Goal: Information Seeking & Learning: Learn about a topic

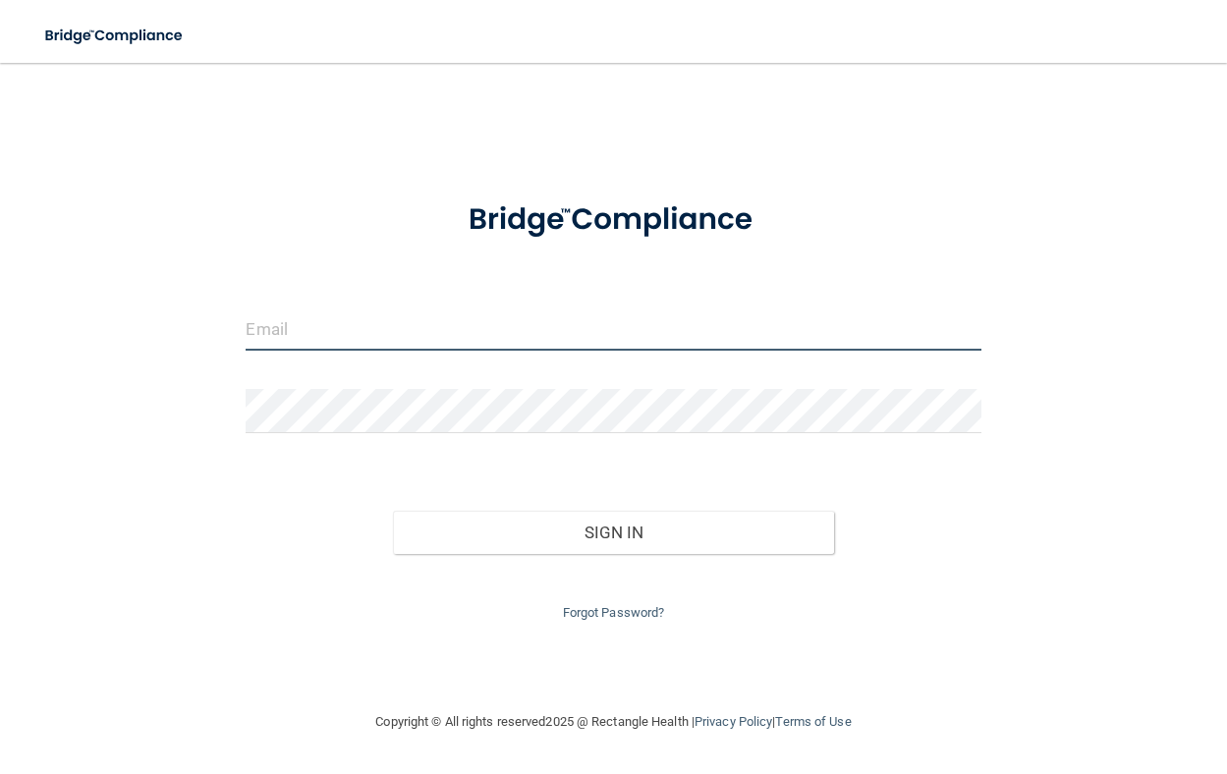
type input "[EMAIL_ADDRESS][PERSON_NAME][DOMAIN_NAME]"
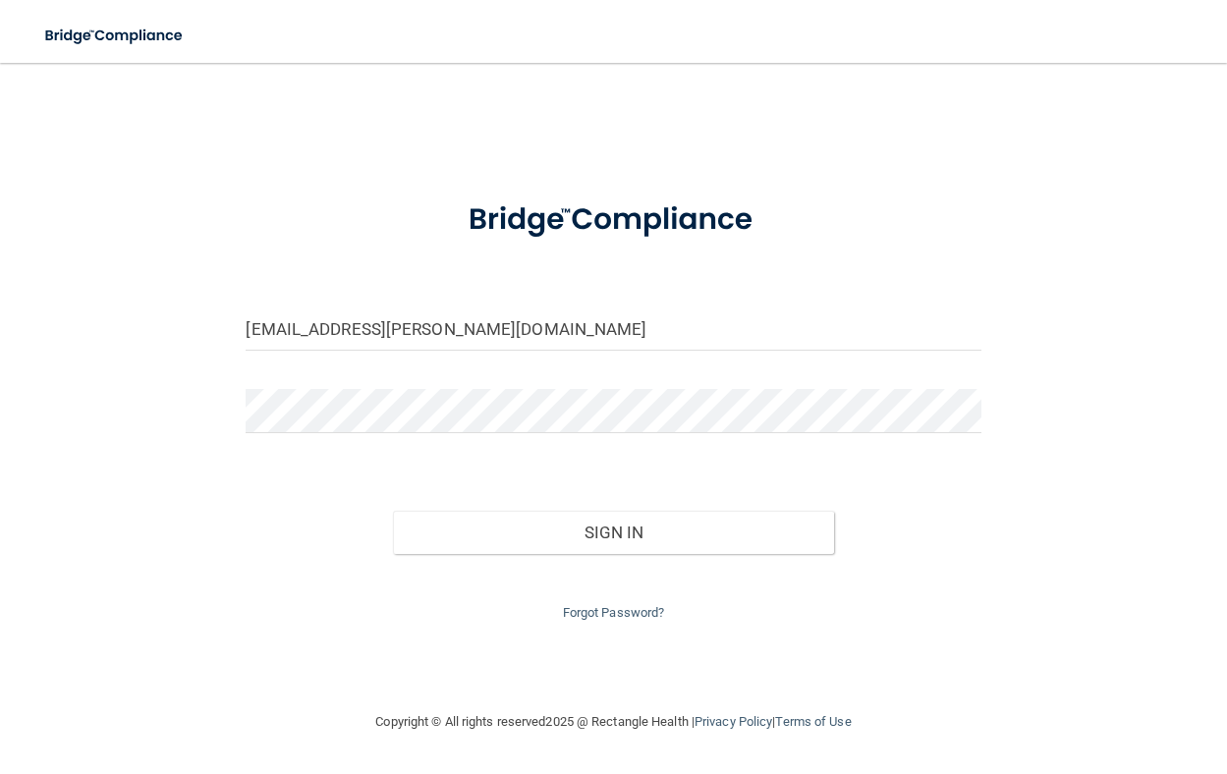
click at [469, 510] on div "Sign In" at bounding box center [613, 513] width 765 height 83
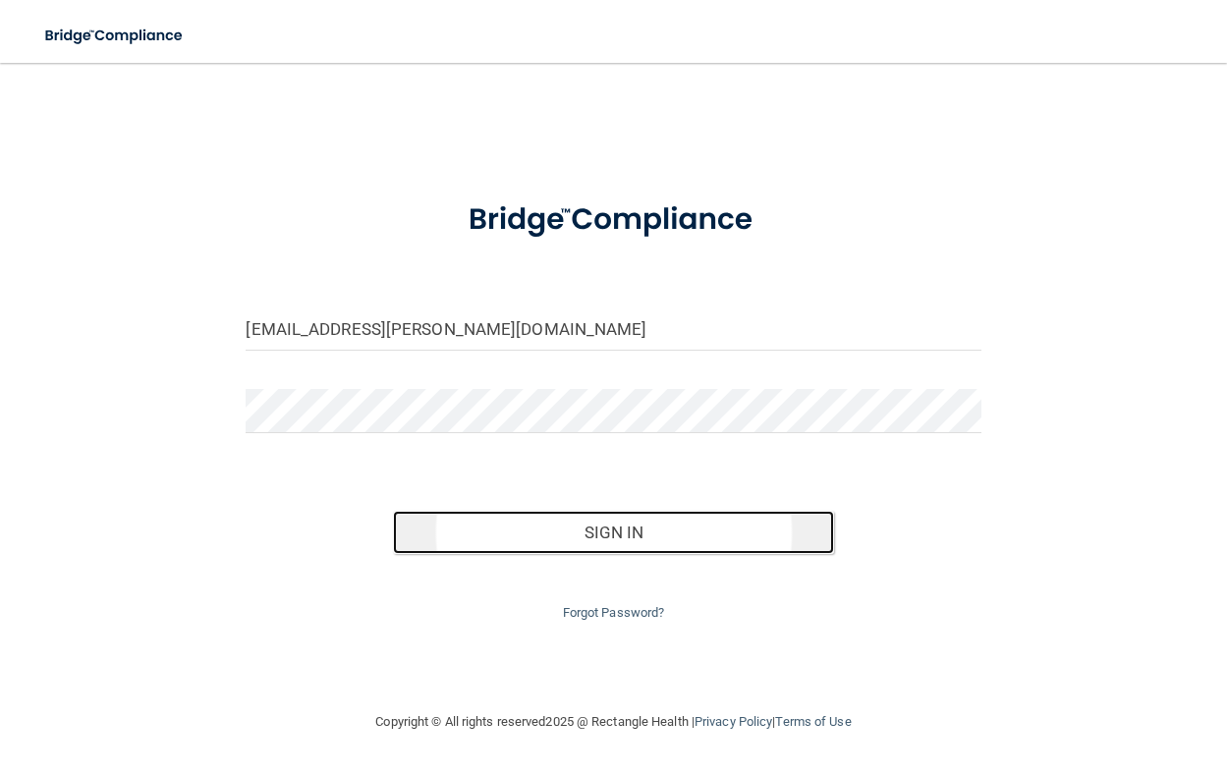
click at [467, 537] on button "Sign In" at bounding box center [613, 532] width 441 height 43
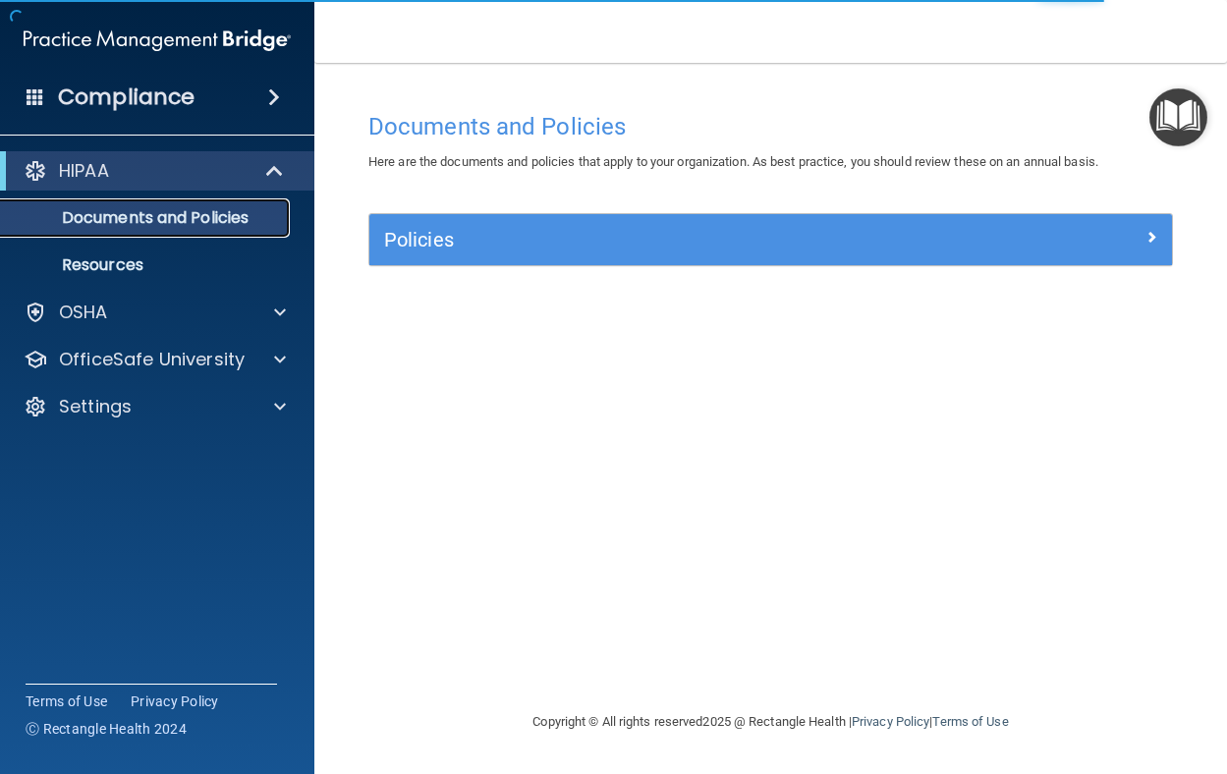
click at [221, 220] on p "Documents and Policies" at bounding box center [147, 218] width 268 height 20
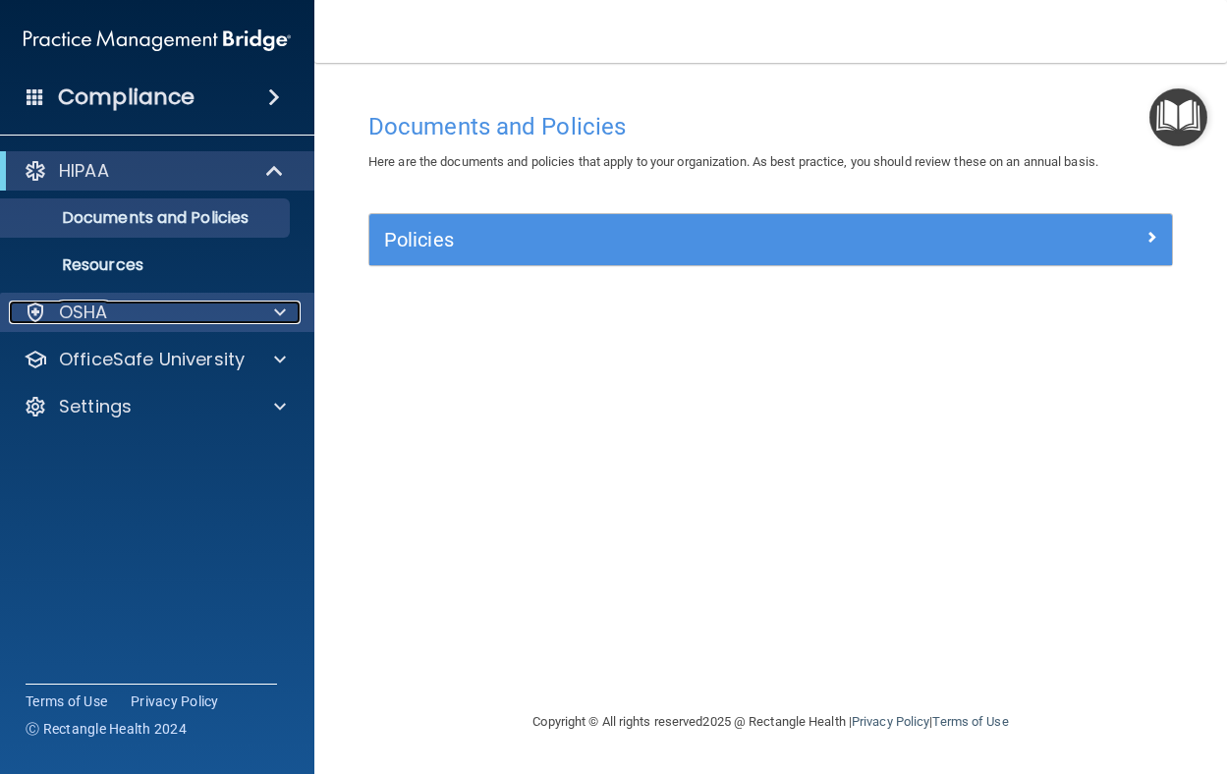
click at [225, 322] on div "OSHA" at bounding box center [131, 313] width 244 height 24
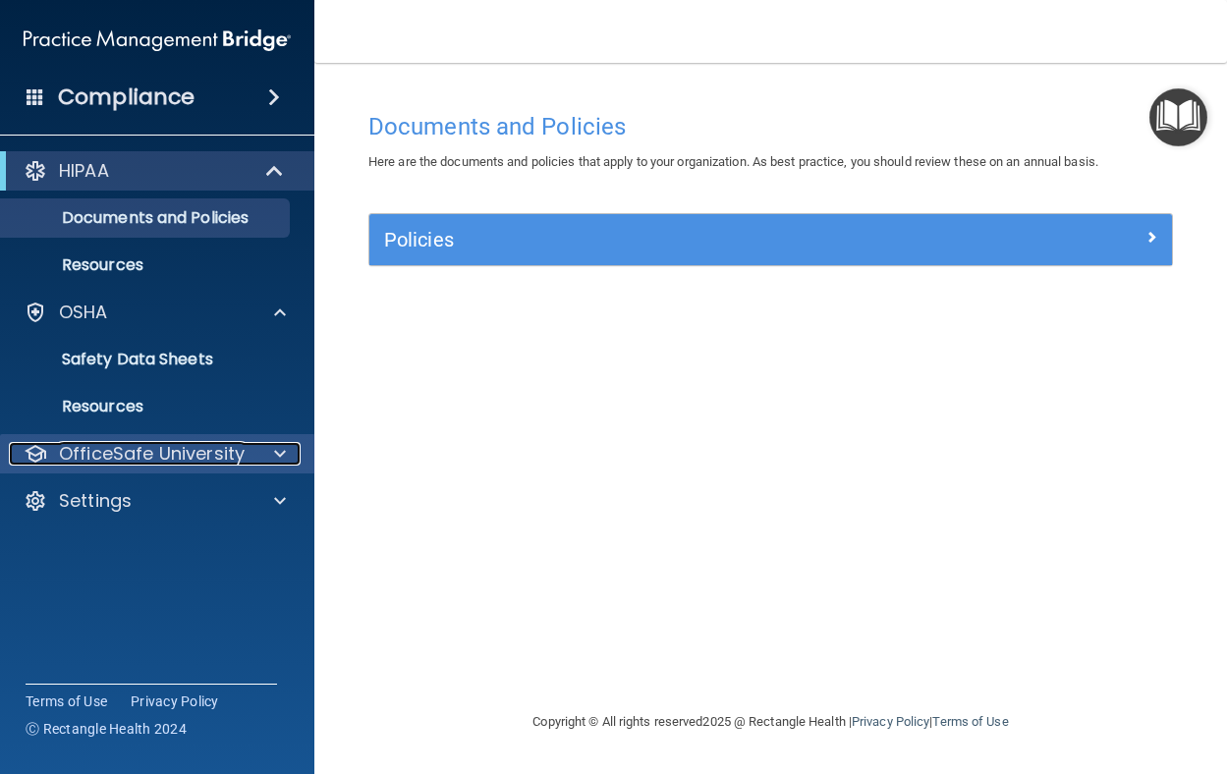
click at [217, 457] on p "OfficeSafe University" at bounding box center [152, 454] width 186 height 24
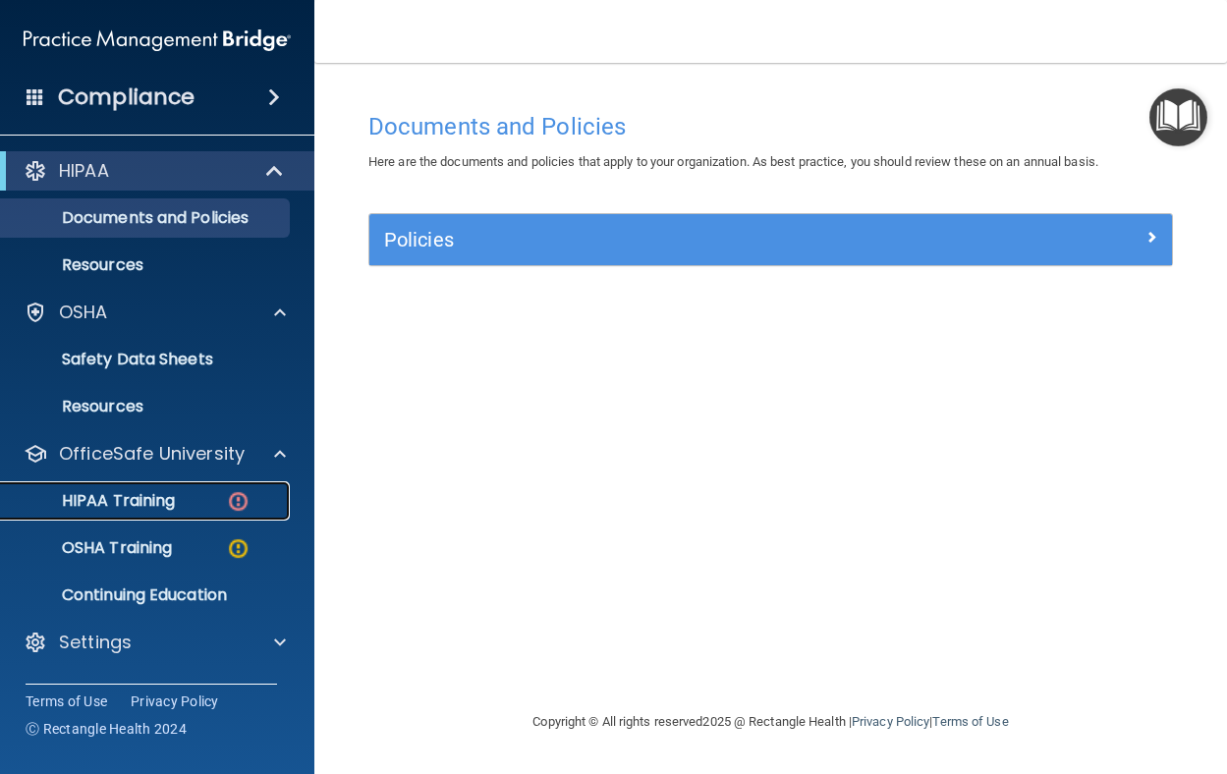
click at [221, 508] on div "HIPAA Training" at bounding box center [147, 501] width 268 height 20
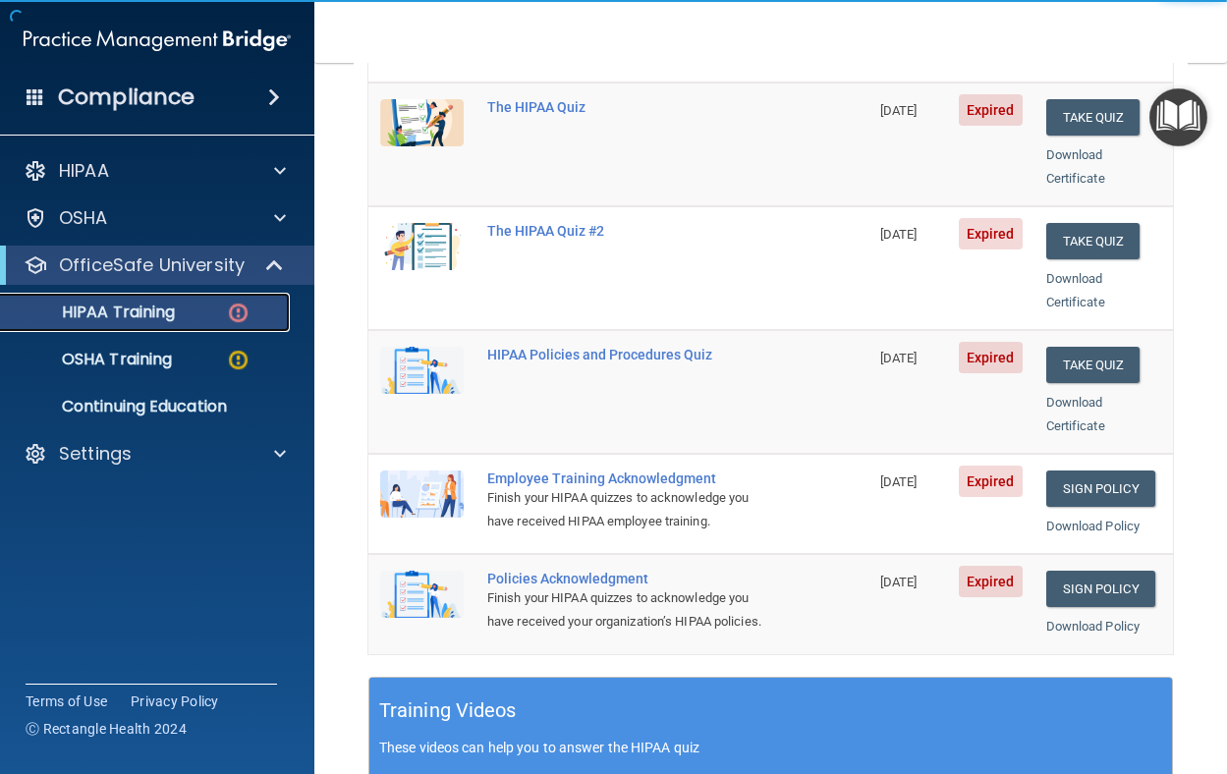
scroll to position [295, 0]
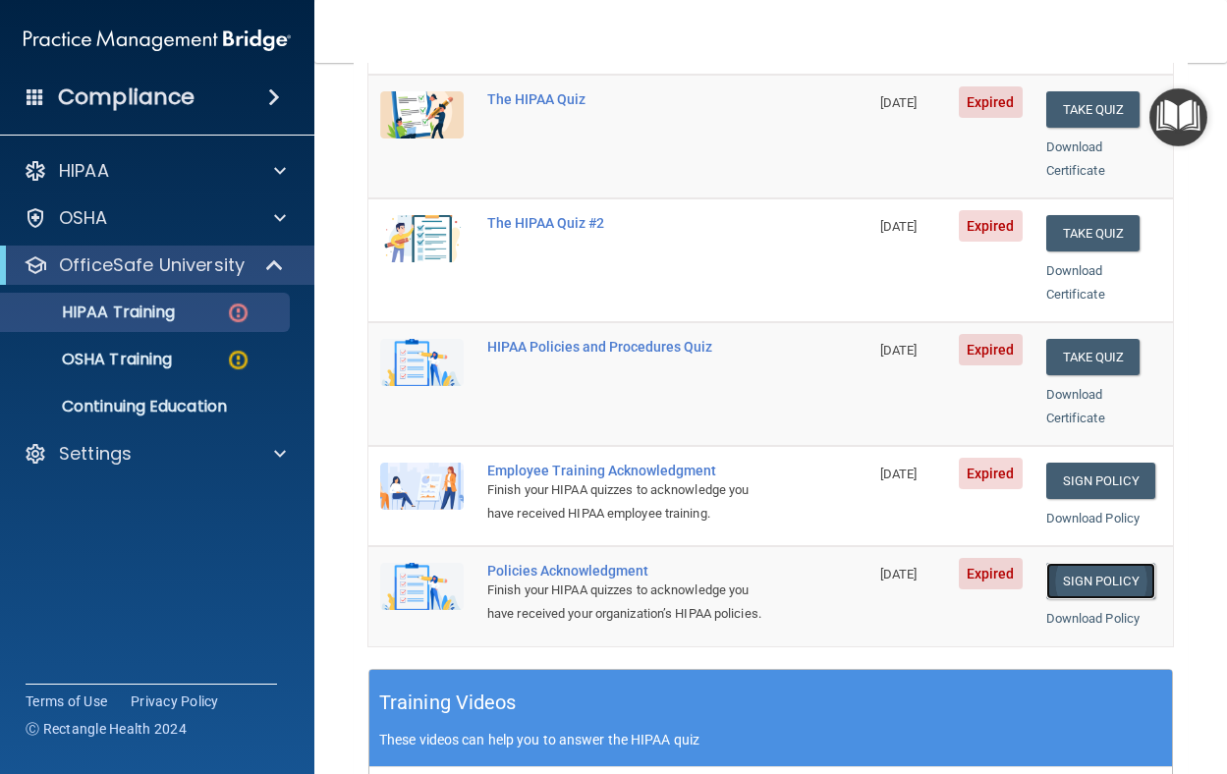
click at [1098, 573] on link "Sign Policy" at bounding box center [1101, 581] width 109 height 36
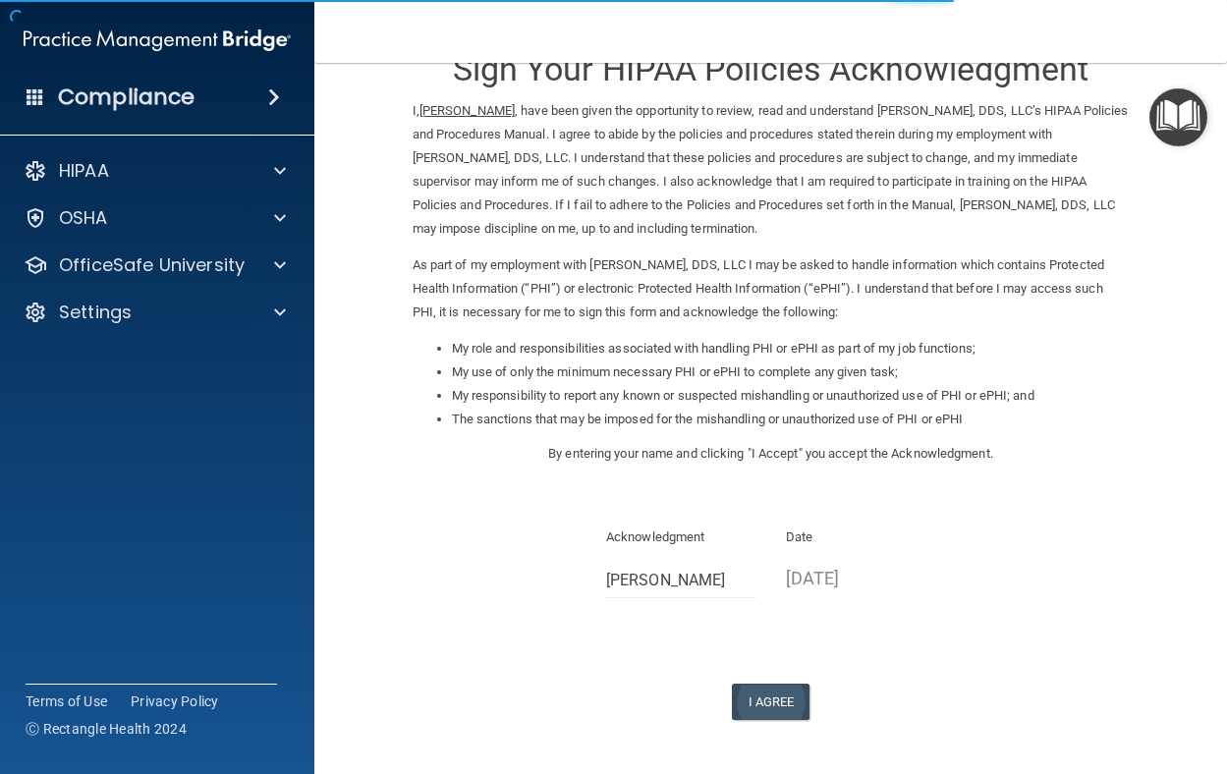
scroll to position [98, 0]
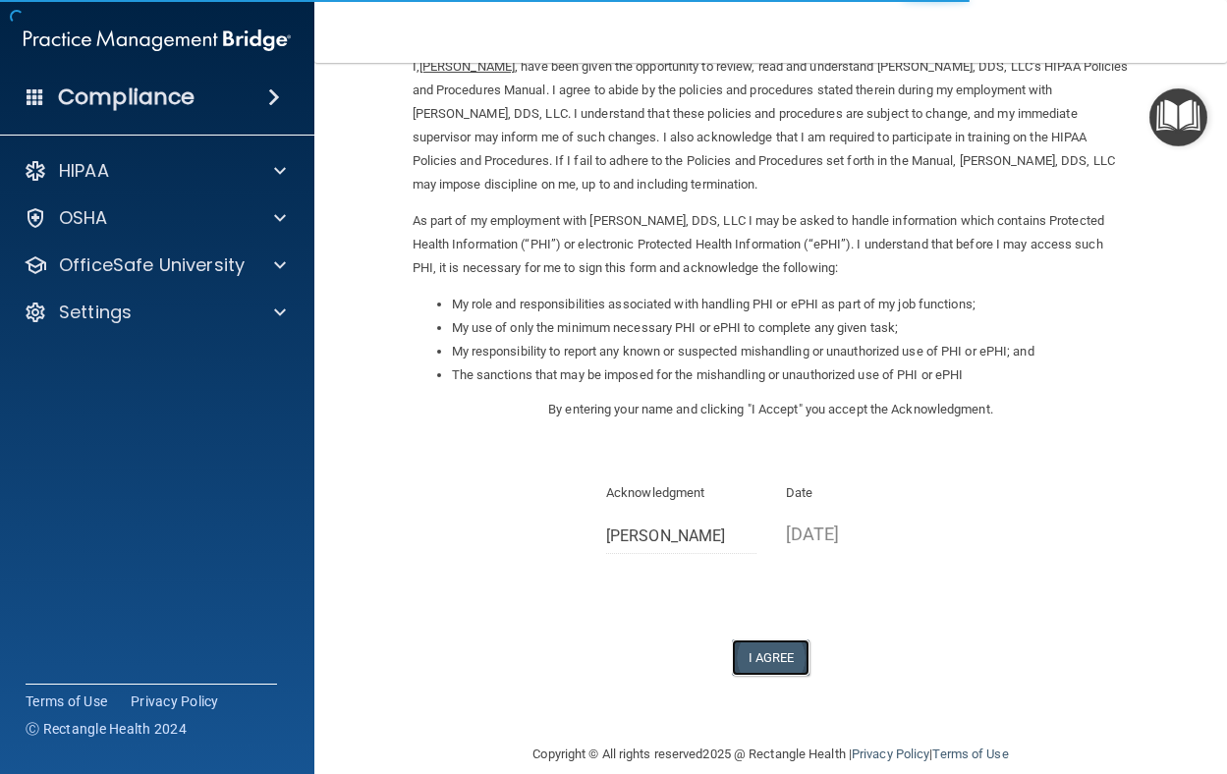
click at [789, 669] on button "I Agree" at bounding box center [771, 658] width 79 height 36
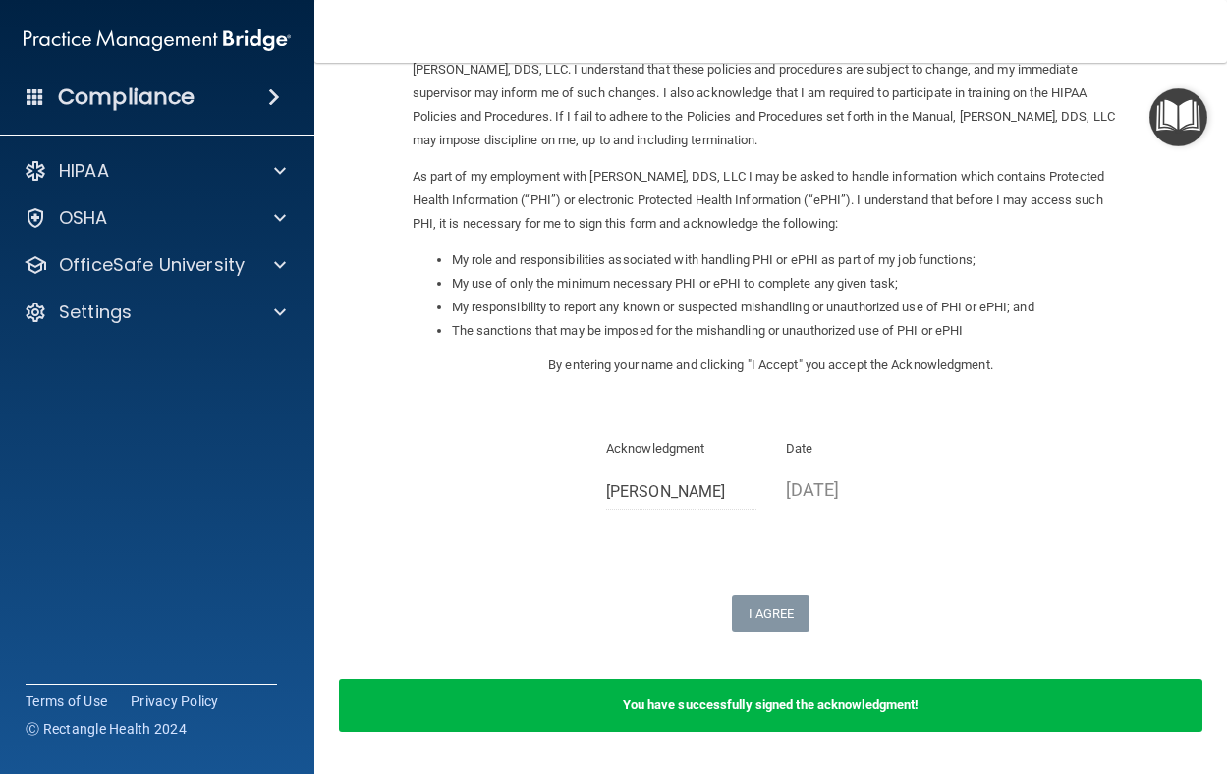
scroll to position [202, 0]
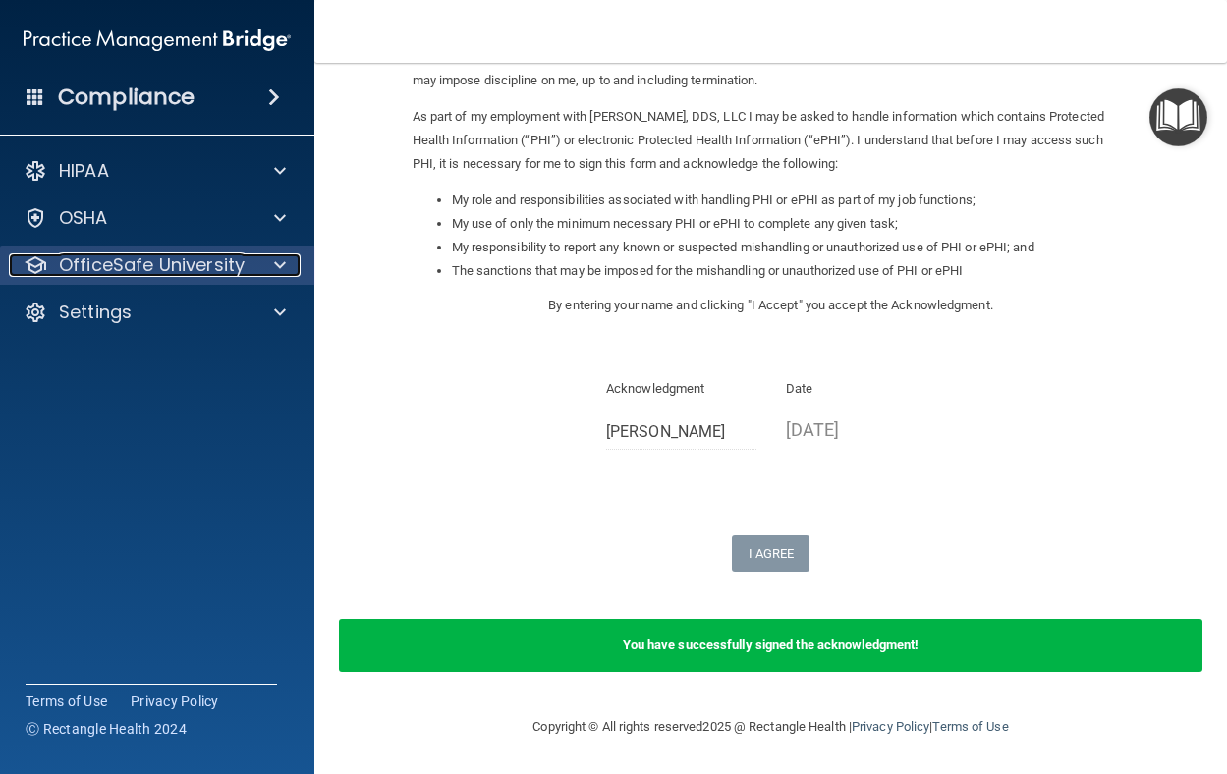
click at [269, 262] on div at bounding box center [277, 266] width 49 height 24
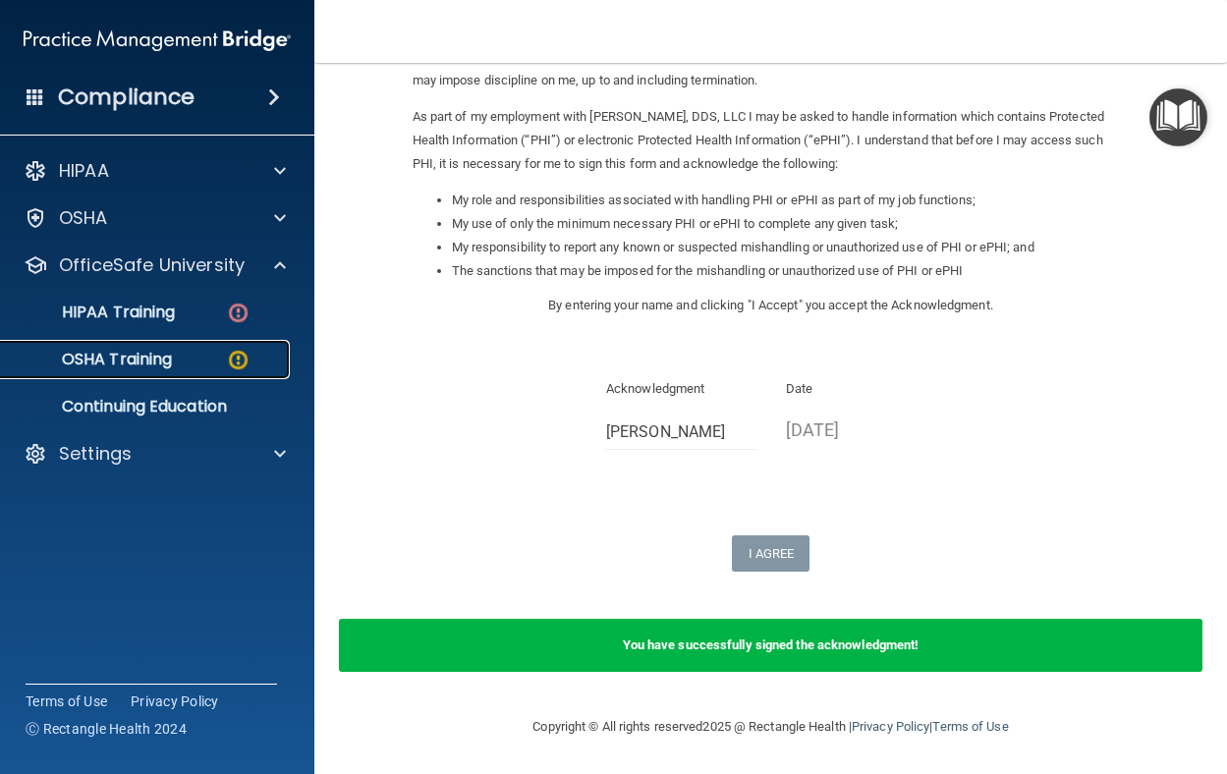
click at [213, 355] on div "OSHA Training" at bounding box center [147, 360] width 268 height 20
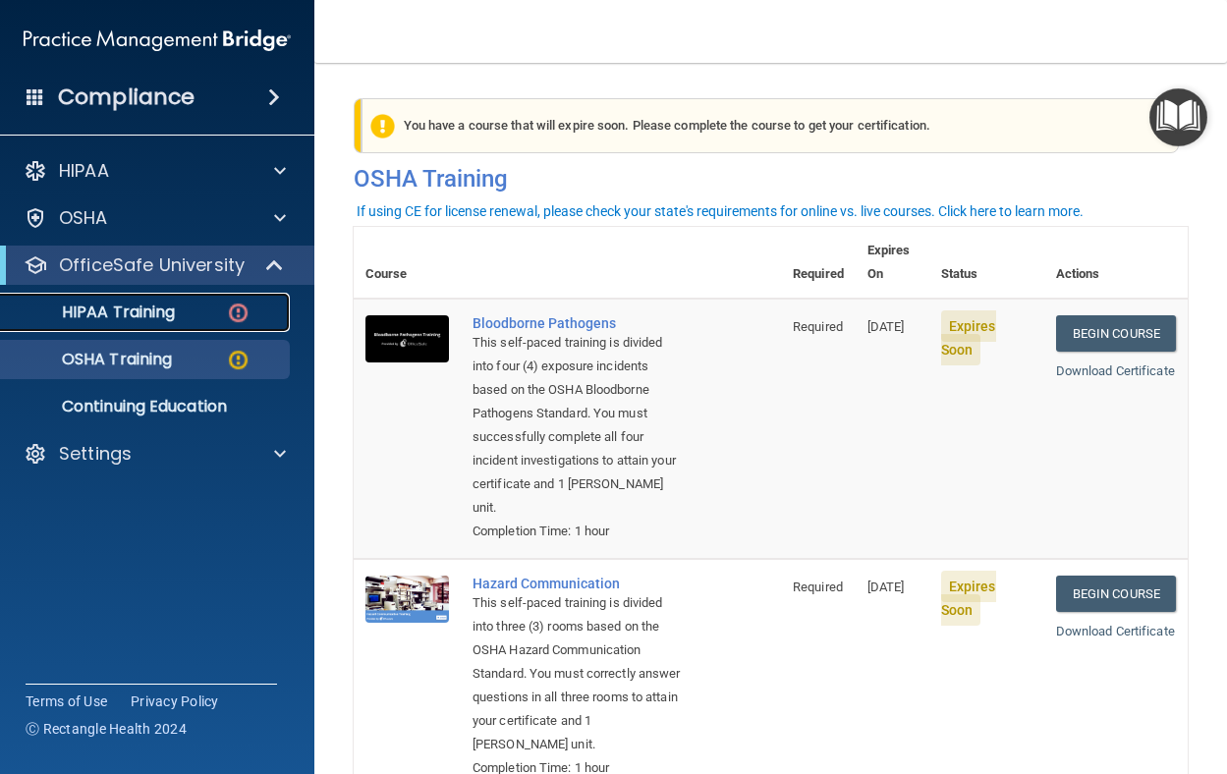
click at [178, 313] on div "HIPAA Training" at bounding box center [147, 313] width 268 height 20
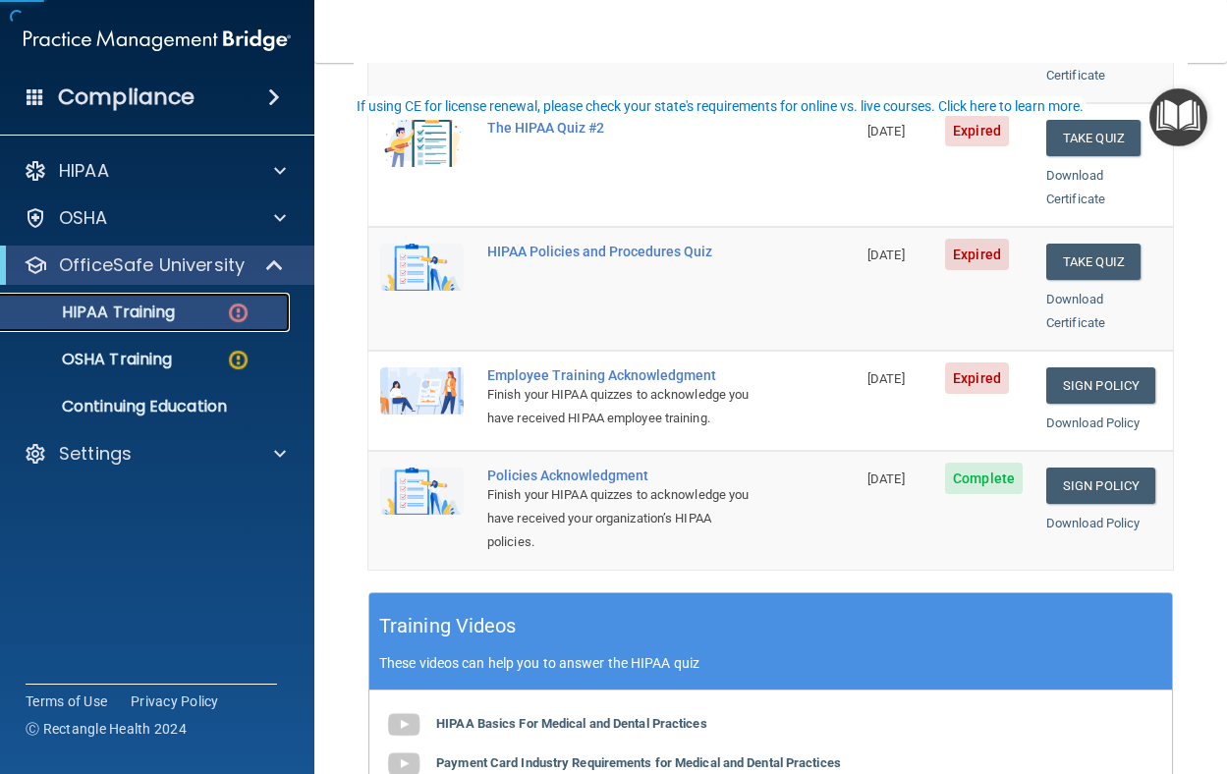
scroll to position [393, 0]
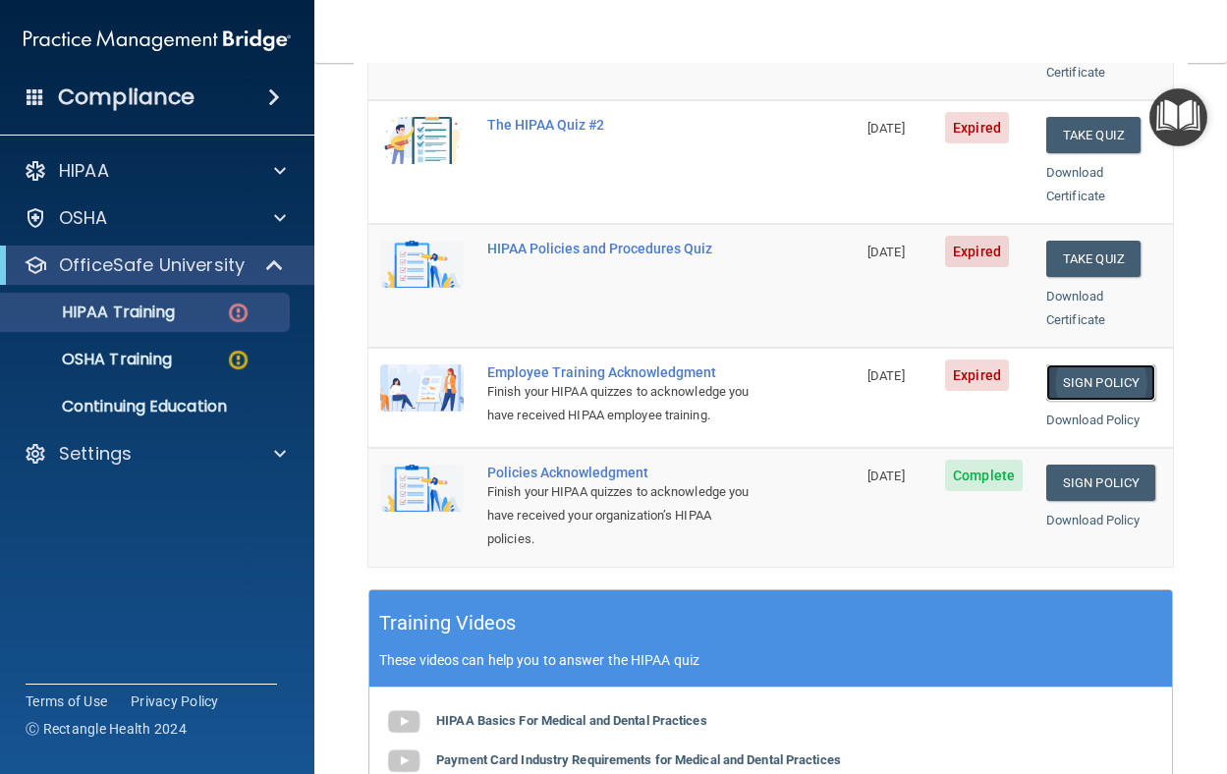
click at [1080, 365] on link "Sign Policy" at bounding box center [1101, 383] width 109 height 36
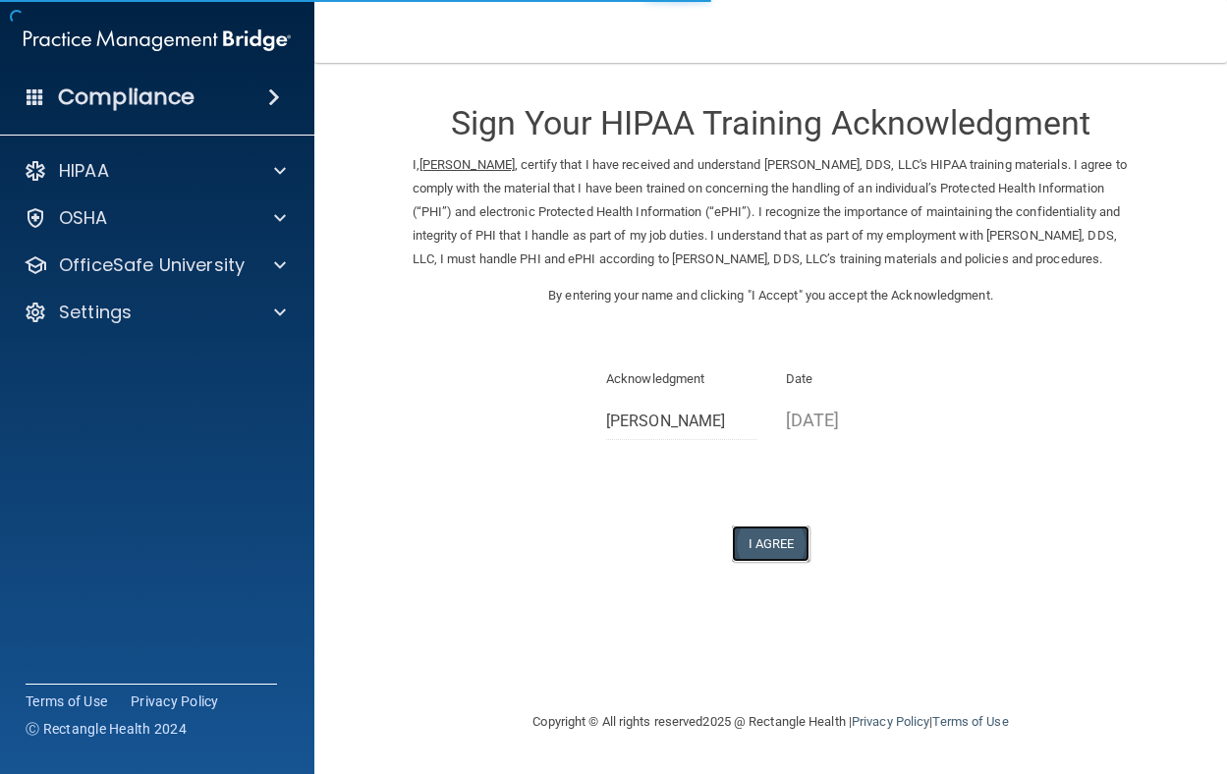
click at [778, 562] on button "I Agree" at bounding box center [771, 544] width 79 height 36
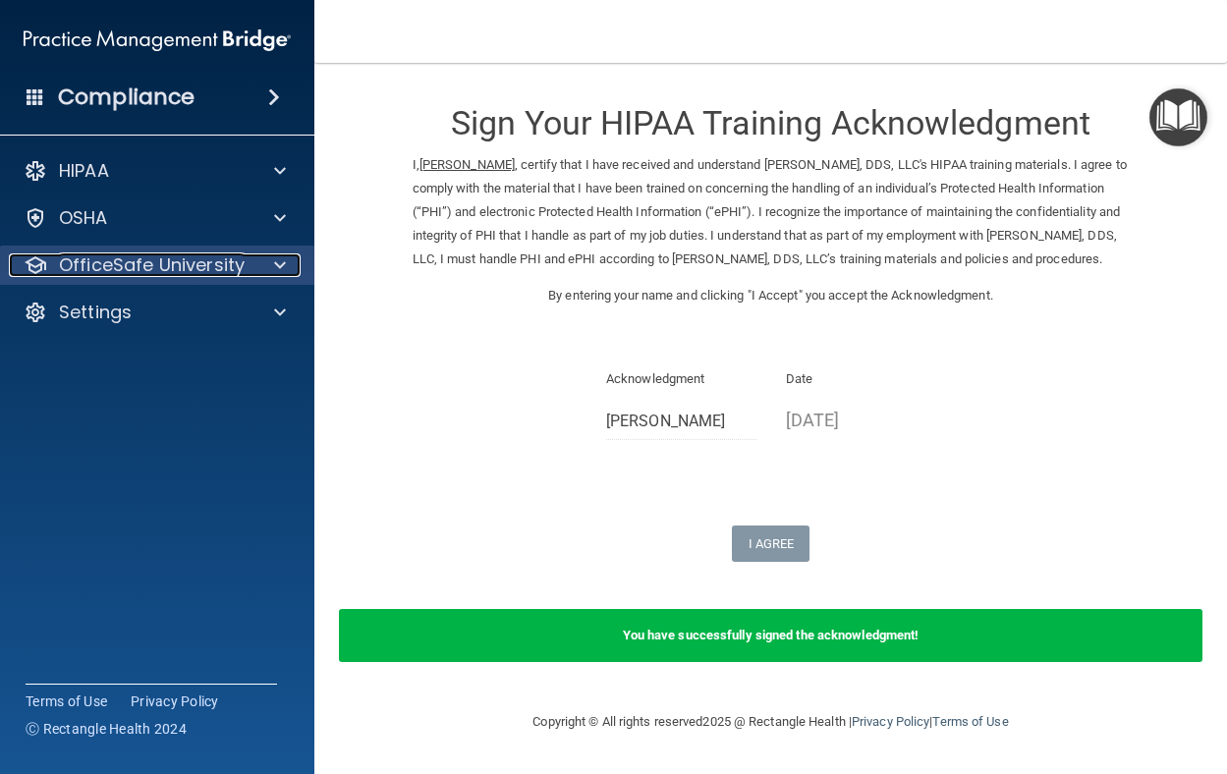
click at [218, 275] on p "OfficeSafe University" at bounding box center [152, 266] width 186 height 24
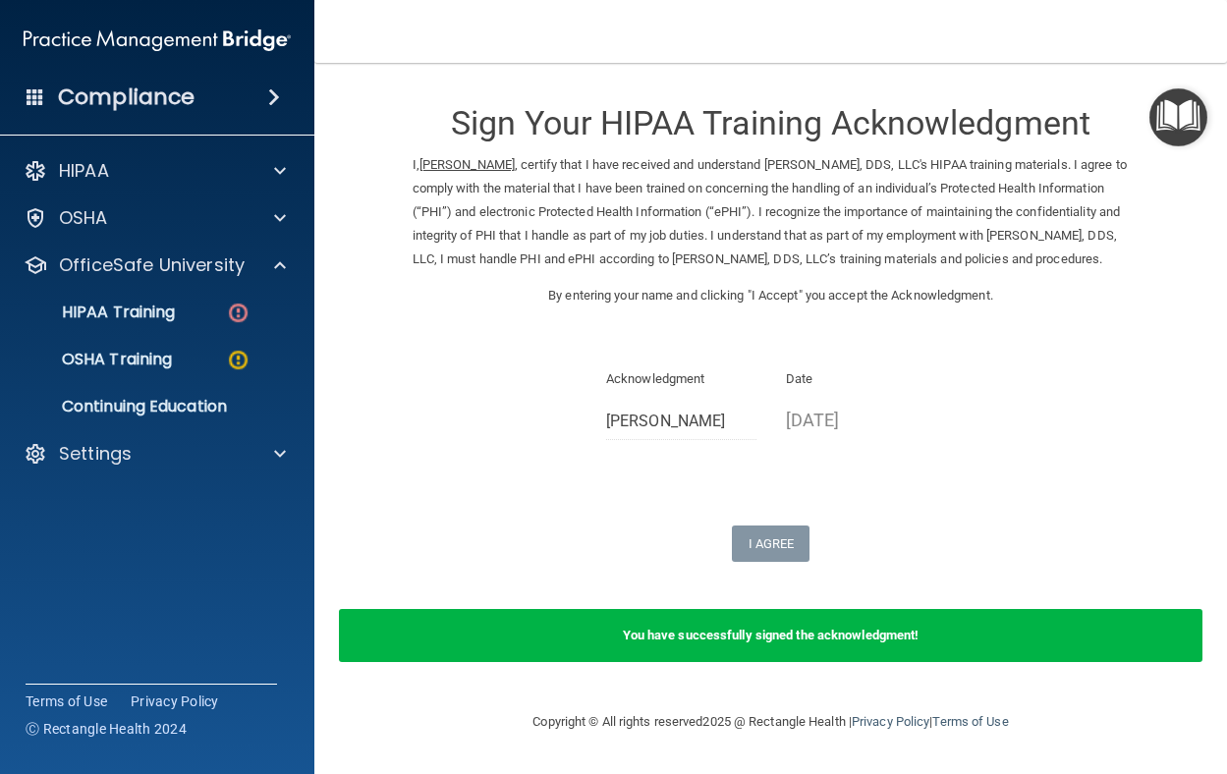
click at [224, 332] on ul "HIPAA Training OSHA Training Continuing Education" at bounding box center [158, 356] width 356 height 142
click at [221, 326] on link "HIPAA Training" at bounding box center [135, 312] width 310 height 39
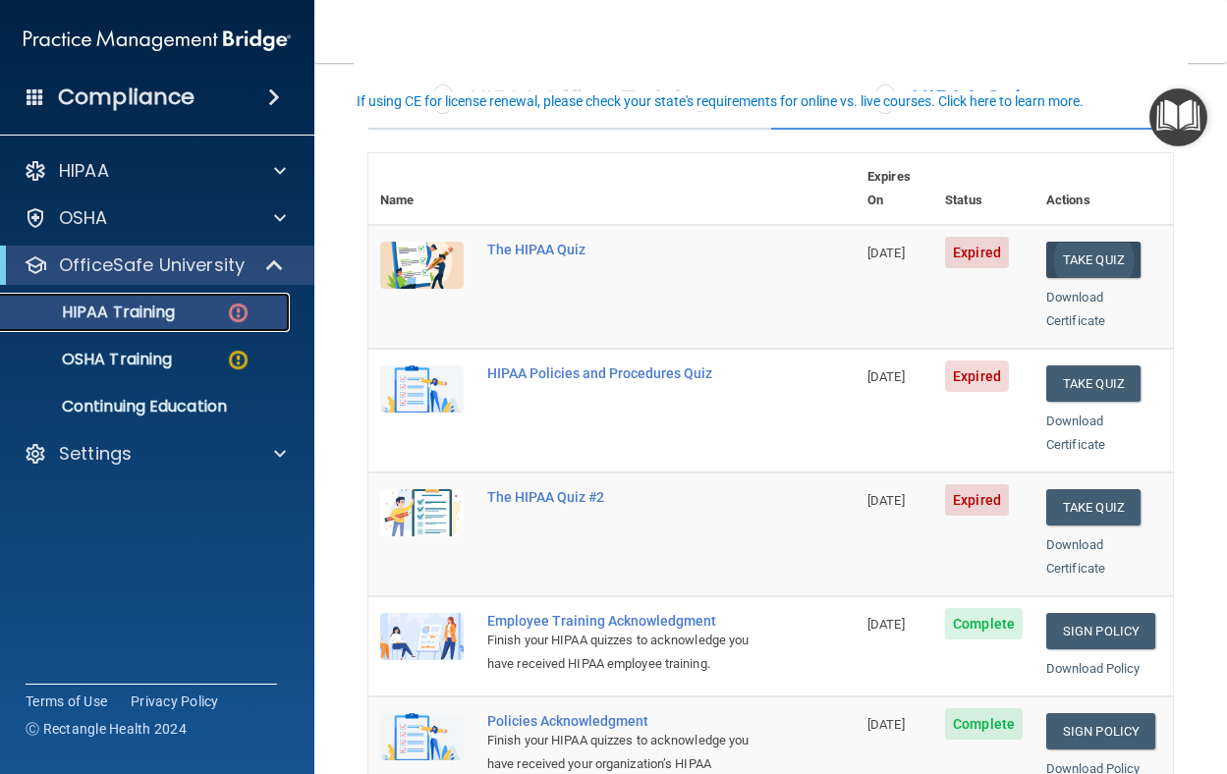
scroll to position [98, 0]
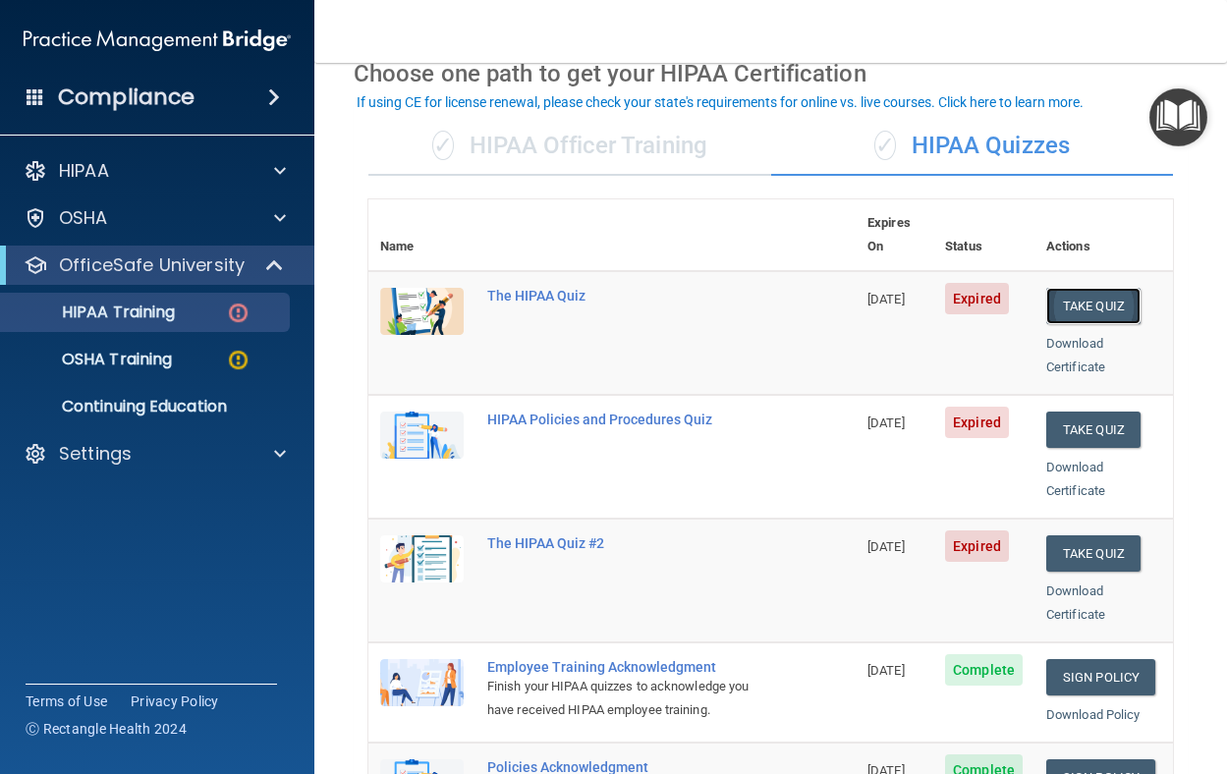
click at [1085, 289] on button "Take Quiz" at bounding box center [1094, 306] width 94 height 36
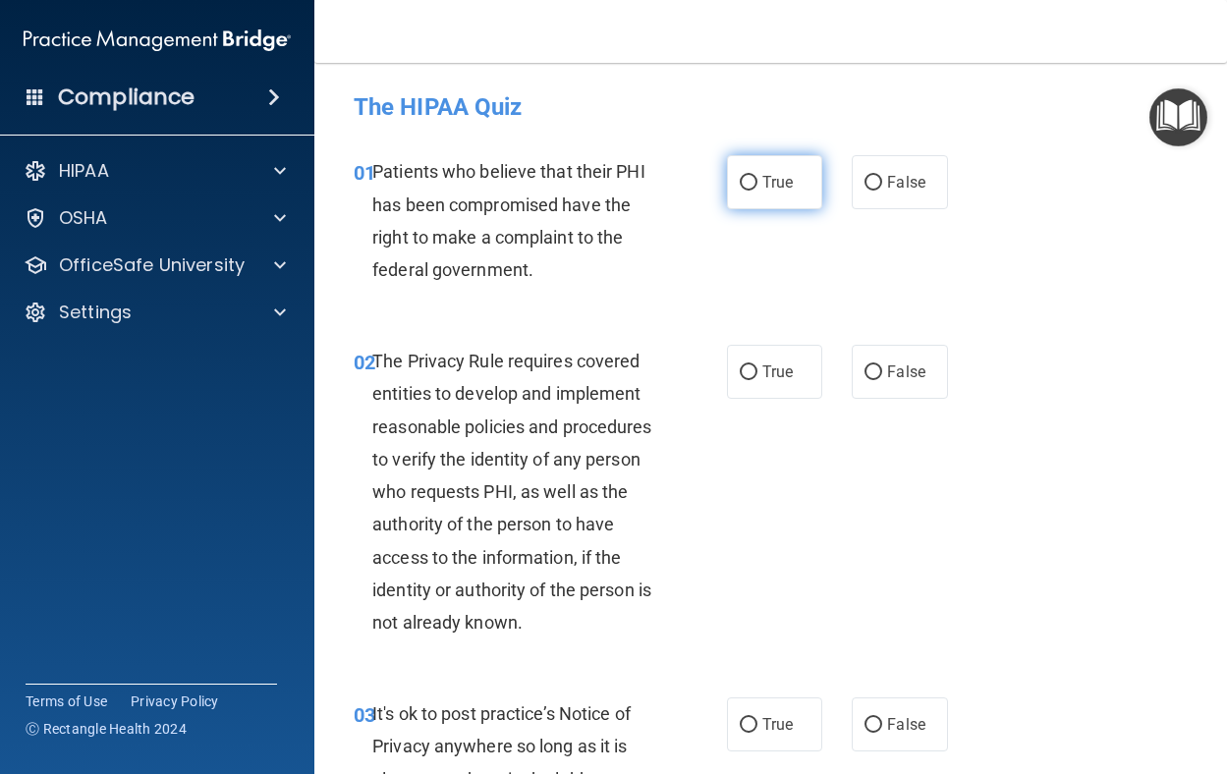
click at [740, 177] on input "True" at bounding box center [749, 183] width 18 height 15
radio input "true"
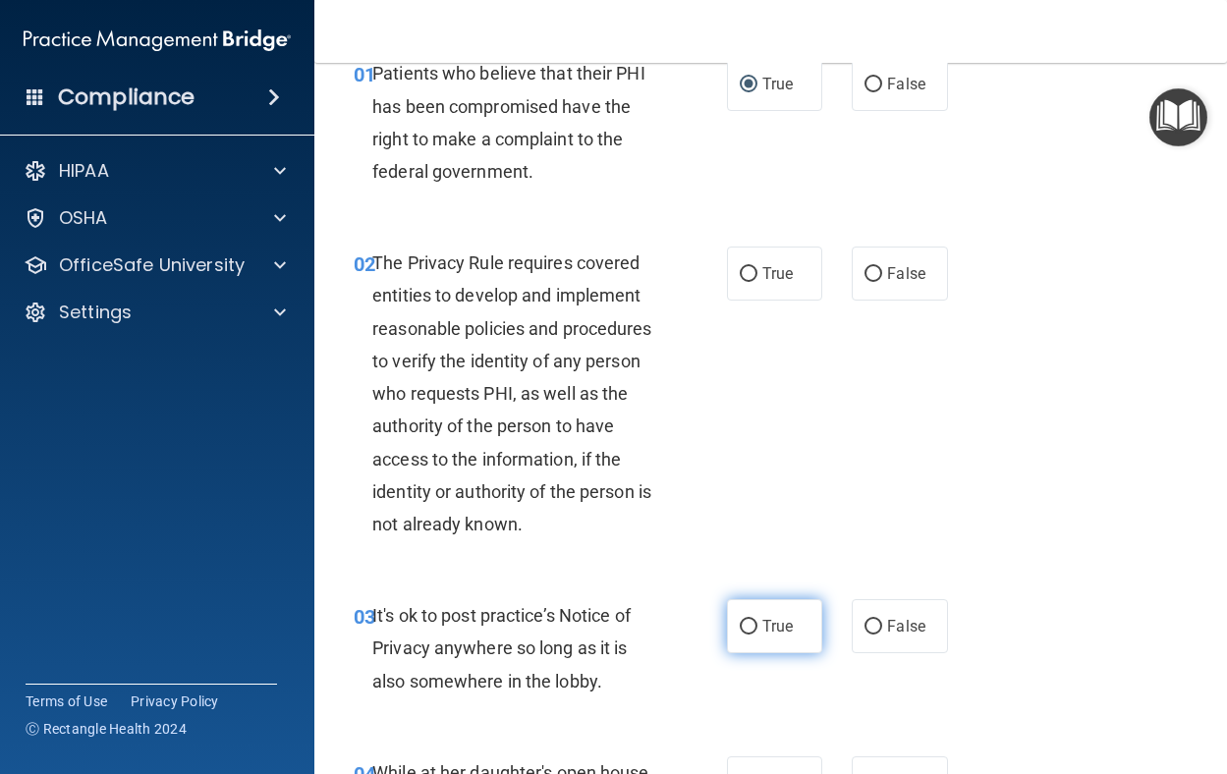
click at [740, 629] on input "True" at bounding box center [749, 627] width 18 height 15
radio input "true"
click at [727, 270] on label "True" at bounding box center [775, 274] width 96 height 54
click at [740, 270] on input "True" at bounding box center [749, 274] width 18 height 15
radio input "true"
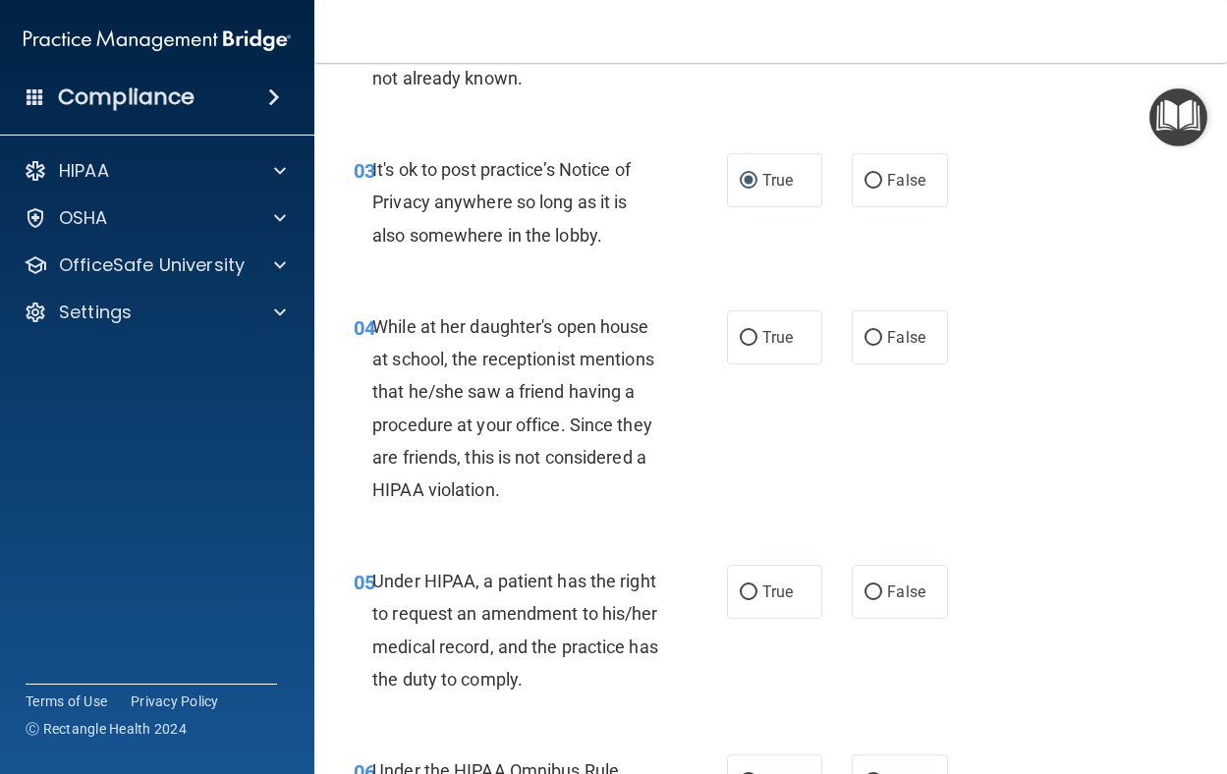
scroll to position [590, 0]
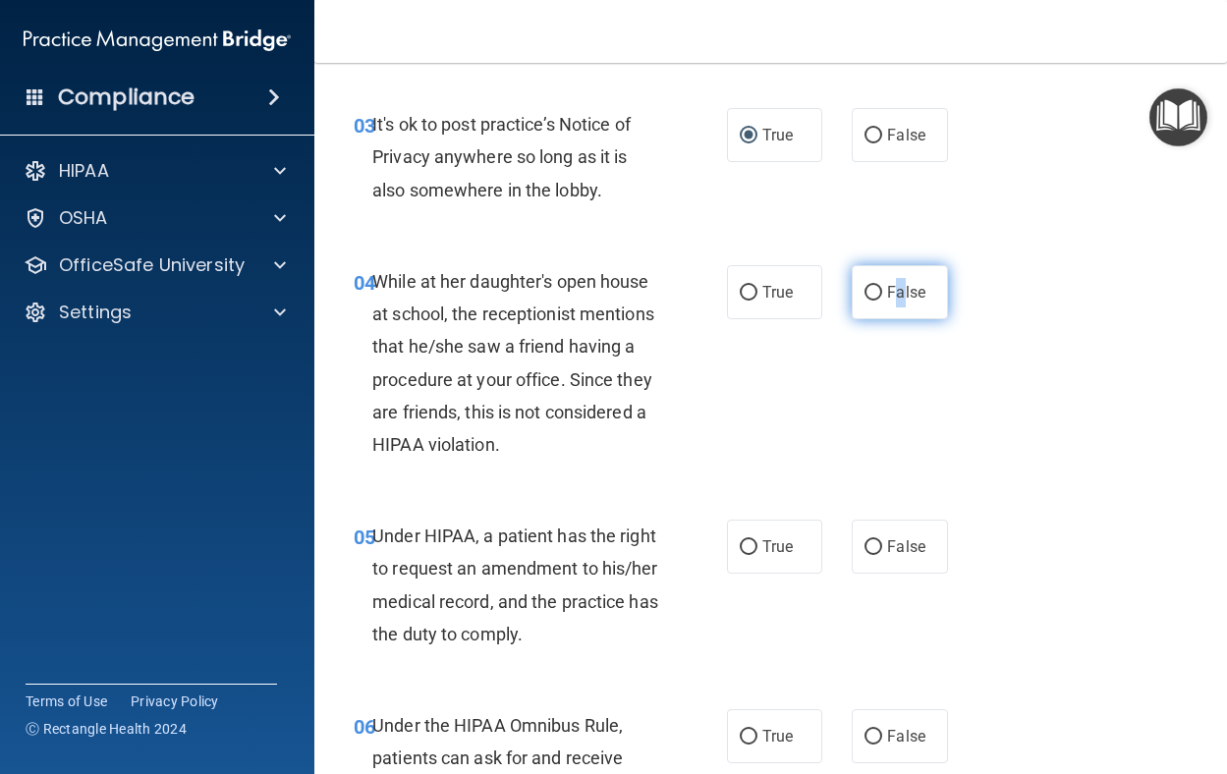
click at [893, 311] on label "False" at bounding box center [900, 292] width 96 height 54
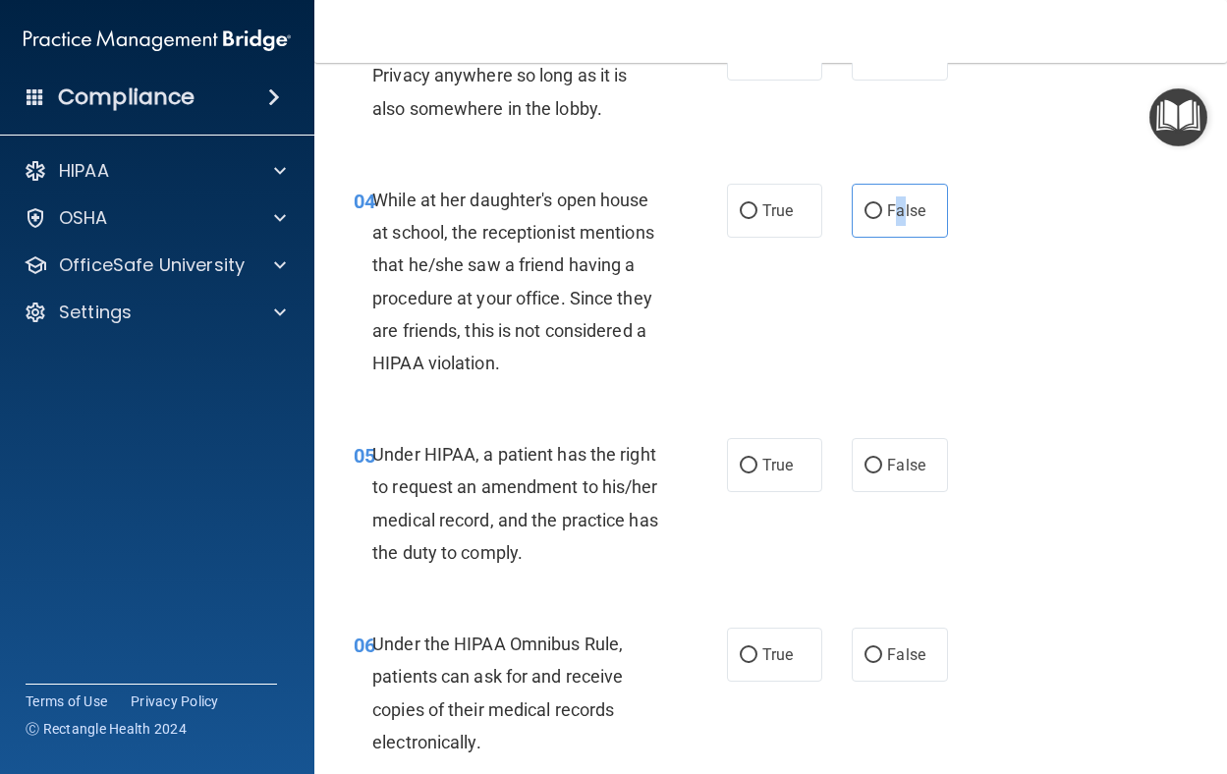
scroll to position [786, 0]
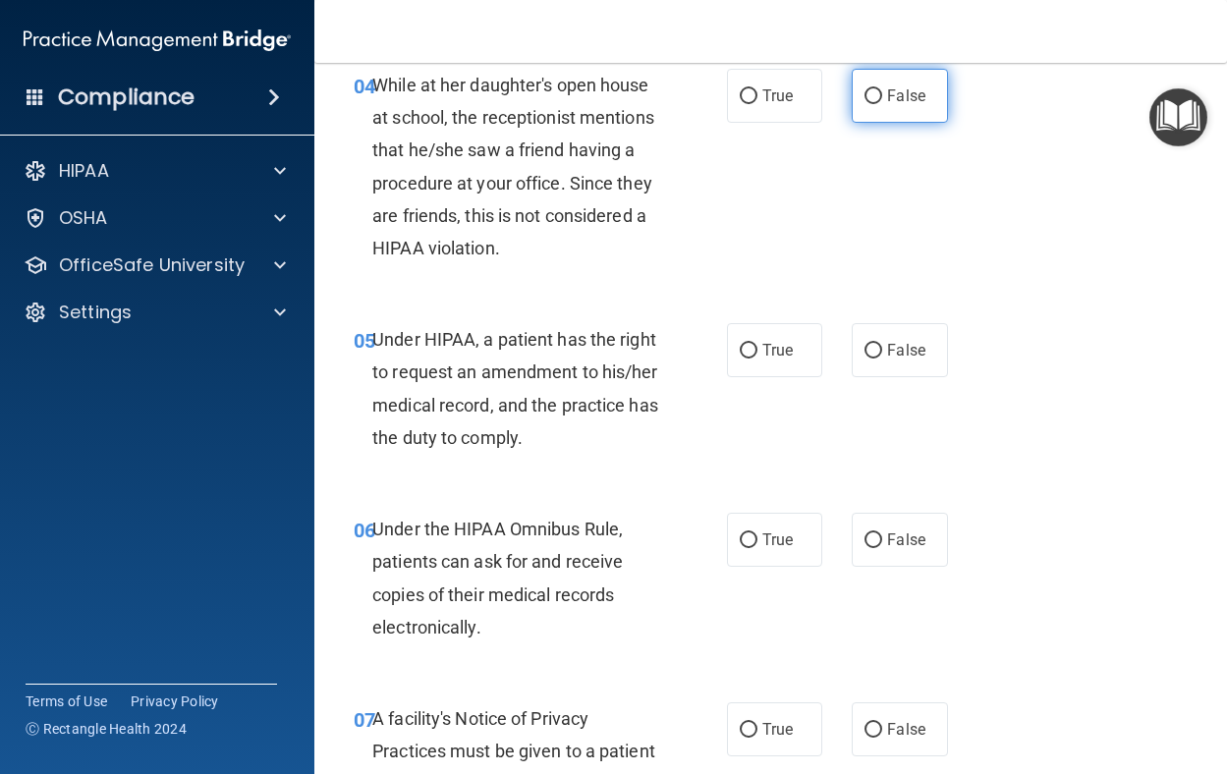
click at [887, 96] on span "False" at bounding box center [906, 95] width 38 height 19
click at [879, 96] on input "False" at bounding box center [874, 96] width 18 height 15
radio input "true"
click at [727, 349] on label "True" at bounding box center [775, 350] width 96 height 54
click at [740, 349] on input "True" at bounding box center [749, 351] width 18 height 15
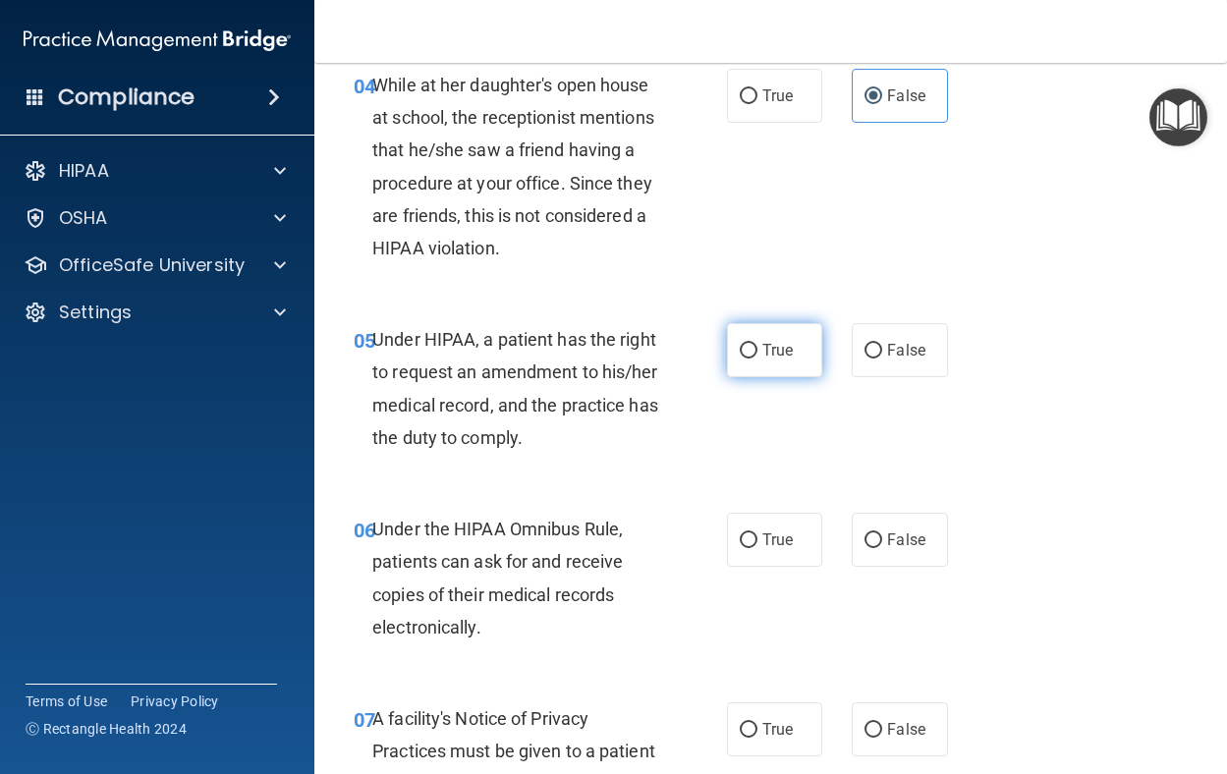
radio input "true"
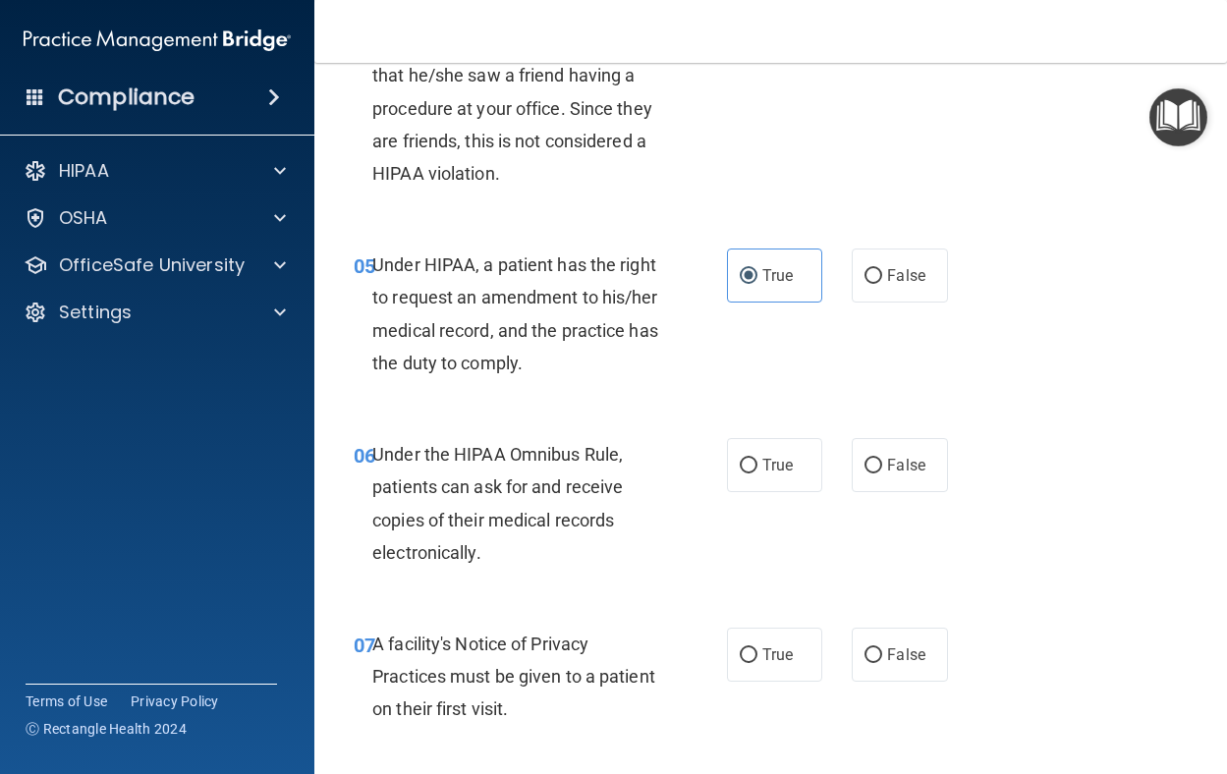
scroll to position [983, 0]
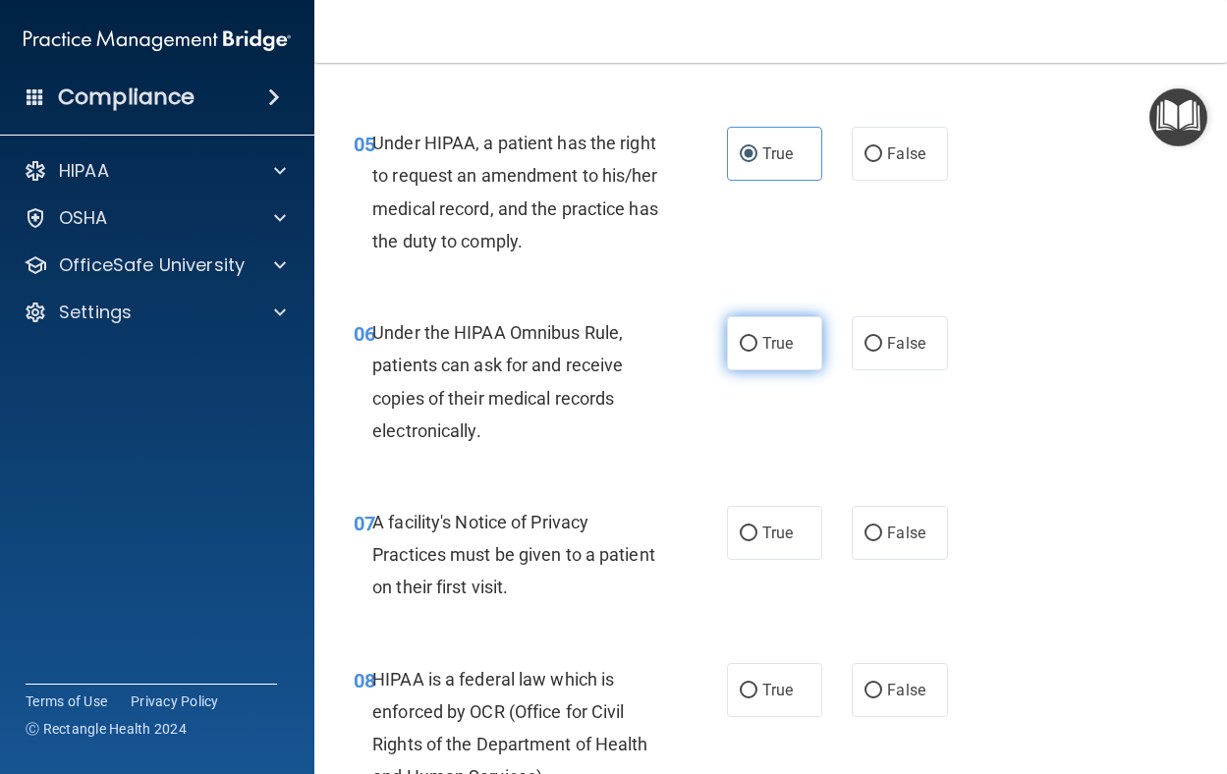
click at [731, 333] on label "True" at bounding box center [775, 343] width 96 height 54
click at [740, 337] on input "True" at bounding box center [749, 344] width 18 height 15
radio input "true"
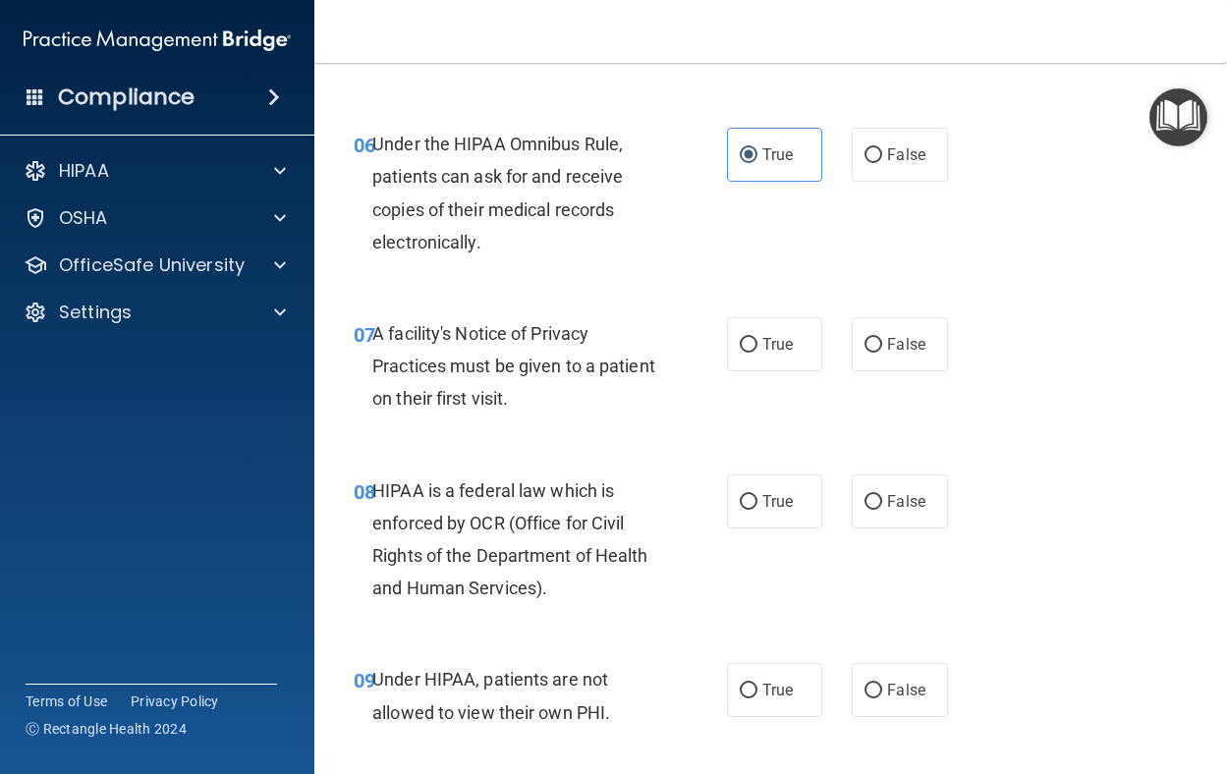
scroll to position [1179, 0]
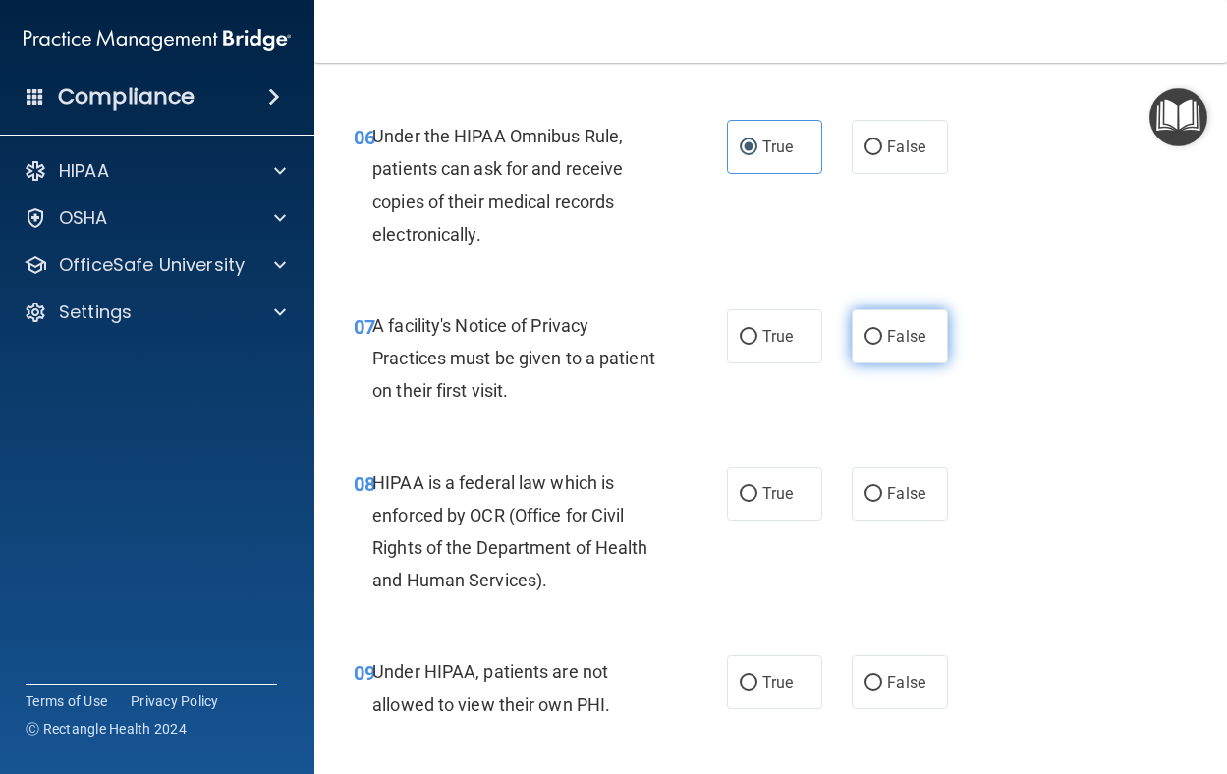
click at [865, 337] on input "False" at bounding box center [874, 337] width 18 height 15
radio input "true"
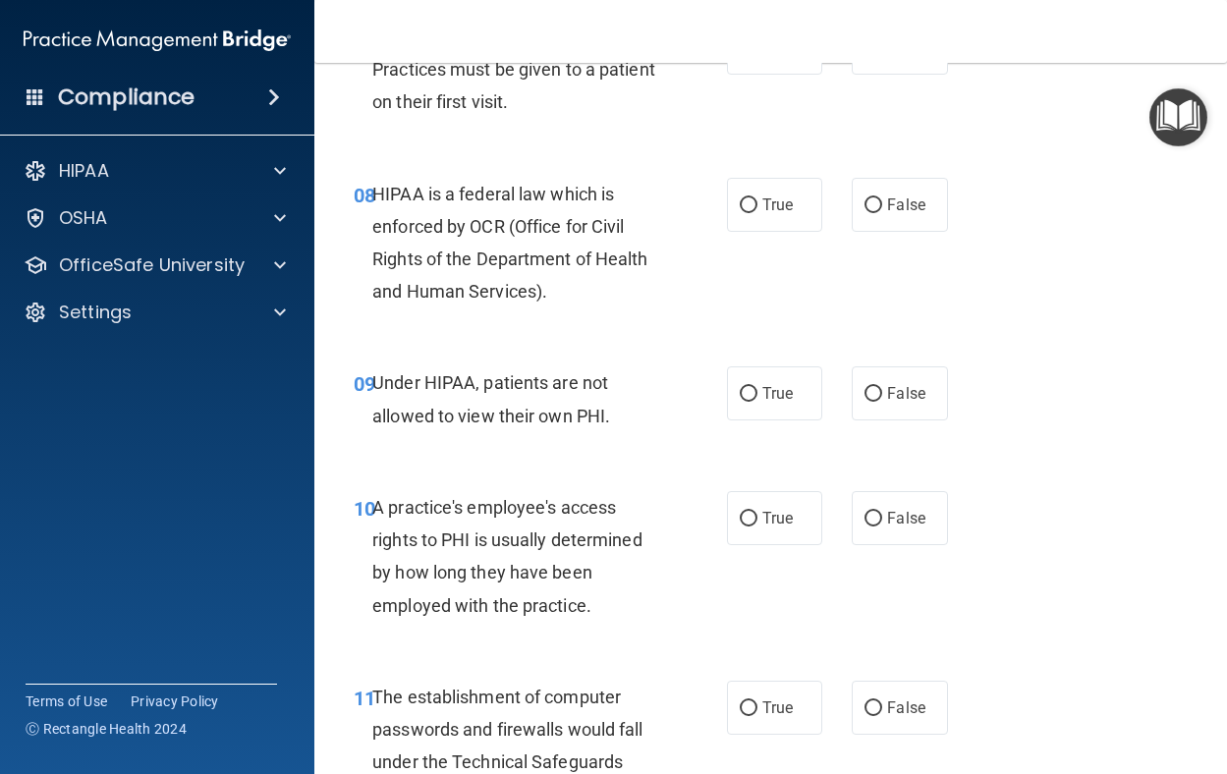
scroll to position [1474, 0]
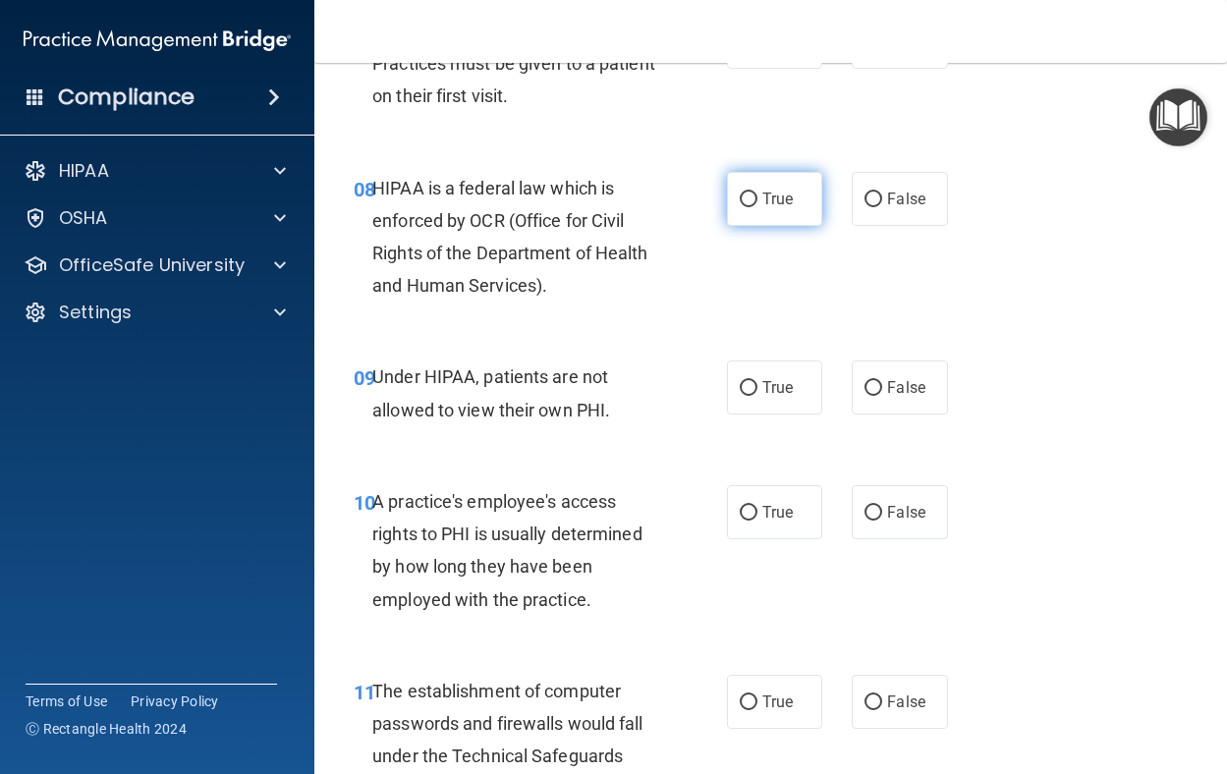
click at [763, 203] on span "True" at bounding box center [778, 199] width 30 height 19
click at [758, 203] on input "True" at bounding box center [749, 200] width 18 height 15
radio input "true"
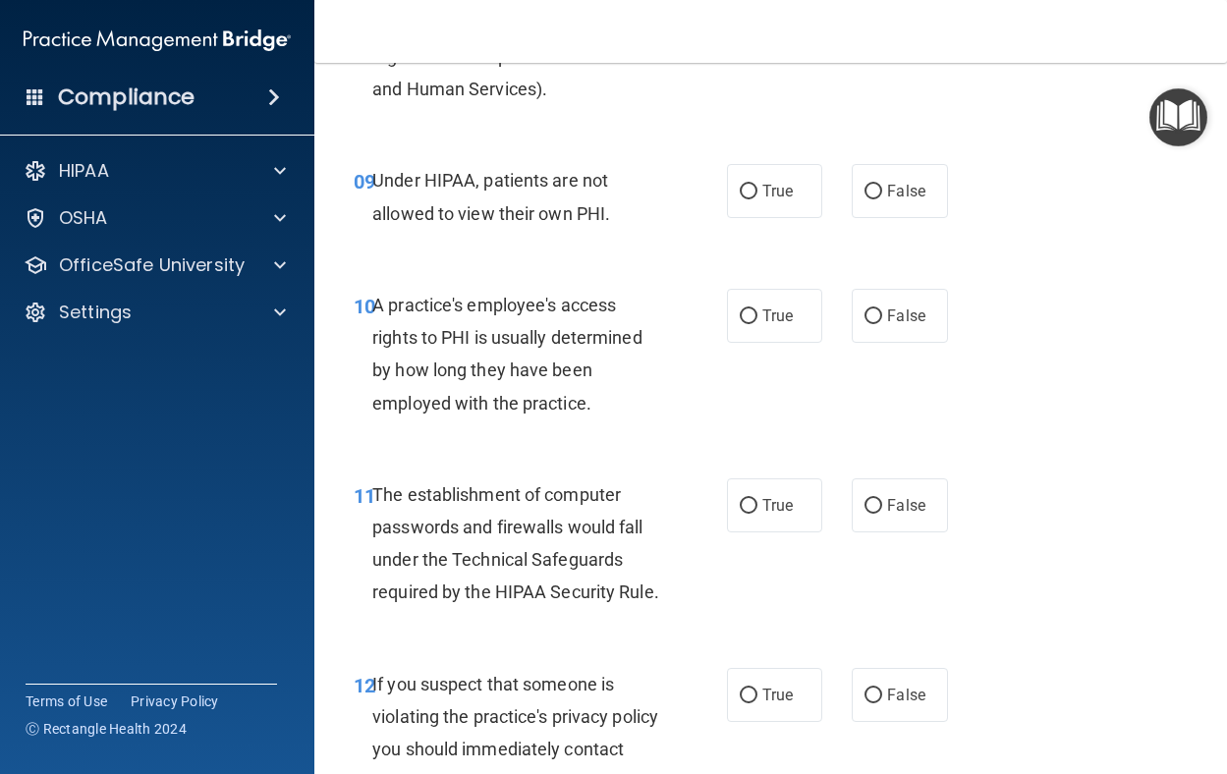
scroll to position [1572, 0]
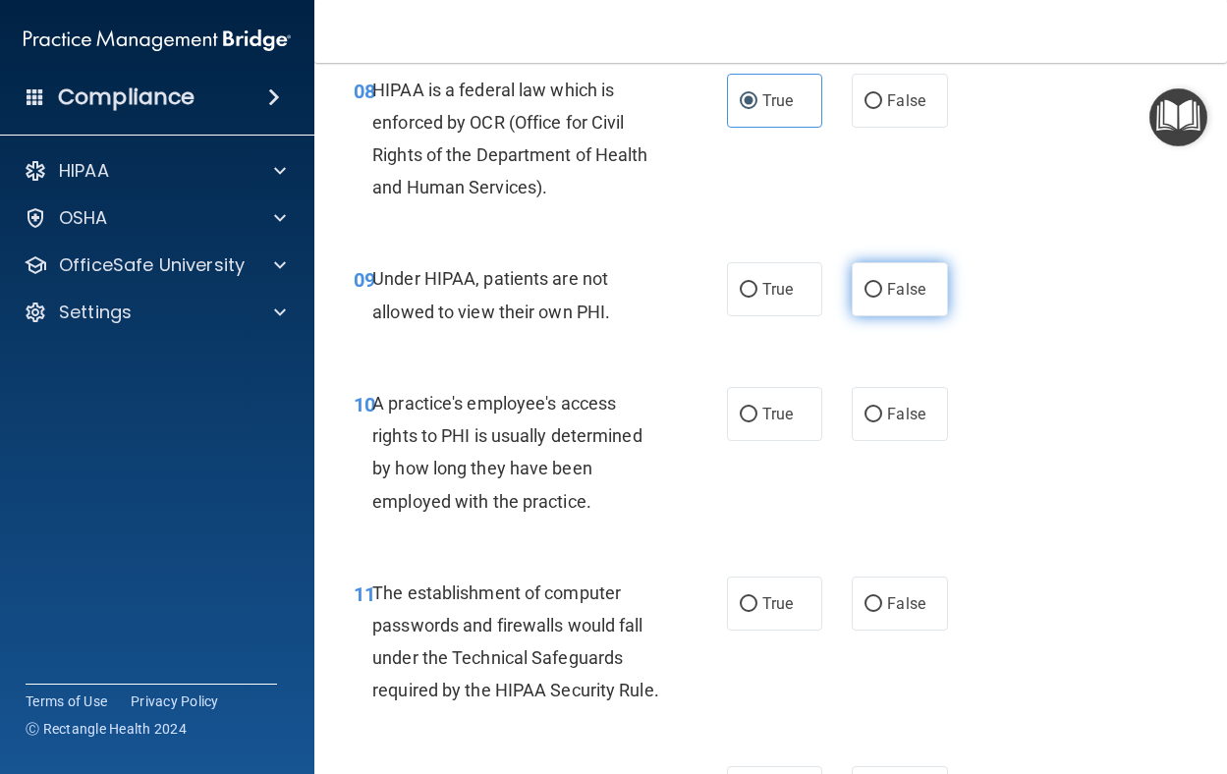
click at [908, 293] on span "False" at bounding box center [906, 289] width 38 height 19
click at [883, 293] on input "False" at bounding box center [874, 290] width 18 height 15
radio input "true"
click at [870, 409] on input "False" at bounding box center [874, 415] width 18 height 15
radio input "true"
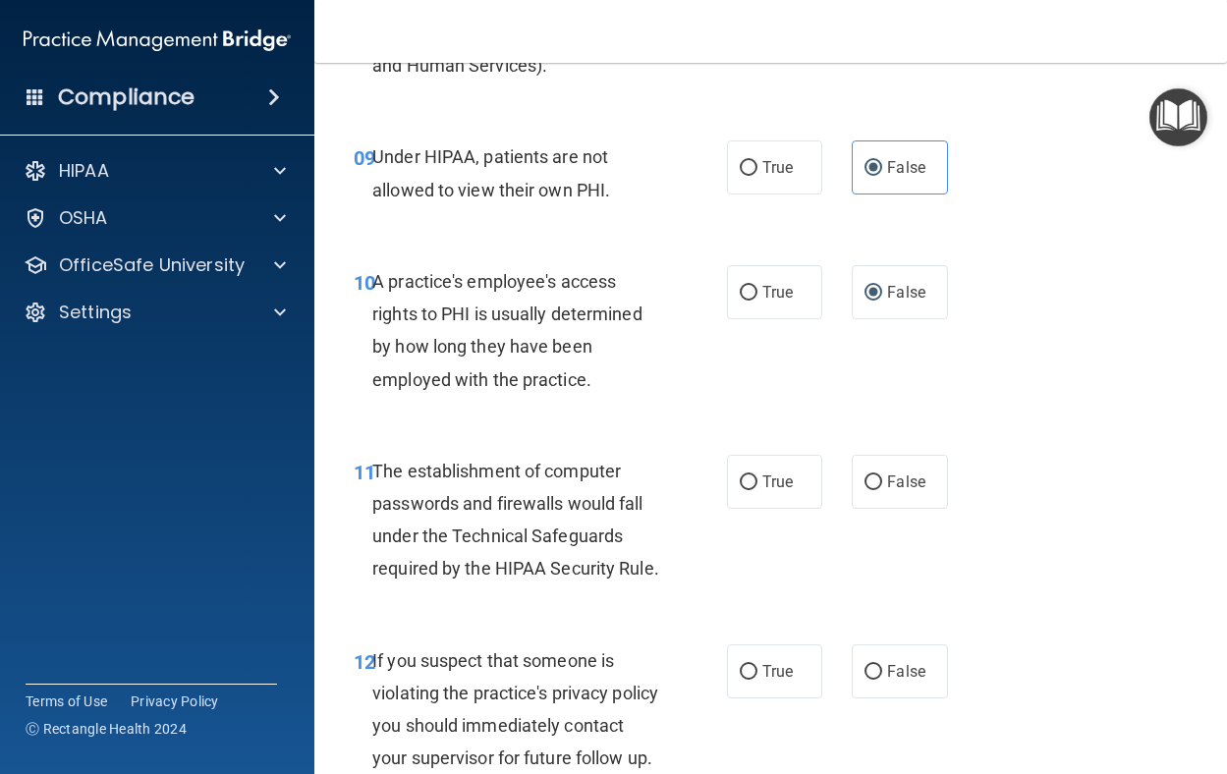
scroll to position [1867, 0]
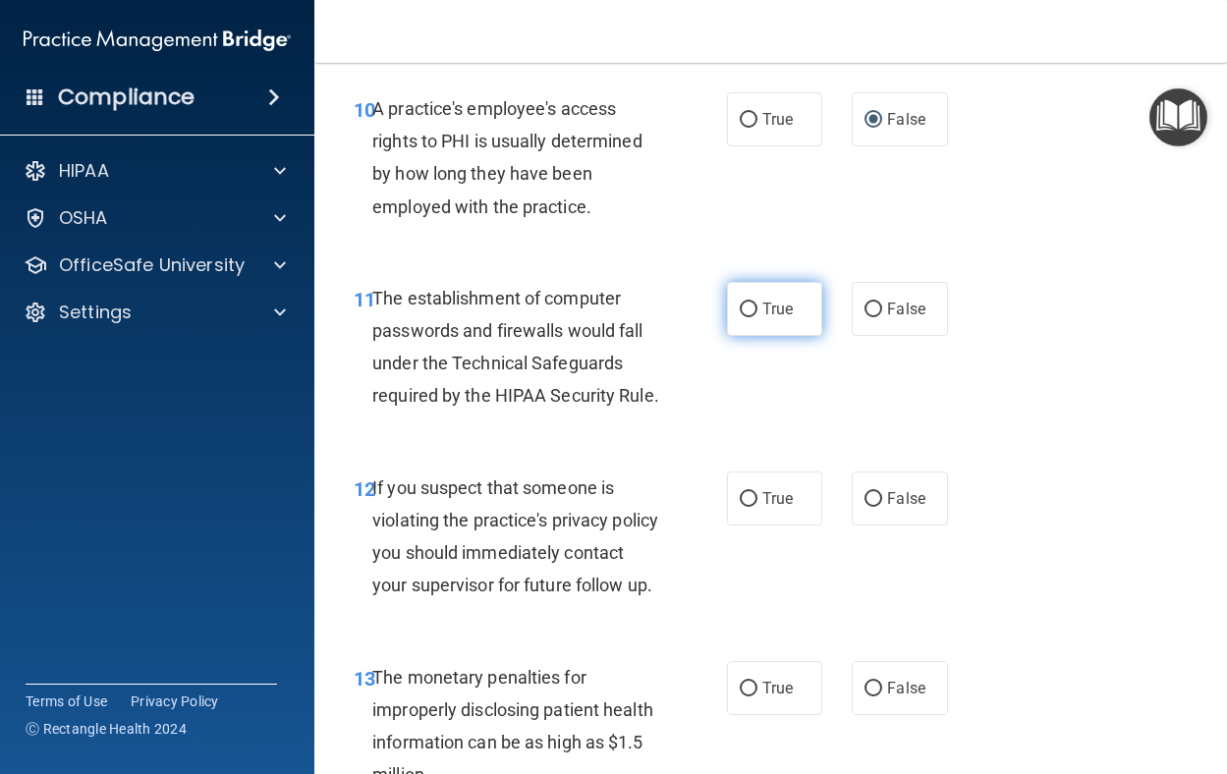
click at [750, 293] on label "True" at bounding box center [775, 309] width 96 height 54
click at [750, 303] on input "True" at bounding box center [749, 310] width 18 height 15
radio input "true"
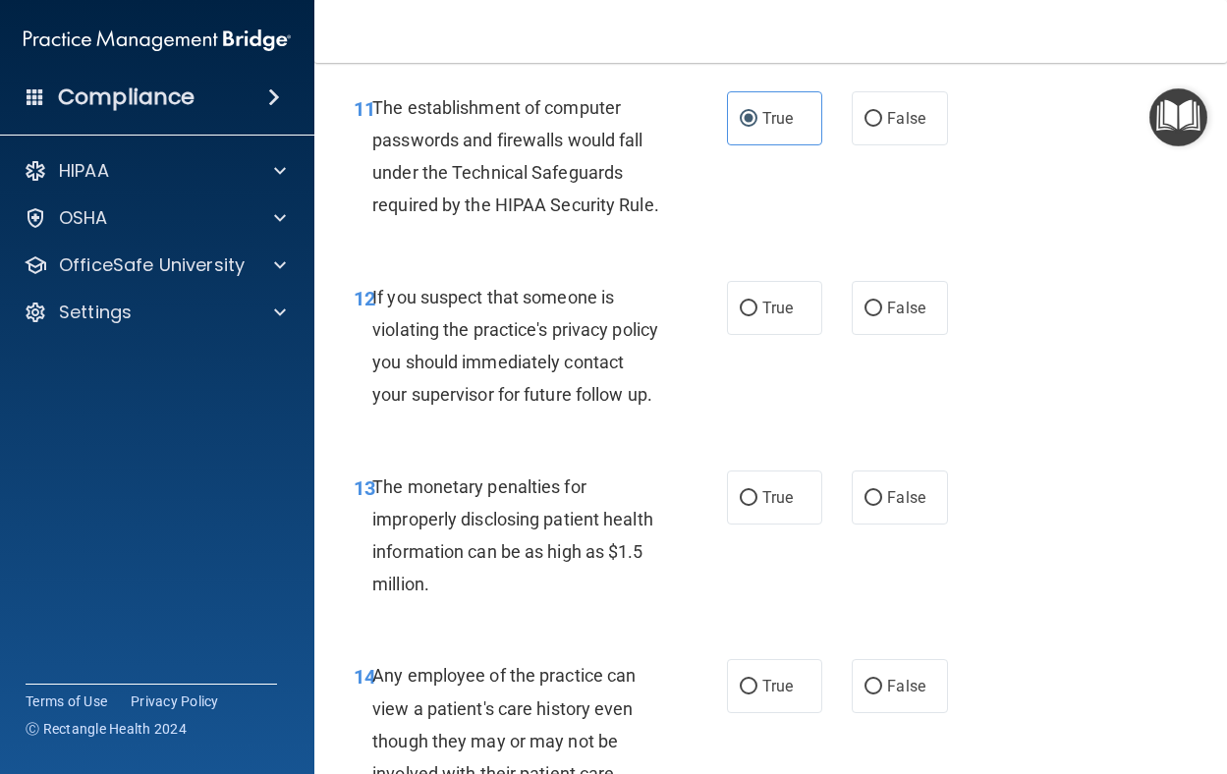
scroll to position [2064, 0]
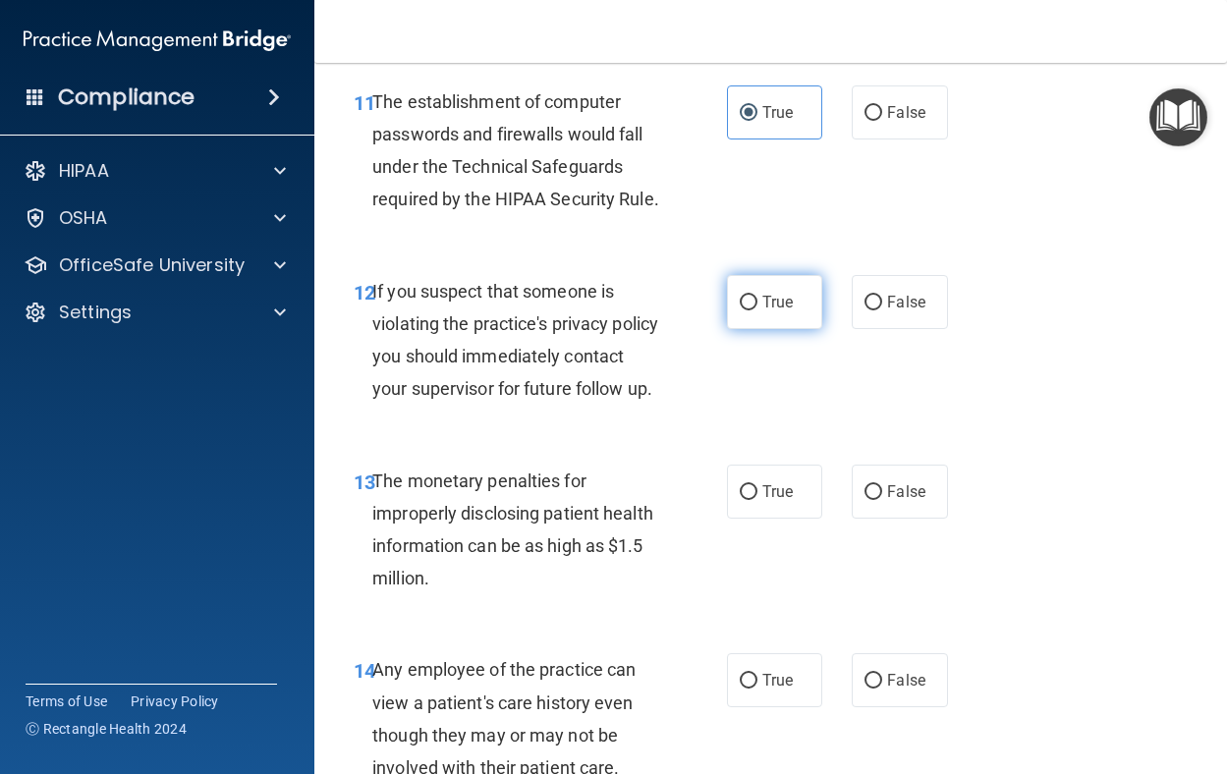
click at [763, 312] on span "True" at bounding box center [778, 302] width 30 height 19
click at [758, 311] on input "True" at bounding box center [749, 303] width 18 height 15
radio input "true"
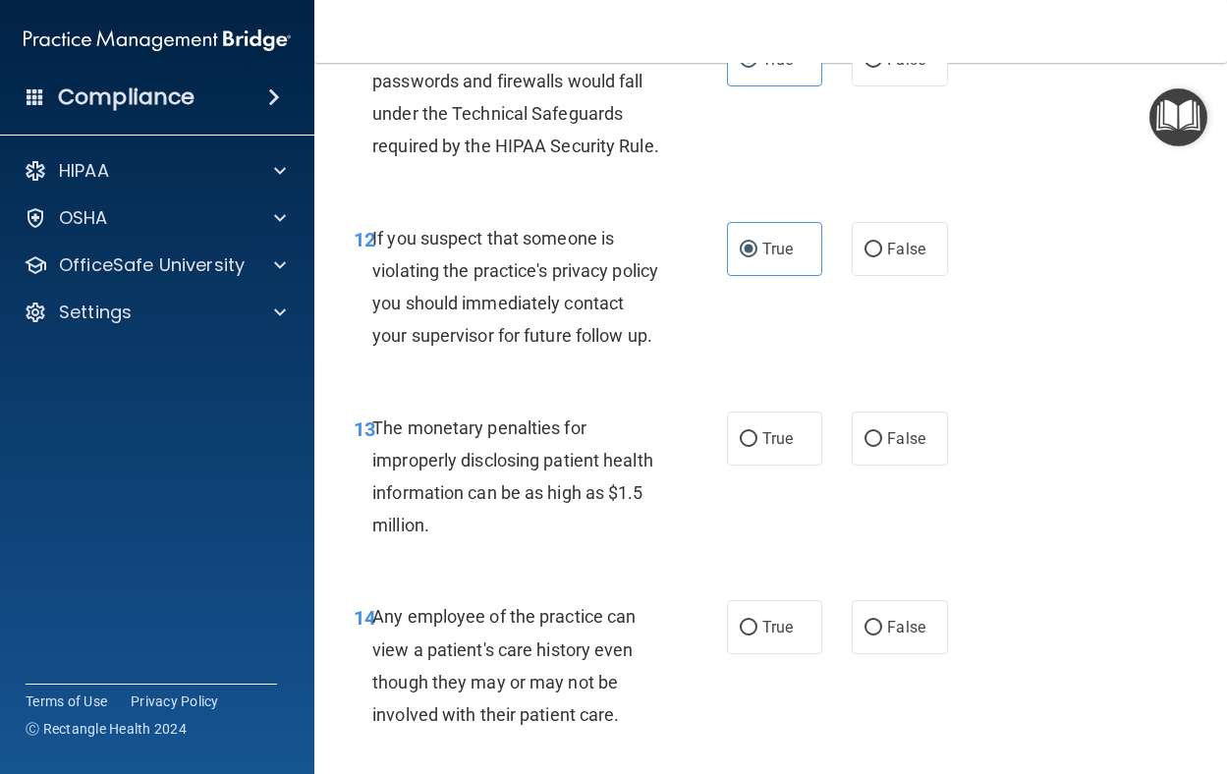
scroll to position [2162, 0]
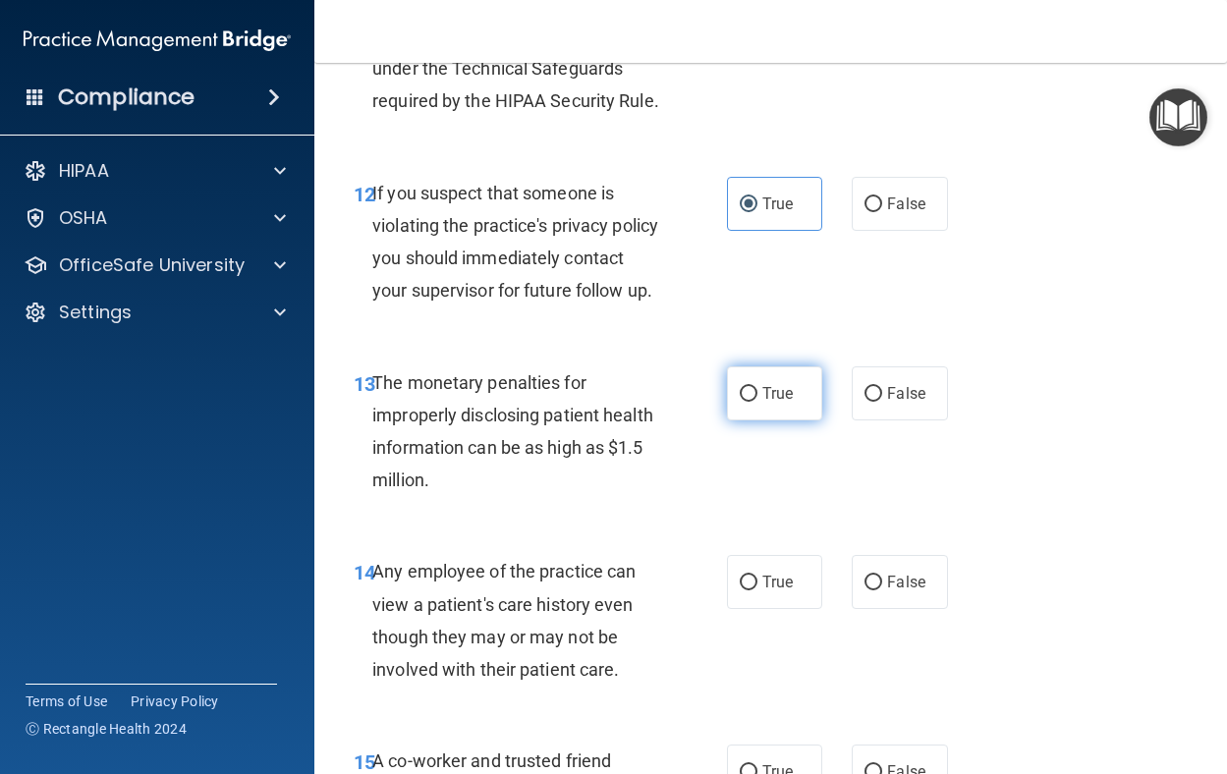
click at [780, 421] on label "True" at bounding box center [775, 394] width 96 height 54
click at [745, 402] on input "True" at bounding box center [749, 394] width 18 height 15
radio input "true"
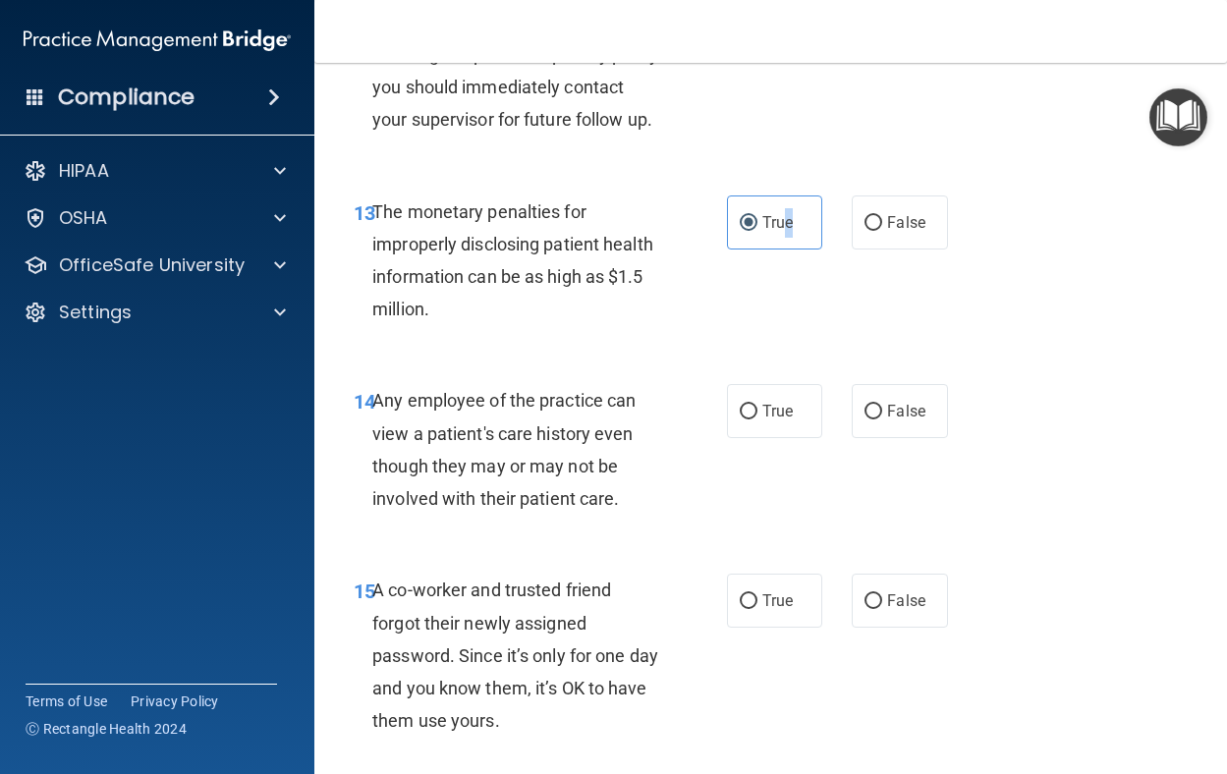
scroll to position [2359, 0]
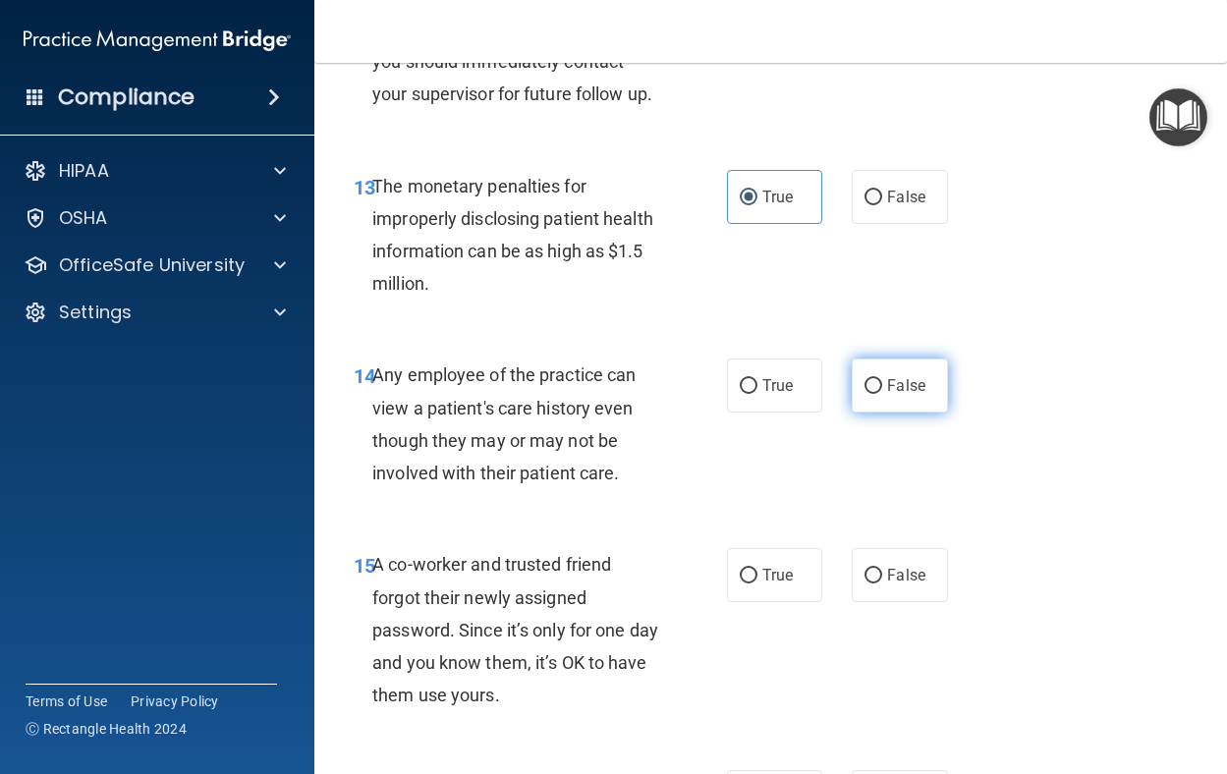
click at [894, 395] on span "False" at bounding box center [906, 385] width 38 height 19
click at [883, 394] on input "False" at bounding box center [874, 386] width 18 height 15
radio input "true"
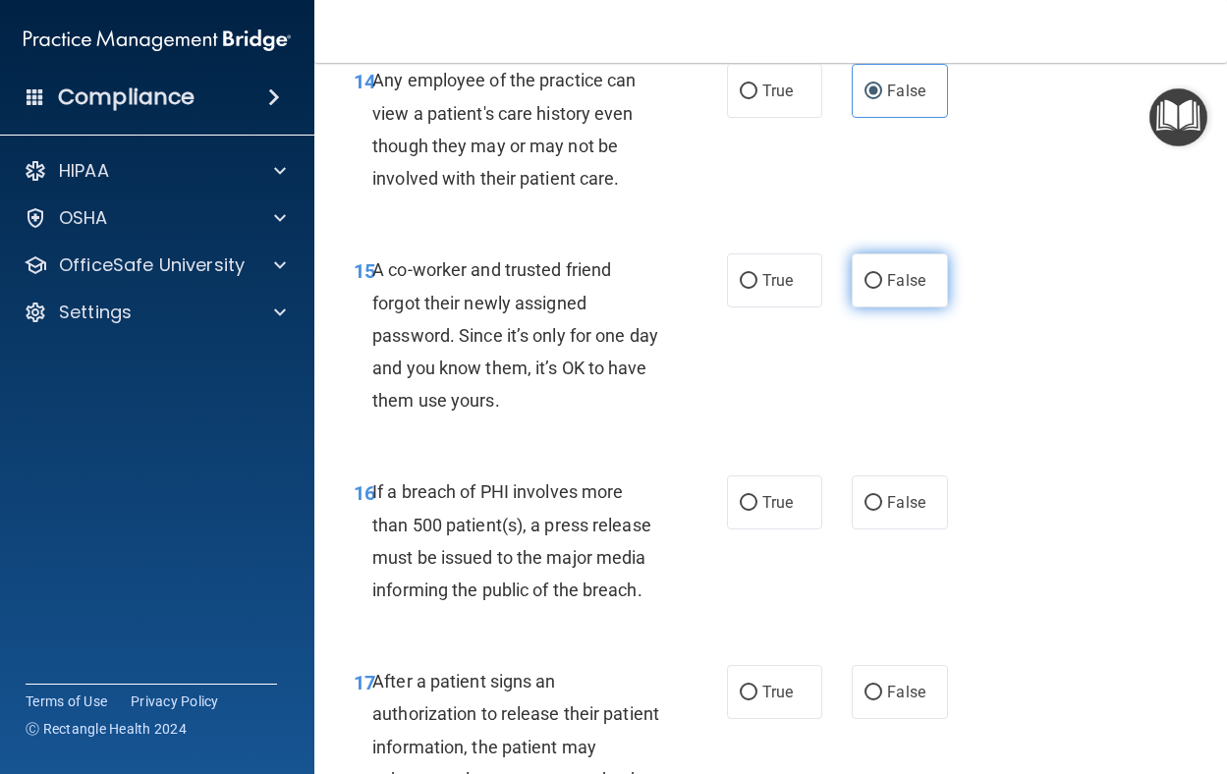
click at [877, 308] on label "False" at bounding box center [900, 281] width 96 height 54
click at [877, 289] on input "False" at bounding box center [874, 281] width 18 height 15
radio input "true"
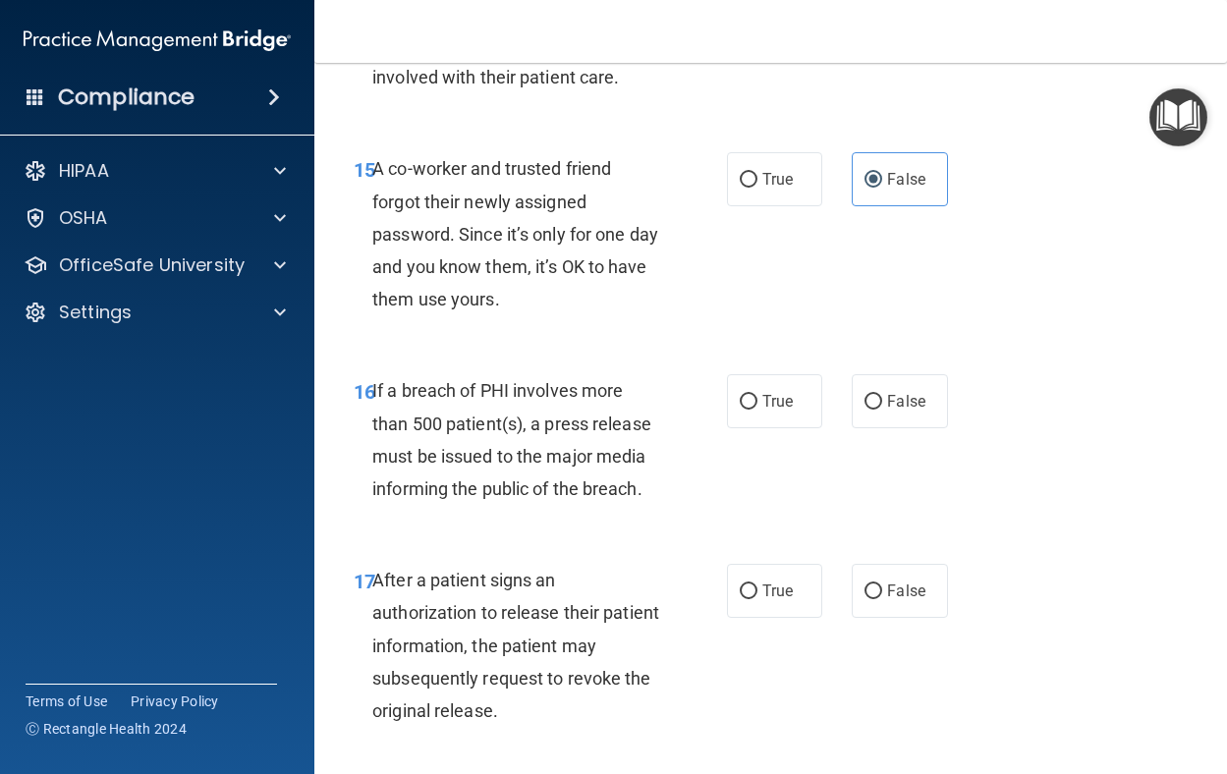
scroll to position [2850, 0]
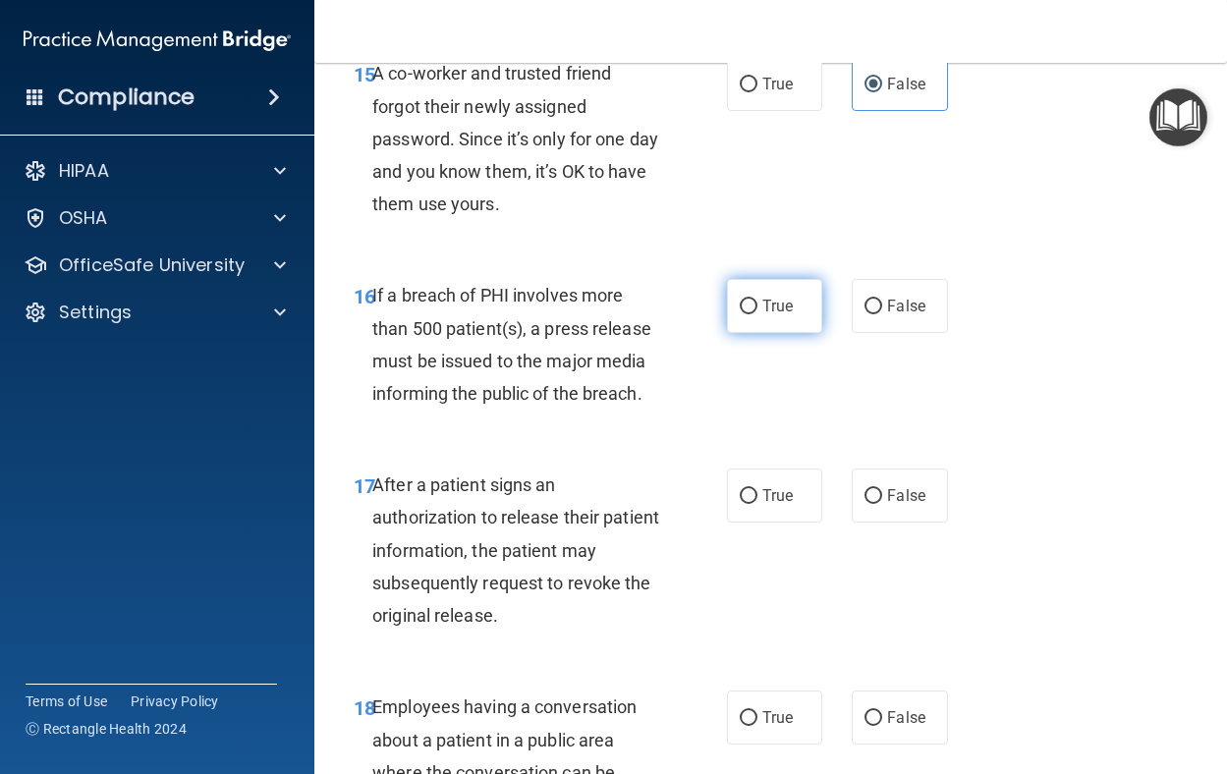
click at [763, 315] on span "True" at bounding box center [778, 306] width 30 height 19
click at [757, 314] on input "True" at bounding box center [749, 307] width 18 height 15
radio input "true"
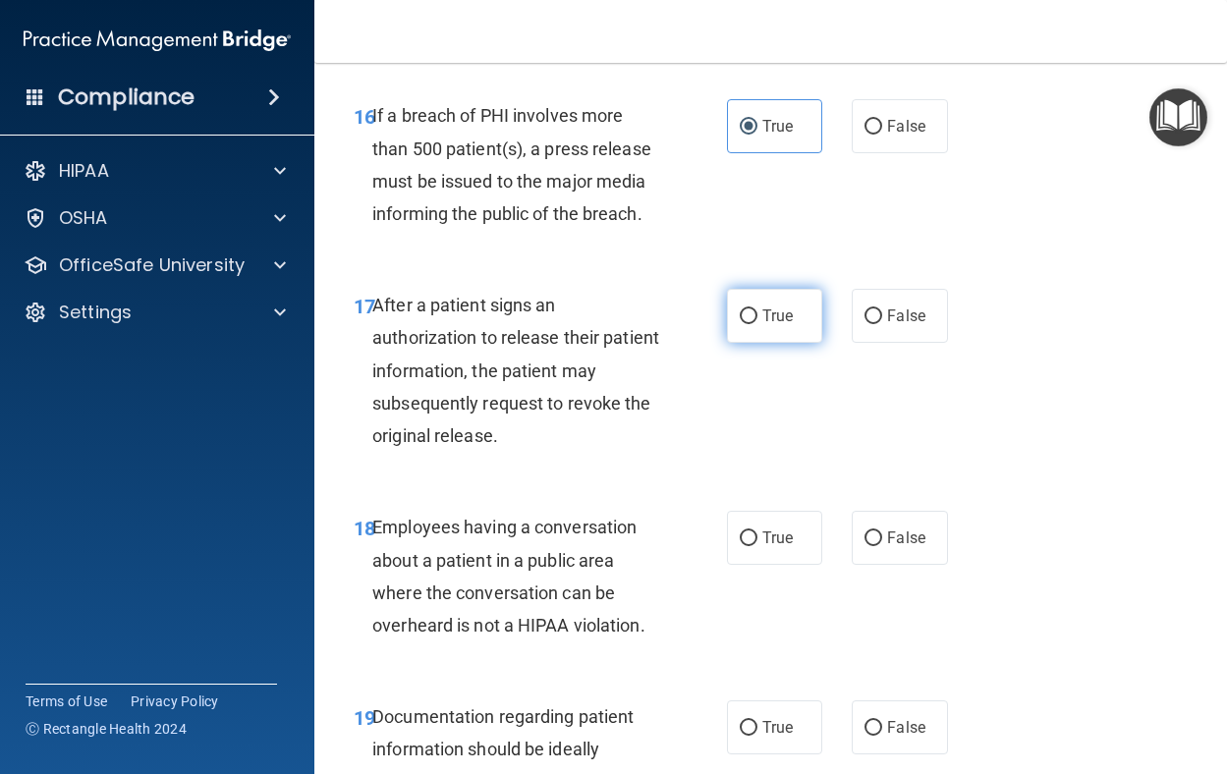
scroll to position [3047, 0]
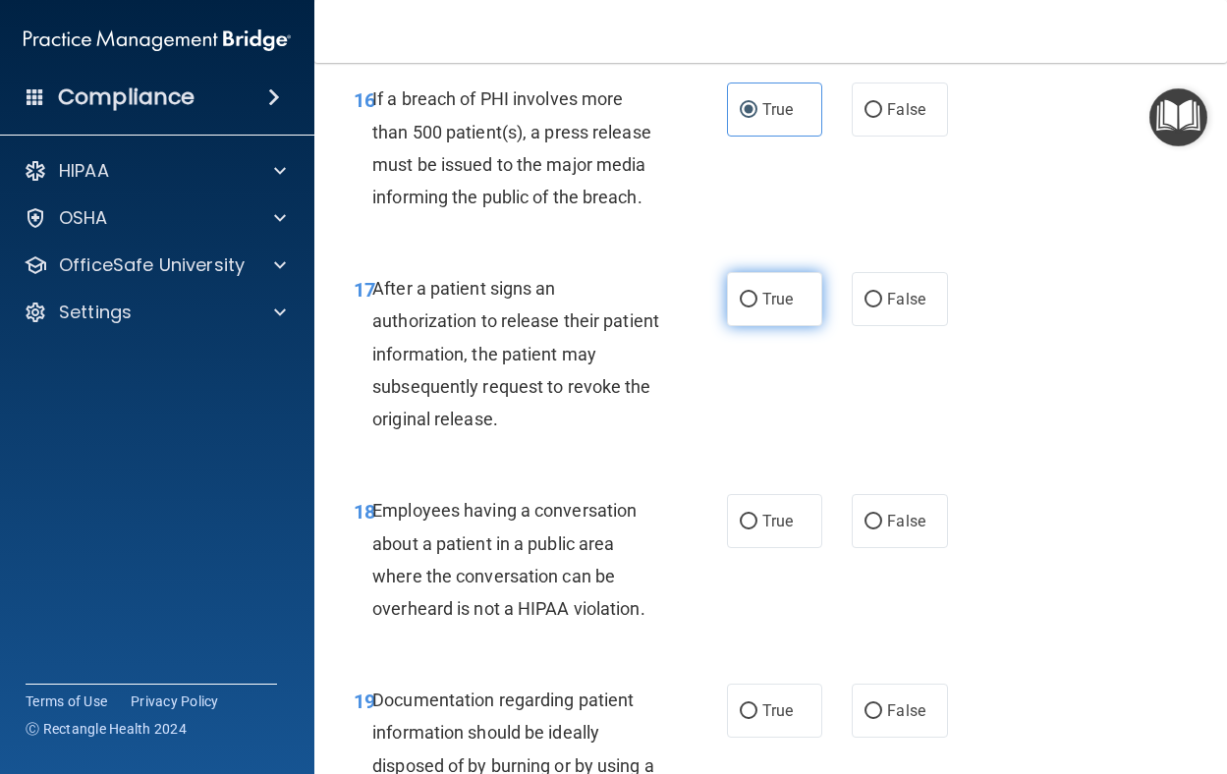
click at [754, 326] on label "True" at bounding box center [775, 299] width 96 height 54
click at [754, 308] on input "True" at bounding box center [749, 300] width 18 height 15
radio input "true"
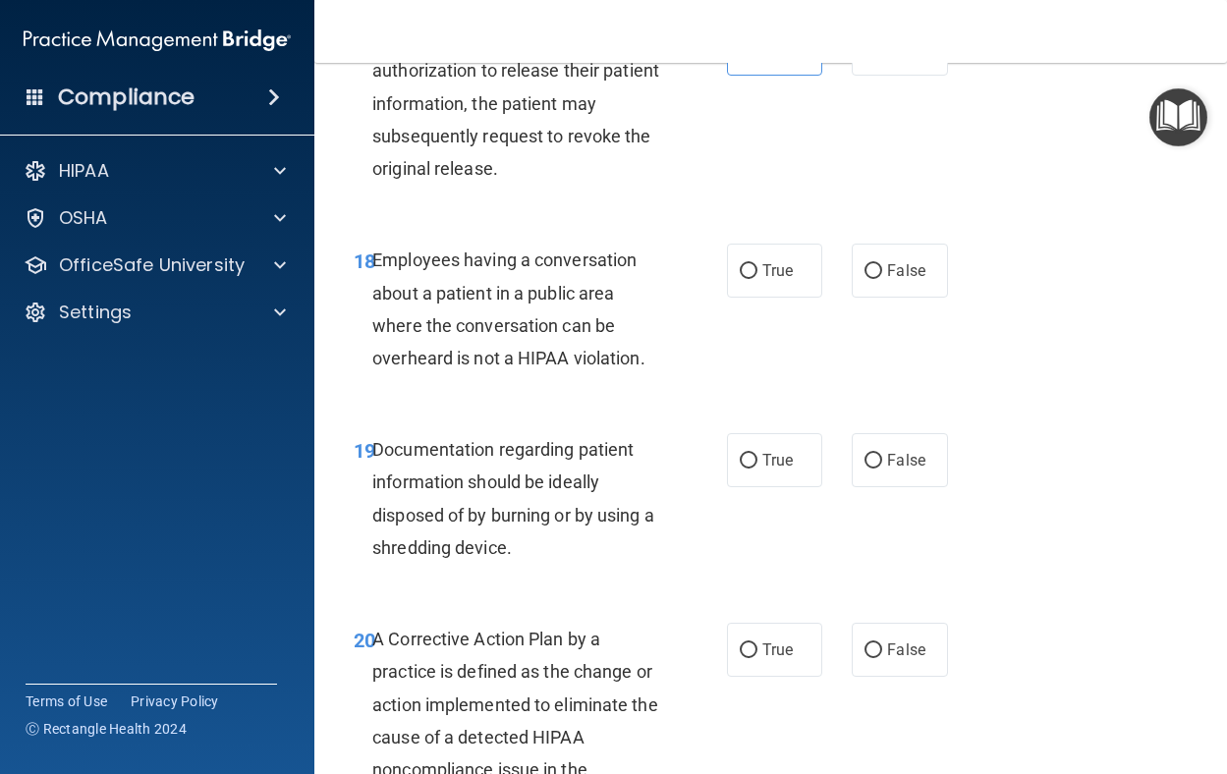
scroll to position [3341, 0]
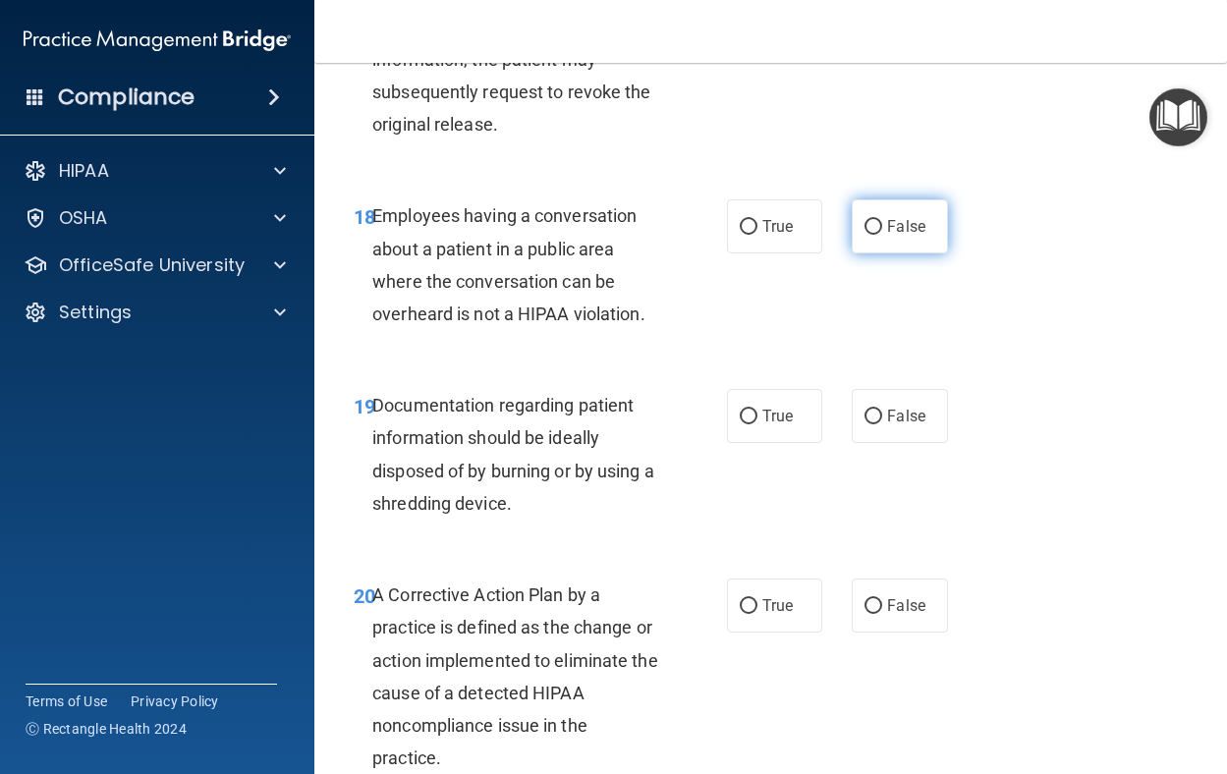
click at [853, 254] on label "False" at bounding box center [900, 227] width 96 height 54
click at [865, 235] on input "False" at bounding box center [874, 227] width 18 height 15
radio input "true"
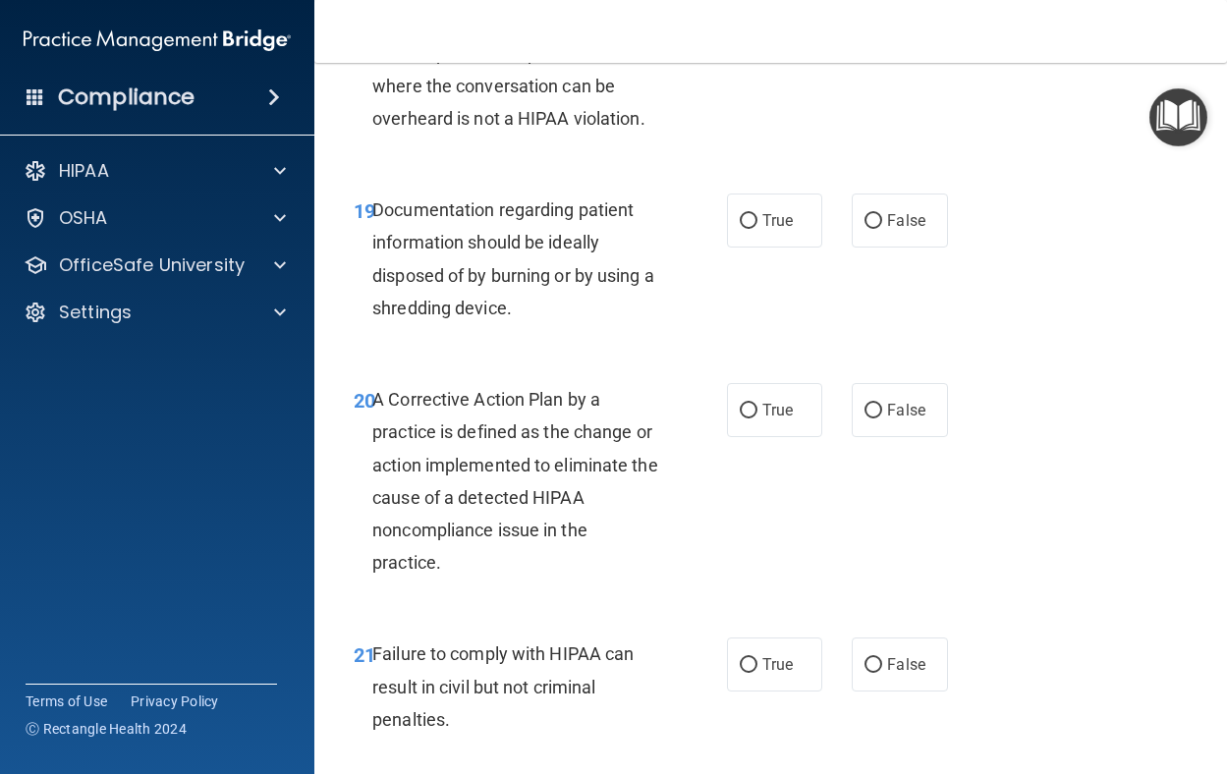
scroll to position [3538, 0]
click at [746, 247] on label "True" at bounding box center [775, 220] width 96 height 54
click at [746, 228] on input "True" at bounding box center [749, 220] width 18 height 15
radio input "true"
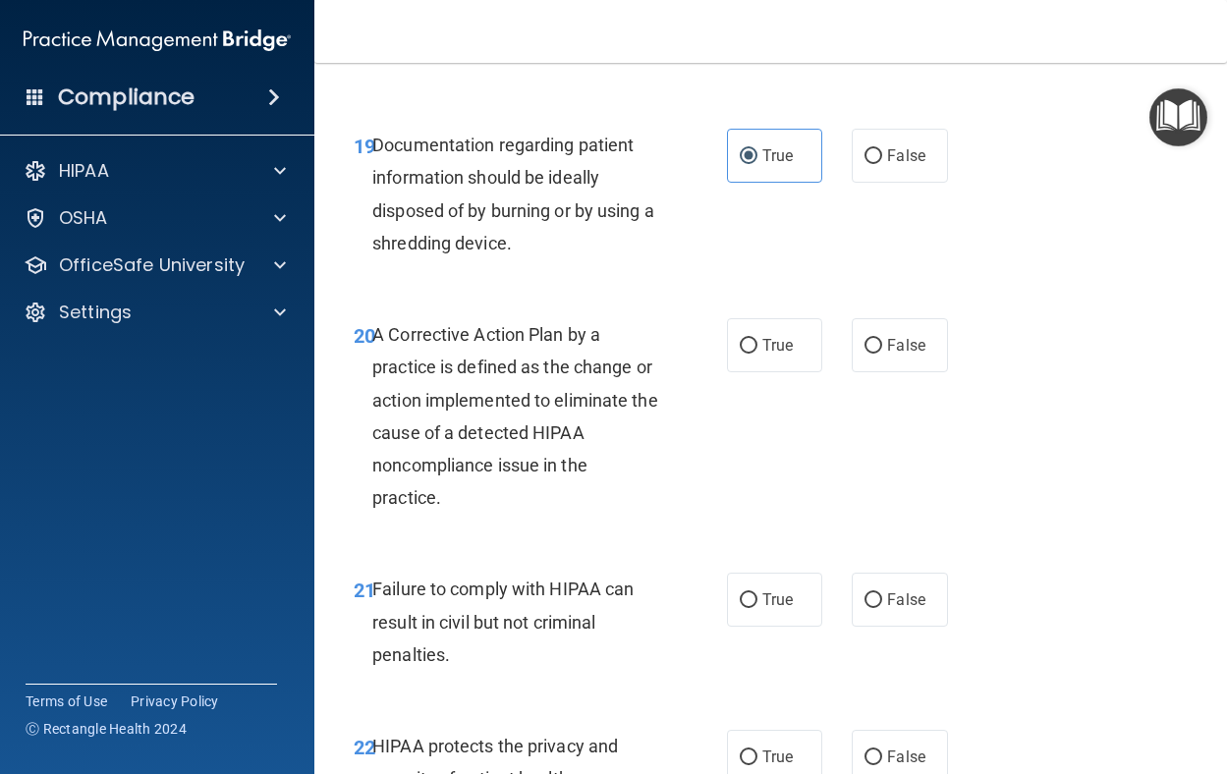
scroll to position [3735, 0]
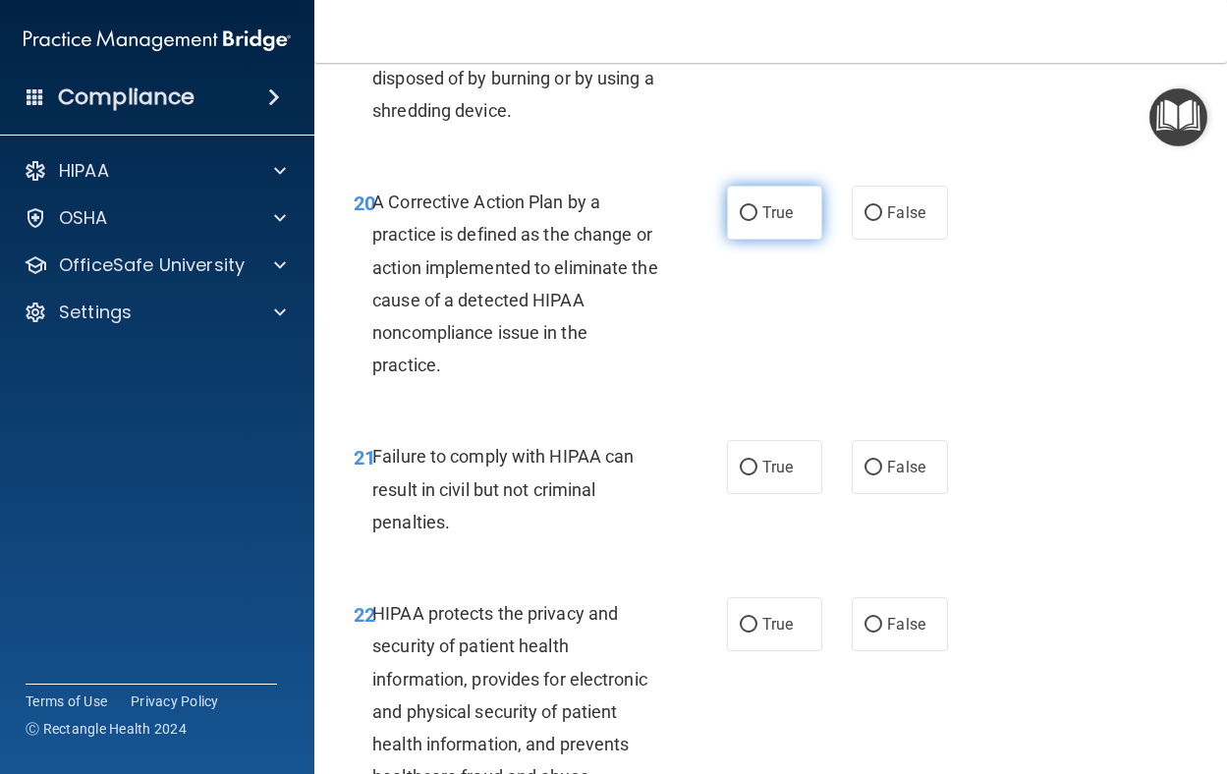
click at [763, 222] on span "True" at bounding box center [778, 212] width 30 height 19
click at [756, 221] on input "True" at bounding box center [749, 213] width 18 height 15
radio input "true"
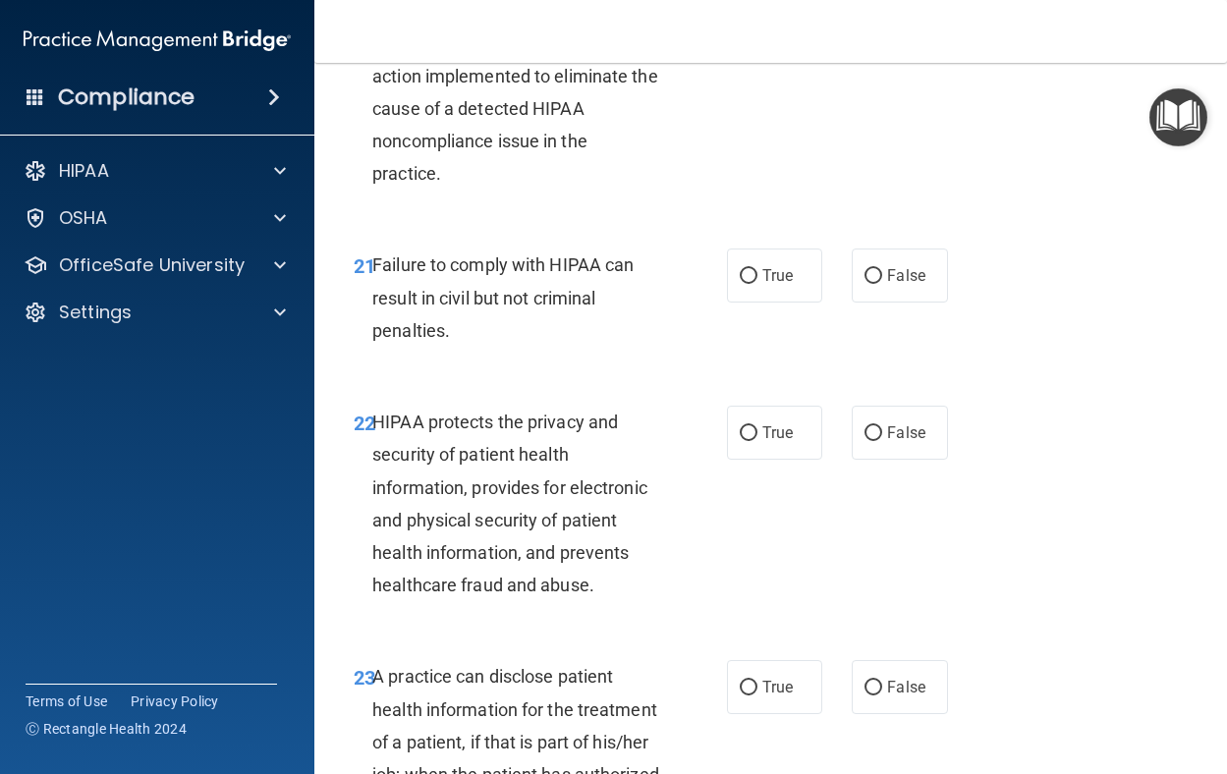
scroll to position [3931, 0]
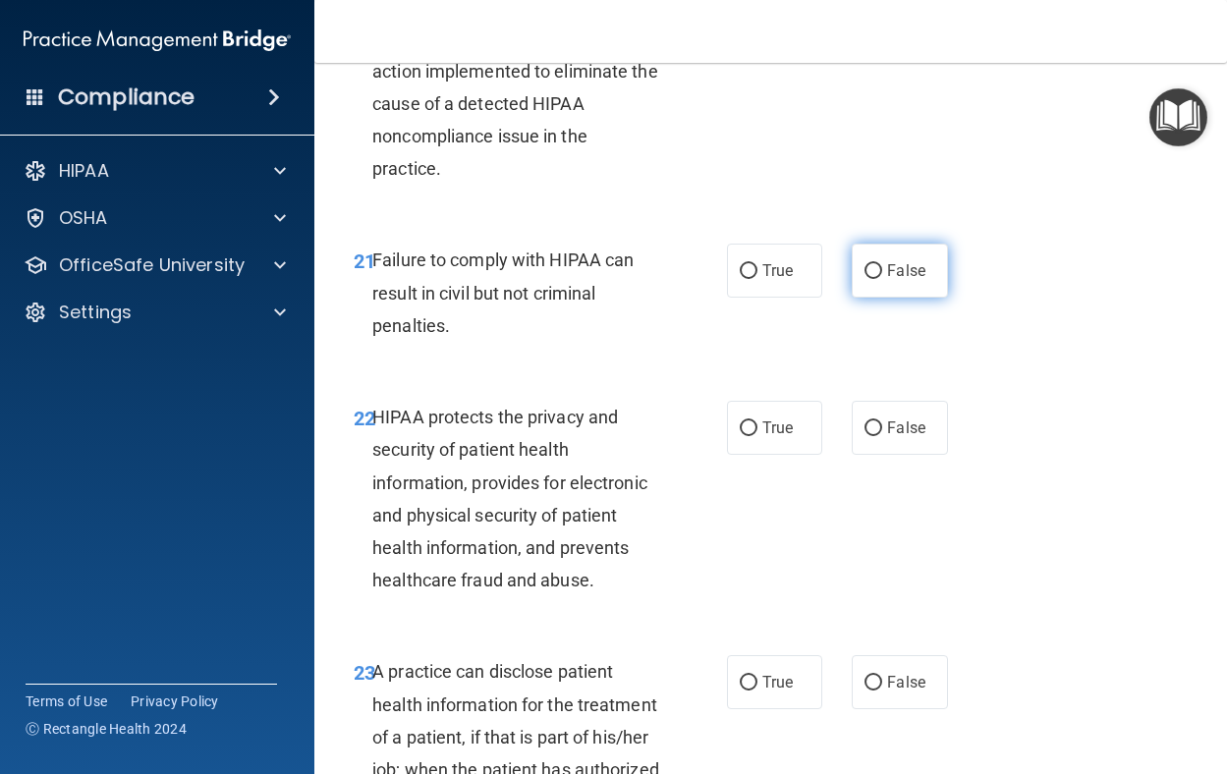
click at [893, 280] on span "False" at bounding box center [906, 270] width 38 height 19
click at [883, 279] on input "False" at bounding box center [874, 271] width 18 height 15
radio input "true"
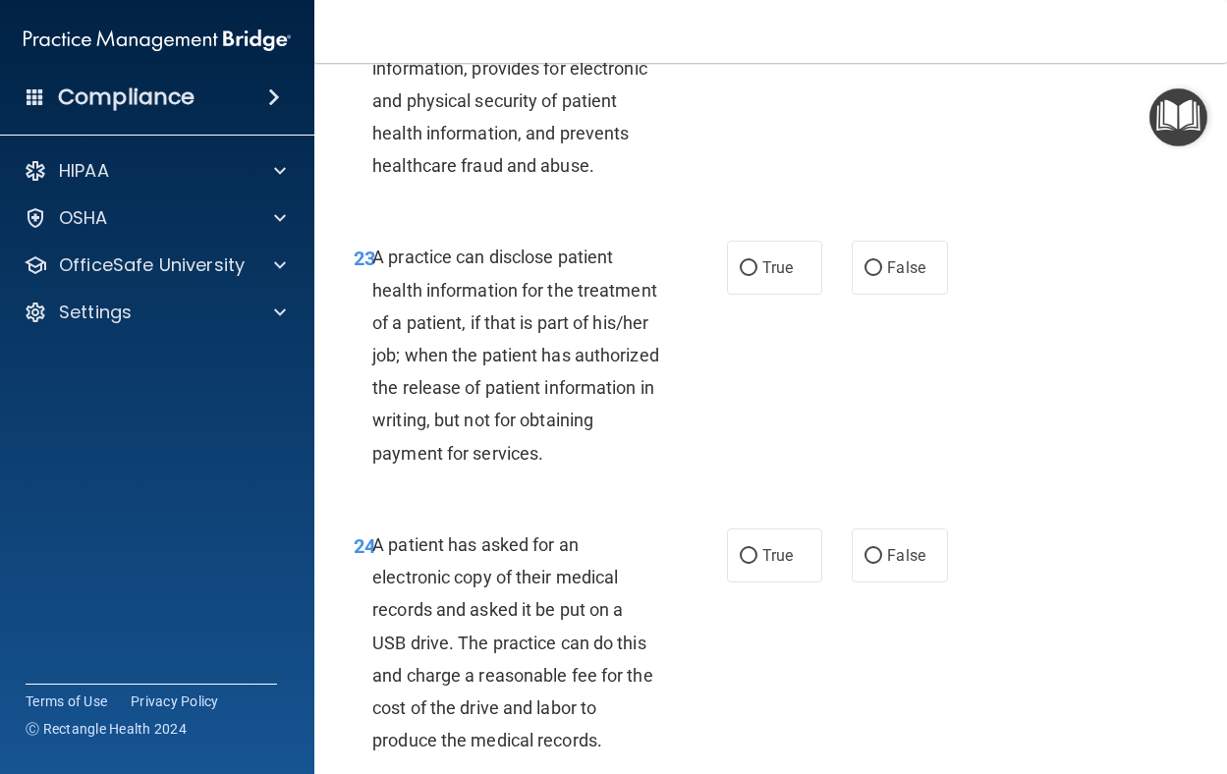
scroll to position [4226, 0]
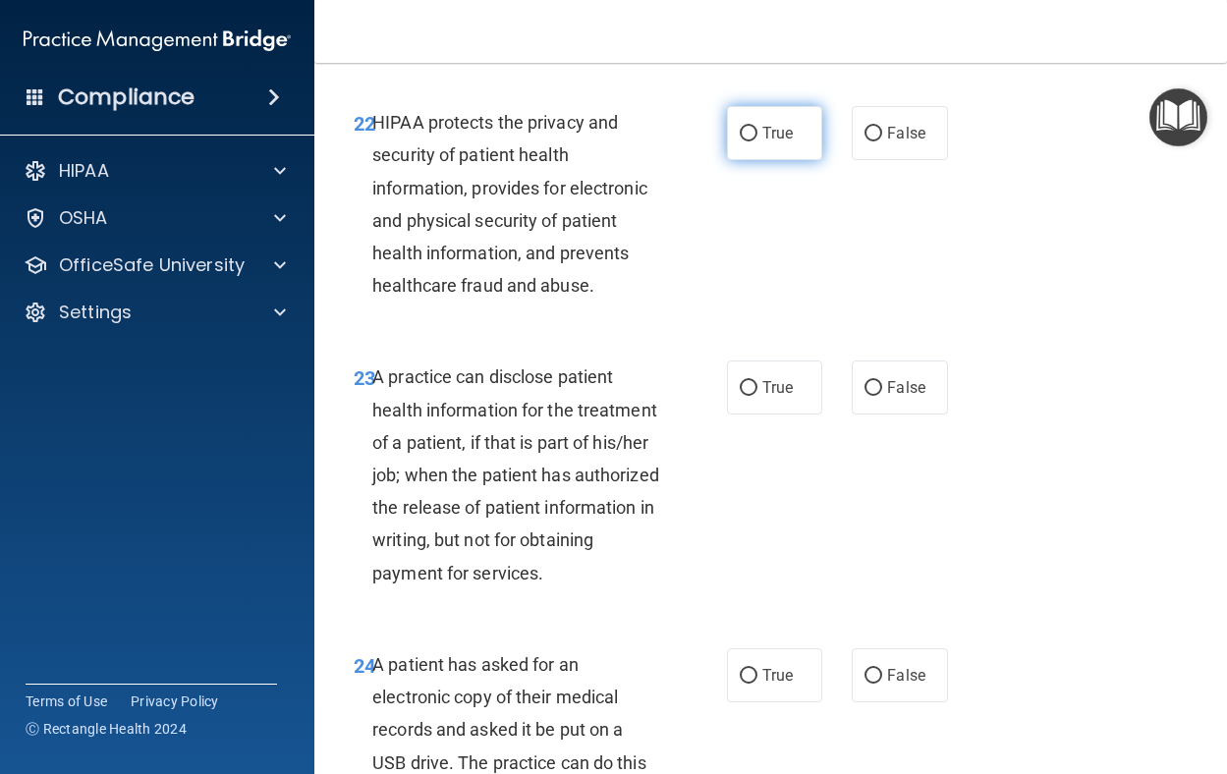
click at [747, 160] on label "True" at bounding box center [775, 133] width 96 height 54
click at [747, 142] on input "True" at bounding box center [749, 134] width 18 height 15
radio input "true"
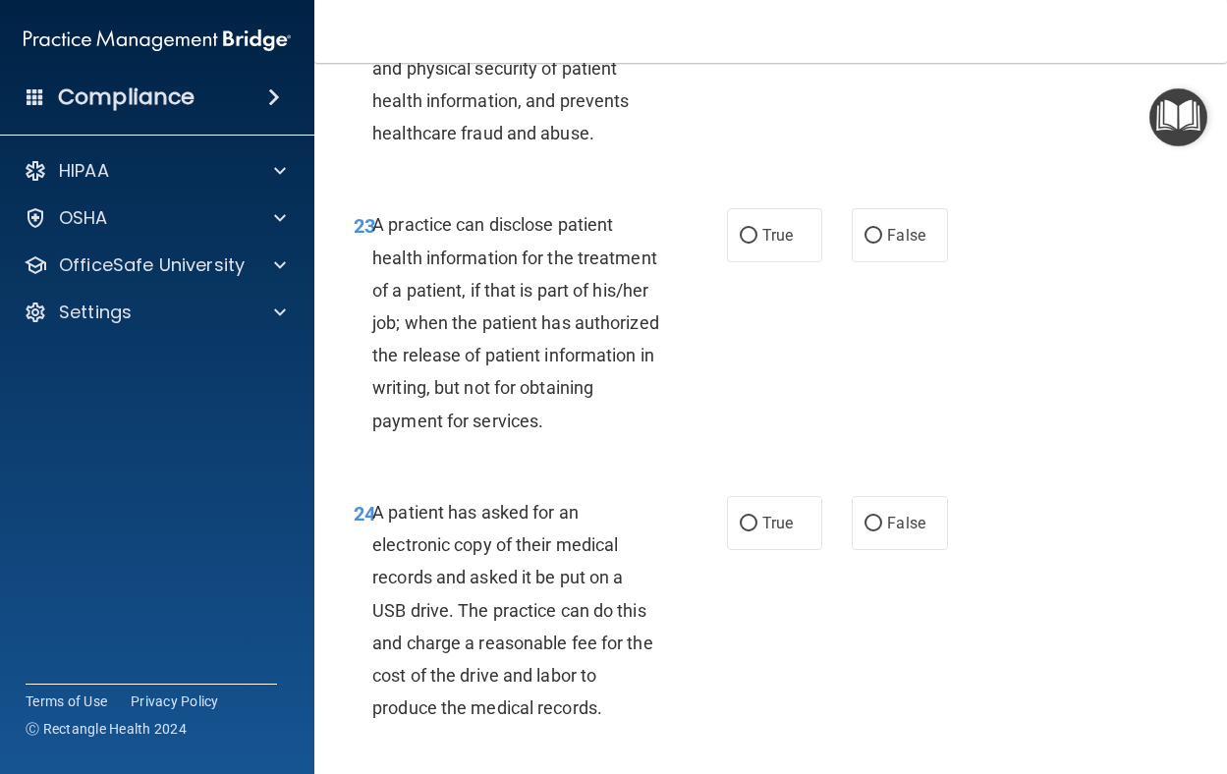
scroll to position [4423, 0]
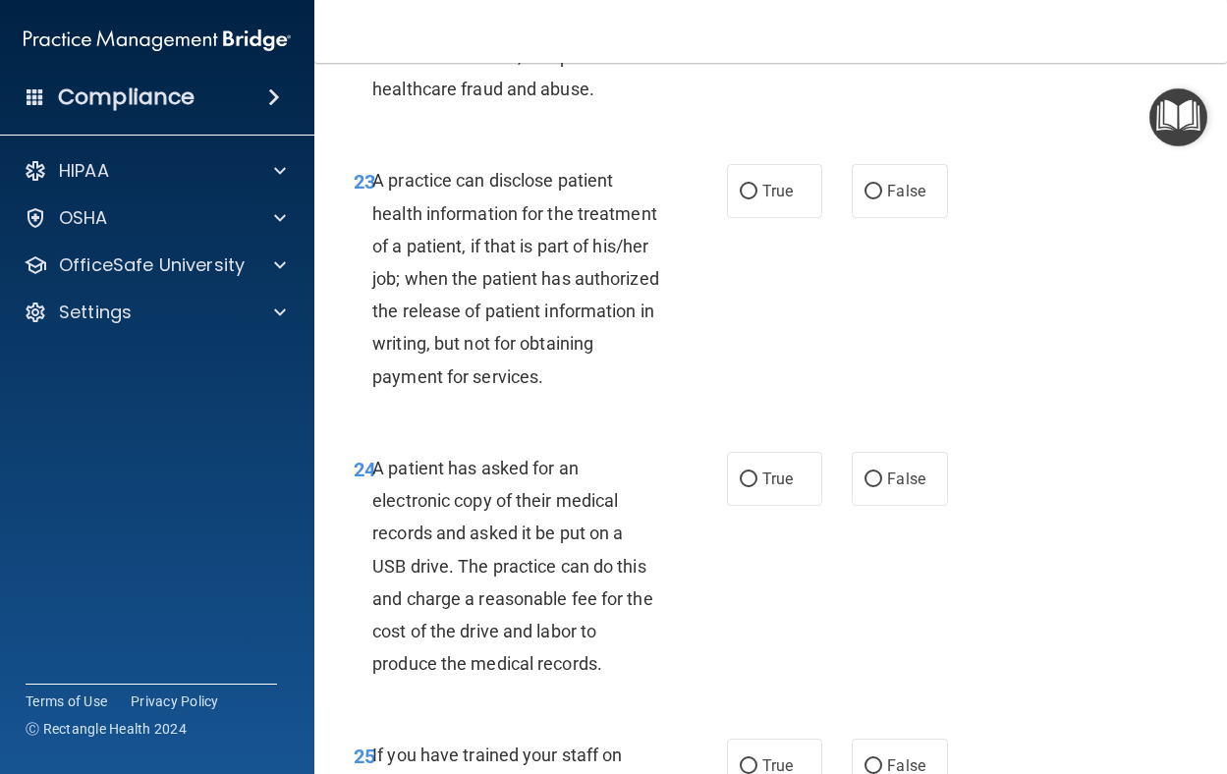
click at [728, 285] on div "23 A practice can disclose patient health information for the treatment of a pa…" at bounding box center [540, 283] width 432 height 239
click at [738, 218] on label "True" at bounding box center [775, 191] width 96 height 54
click at [740, 200] on input "True" at bounding box center [749, 192] width 18 height 15
radio input "true"
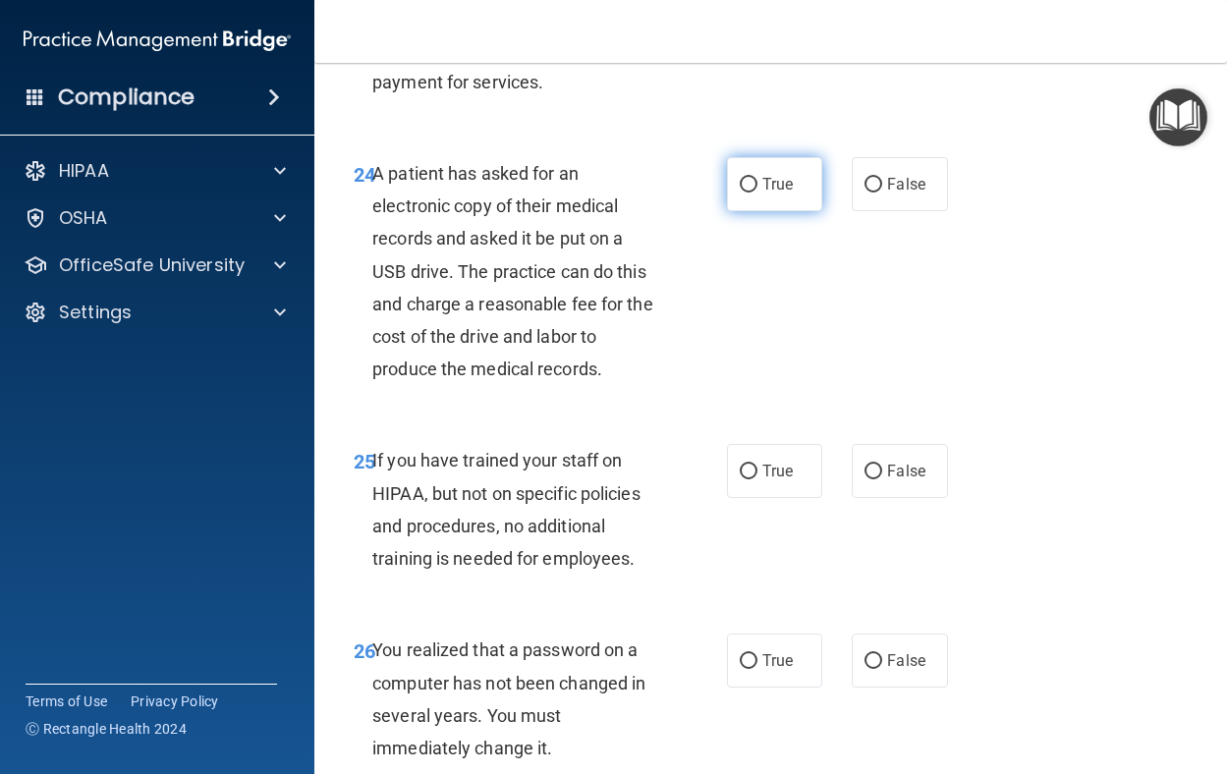
click at [727, 211] on label "True" at bounding box center [775, 184] width 96 height 54
click at [740, 193] on input "True" at bounding box center [749, 185] width 18 height 15
radio input "true"
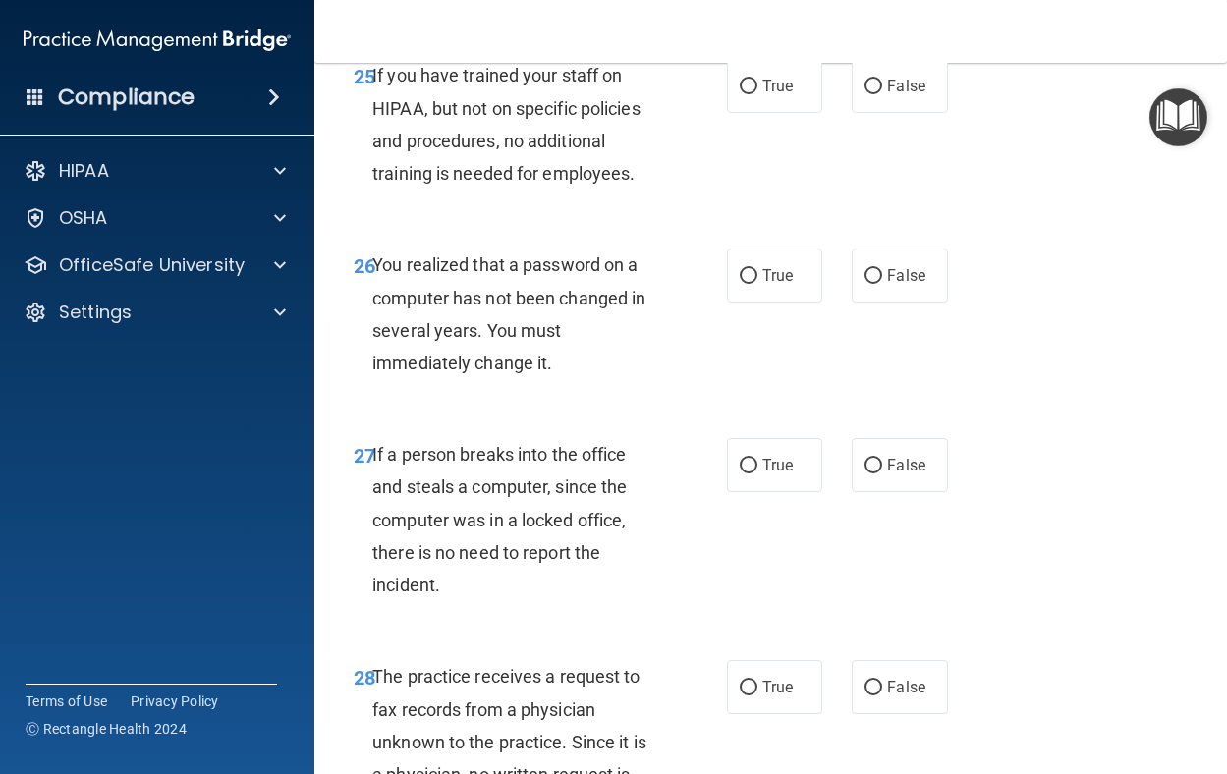
scroll to position [5110, 0]
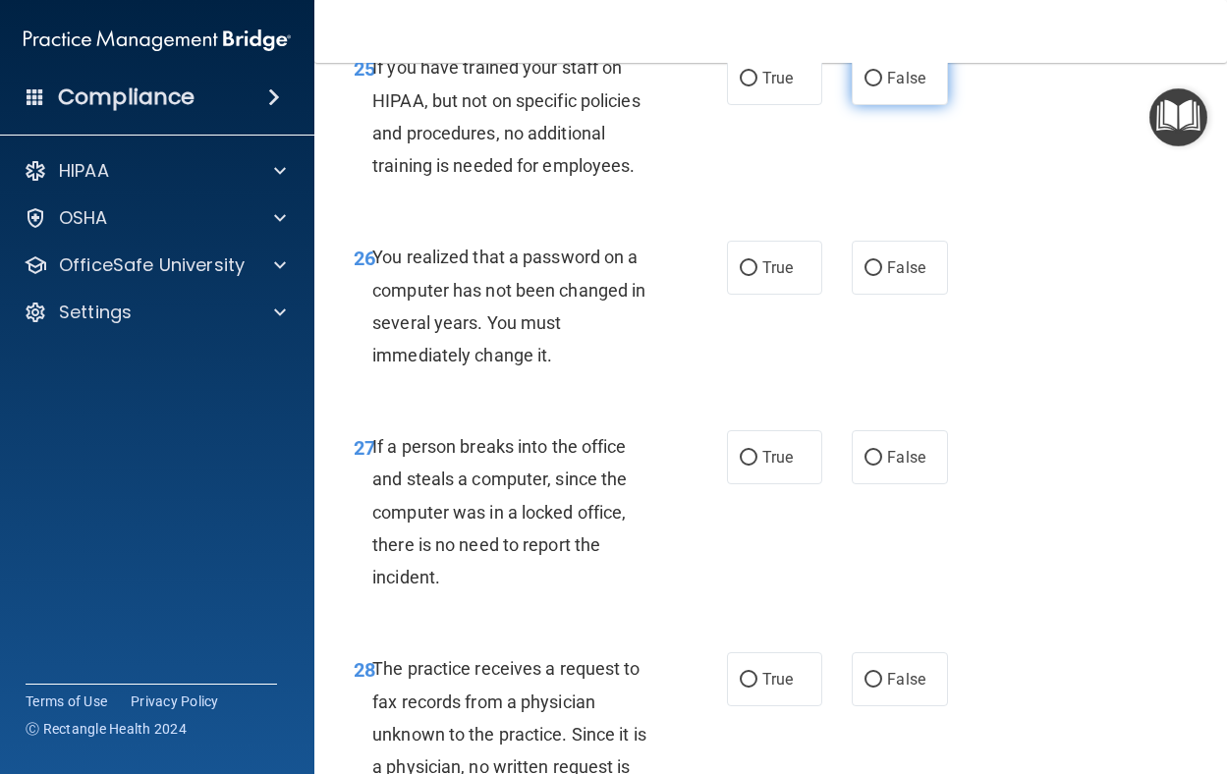
click at [866, 105] on label "False" at bounding box center [900, 78] width 96 height 54
click at [866, 86] on input "False" at bounding box center [874, 79] width 18 height 15
radio input "true"
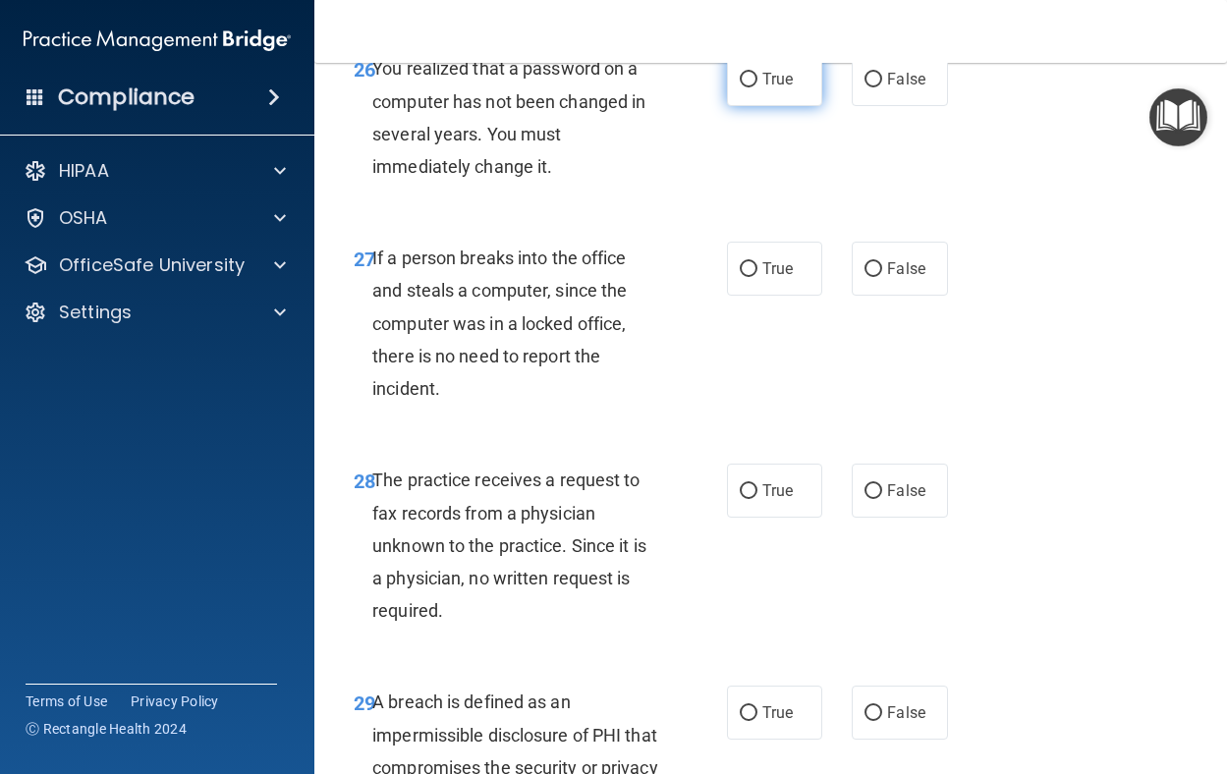
scroll to position [5307, 0]
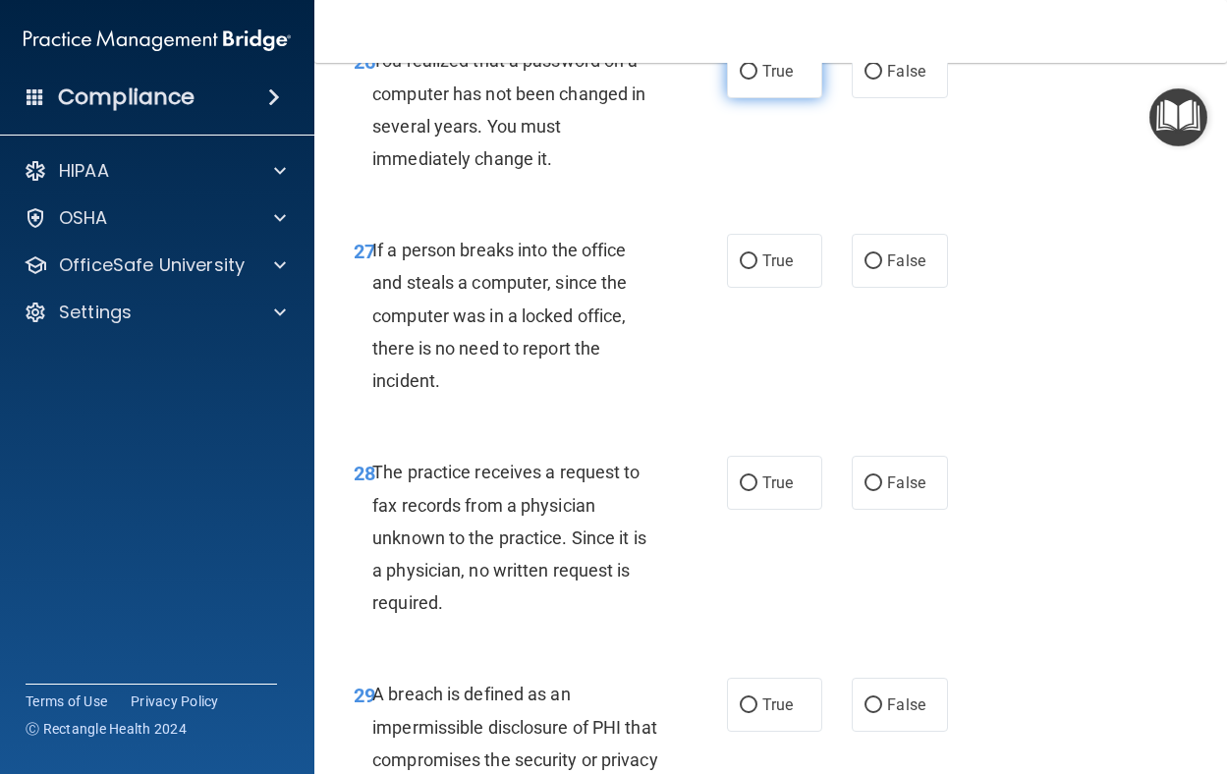
click at [783, 98] on label "True" at bounding box center [775, 71] width 96 height 54
click at [758, 80] on input "True" at bounding box center [749, 72] width 18 height 15
radio input "true"
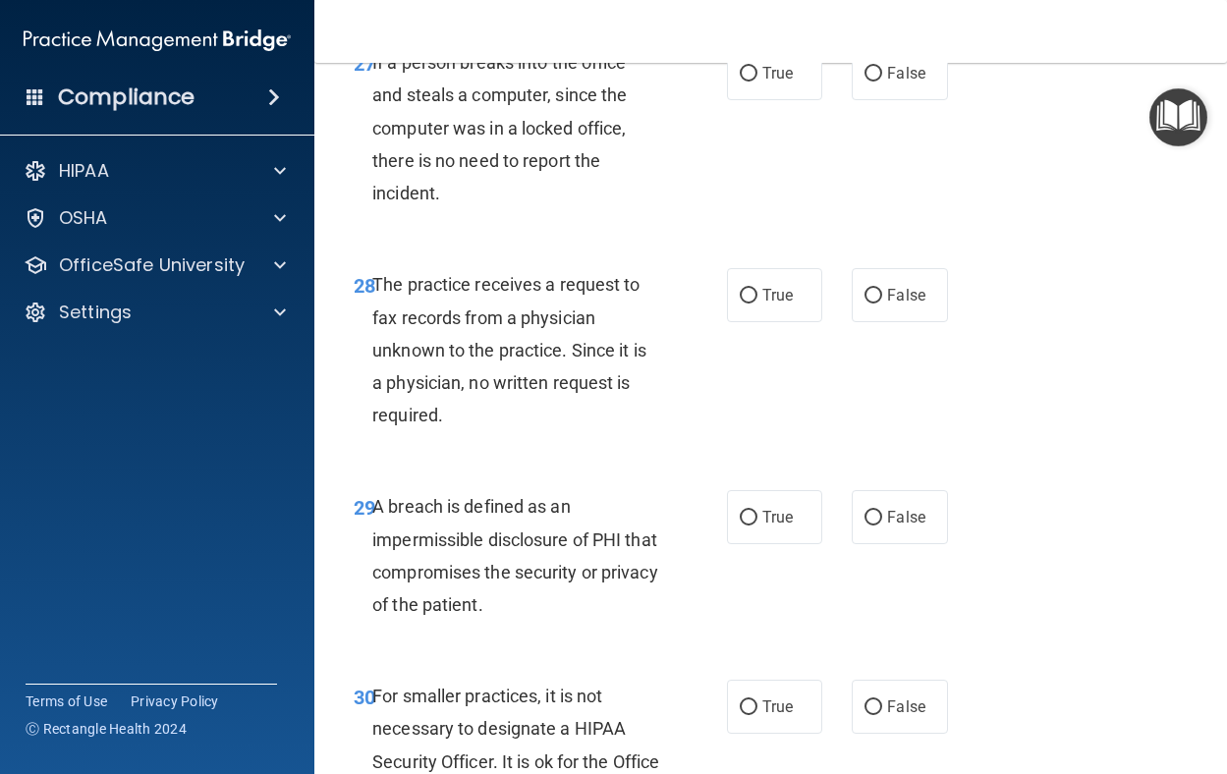
scroll to position [5504, 0]
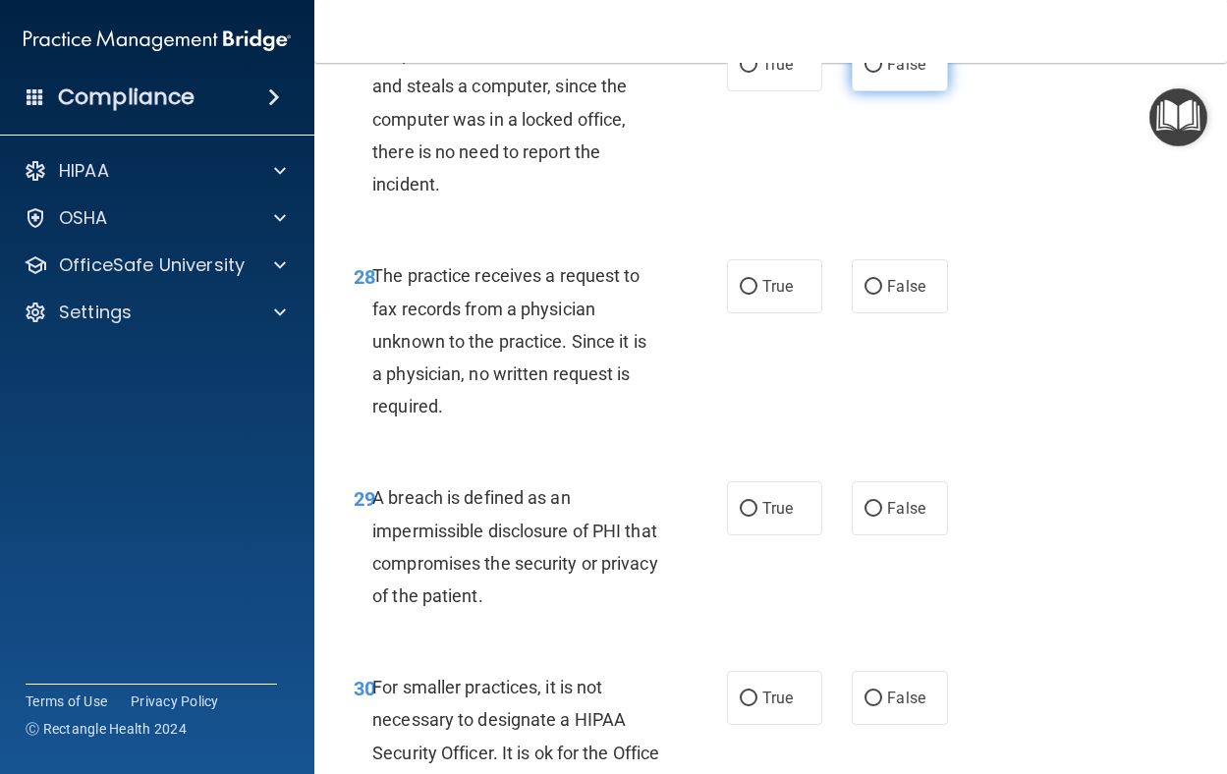
click at [852, 91] on label "False" at bounding box center [900, 64] width 96 height 54
click at [865, 73] on input "False" at bounding box center [874, 65] width 18 height 15
radio input "true"
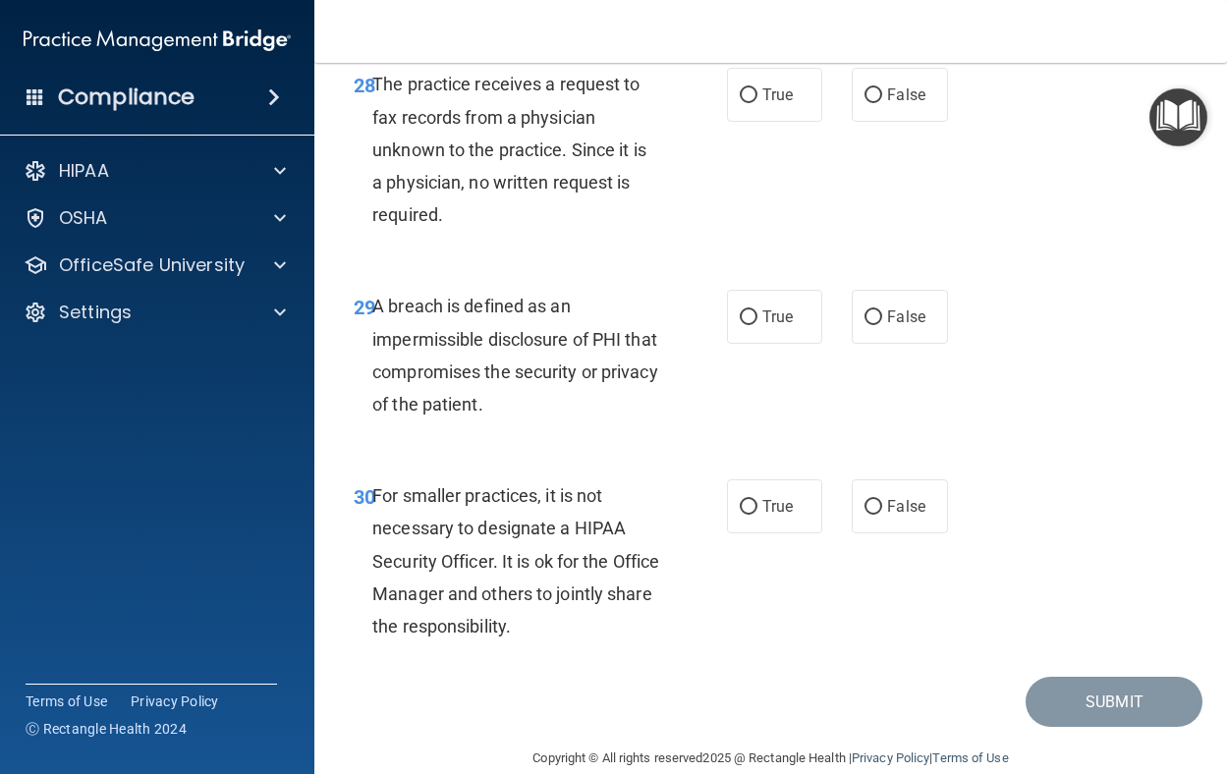
scroll to position [5700, 0]
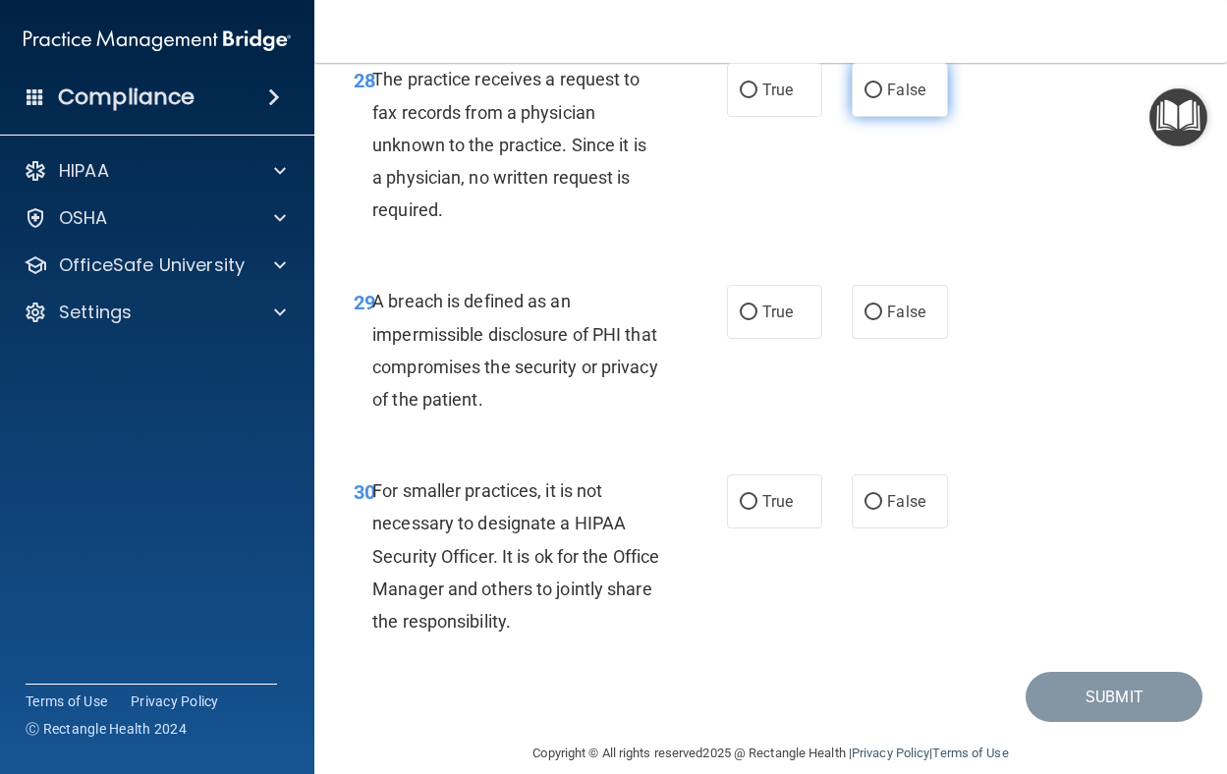
click at [923, 117] on label "False" at bounding box center [900, 90] width 96 height 54
click at [883, 98] on input "False" at bounding box center [874, 91] width 18 height 15
radio input "true"
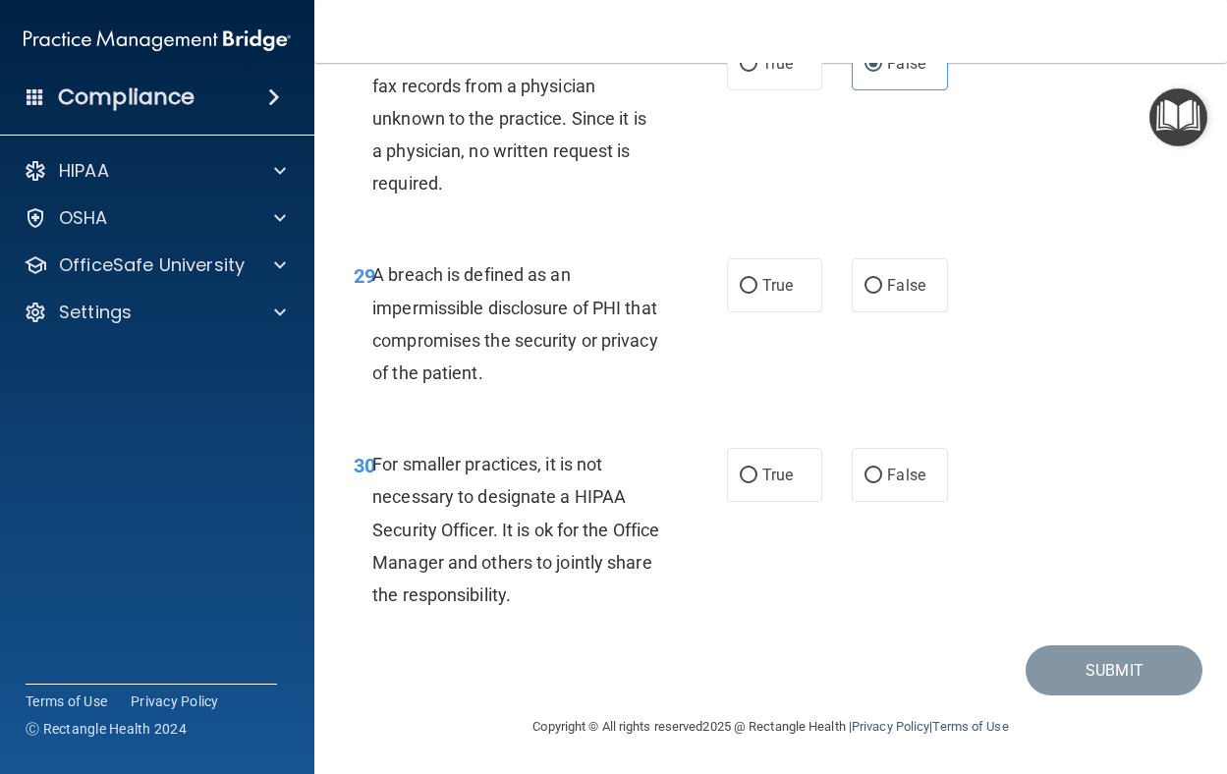
scroll to position [5825, 0]
click at [763, 286] on span "True" at bounding box center [778, 285] width 30 height 19
click at [757, 286] on input "True" at bounding box center [749, 286] width 18 height 15
radio input "true"
click at [893, 459] on label "False" at bounding box center [900, 475] width 96 height 54
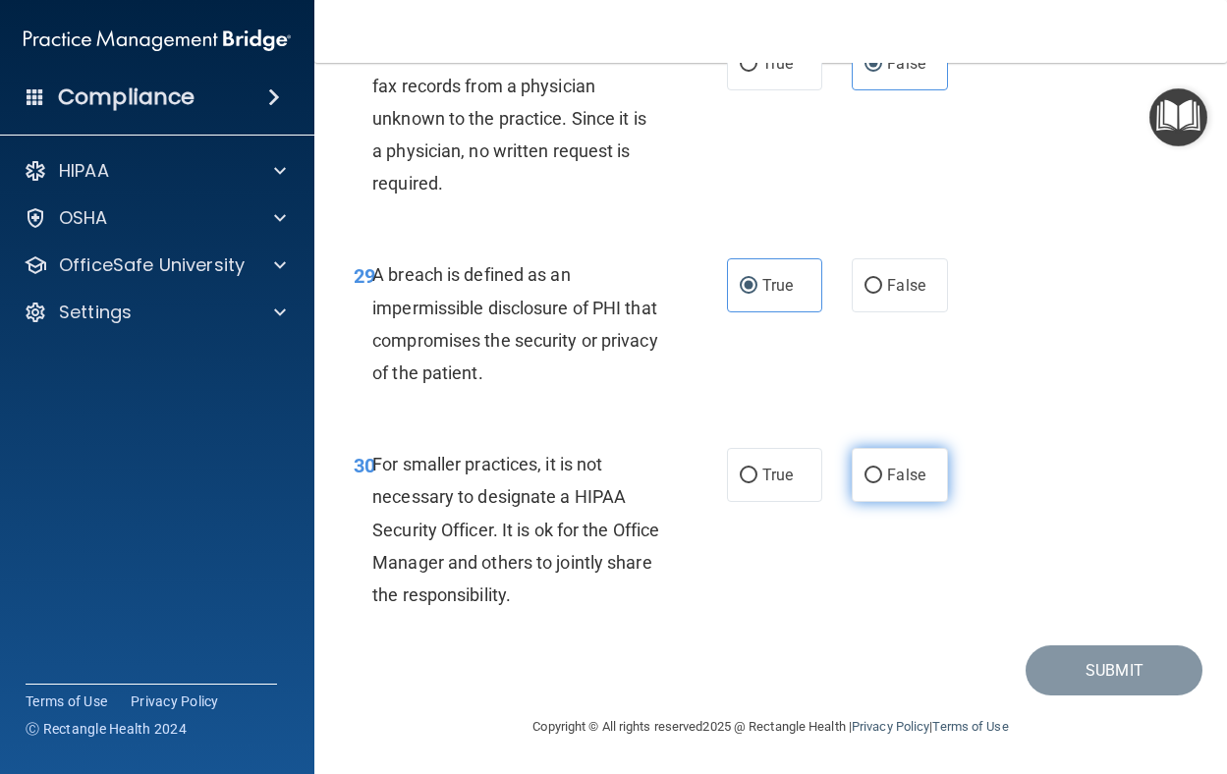
click at [883, 469] on input "False" at bounding box center [874, 476] width 18 height 15
radio input "true"
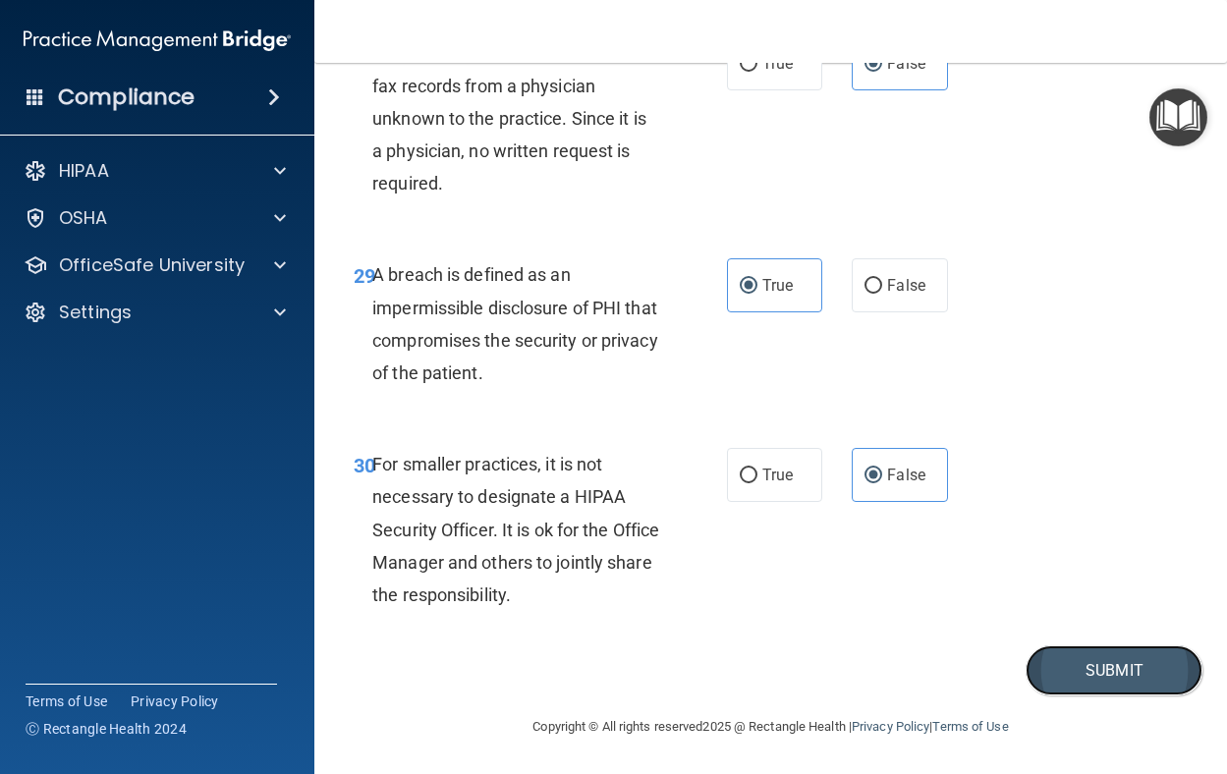
click at [1113, 656] on button "Submit" at bounding box center [1114, 671] width 177 height 50
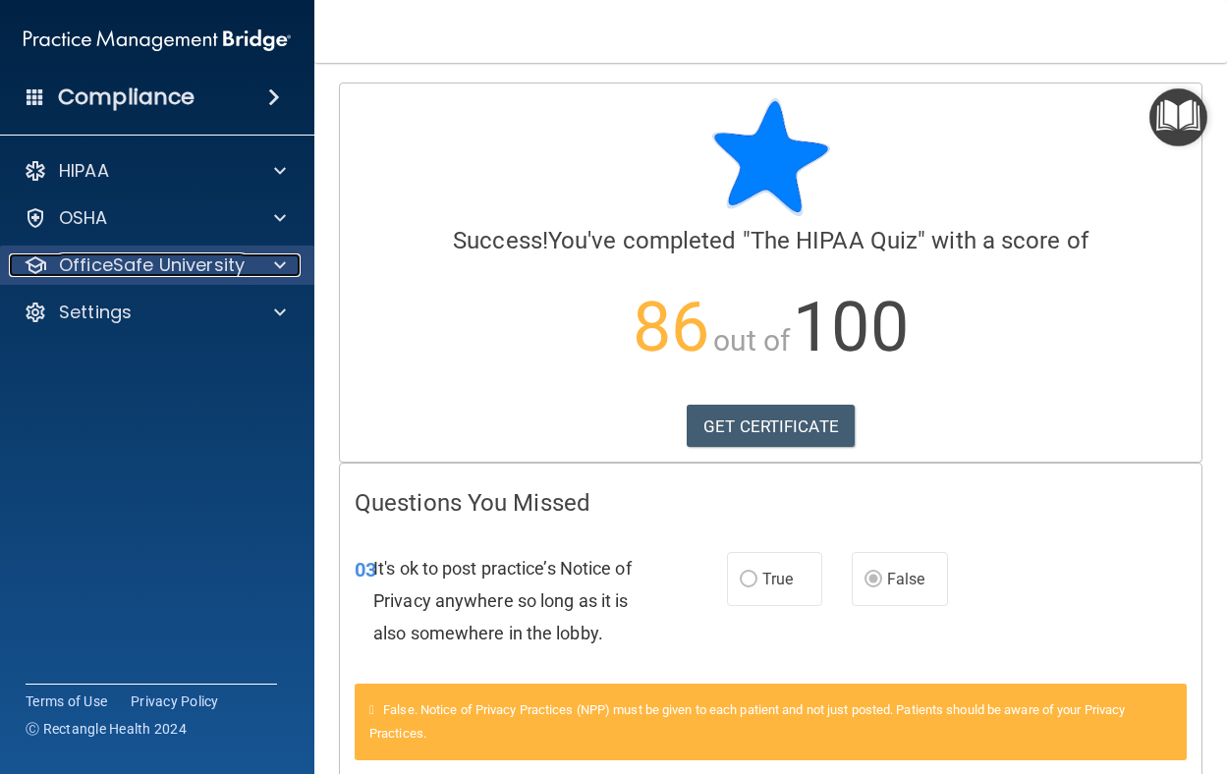
click at [184, 258] on p "OfficeSafe University" at bounding box center [152, 266] width 186 height 24
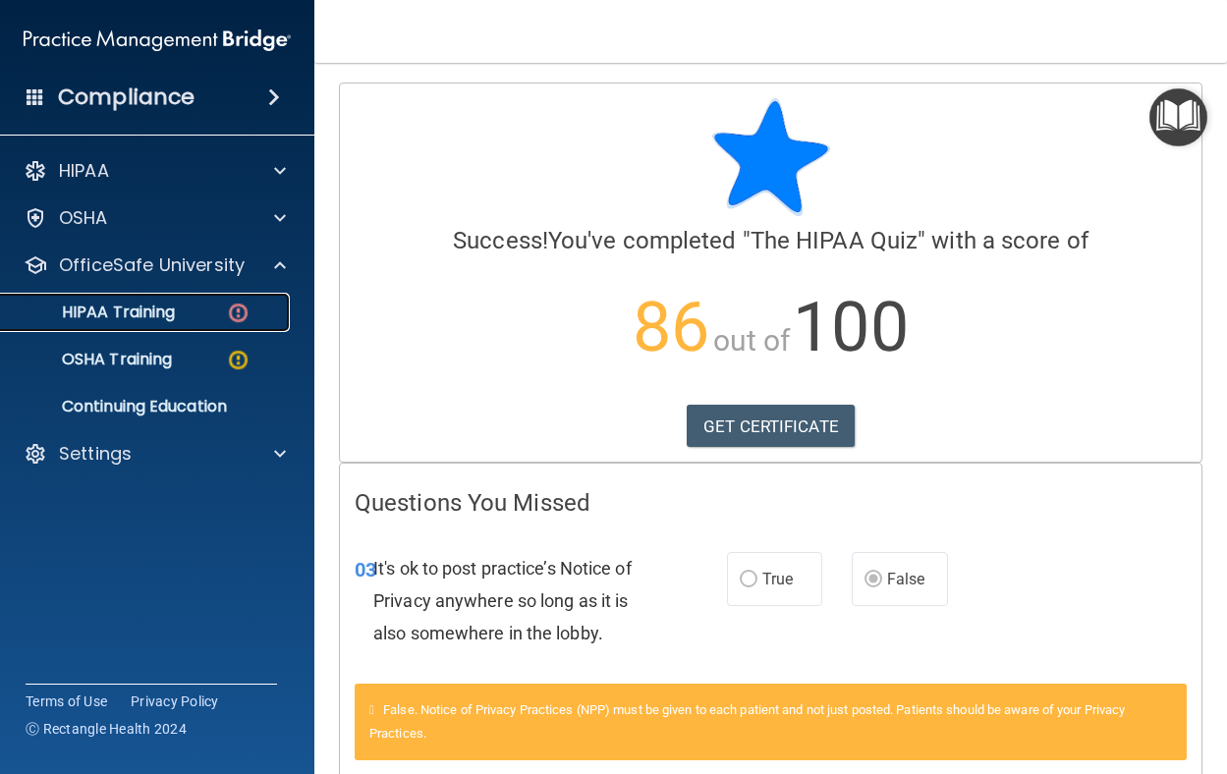
click at [169, 303] on p "HIPAA Training" at bounding box center [94, 313] width 162 height 20
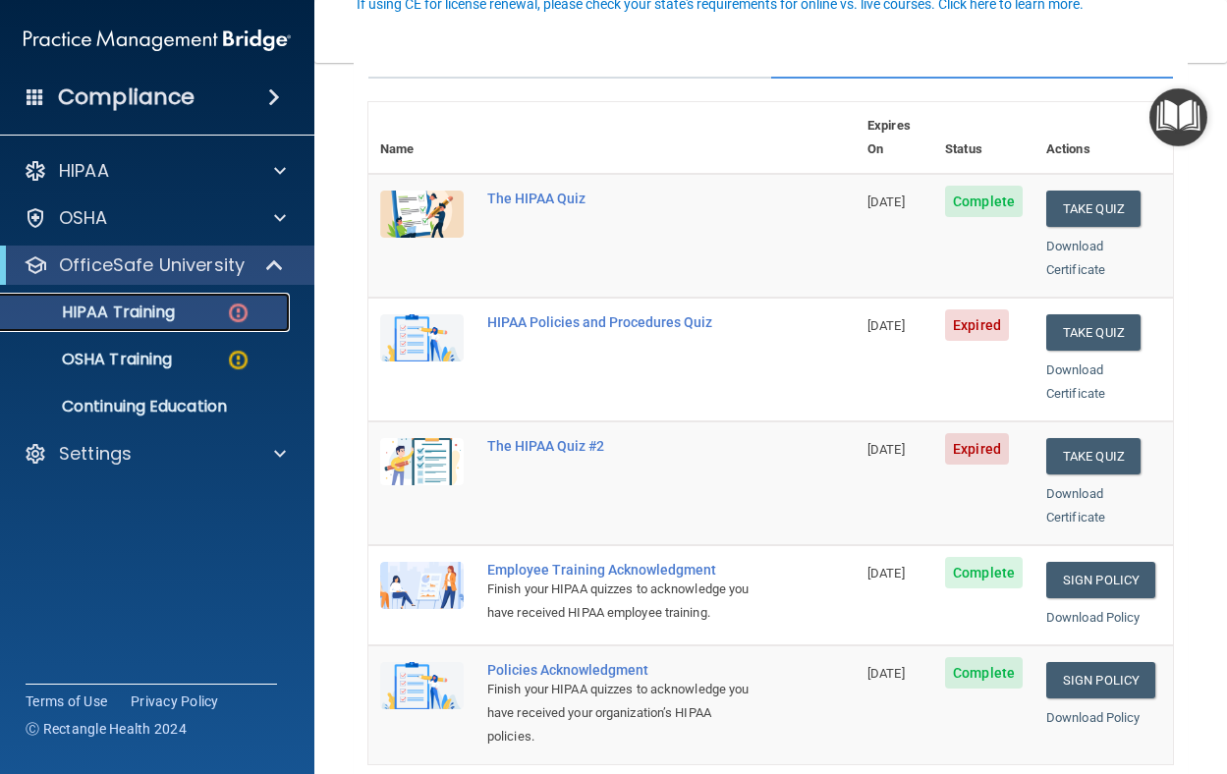
scroll to position [197, 0]
click at [1078, 314] on button "Take Quiz" at bounding box center [1094, 332] width 94 height 36
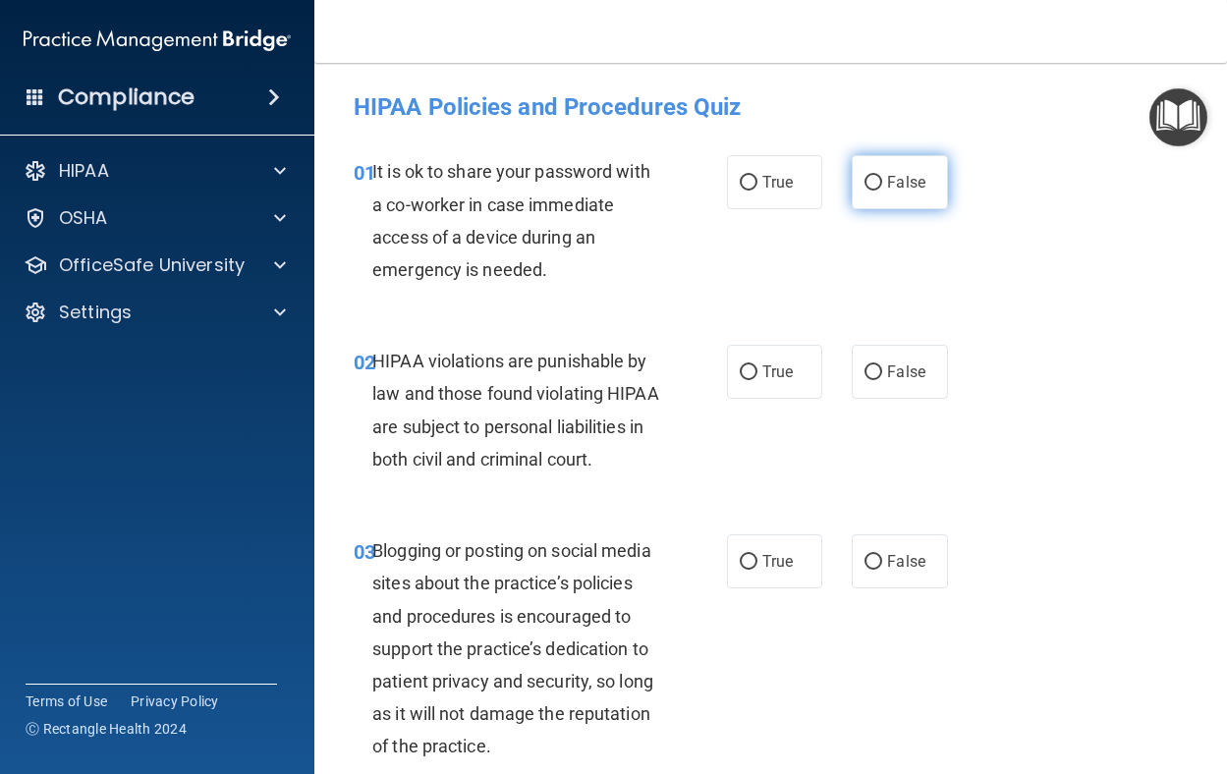
click at [877, 195] on label "False" at bounding box center [900, 182] width 96 height 54
click at [877, 191] on input "False" at bounding box center [874, 183] width 18 height 15
radio input "true"
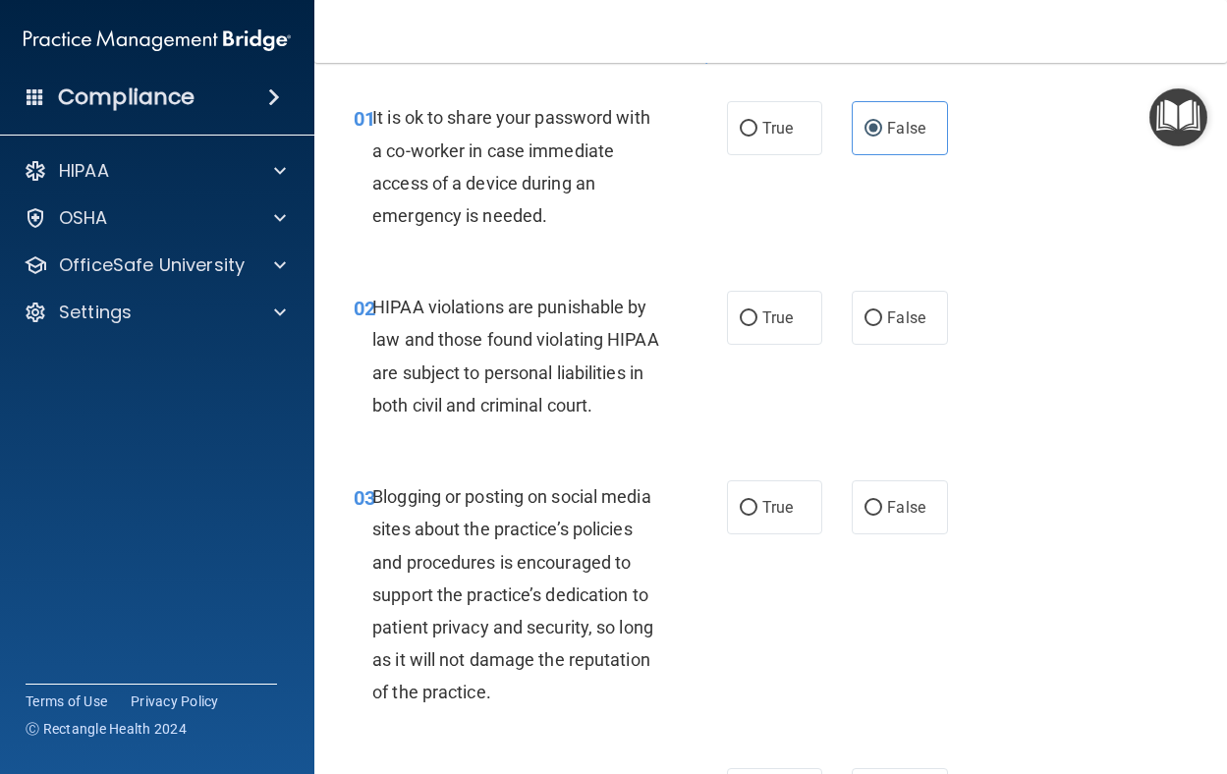
scroll to position [98, 0]
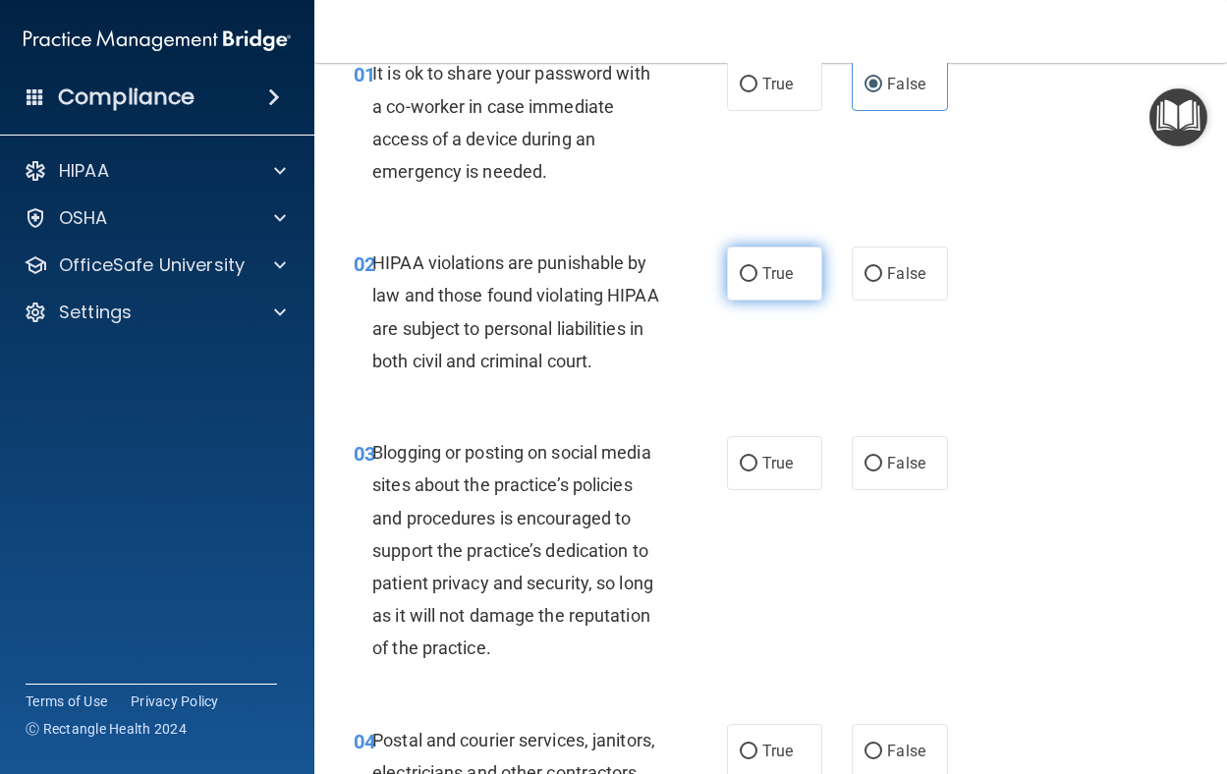
click at [743, 283] on label "True" at bounding box center [775, 274] width 96 height 54
click at [743, 282] on input "True" at bounding box center [749, 274] width 18 height 15
radio input "true"
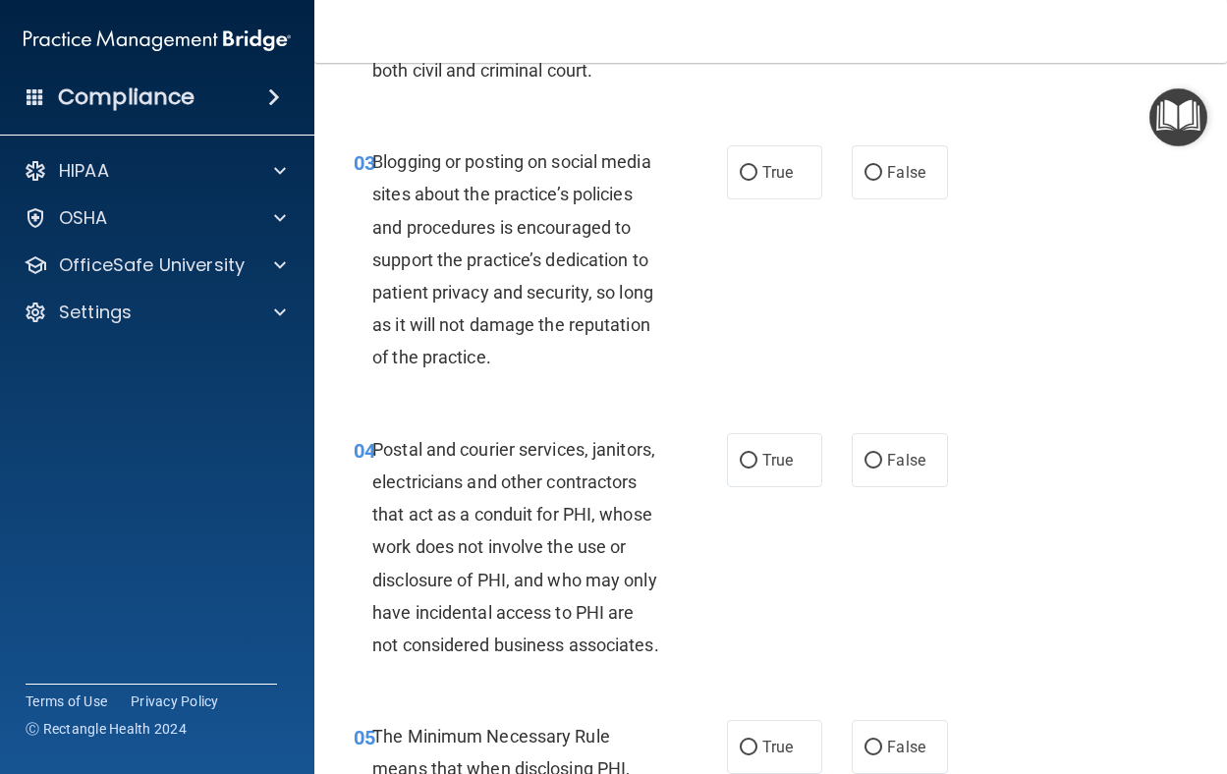
scroll to position [393, 0]
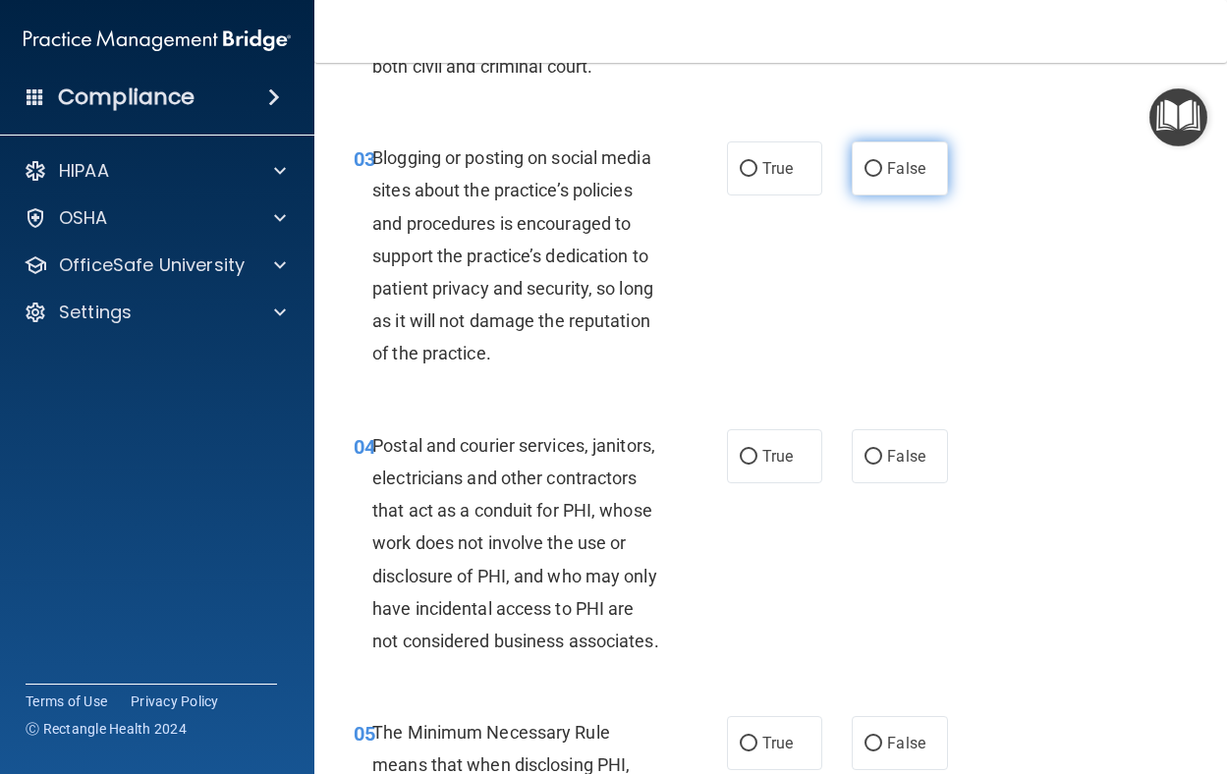
click at [888, 178] on span "False" at bounding box center [906, 168] width 38 height 19
click at [883, 177] on input "False" at bounding box center [874, 169] width 18 height 15
radio input "true"
click at [790, 484] on label "True" at bounding box center [775, 456] width 96 height 54
click at [758, 465] on input "True" at bounding box center [749, 457] width 18 height 15
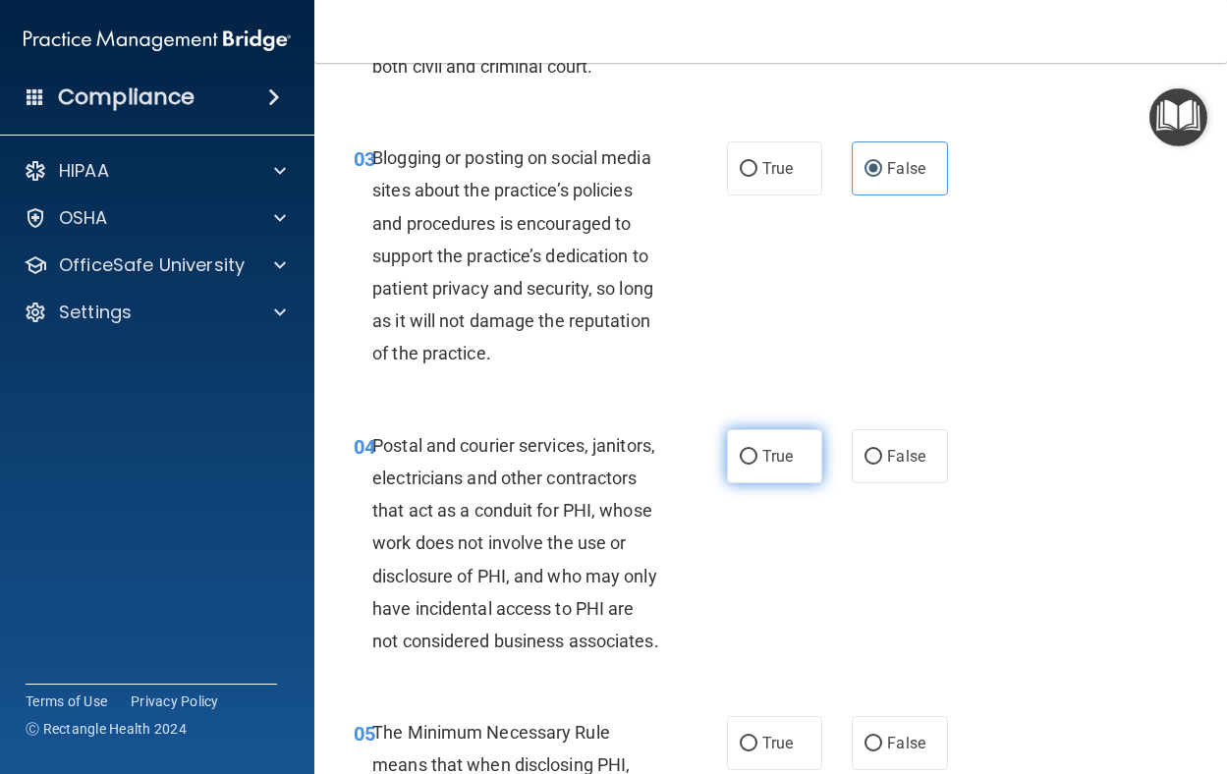
radio input "true"
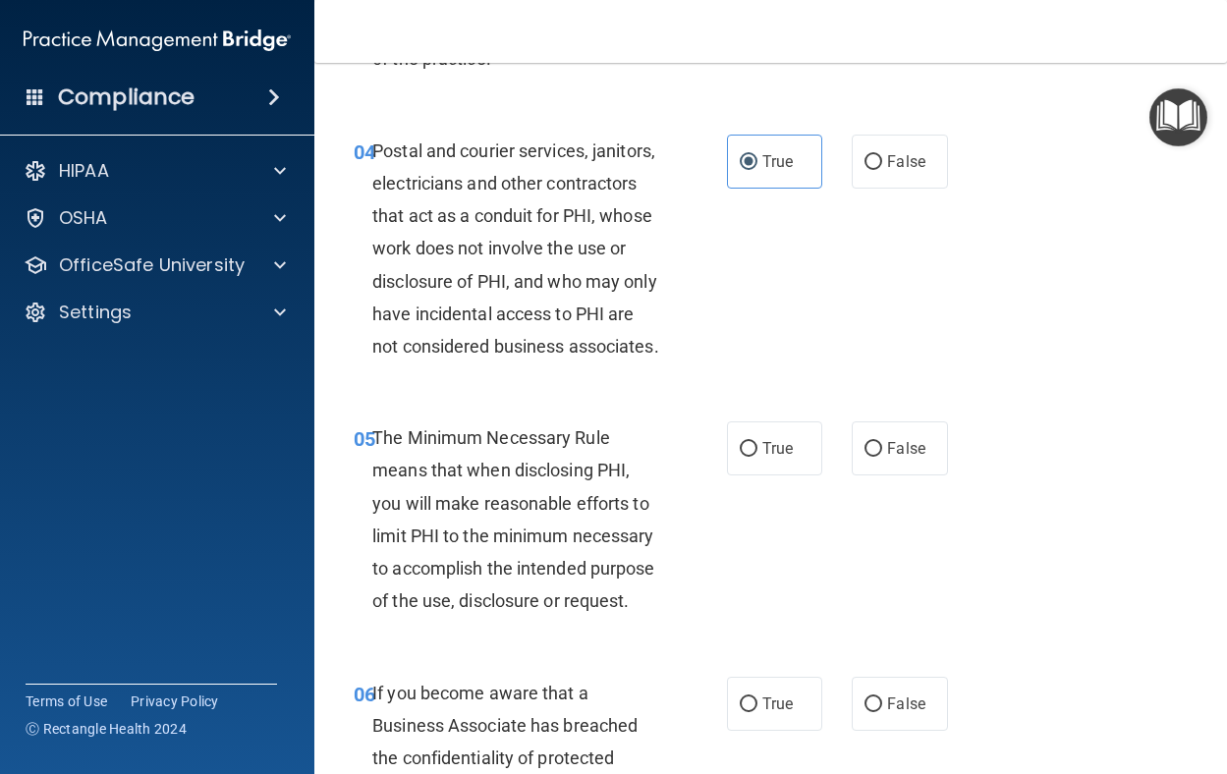
click at [722, 583] on div "05 The Minimum Necessary Rule means that when disclosing PHI, you will make rea…" at bounding box center [540, 524] width 432 height 205
click at [740, 457] on input "True" at bounding box center [749, 449] width 18 height 15
radio input "true"
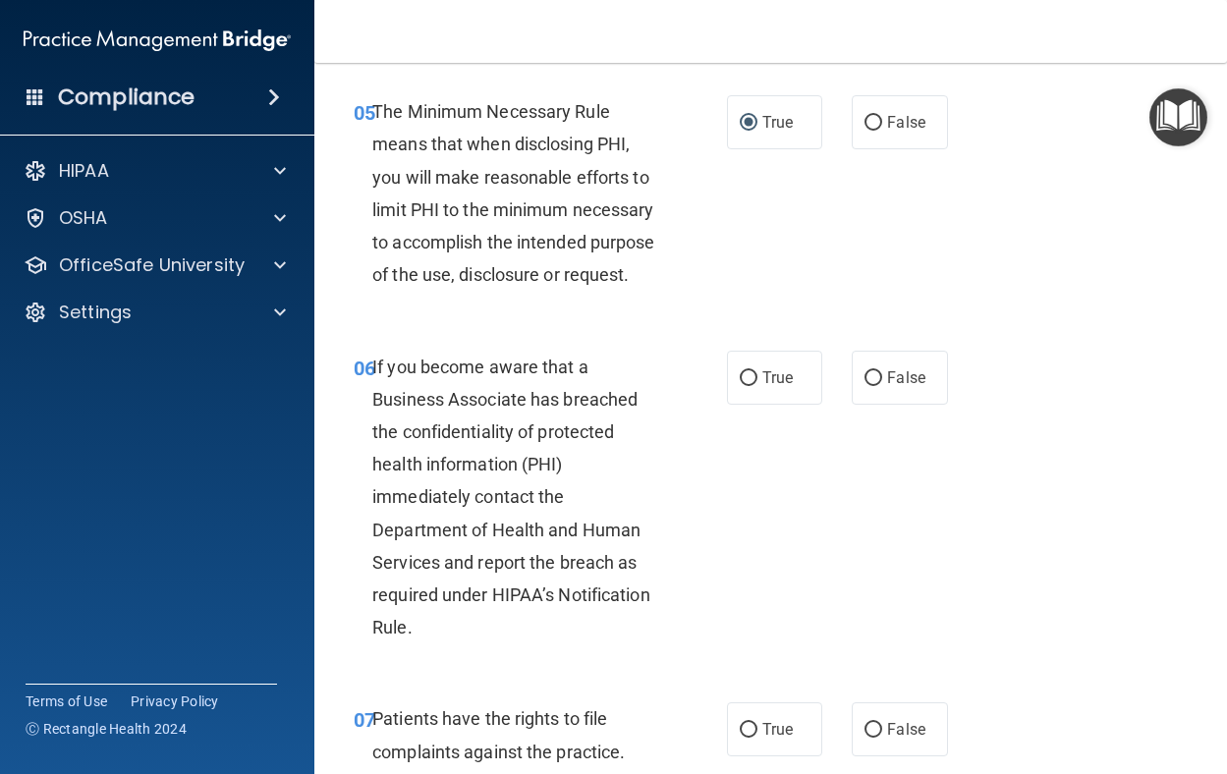
scroll to position [1081, 0]
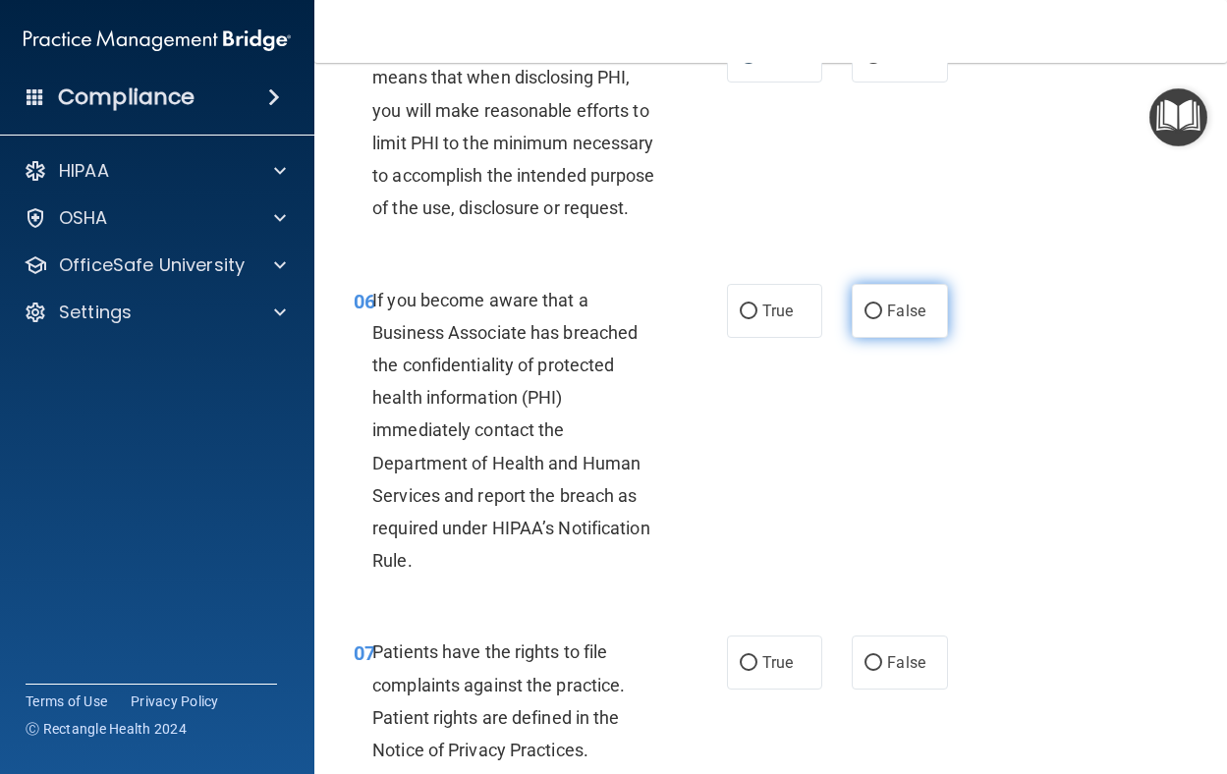
click at [910, 320] on span "False" at bounding box center [906, 311] width 38 height 19
click at [883, 319] on input "False" at bounding box center [874, 312] width 18 height 15
radio input "true"
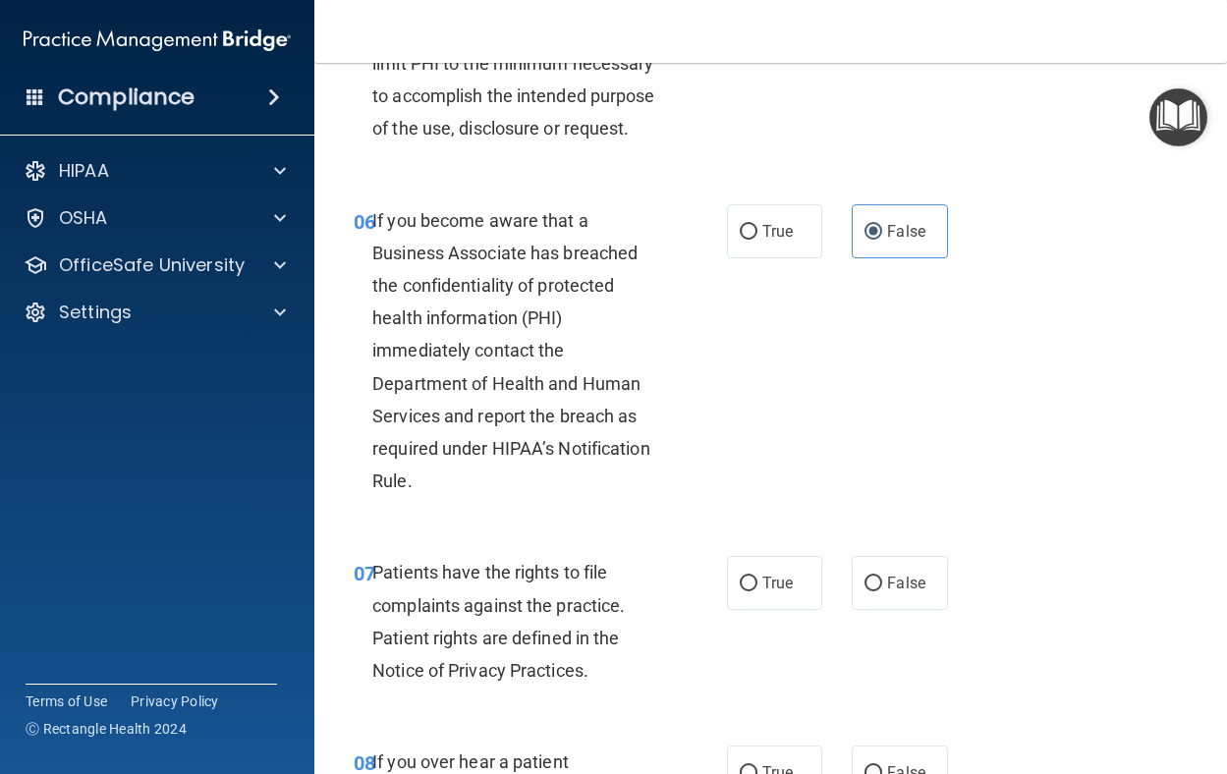
scroll to position [1376, 0]
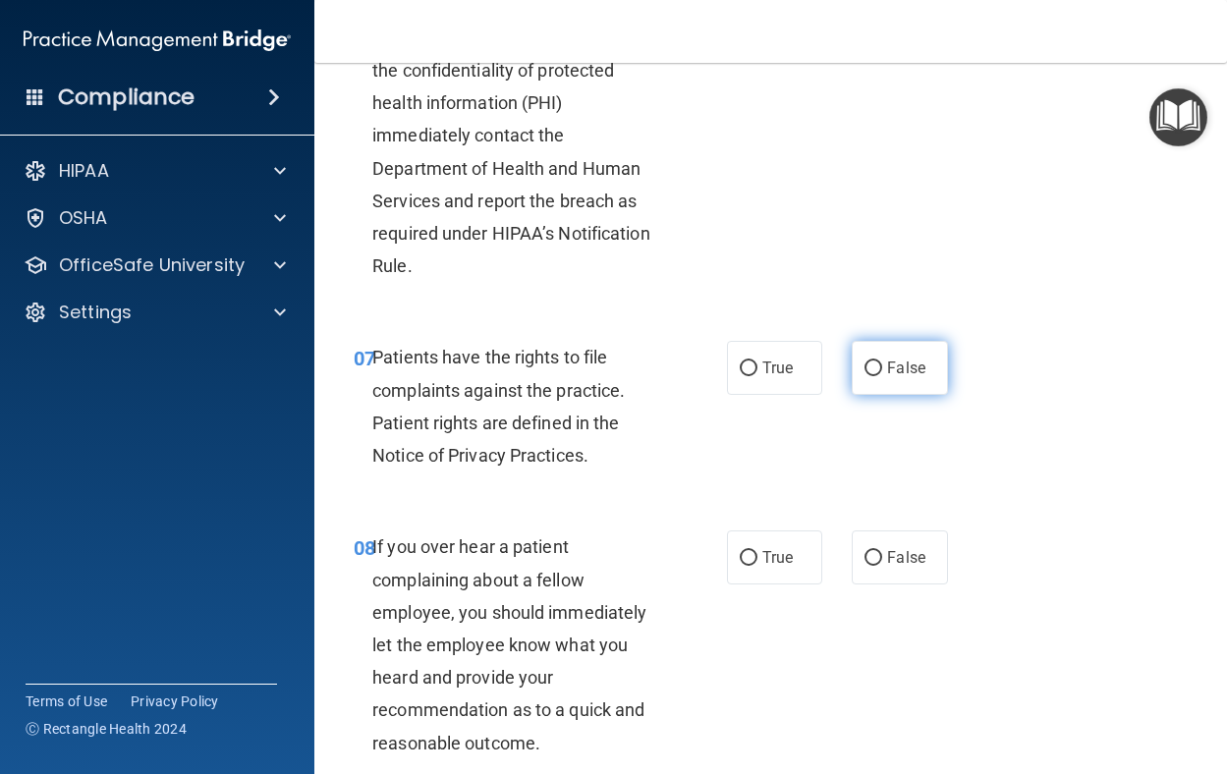
click at [887, 377] on span "False" at bounding box center [906, 368] width 38 height 19
click at [880, 376] on input "False" at bounding box center [874, 369] width 18 height 15
radio input "true"
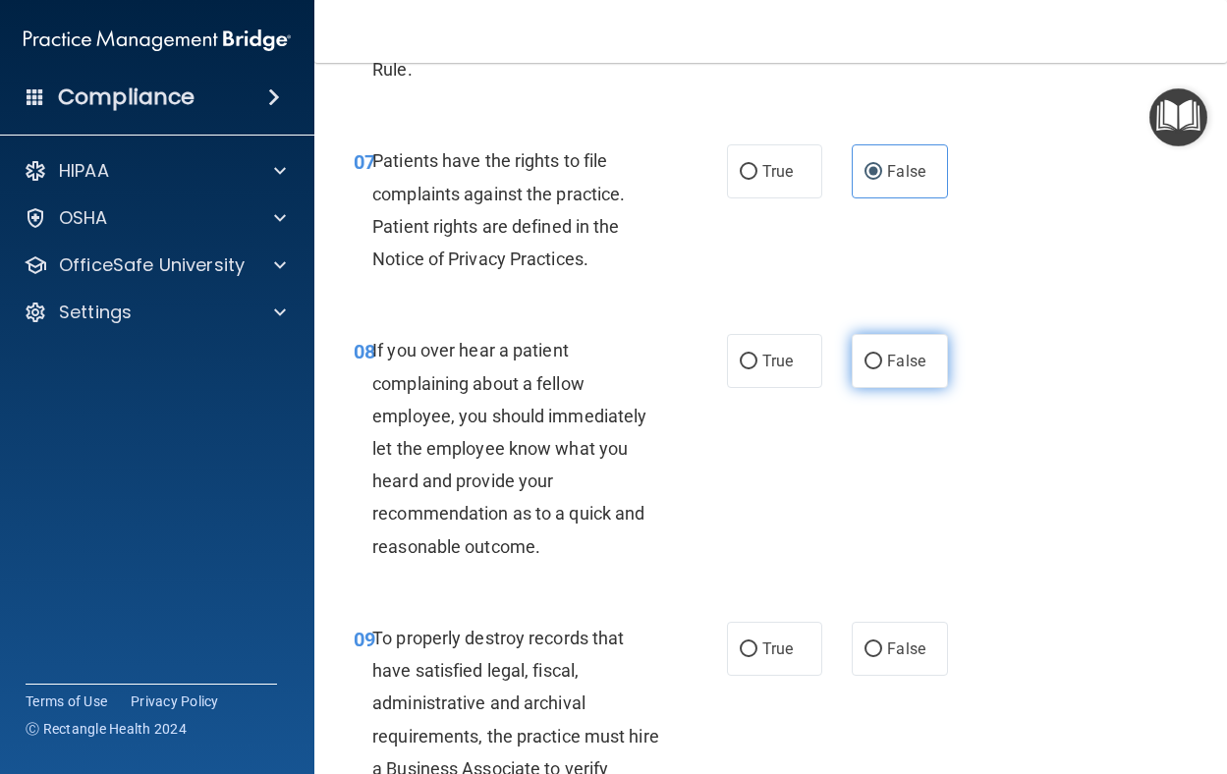
click at [865, 370] on input "False" at bounding box center [874, 362] width 18 height 15
radio input "true"
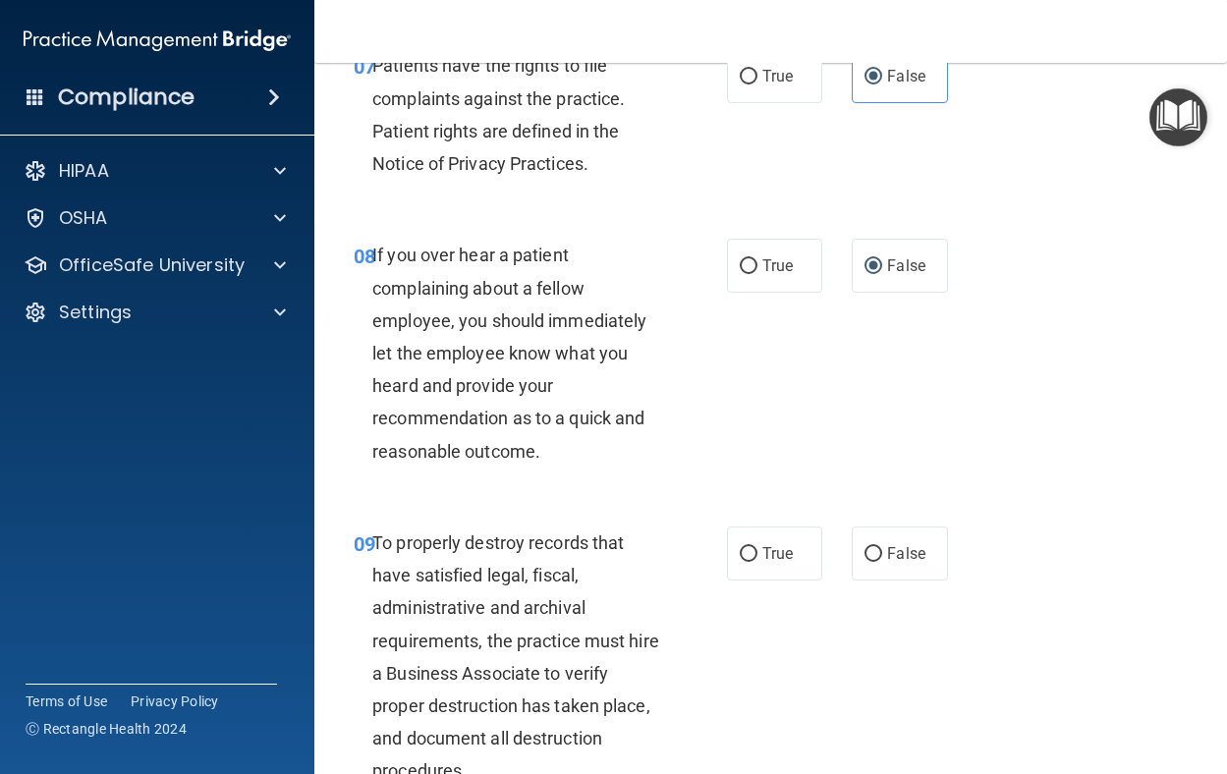
scroll to position [1966, 0]
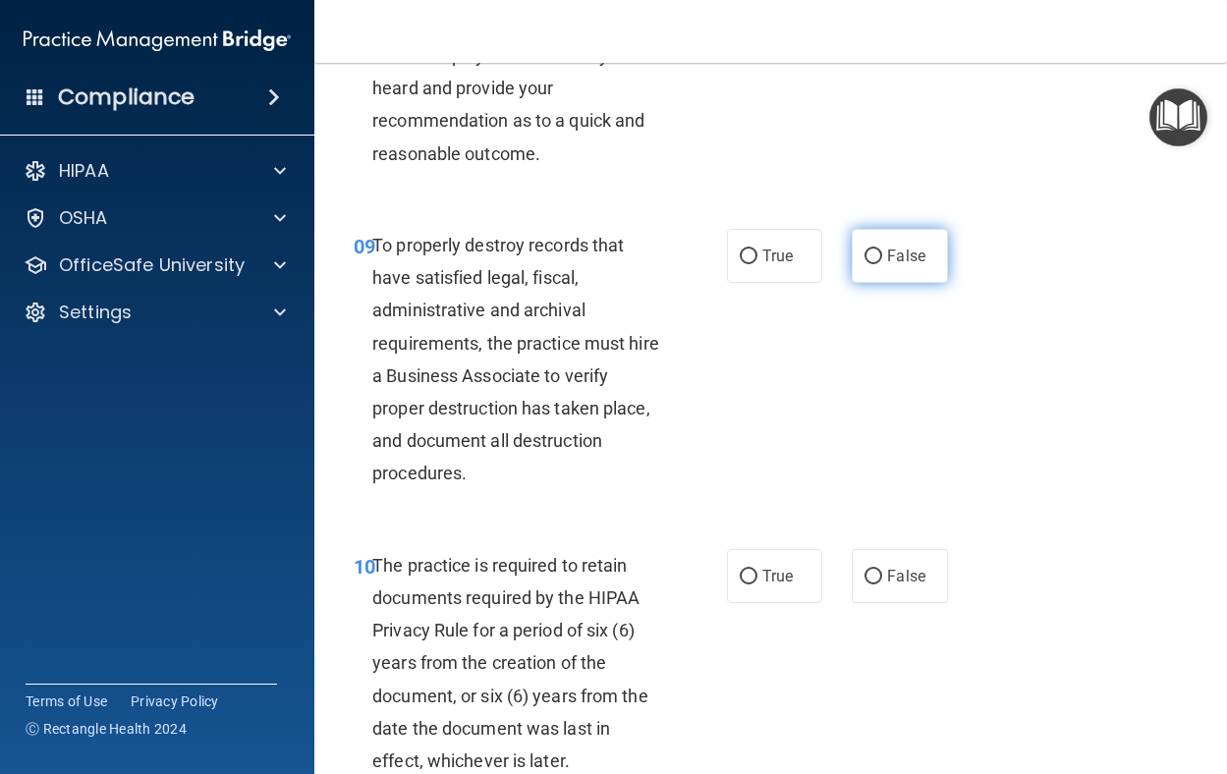
click at [917, 283] on label "False" at bounding box center [900, 256] width 96 height 54
click at [883, 264] on input "False" at bounding box center [874, 257] width 18 height 15
radio input "true"
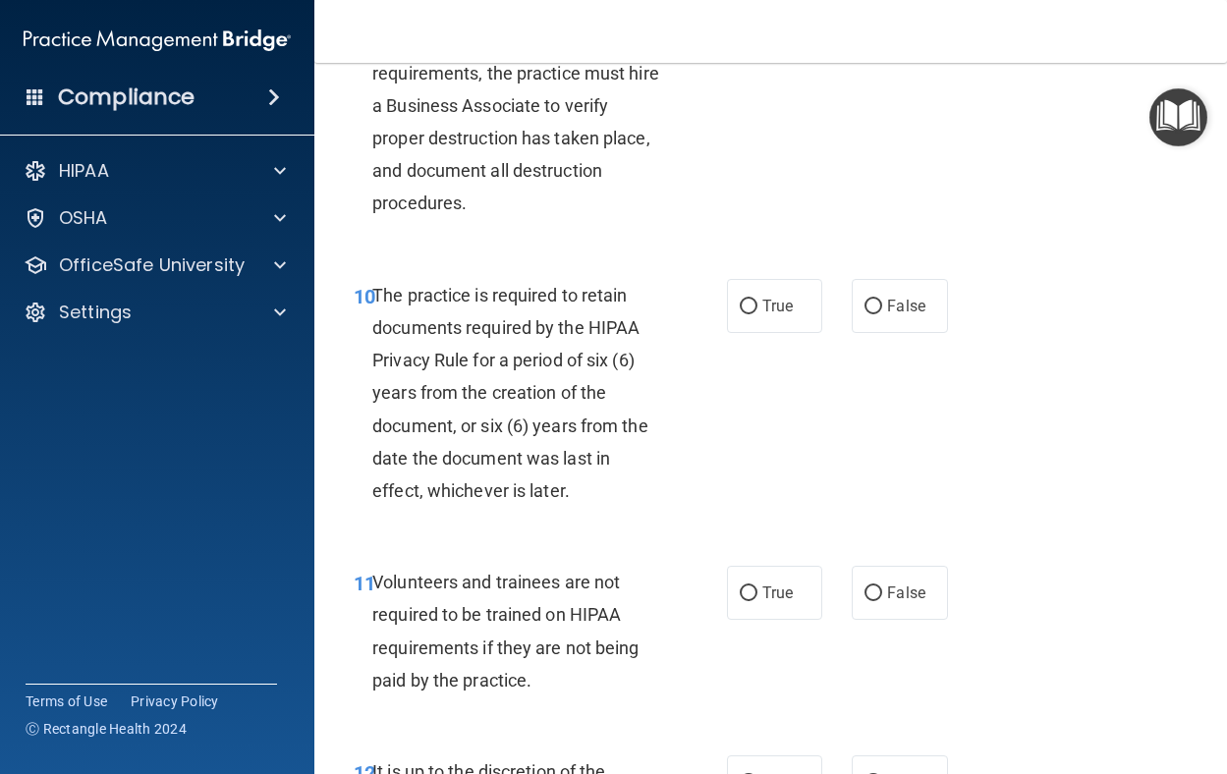
scroll to position [2359, 0]
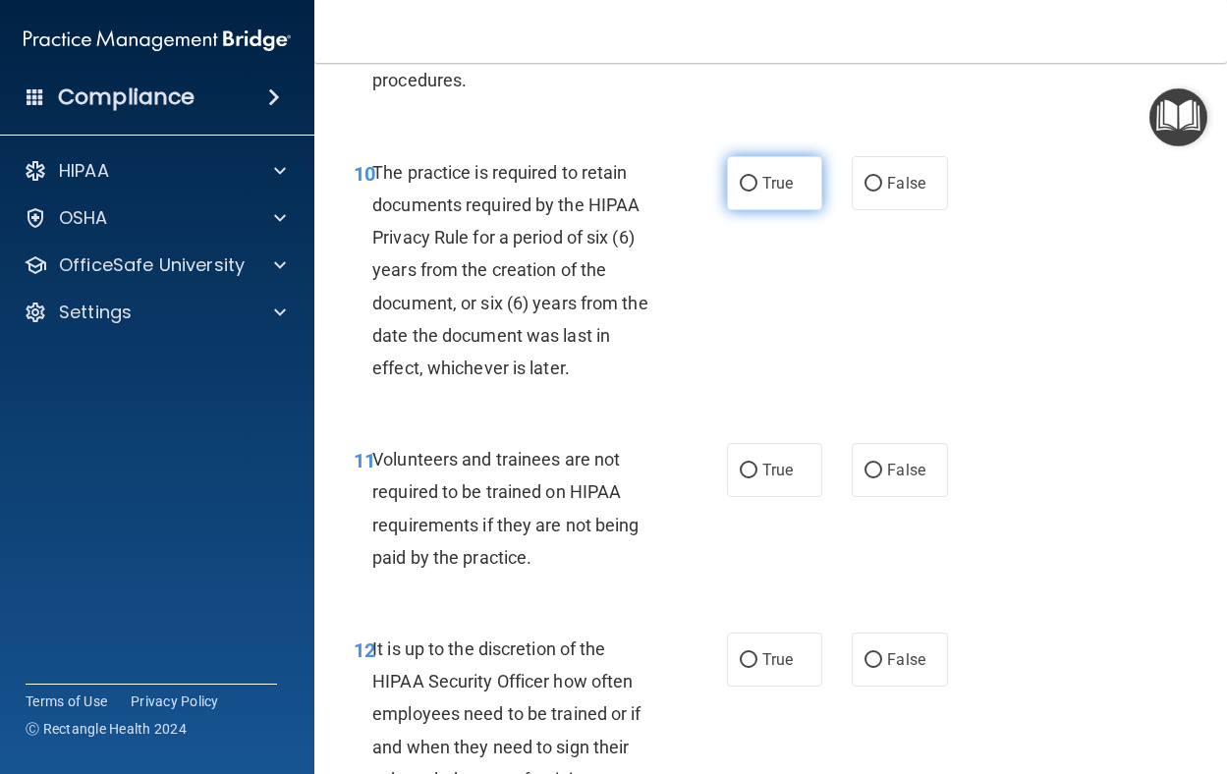
click at [740, 192] on input "True" at bounding box center [749, 184] width 18 height 15
radio input "true"
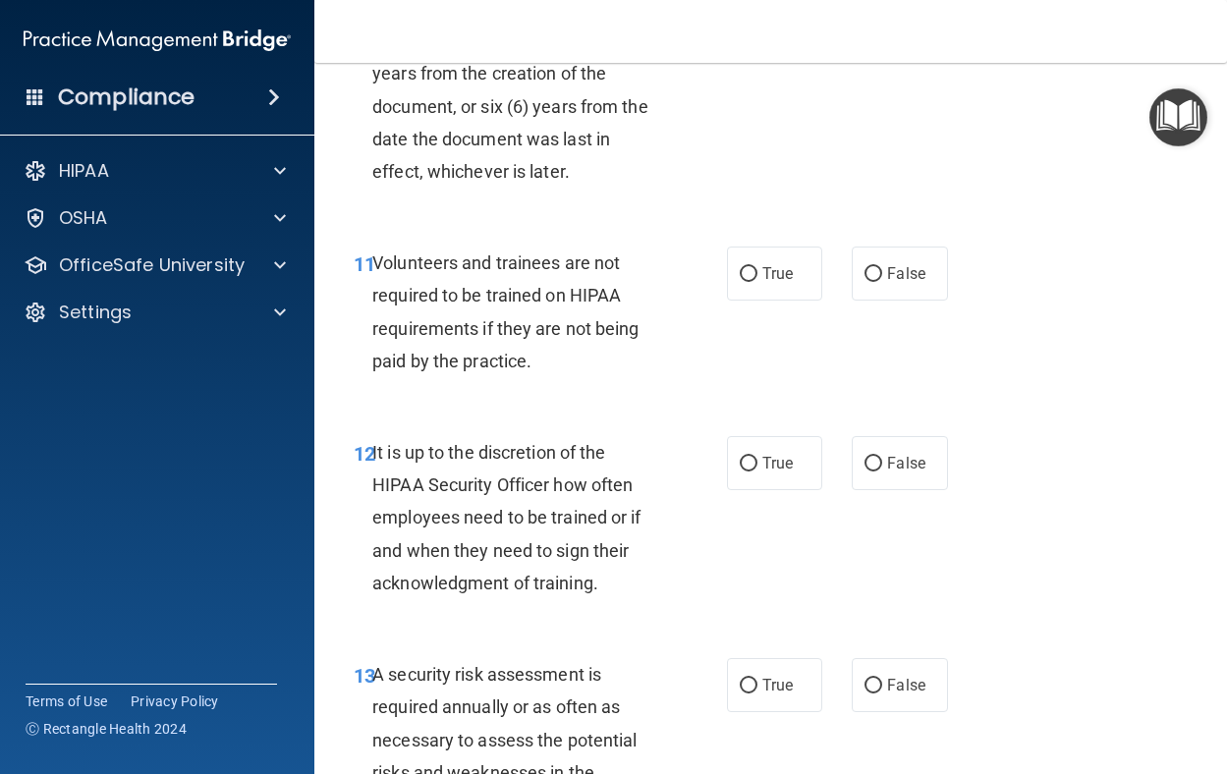
scroll to position [2752, 0]
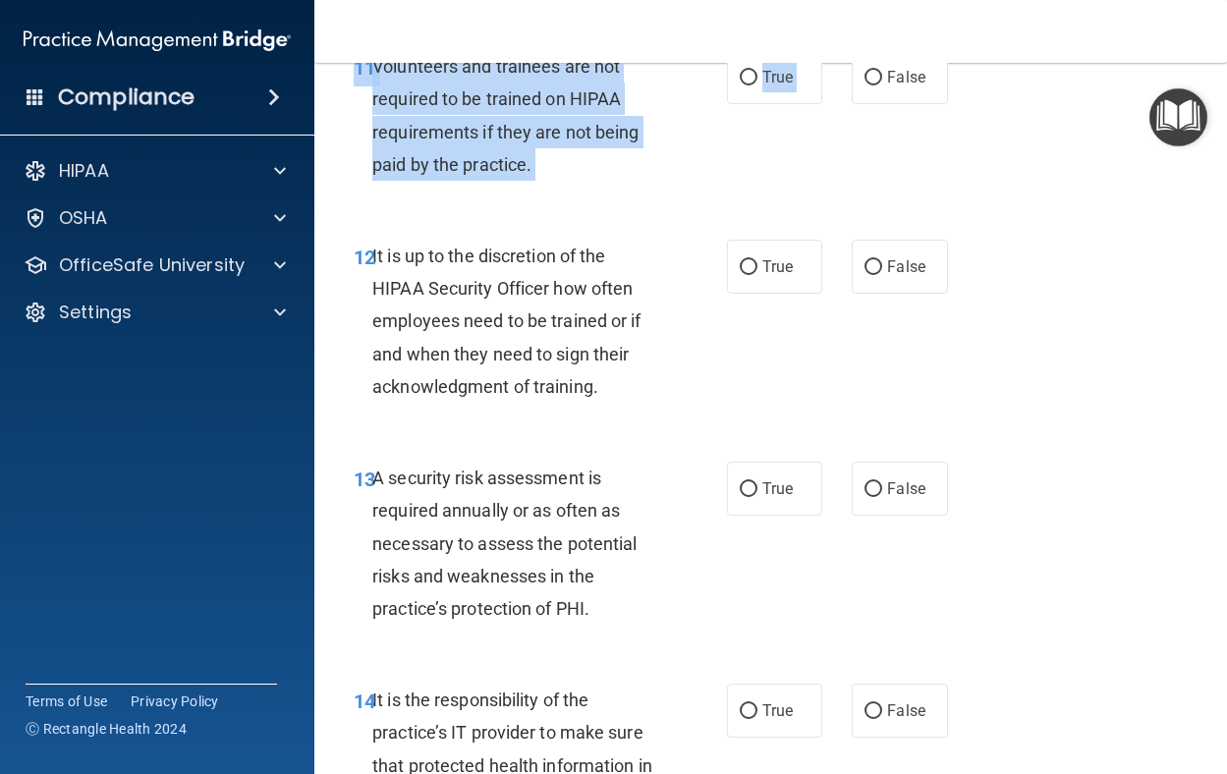
click at [828, 215] on div "11 Volunteers and trainees are not required to be trained on HIPAA requirements…" at bounding box center [771, 121] width 864 height 190
click at [799, 104] on label "True" at bounding box center [775, 77] width 96 height 54
click at [758, 86] on input "True" at bounding box center [749, 78] width 18 height 15
radio input "true"
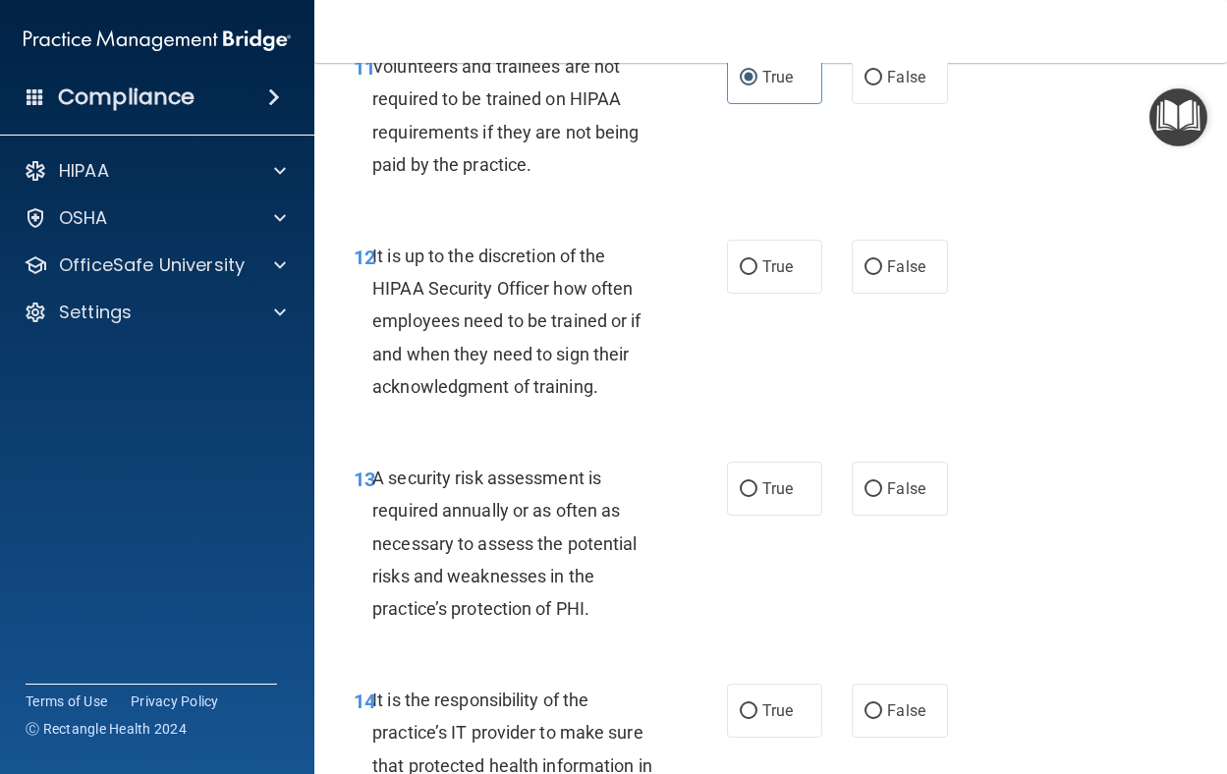
click at [1046, 352] on div "12 It is up to the discretion of the HIPAA Security Officer how often employees…" at bounding box center [771, 326] width 864 height 222
click at [740, 275] on input "True" at bounding box center [749, 267] width 18 height 15
radio input "true"
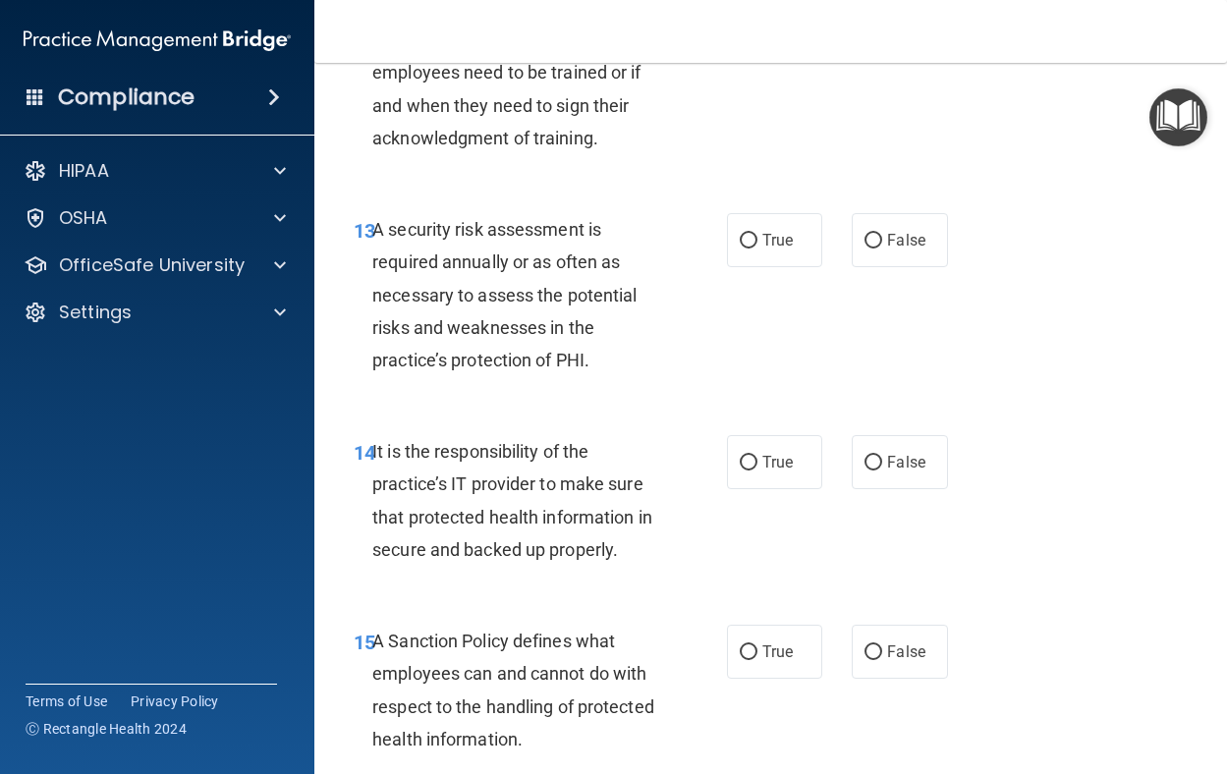
scroll to position [3047, 0]
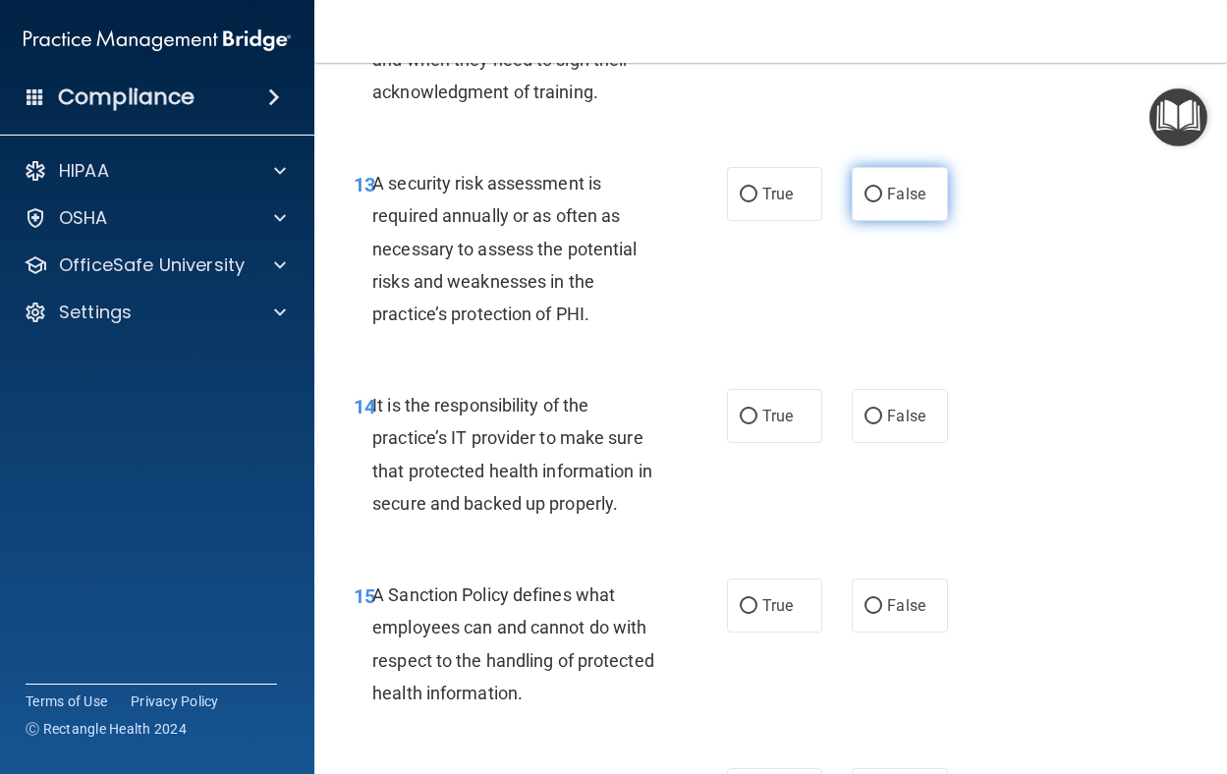
click at [874, 202] on input "False" at bounding box center [874, 195] width 18 height 15
radio input "true"
click at [913, 443] on label "False" at bounding box center [900, 416] width 96 height 54
click at [883, 425] on input "False" at bounding box center [874, 417] width 18 height 15
radio input "true"
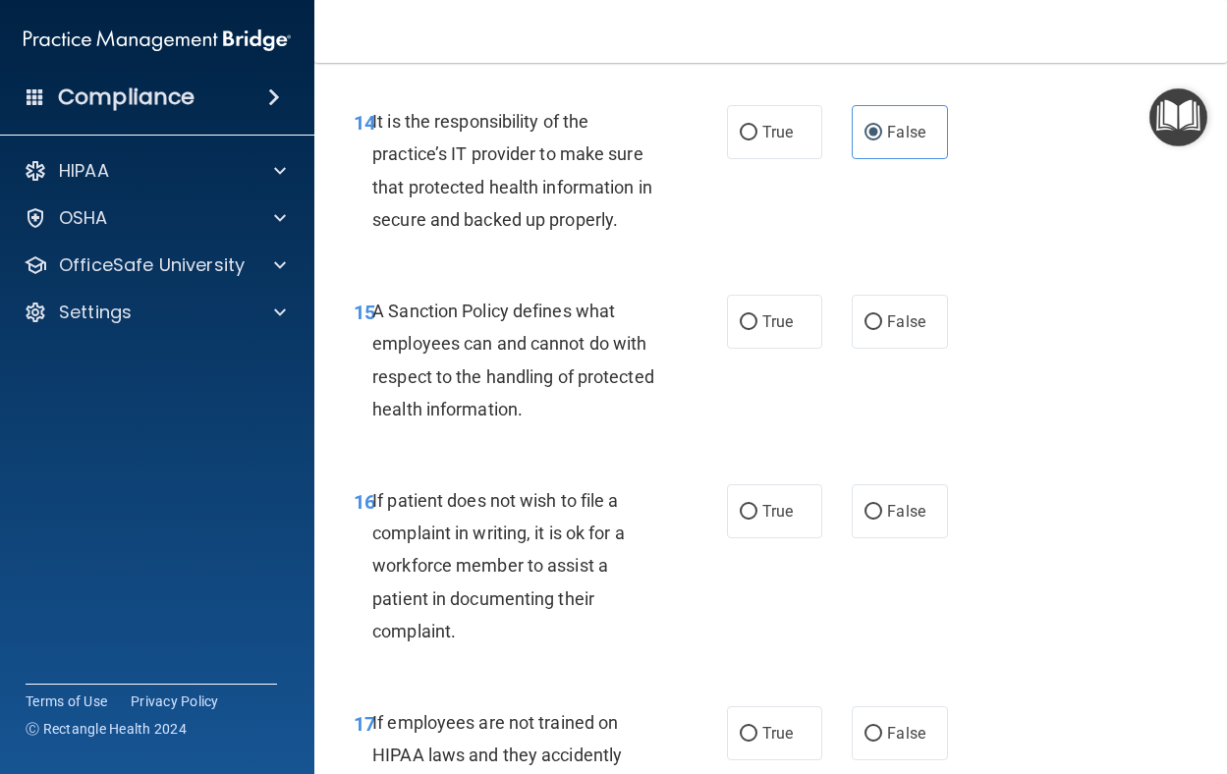
scroll to position [3341, 0]
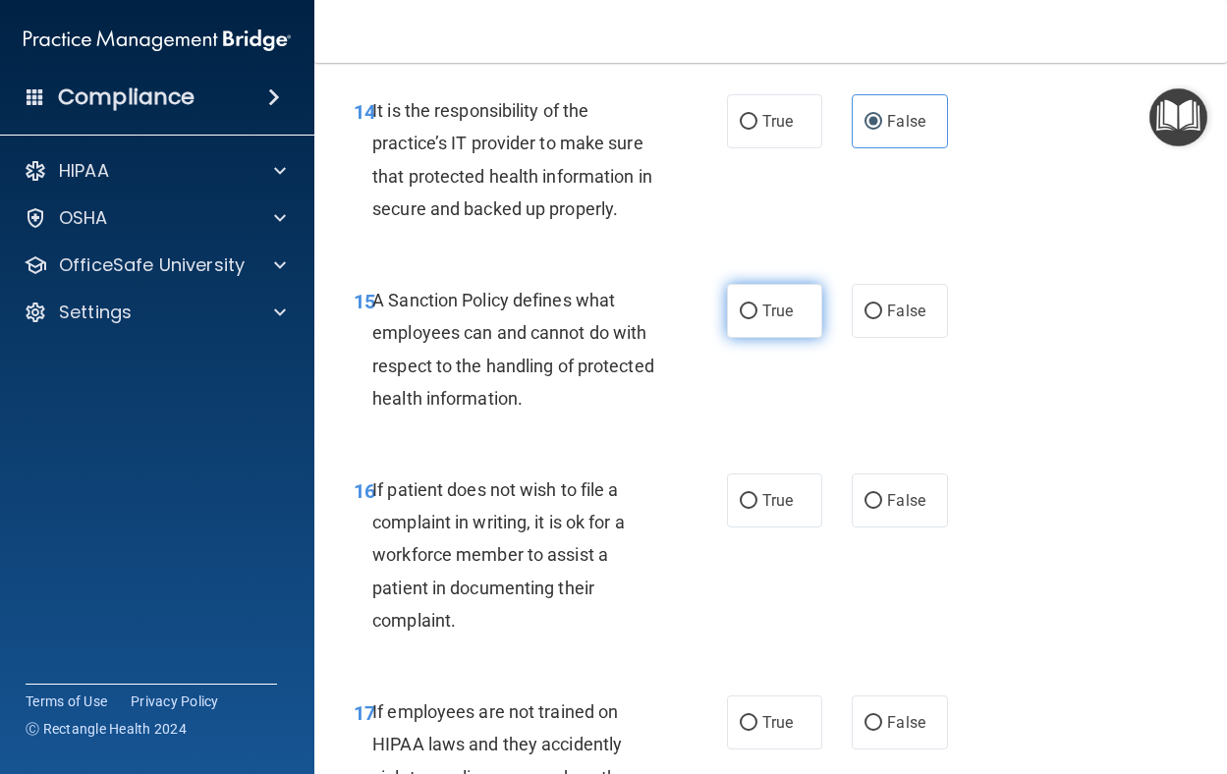
click at [752, 338] on label "True" at bounding box center [775, 311] width 96 height 54
click at [752, 319] on input "True" at bounding box center [749, 312] width 18 height 15
radio input "true"
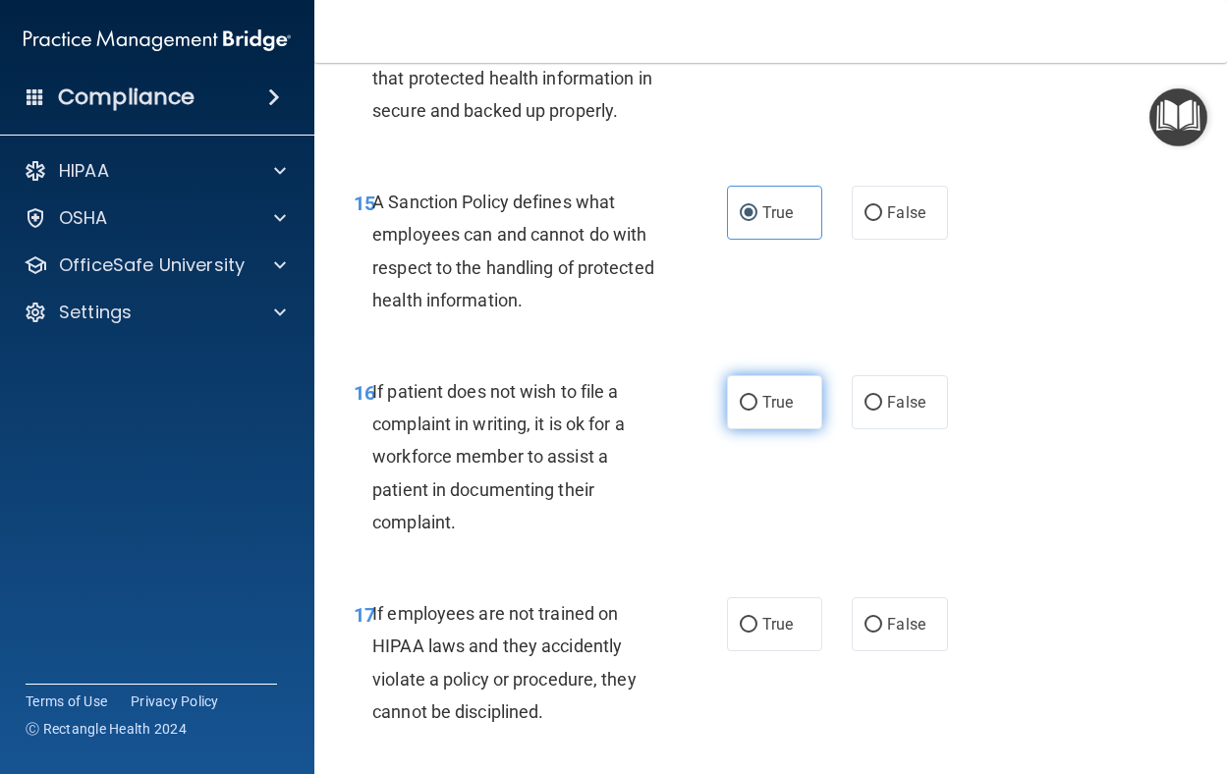
click at [754, 429] on label "True" at bounding box center [775, 402] width 96 height 54
click at [754, 411] on input "True" at bounding box center [749, 403] width 18 height 15
radio input "true"
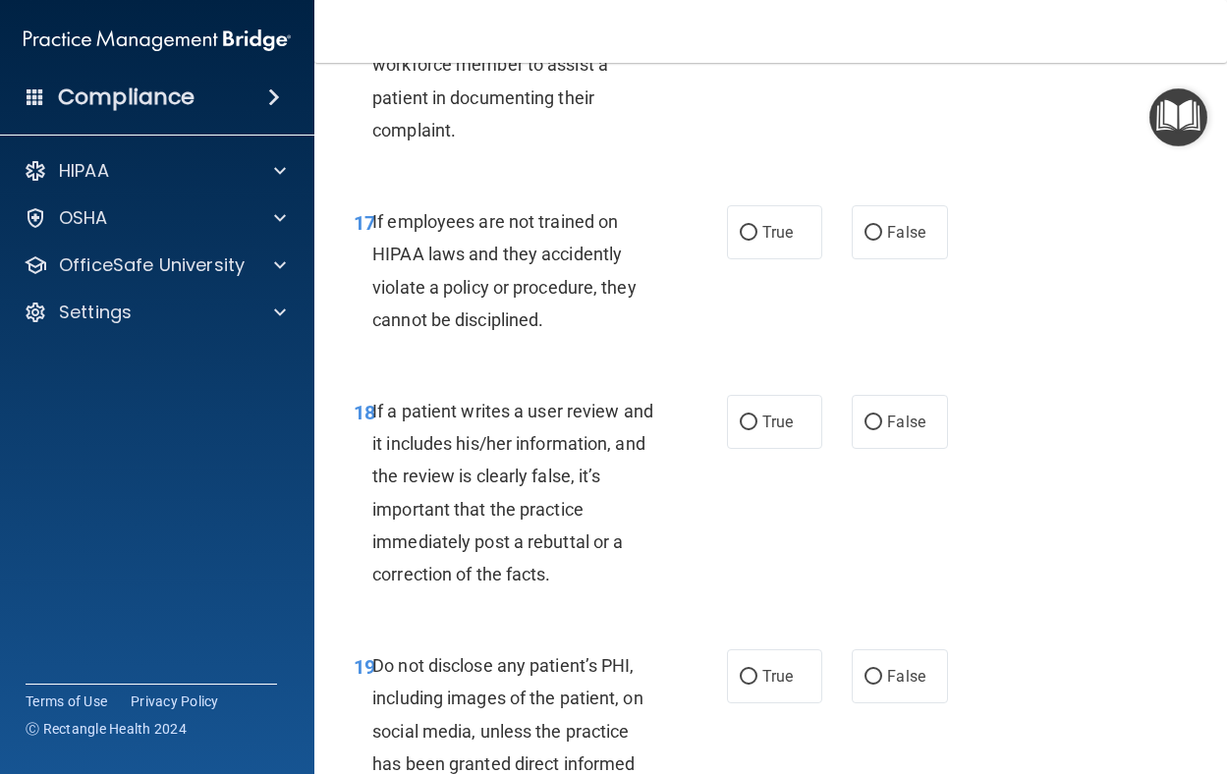
scroll to position [3833, 0]
click at [782, 241] on span "True" at bounding box center [778, 231] width 30 height 19
click at [758, 240] on input "True" at bounding box center [749, 232] width 18 height 15
radio input "true"
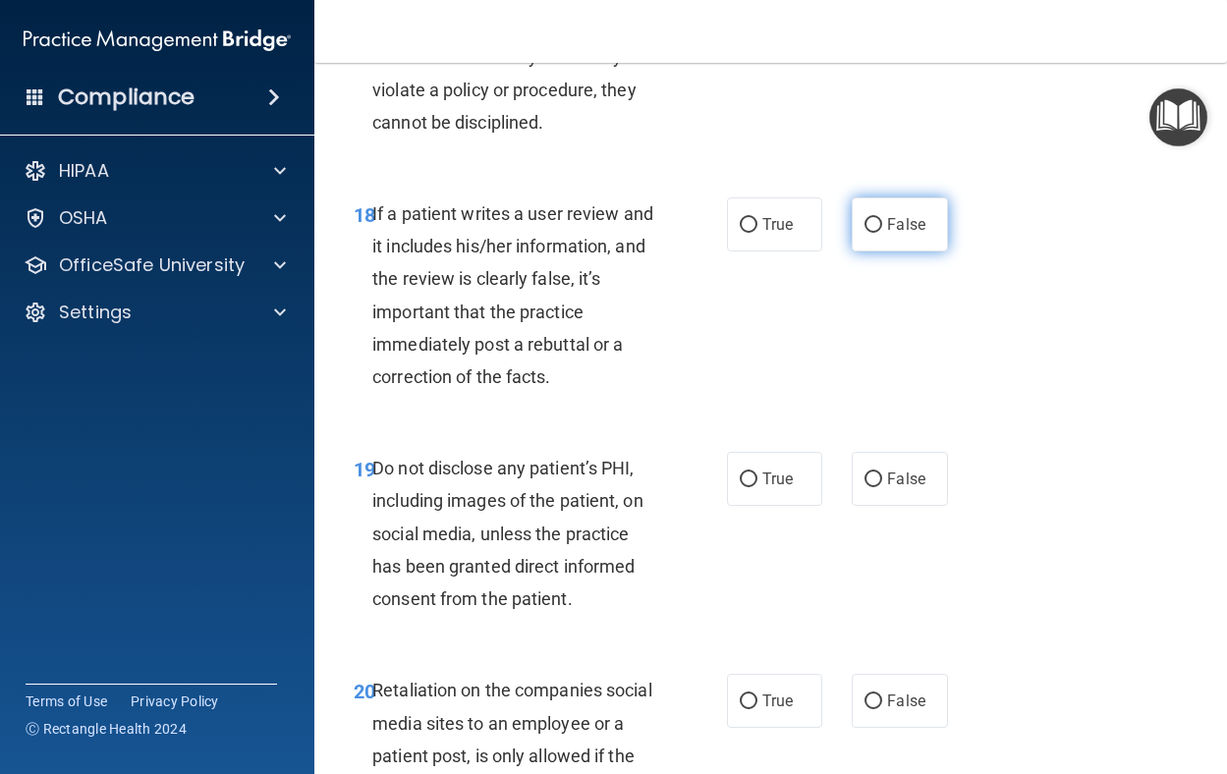
click at [891, 252] on label "False" at bounding box center [900, 225] width 96 height 54
click at [883, 233] on input "False" at bounding box center [874, 225] width 18 height 15
radio input "true"
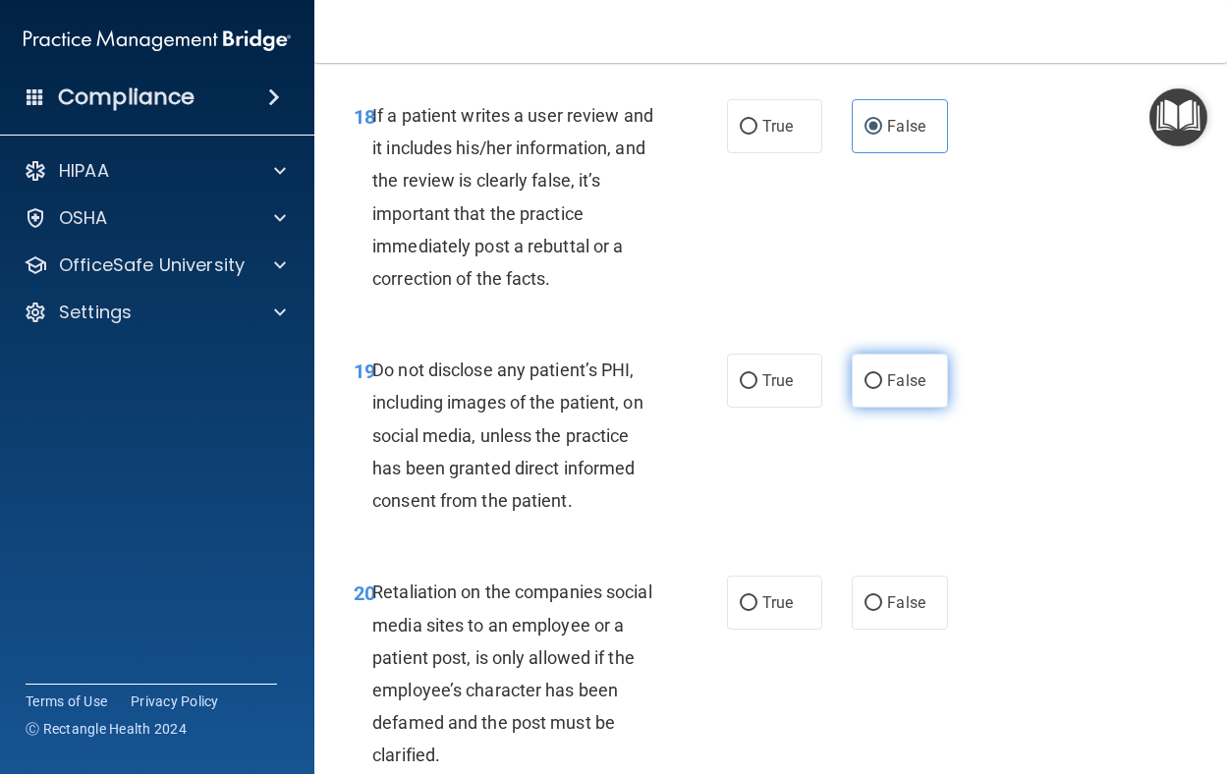
click at [871, 408] on label "False" at bounding box center [900, 381] width 96 height 54
click at [871, 389] on input "False" at bounding box center [874, 381] width 18 height 15
radio input "true"
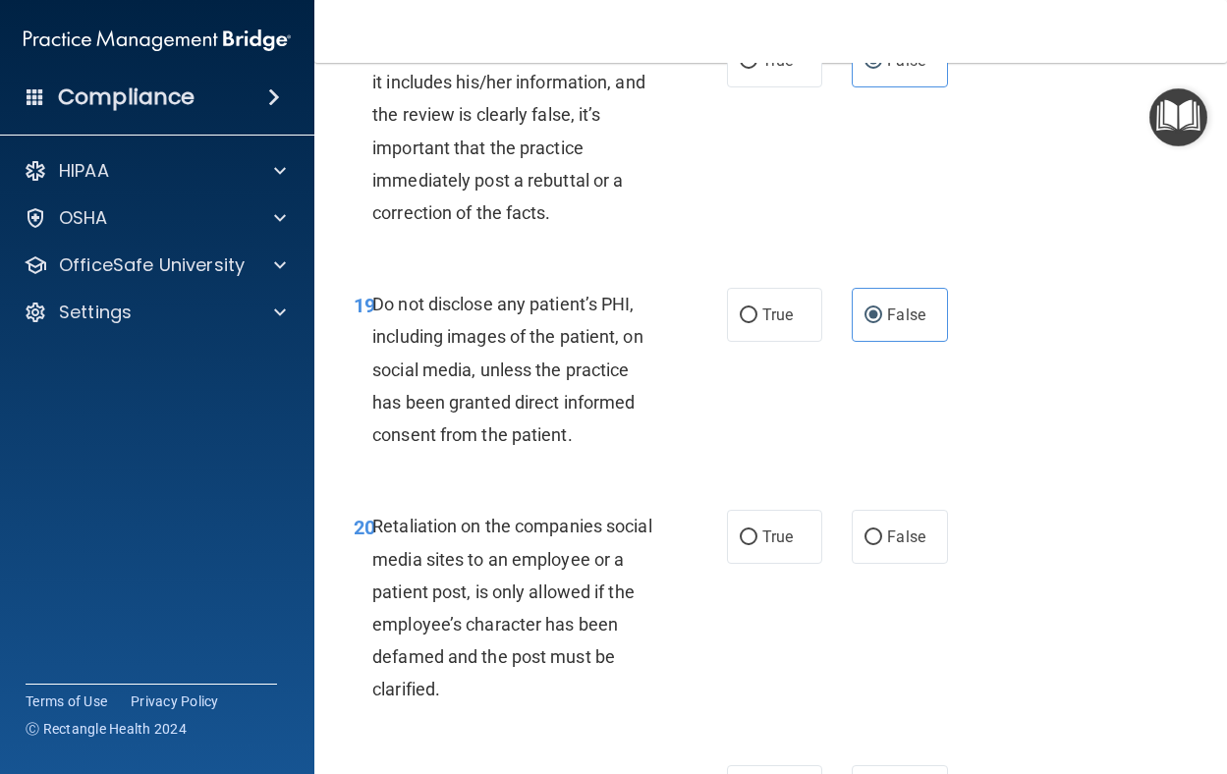
scroll to position [4324, 0]
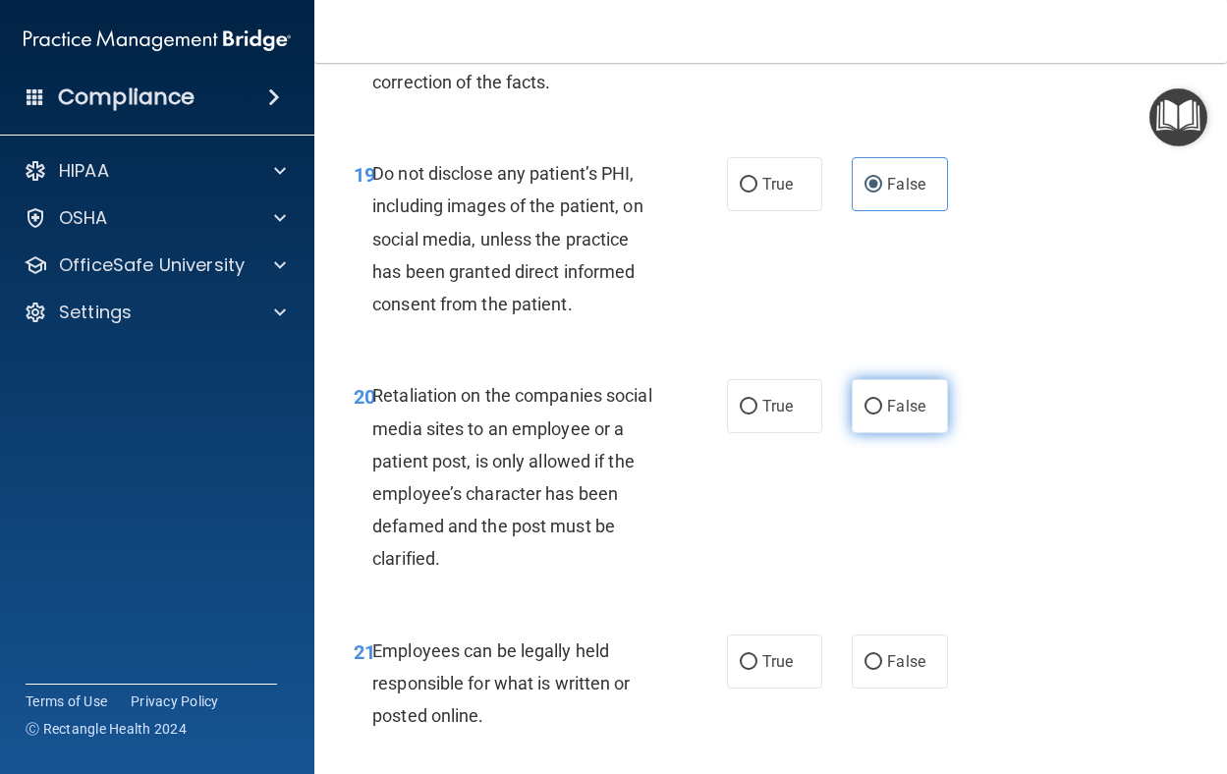
click at [874, 433] on label "False" at bounding box center [900, 406] width 96 height 54
click at [874, 415] on input "False" at bounding box center [874, 407] width 18 height 15
radio input "true"
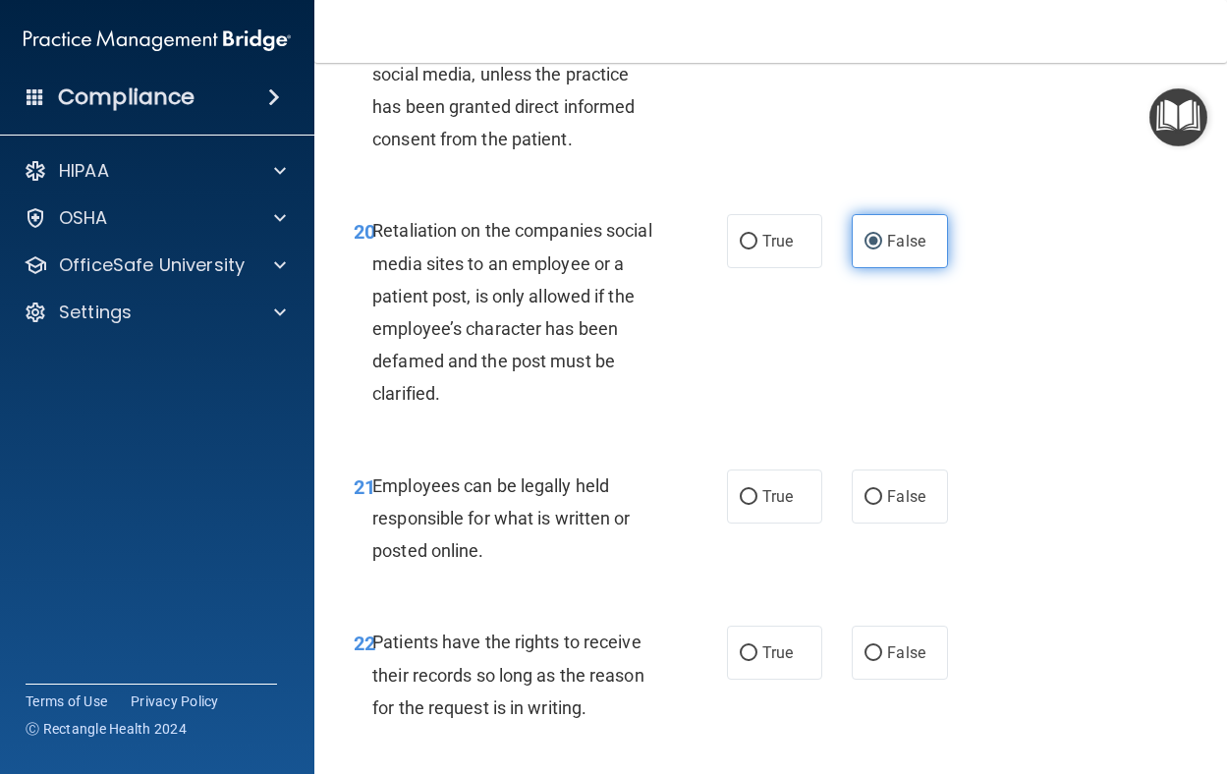
scroll to position [4717, 0]
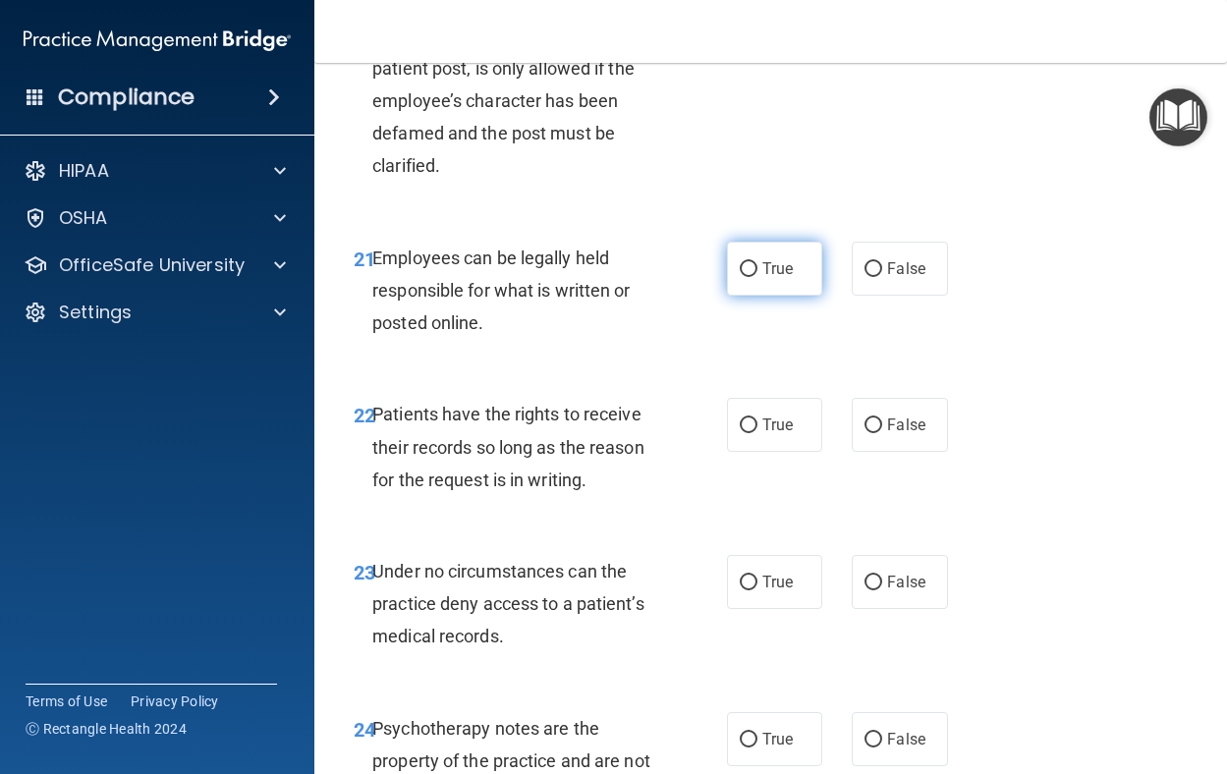
click at [779, 296] on label "True" at bounding box center [775, 269] width 96 height 54
click at [758, 277] on input "True" at bounding box center [749, 269] width 18 height 15
radio input "true"
click at [776, 452] on label "True" at bounding box center [775, 425] width 96 height 54
click at [758, 433] on input "True" at bounding box center [749, 426] width 18 height 15
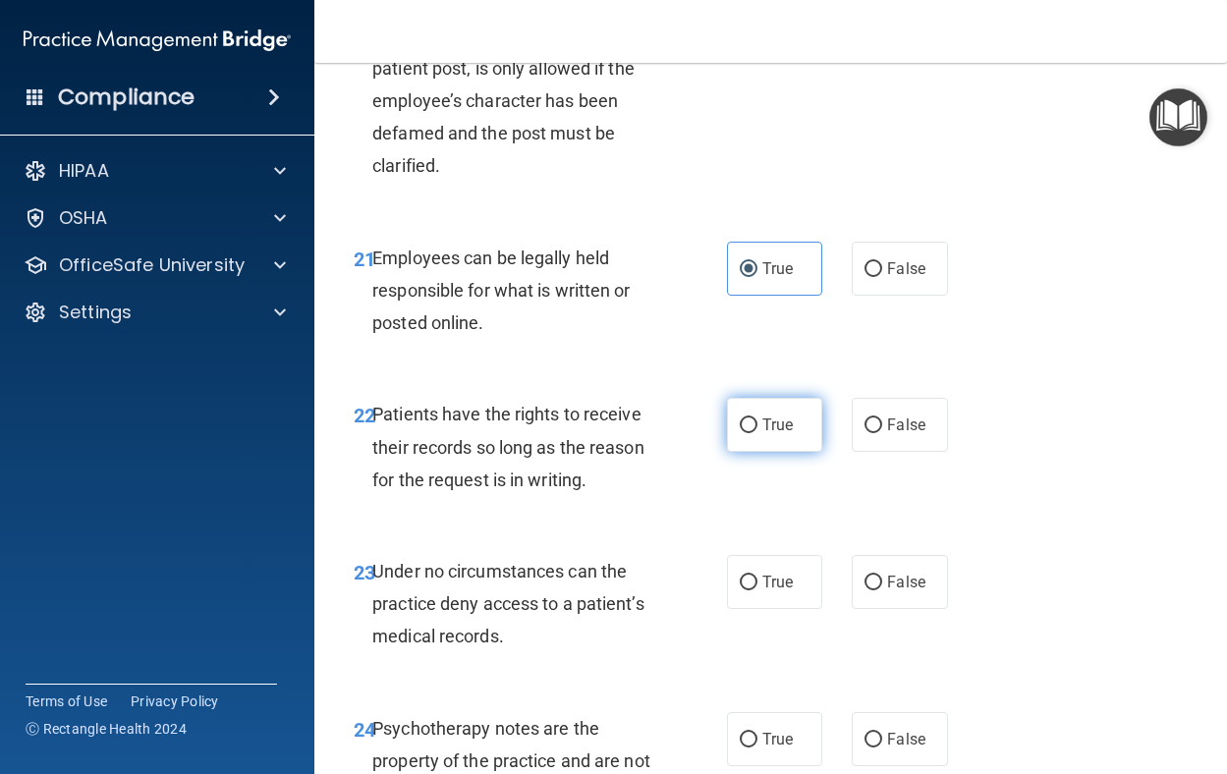
radio input "true"
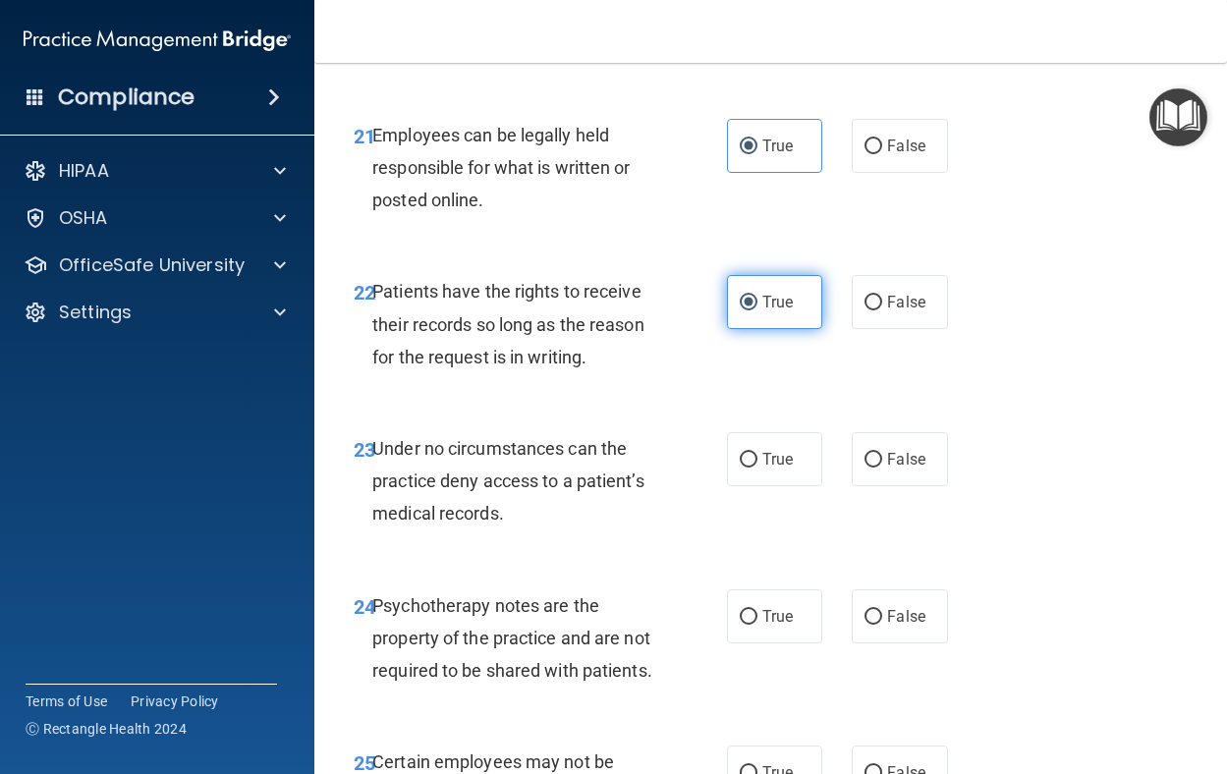
scroll to position [5012, 0]
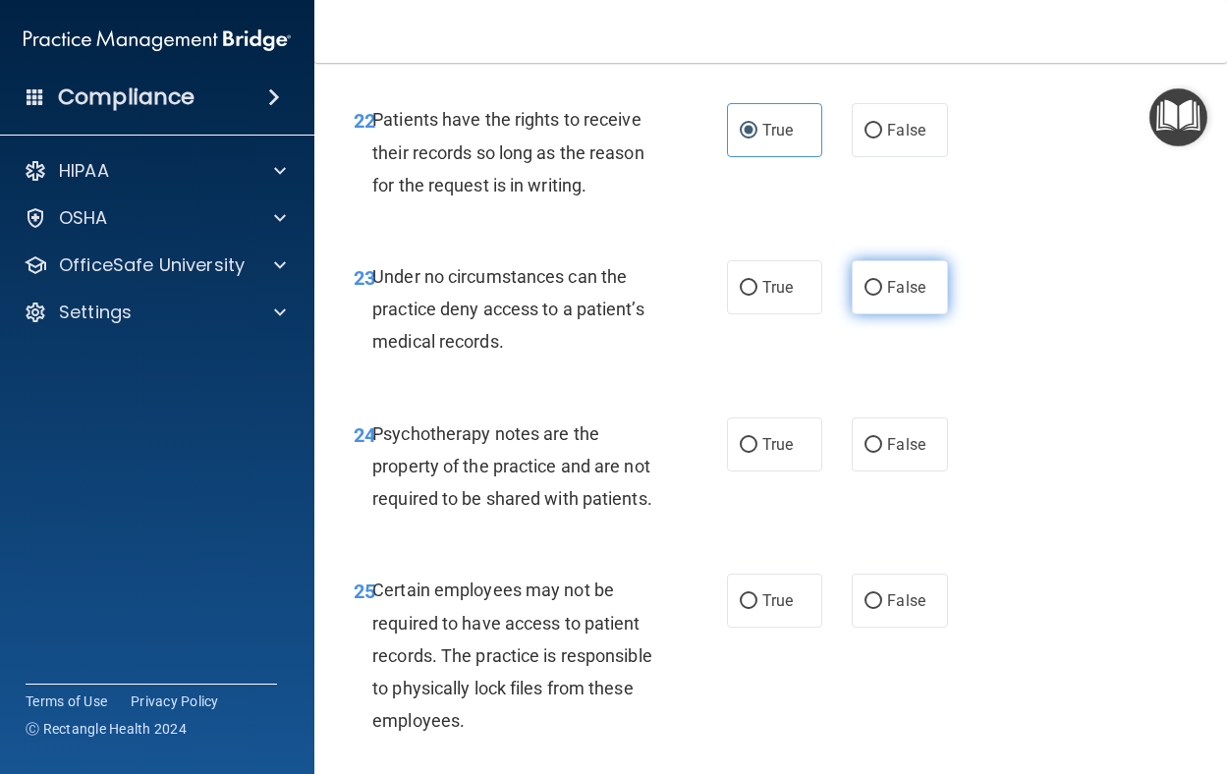
click at [855, 314] on label "False" at bounding box center [900, 287] width 96 height 54
click at [865, 296] on input "False" at bounding box center [874, 288] width 18 height 15
radio input "true"
click at [918, 472] on label "False" at bounding box center [900, 445] width 96 height 54
click at [883, 453] on input "False" at bounding box center [874, 445] width 18 height 15
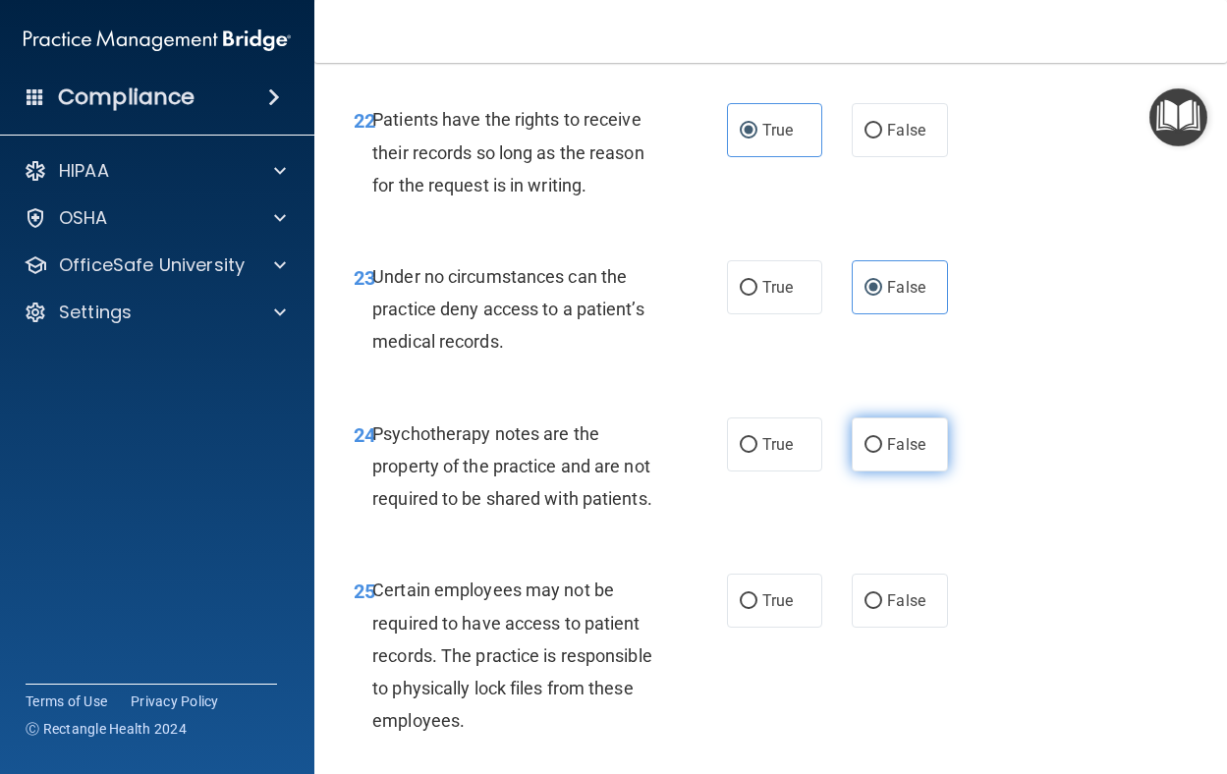
radio input "true"
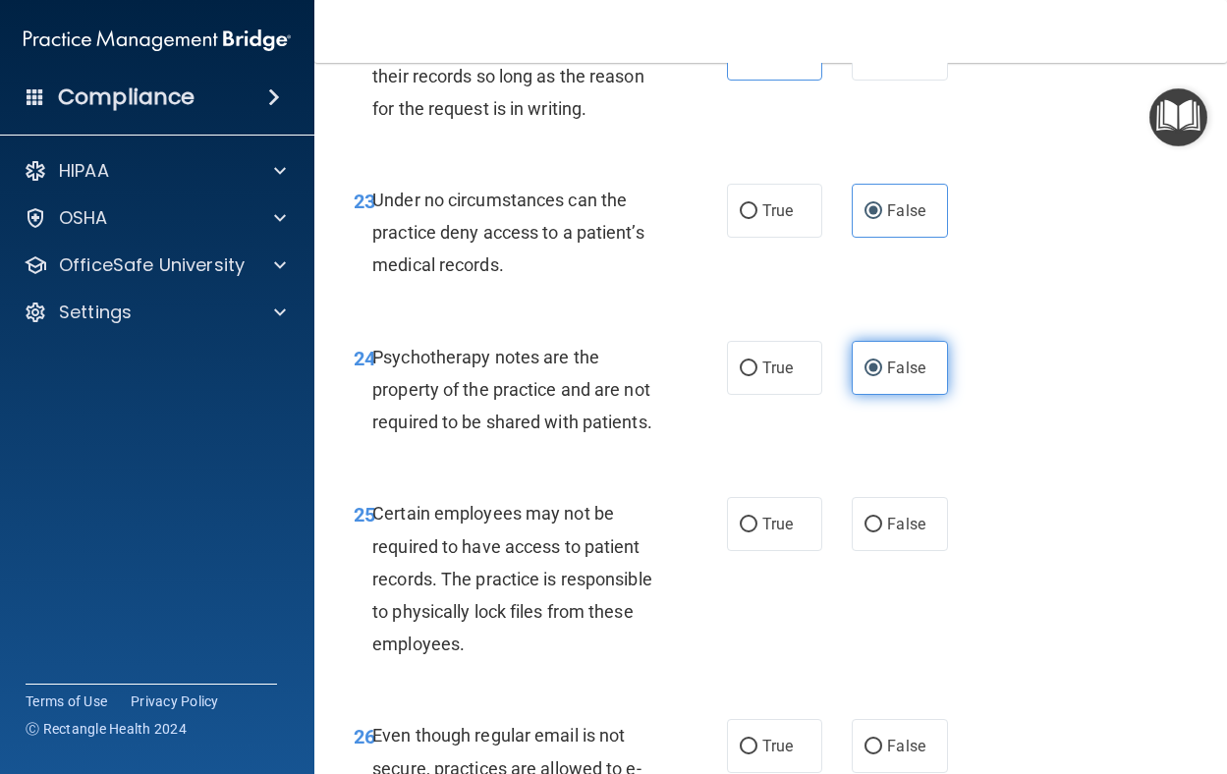
scroll to position [5209, 0]
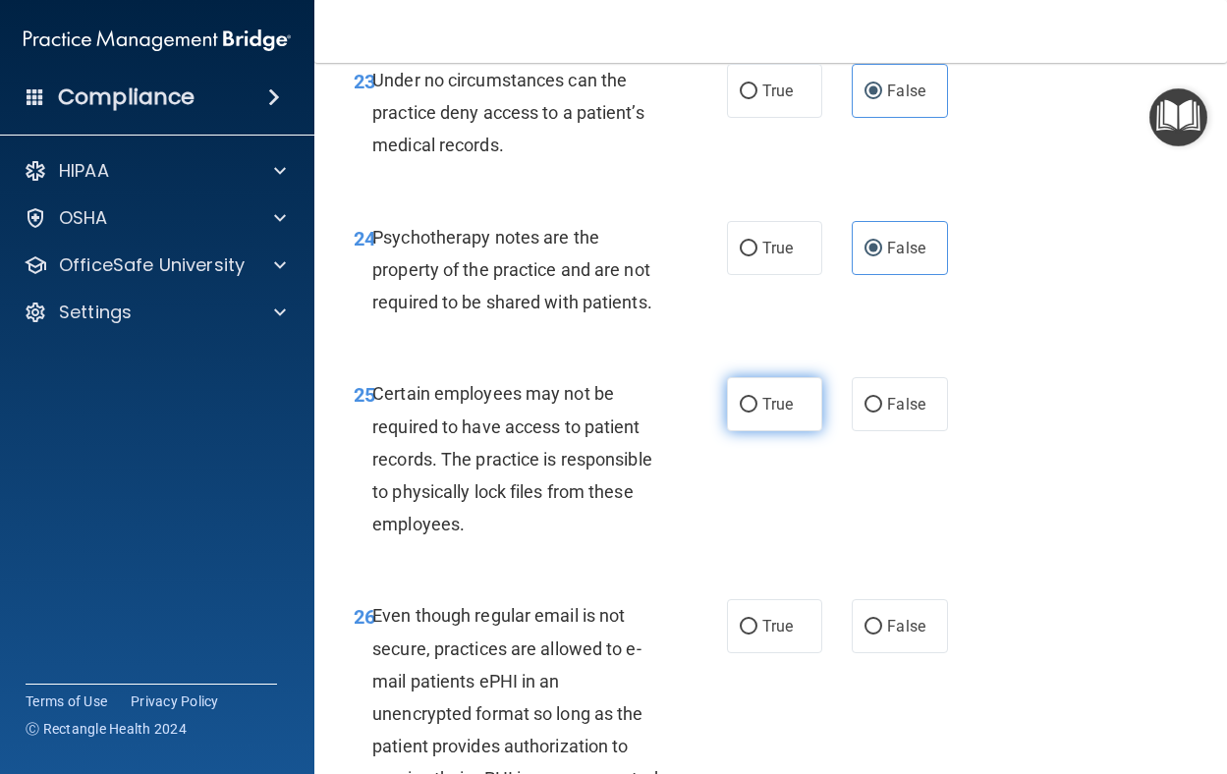
click at [774, 414] on span "True" at bounding box center [778, 404] width 30 height 19
click at [758, 413] on input "True" at bounding box center [749, 405] width 18 height 15
radio input "true"
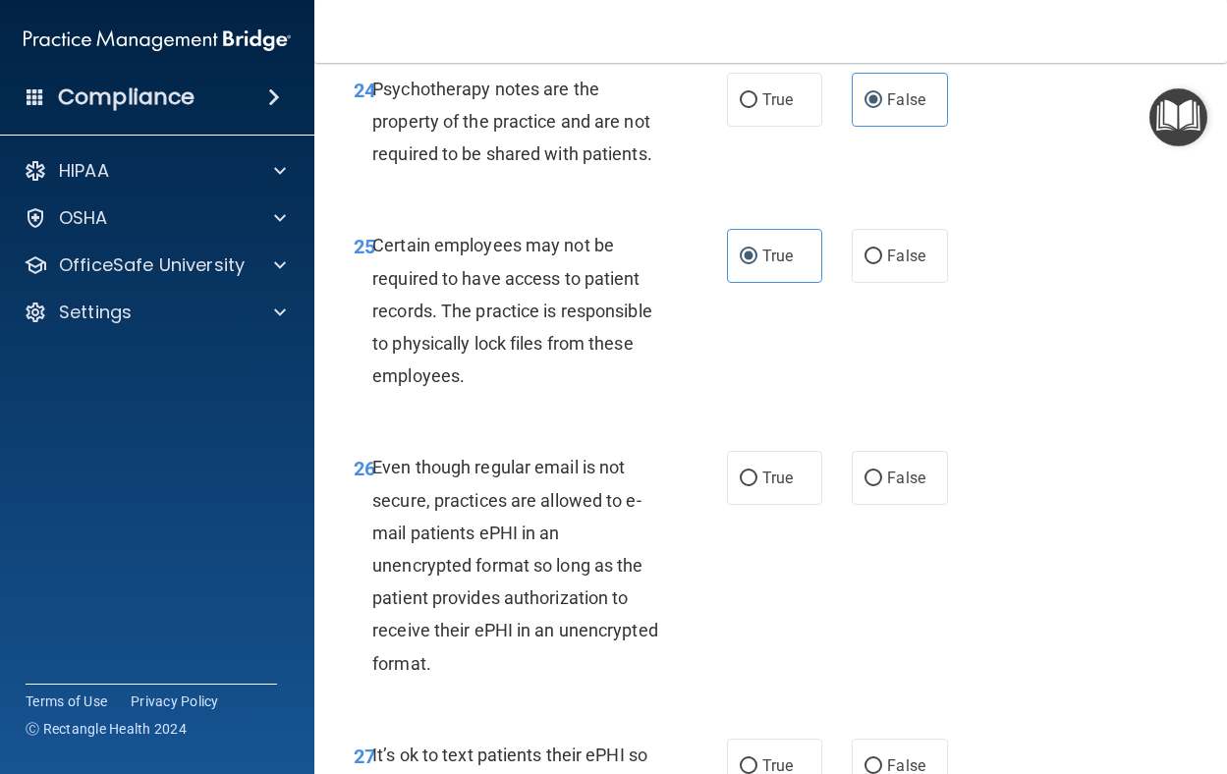
scroll to position [5405, 0]
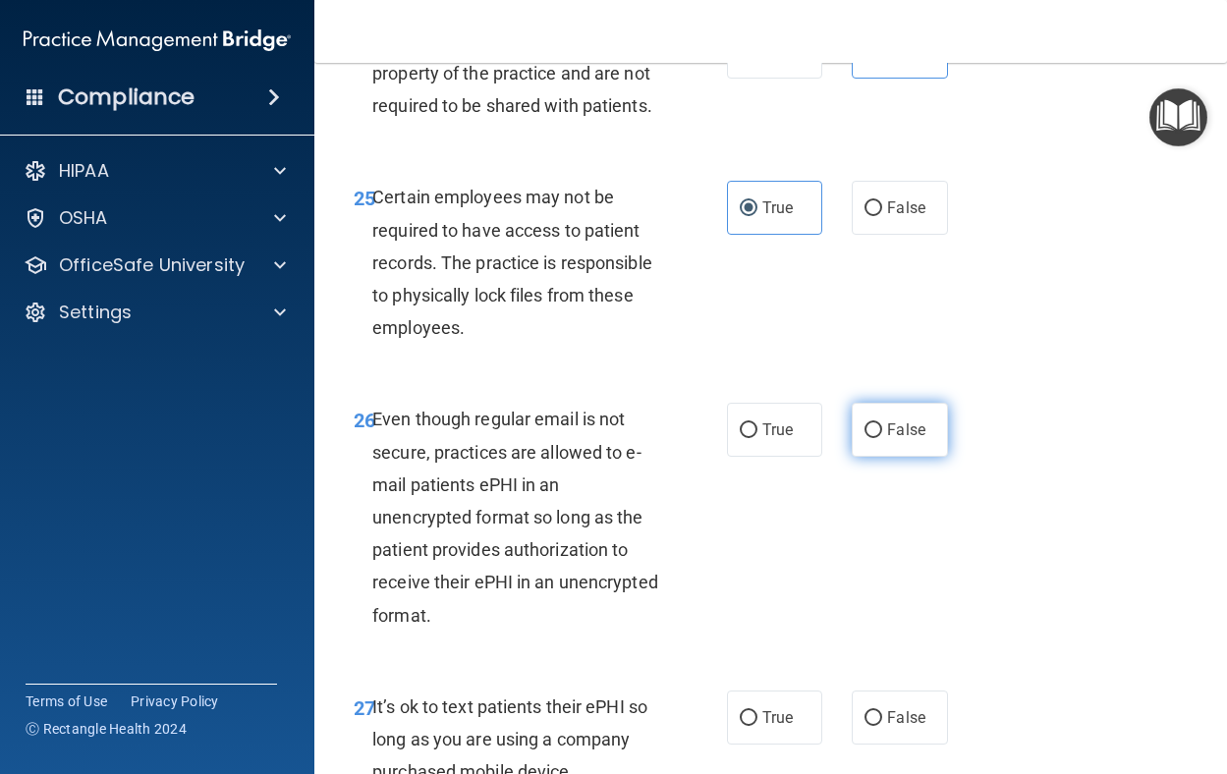
click at [885, 457] on label "False" at bounding box center [900, 430] width 96 height 54
click at [883, 438] on input "False" at bounding box center [874, 431] width 18 height 15
radio input "true"
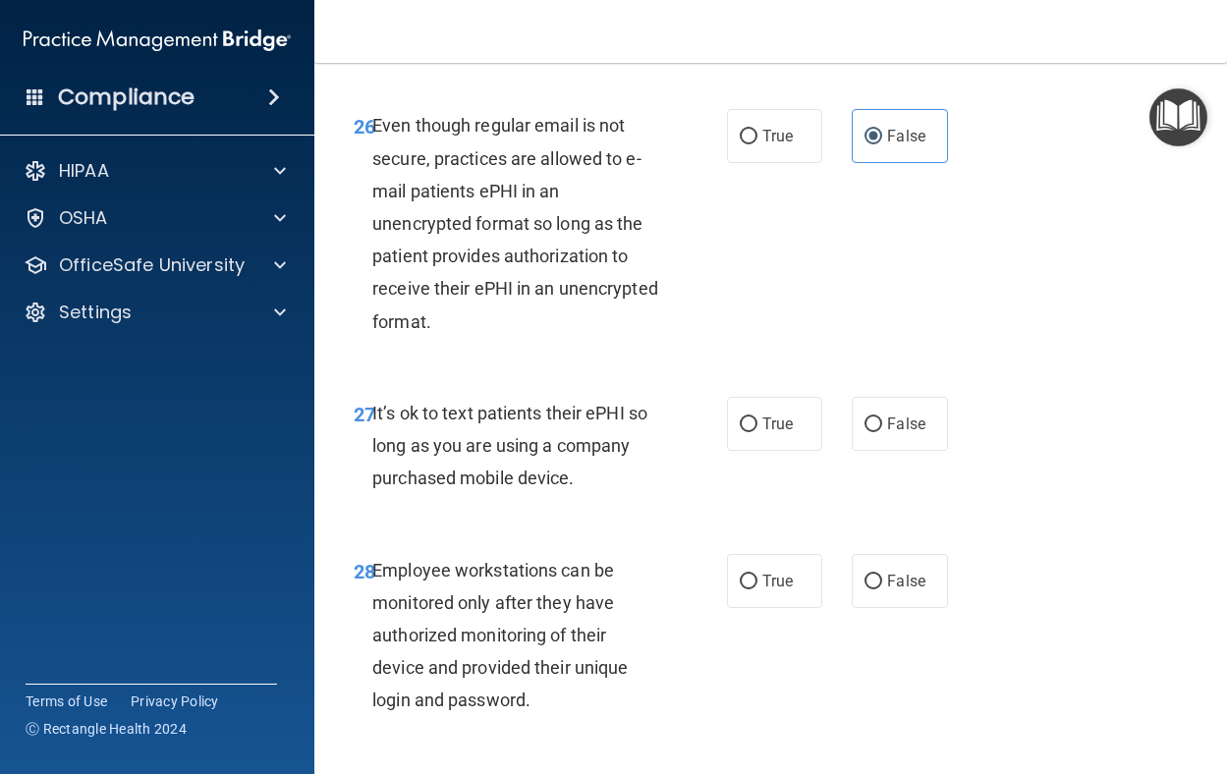
scroll to position [5700, 0]
click at [958, 518] on div "27 It’s ok to text patients their ePHI so long as you are using a company purch…" at bounding box center [771, 449] width 864 height 157
click at [922, 450] on label "False" at bounding box center [900, 423] width 96 height 54
click at [883, 431] on input "False" at bounding box center [874, 424] width 18 height 15
radio input "true"
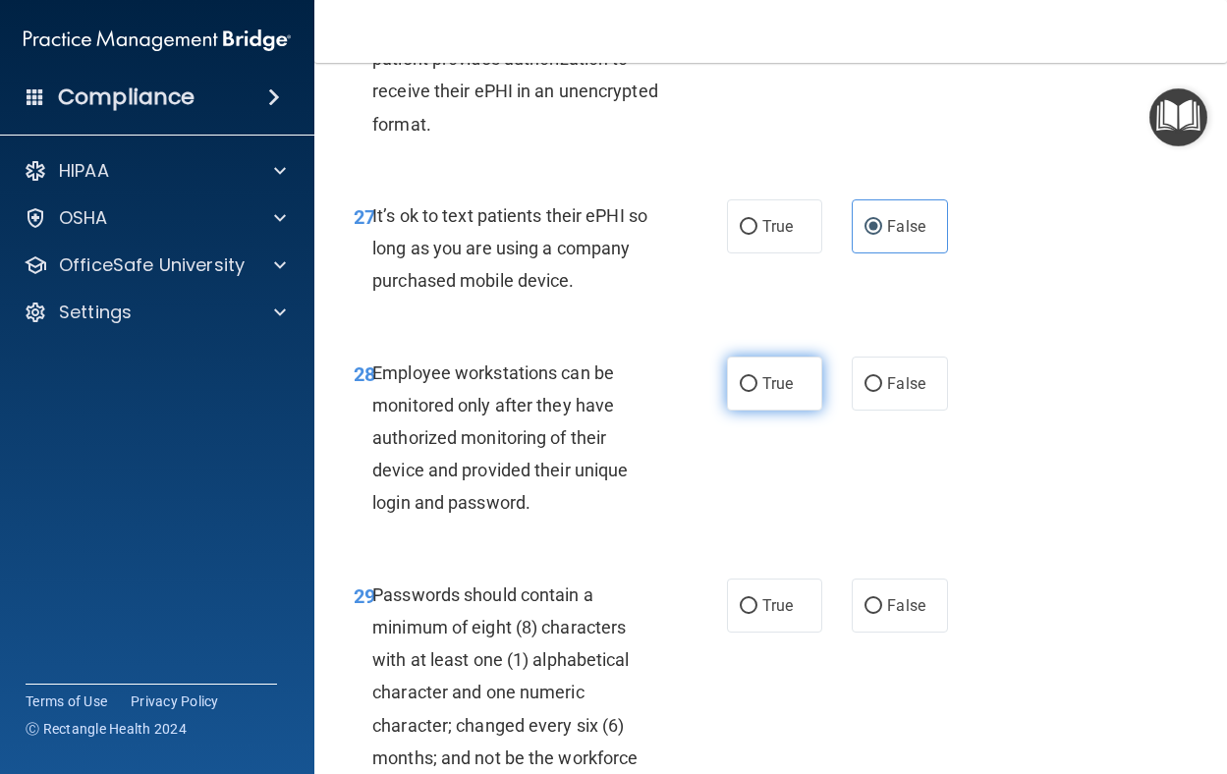
click at [796, 411] on label "True" at bounding box center [775, 384] width 96 height 54
click at [758, 392] on input "True" at bounding box center [749, 384] width 18 height 15
radio input "true"
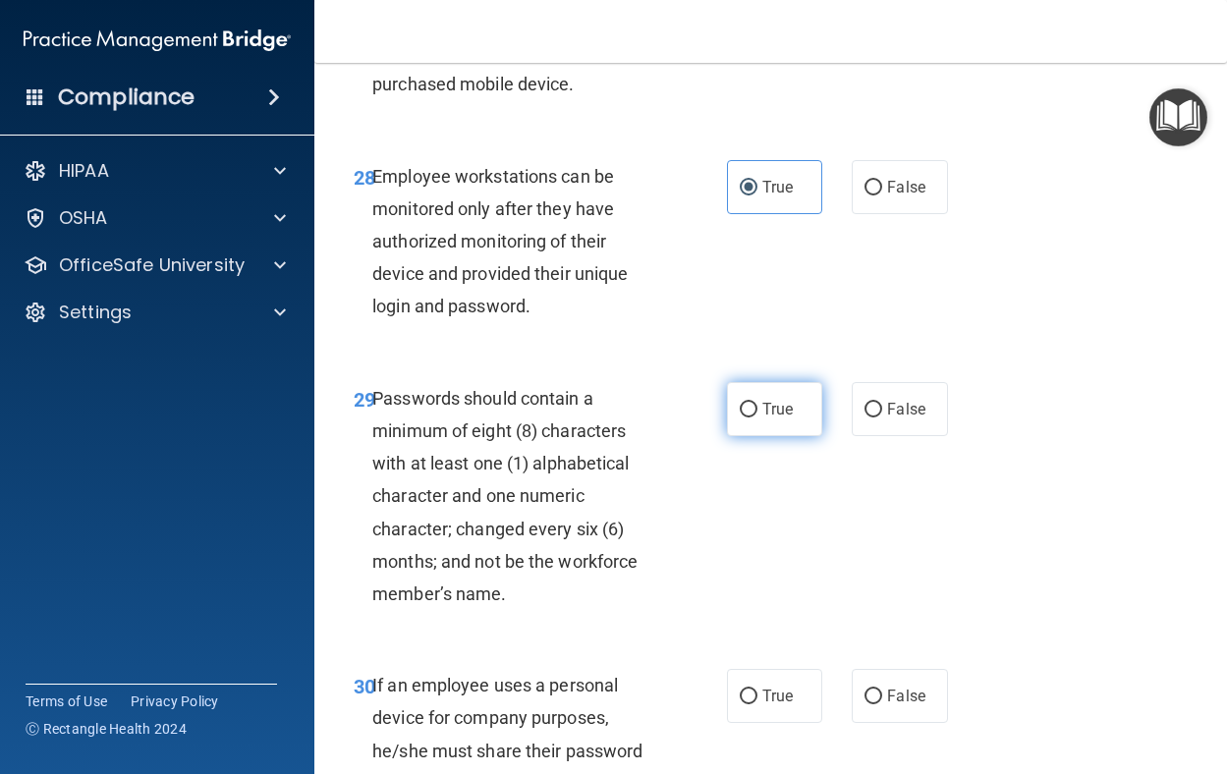
click at [803, 436] on label "True" at bounding box center [775, 409] width 96 height 54
click at [758, 418] on input "True" at bounding box center [749, 410] width 18 height 15
radio input "true"
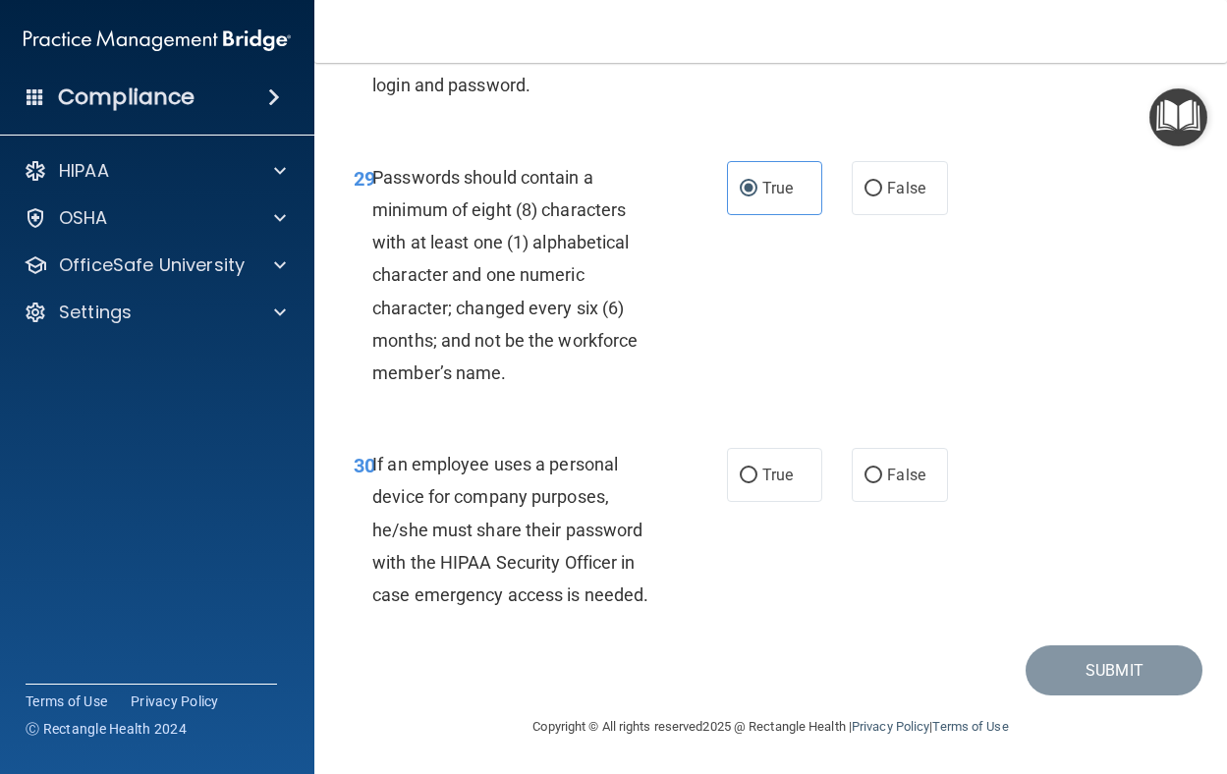
scroll to position [6445, 0]
click at [748, 485] on label "True" at bounding box center [775, 475] width 96 height 54
click at [748, 484] on input "True" at bounding box center [749, 476] width 18 height 15
radio input "true"
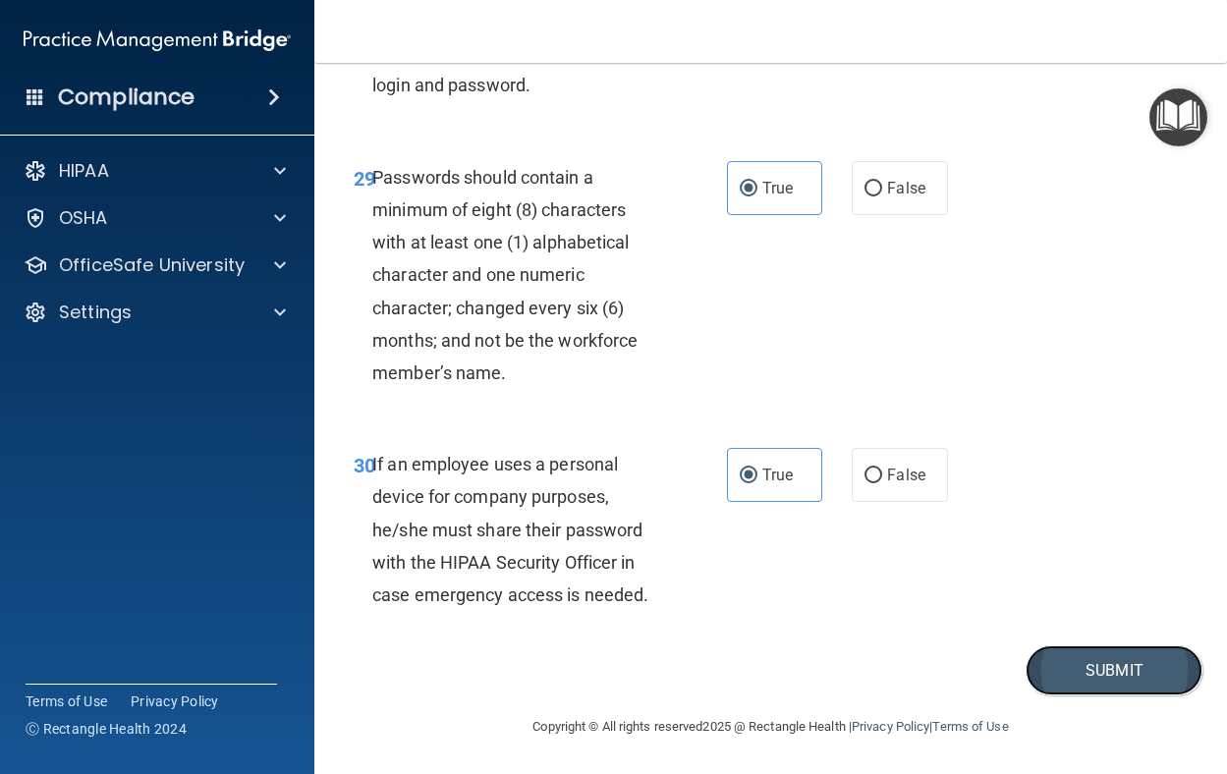
click at [1051, 663] on button "Submit" at bounding box center [1114, 671] width 177 height 50
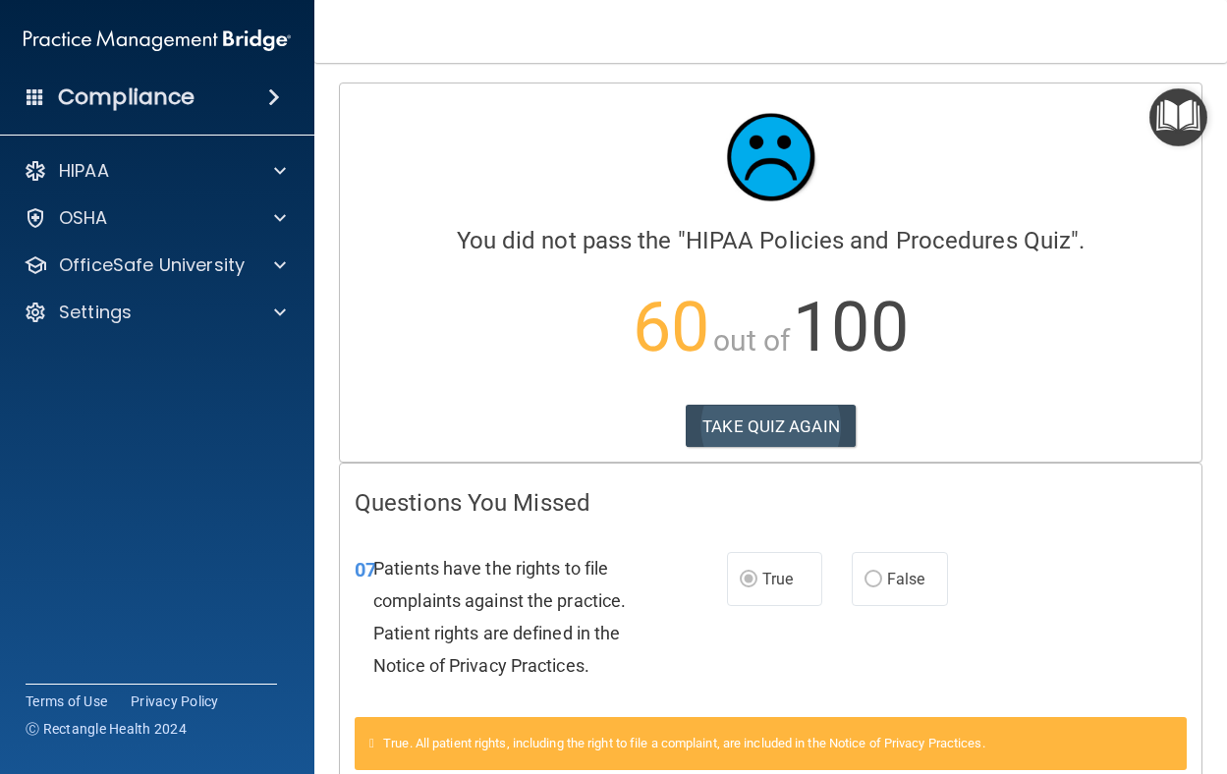
drag, startPoint x: 860, startPoint y: 432, endPoint x: 842, endPoint y: 424, distance: 19.8
click at [856, 430] on div "TAKE QUIZ AGAIN" at bounding box center [771, 426] width 832 height 43
click at [839, 421] on button "TAKE QUIZ AGAIN" at bounding box center [771, 426] width 170 height 43
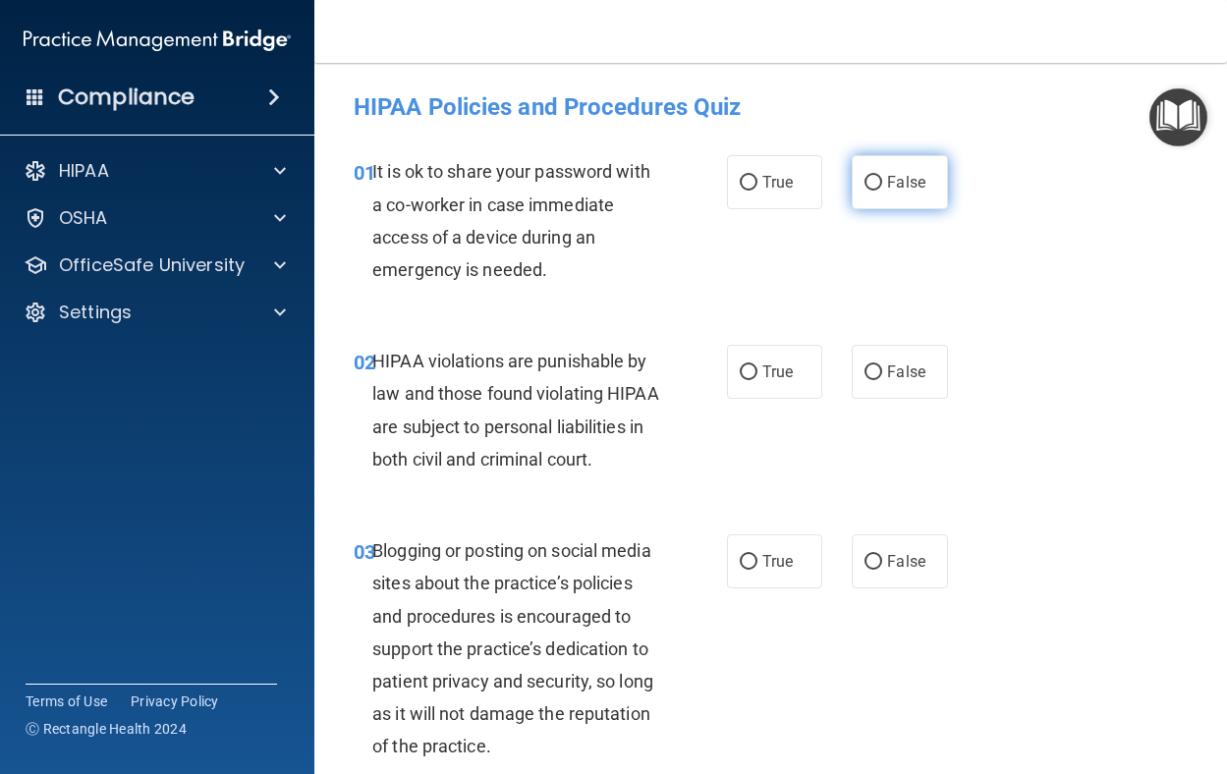
click at [899, 191] on span "False" at bounding box center [906, 182] width 38 height 19
click at [883, 191] on input "False" at bounding box center [874, 183] width 18 height 15
radio input "true"
click at [781, 366] on span "True" at bounding box center [778, 372] width 30 height 19
click at [758, 366] on input "True" at bounding box center [749, 373] width 18 height 15
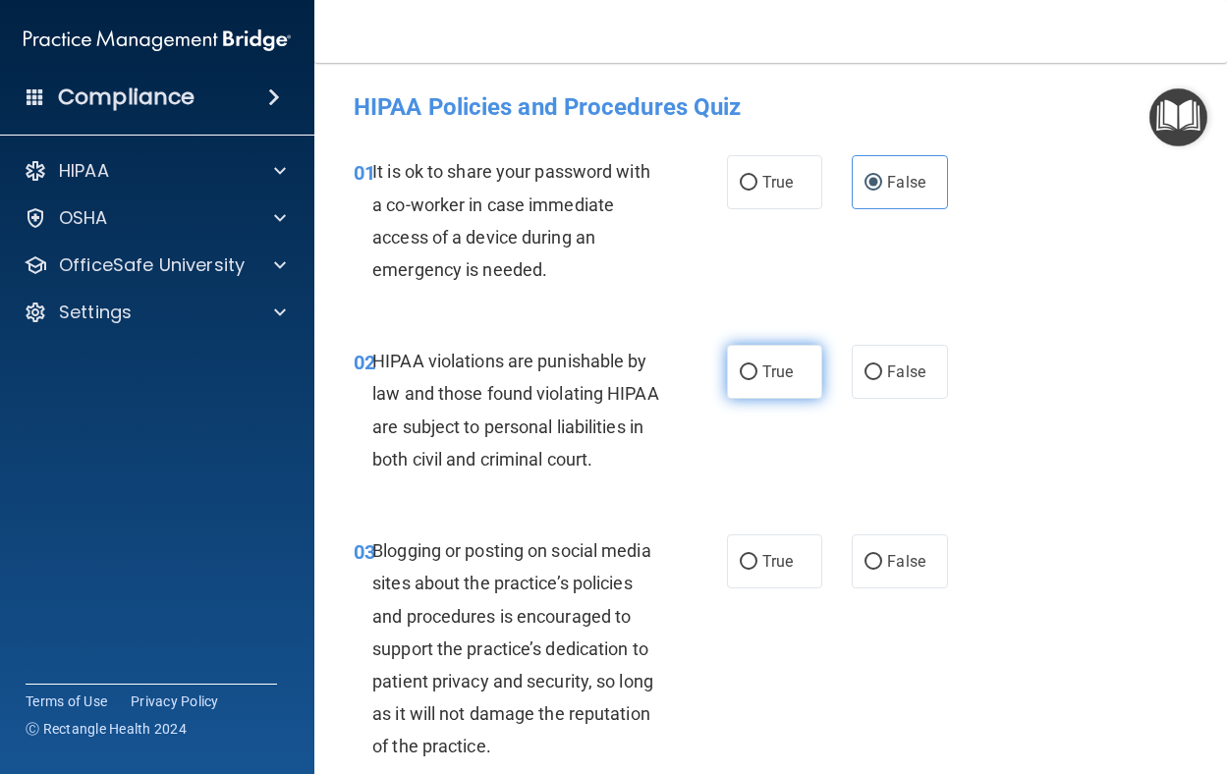
radio input "true"
click at [887, 571] on span "False" at bounding box center [906, 561] width 38 height 19
click at [879, 570] on input "False" at bounding box center [874, 562] width 18 height 15
radio input "true"
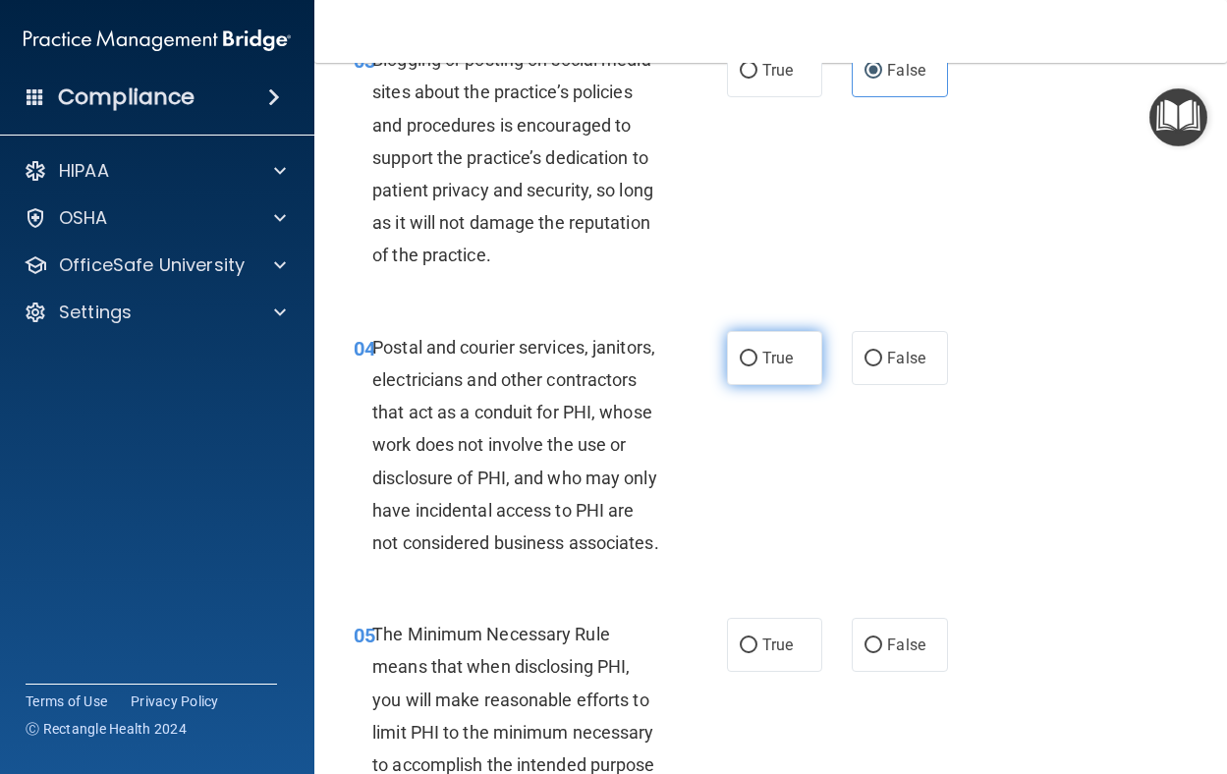
click at [740, 367] on input "True" at bounding box center [749, 359] width 18 height 15
radio input "true"
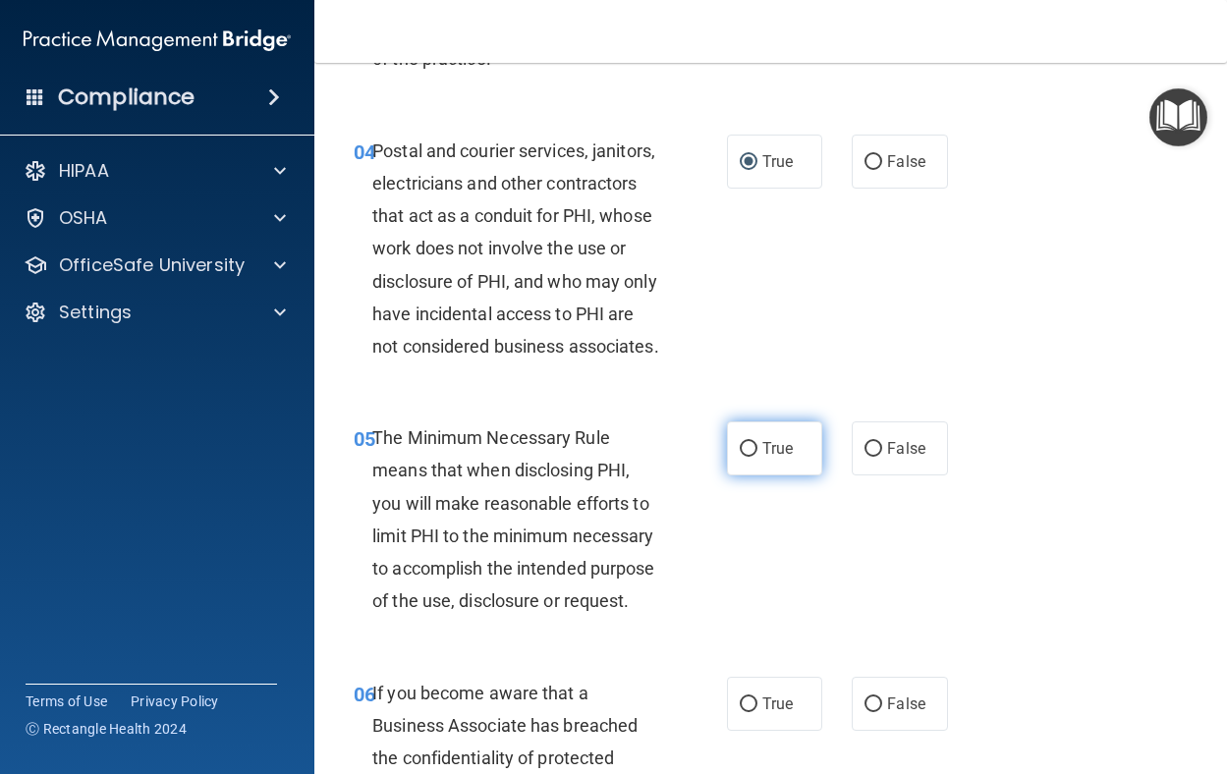
click at [777, 458] on span "True" at bounding box center [778, 448] width 30 height 19
click at [758, 457] on input "True" at bounding box center [749, 449] width 18 height 15
radio input "true"
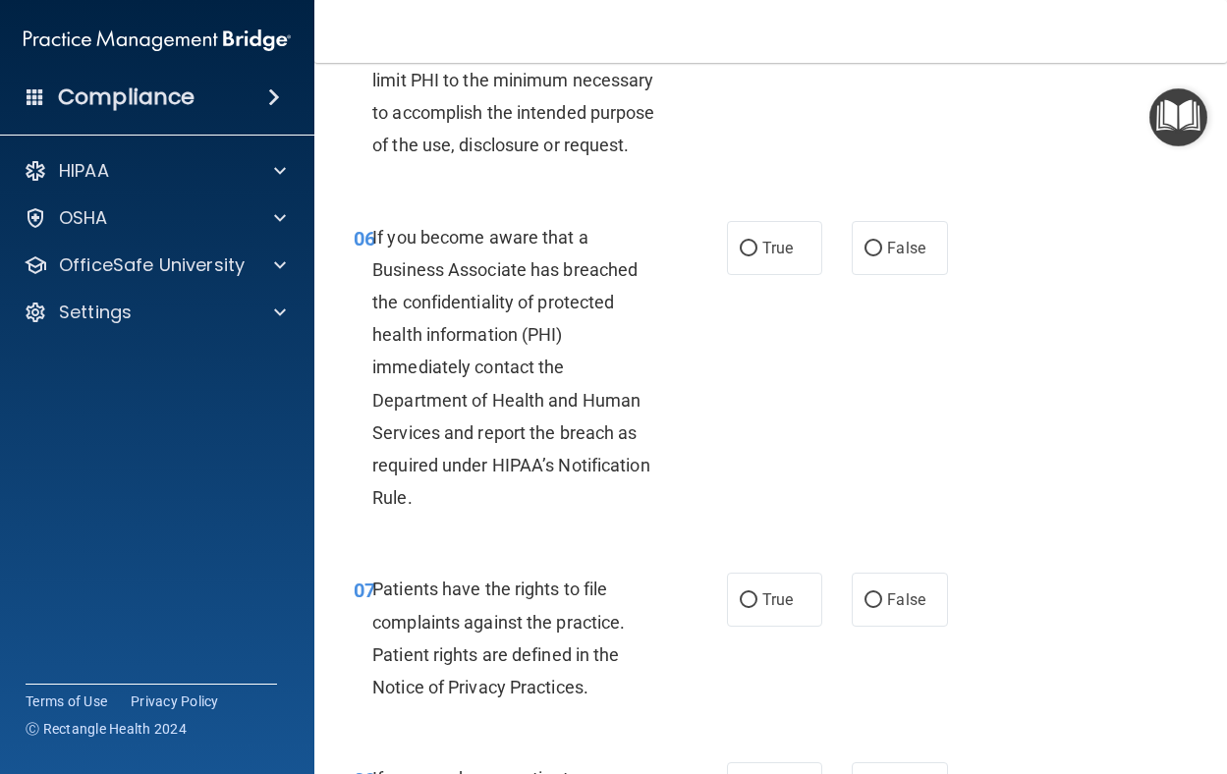
scroll to position [1179, 0]
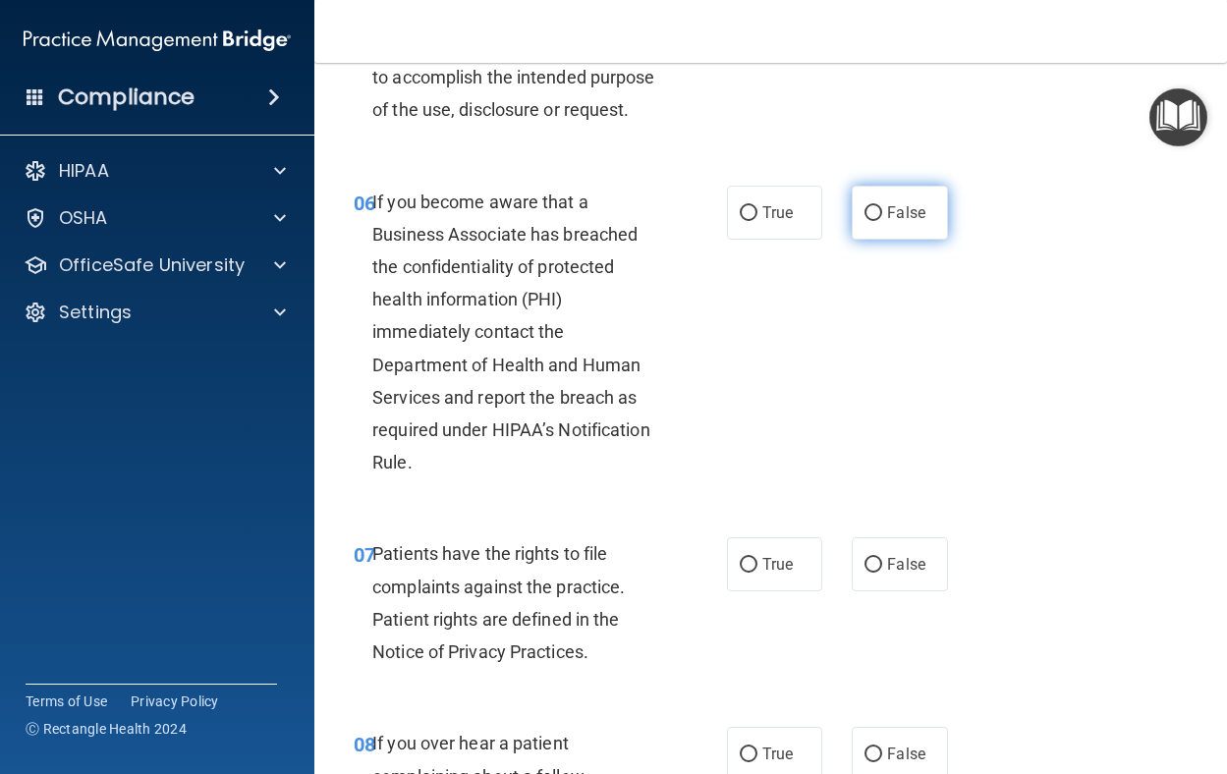
click at [894, 240] on label "False" at bounding box center [900, 213] width 96 height 54
click at [883, 221] on input "False" at bounding box center [874, 213] width 18 height 15
radio input "true"
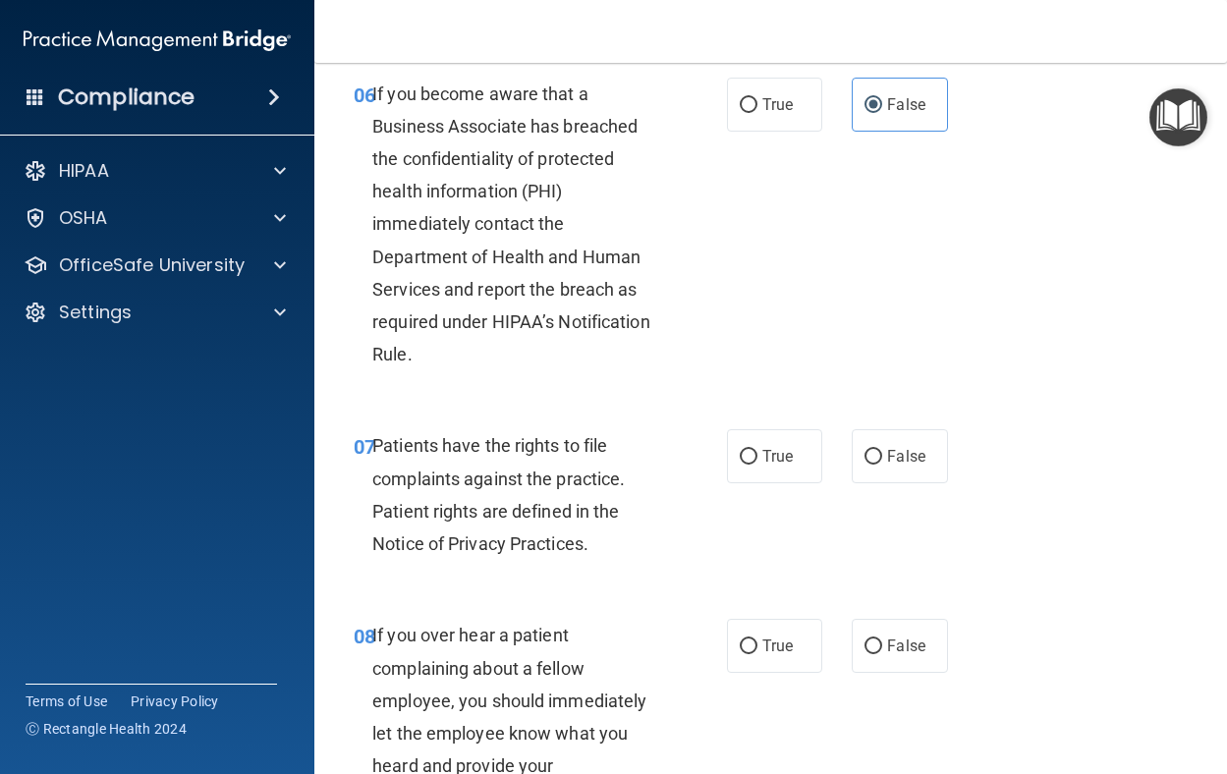
scroll to position [1474, 0]
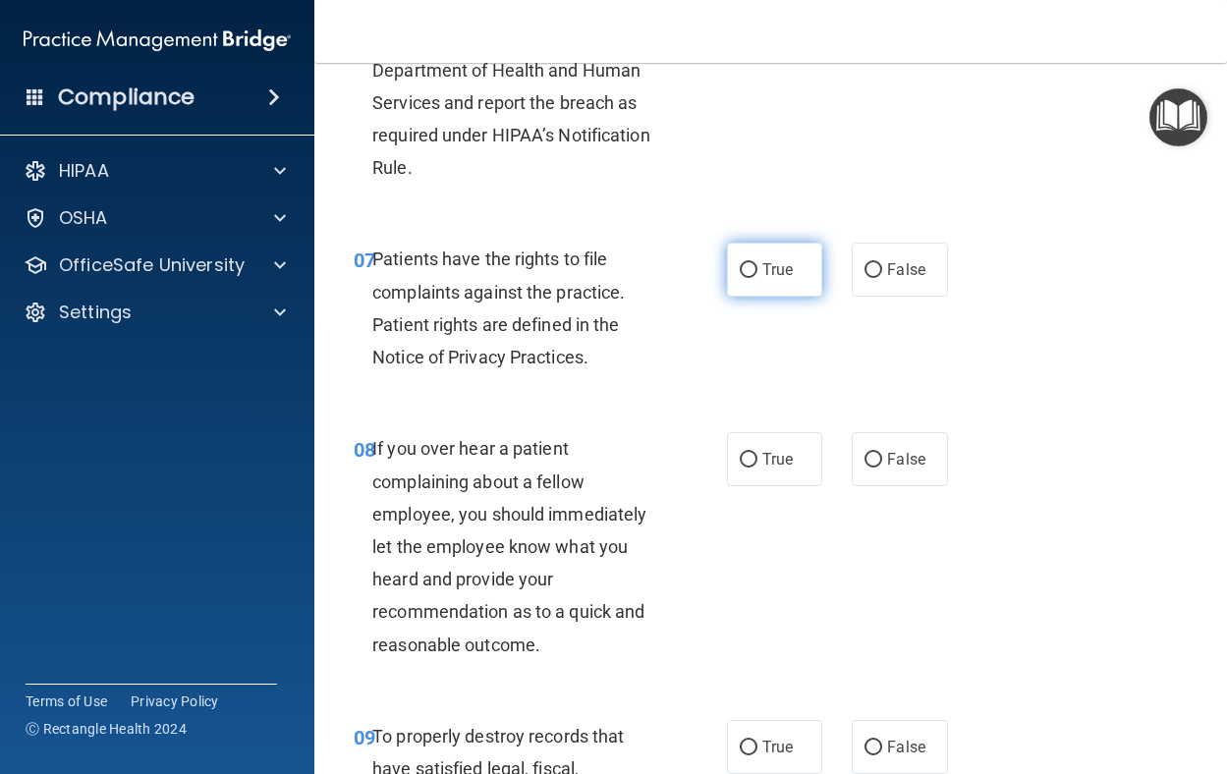
click at [752, 297] on label "True" at bounding box center [775, 270] width 96 height 54
click at [752, 278] on input "True" at bounding box center [749, 270] width 18 height 15
radio input "true"
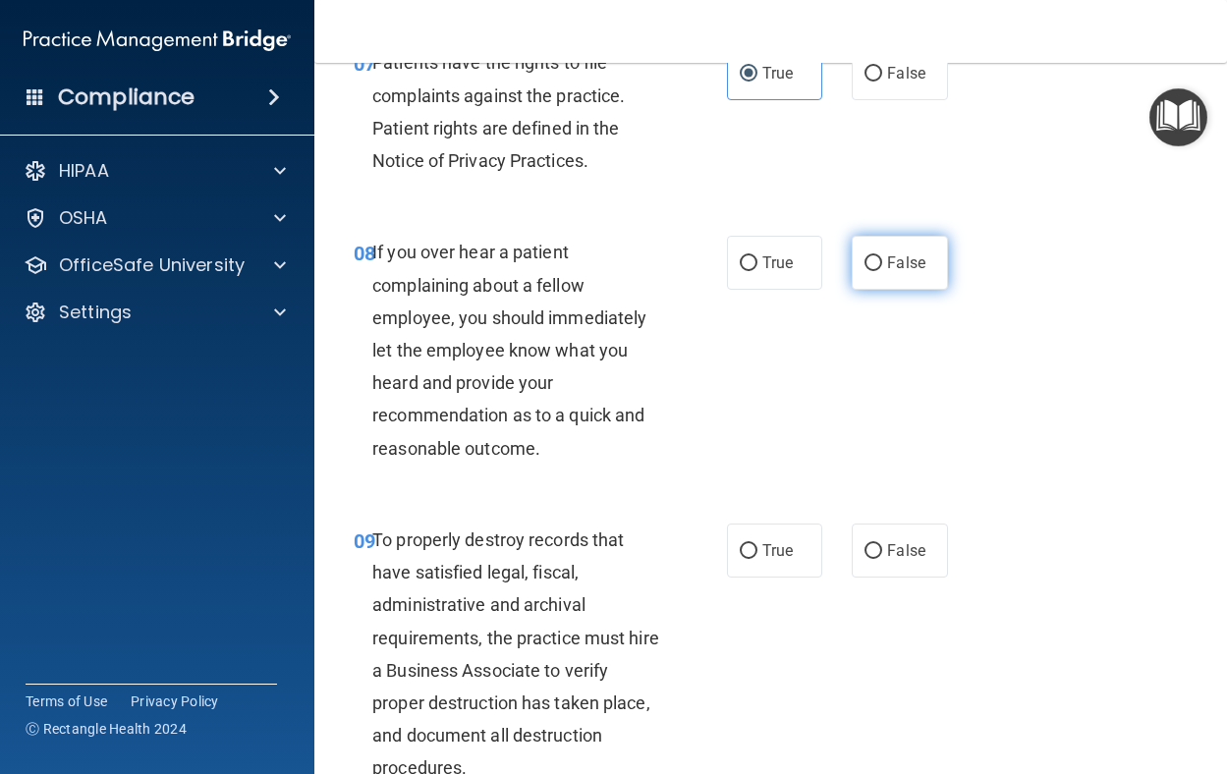
click at [892, 290] on label "False" at bounding box center [900, 263] width 96 height 54
click at [883, 271] on input "False" at bounding box center [874, 264] width 18 height 15
radio input "true"
click at [902, 560] on span "False" at bounding box center [906, 551] width 38 height 19
click at [883, 559] on input "False" at bounding box center [874, 551] width 18 height 15
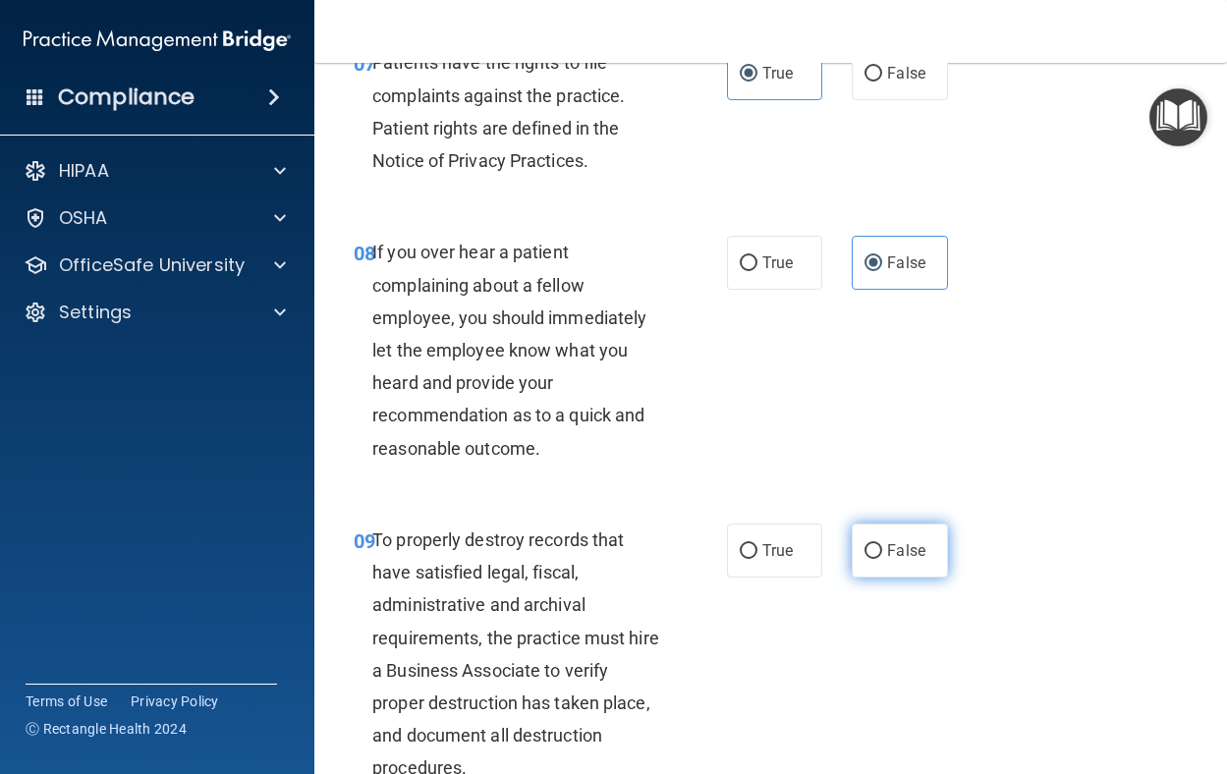
radio input "true"
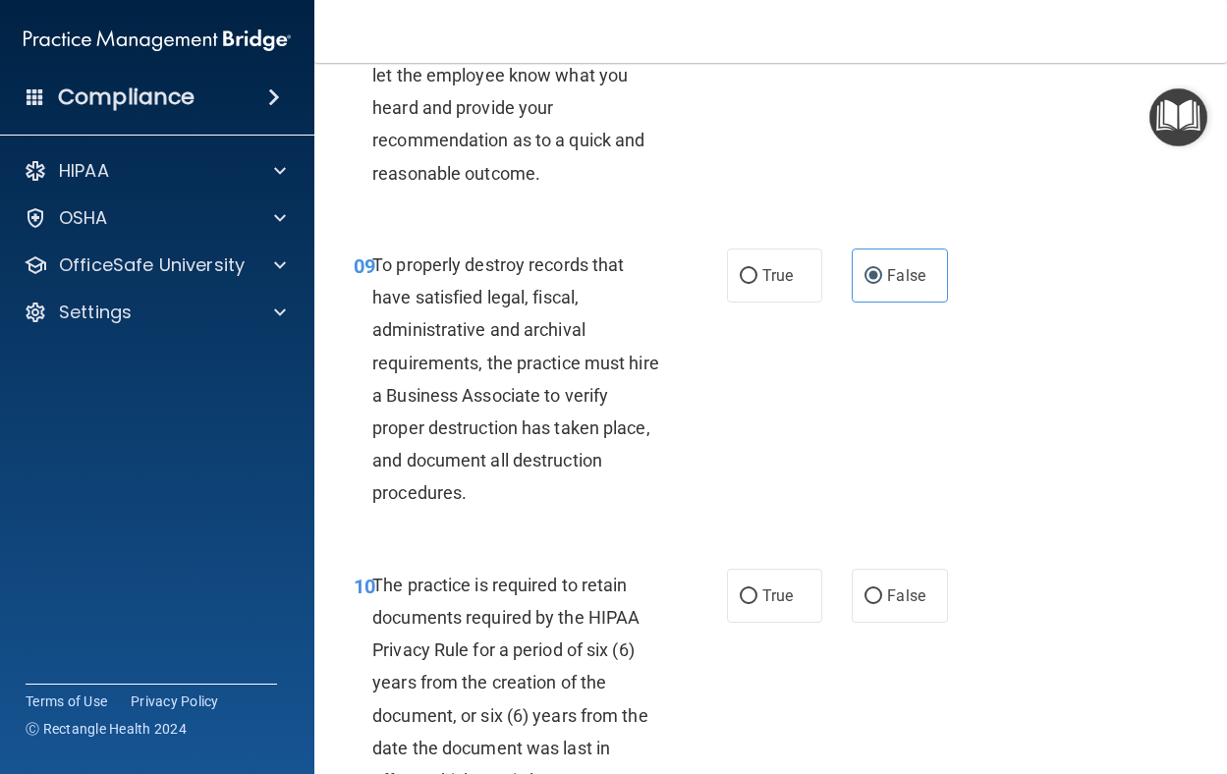
scroll to position [1966, 0]
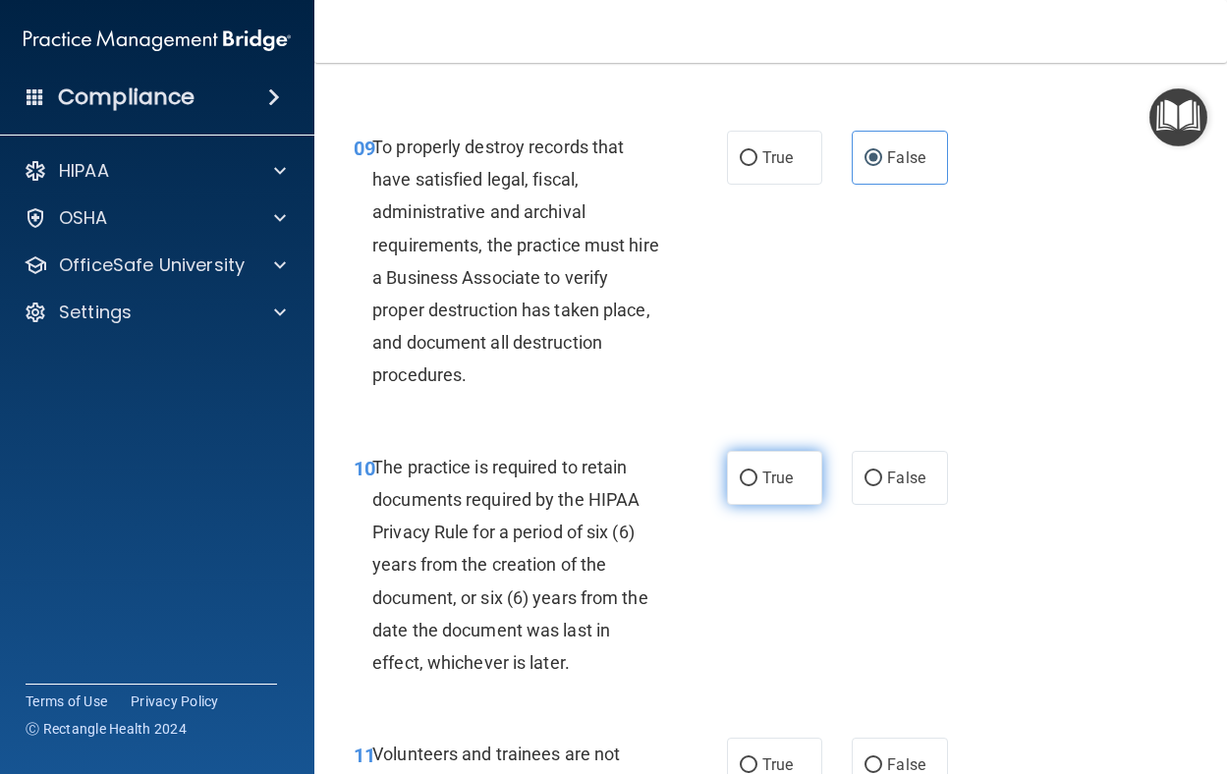
click at [737, 505] on label "True" at bounding box center [775, 478] width 96 height 54
click at [740, 486] on input "True" at bounding box center [749, 479] width 18 height 15
radio input "true"
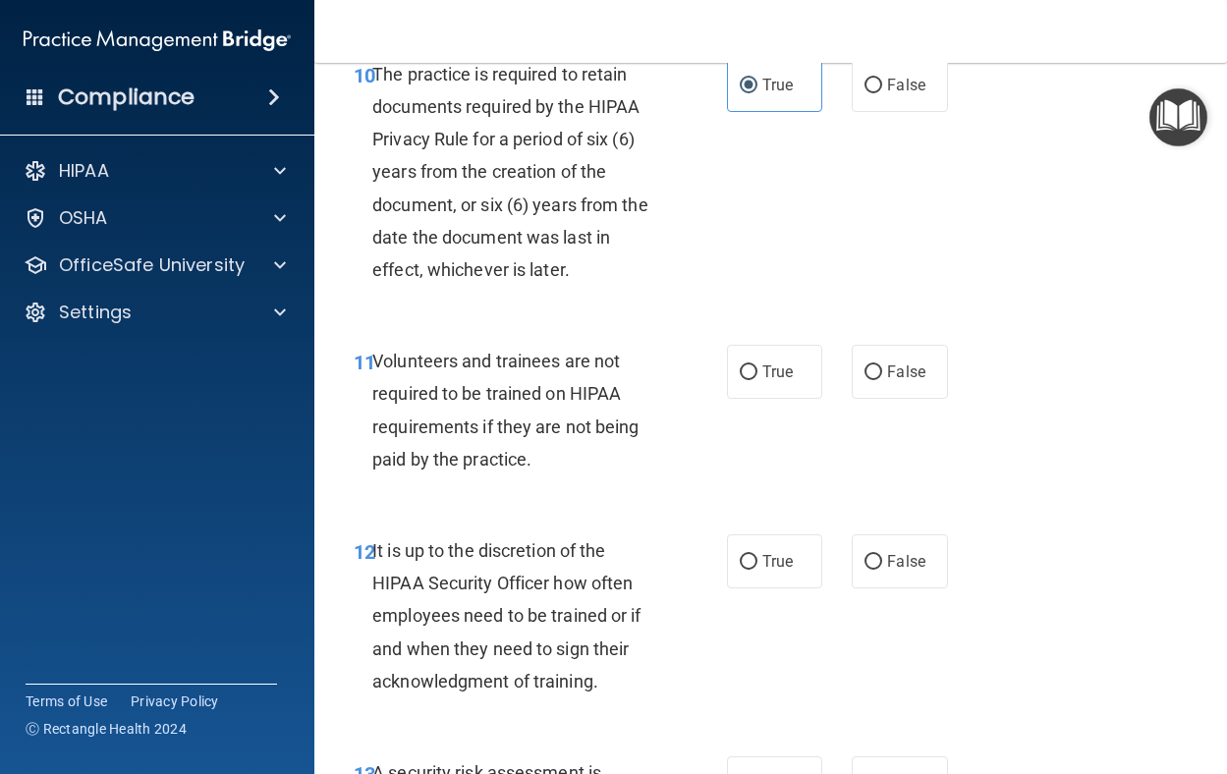
scroll to position [2555, 0]
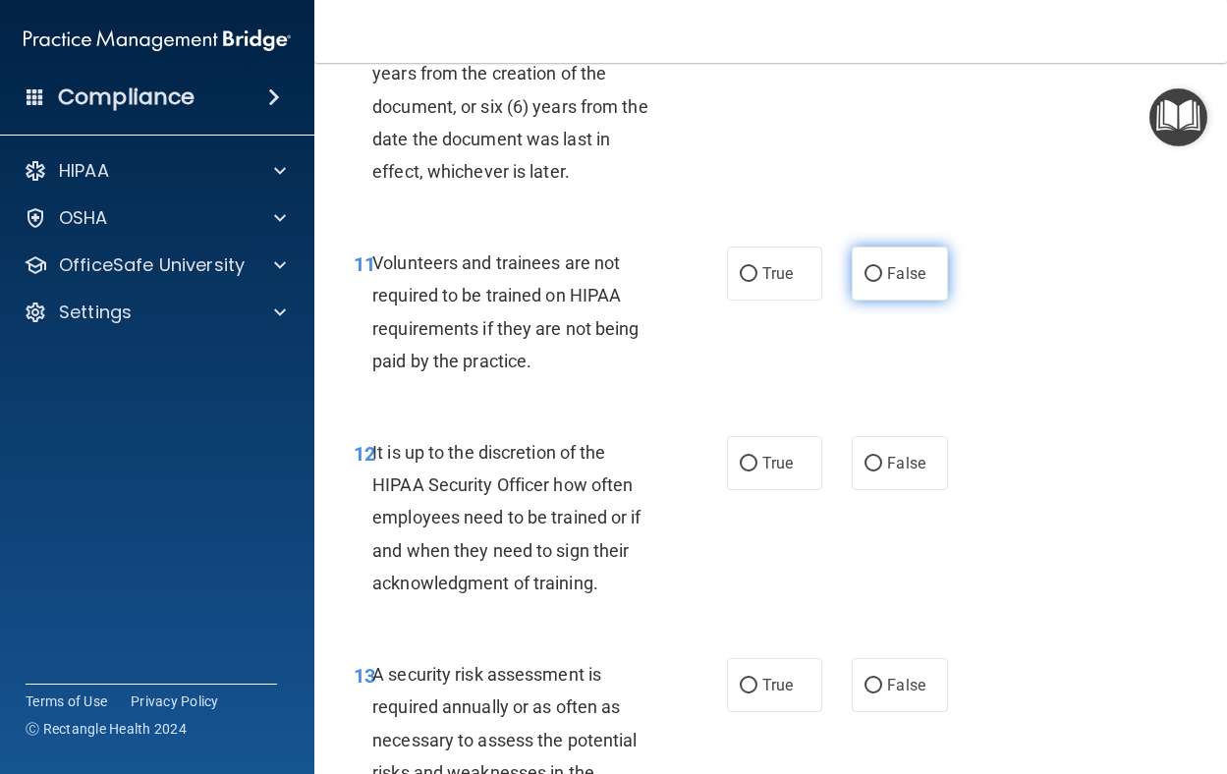
click at [920, 301] on label "False" at bounding box center [900, 274] width 96 height 54
click at [883, 282] on input "False" at bounding box center [874, 274] width 18 height 15
radio input "true"
click at [890, 490] on label "False" at bounding box center [900, 463] width 96 height 54
click at [883, 472] on input "False" at bounding box center [874, 464] width 18 height 15
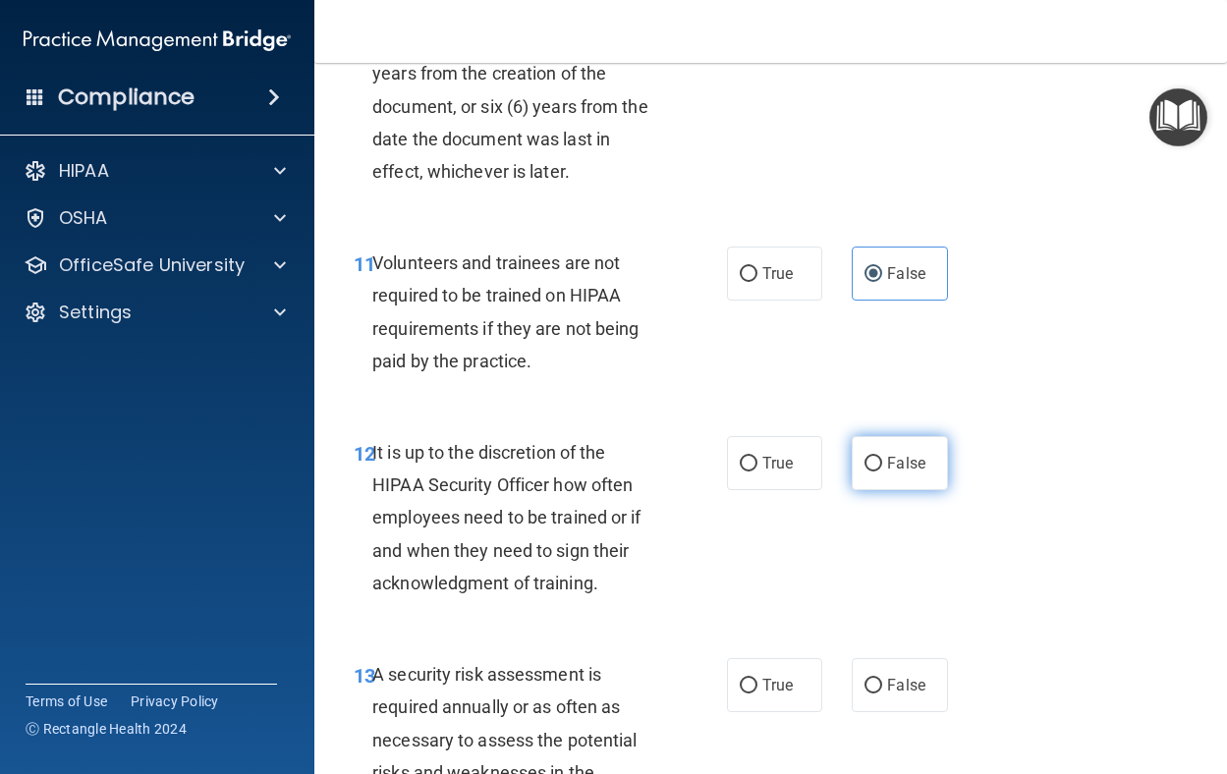
radio input "true"
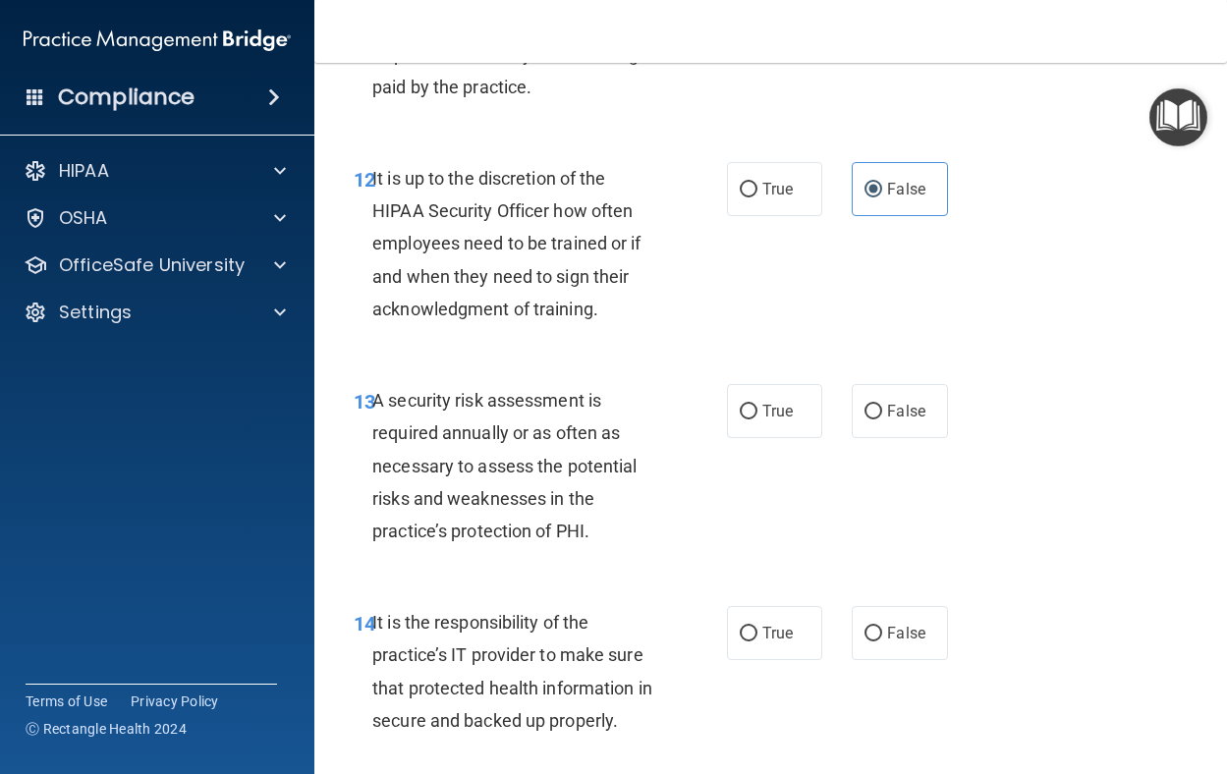
scroll to position [2850, 0]
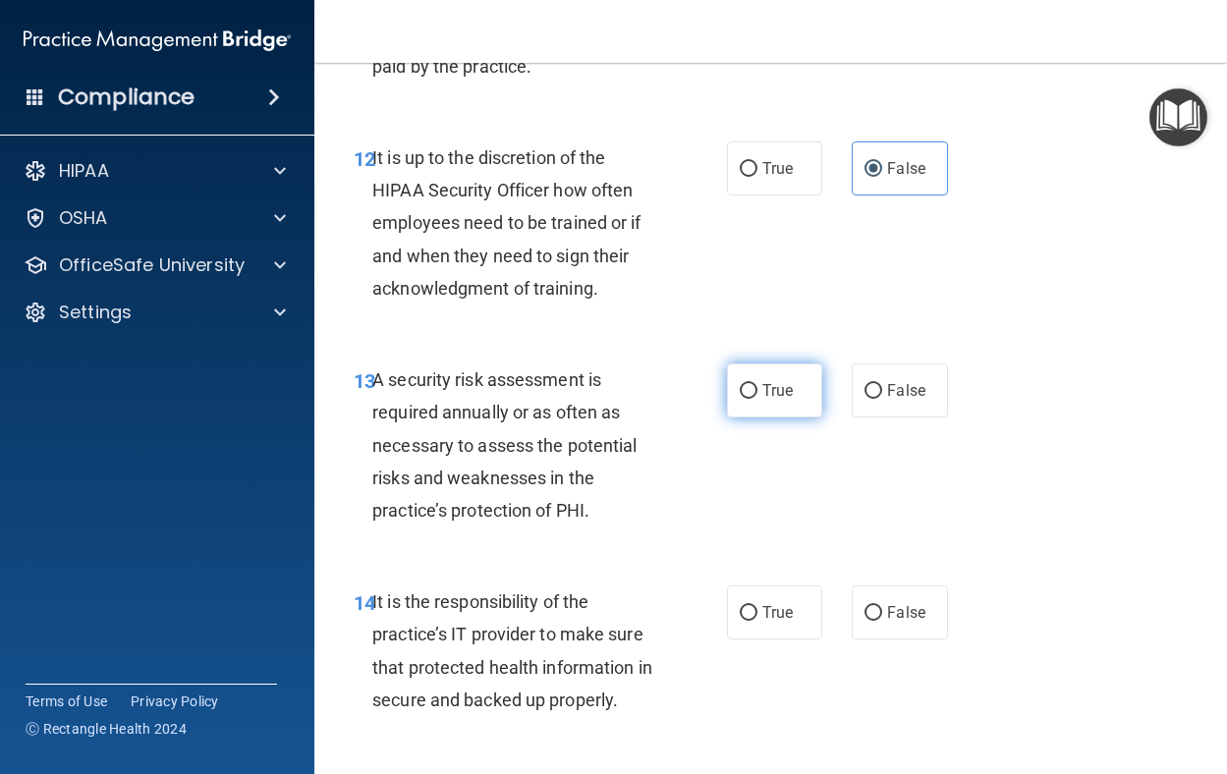
click at [766, 400] on span "True" at bounding box center [778, 390] width 30 height 19
click at [758, 399] on input "True" at bounding box center [749, 391] width 18 height 15
radio input "true"
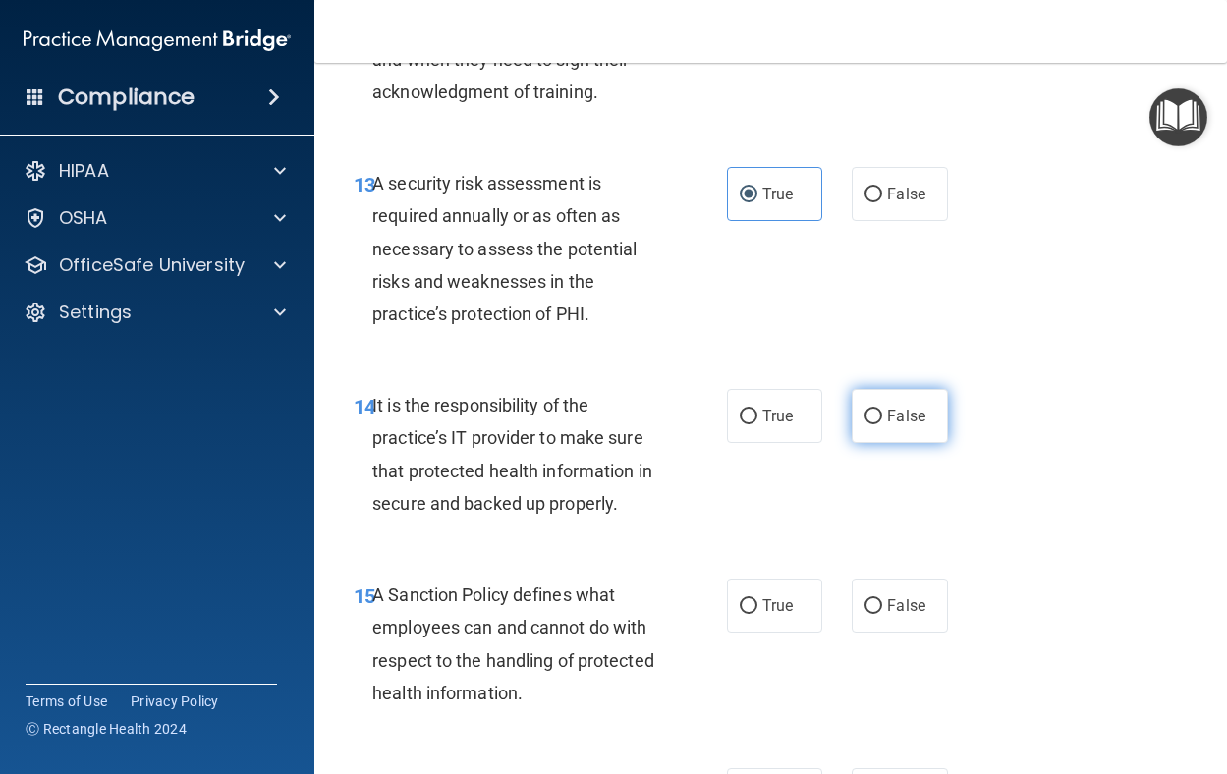
click at [877, 443] on label "False" at bounding box center [900, 416] width 96 height 54
click at [877, 425] on input "False" at bounding box center [874, 417] width 18 height 15
radio input "true"
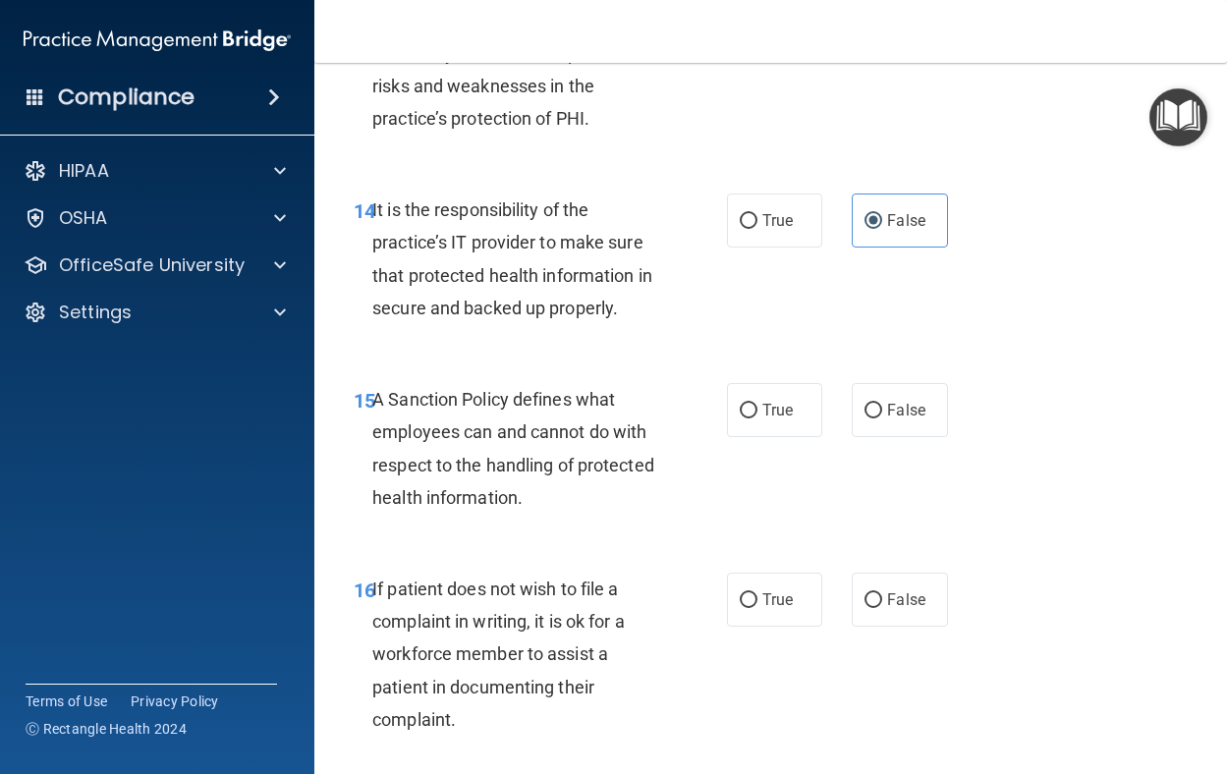
scroll to position [3243, 0]
click at [896, 419] on span "False" at bounding box center [906, 409] width 38 height 19
click at [883, 418] on input "False" at bounding box center [874, 410] width 18 height 15
radio input "true"
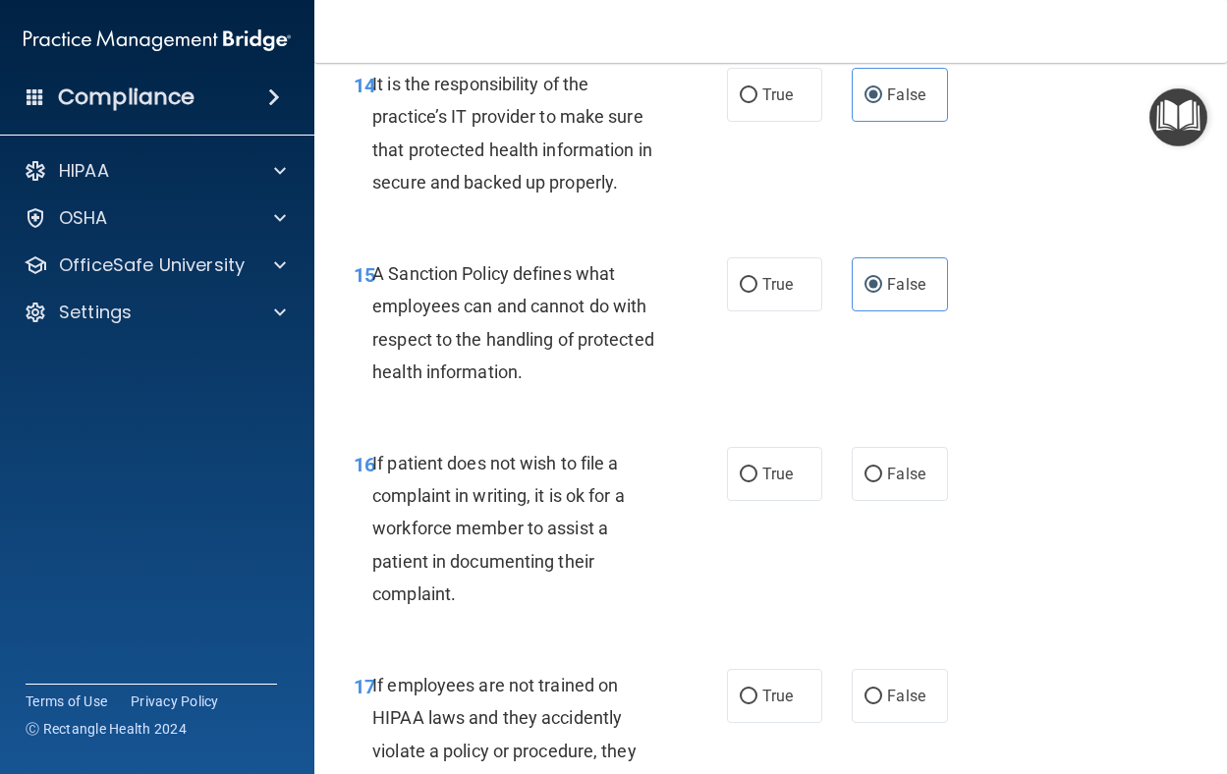
scroll to position [3538, 0]
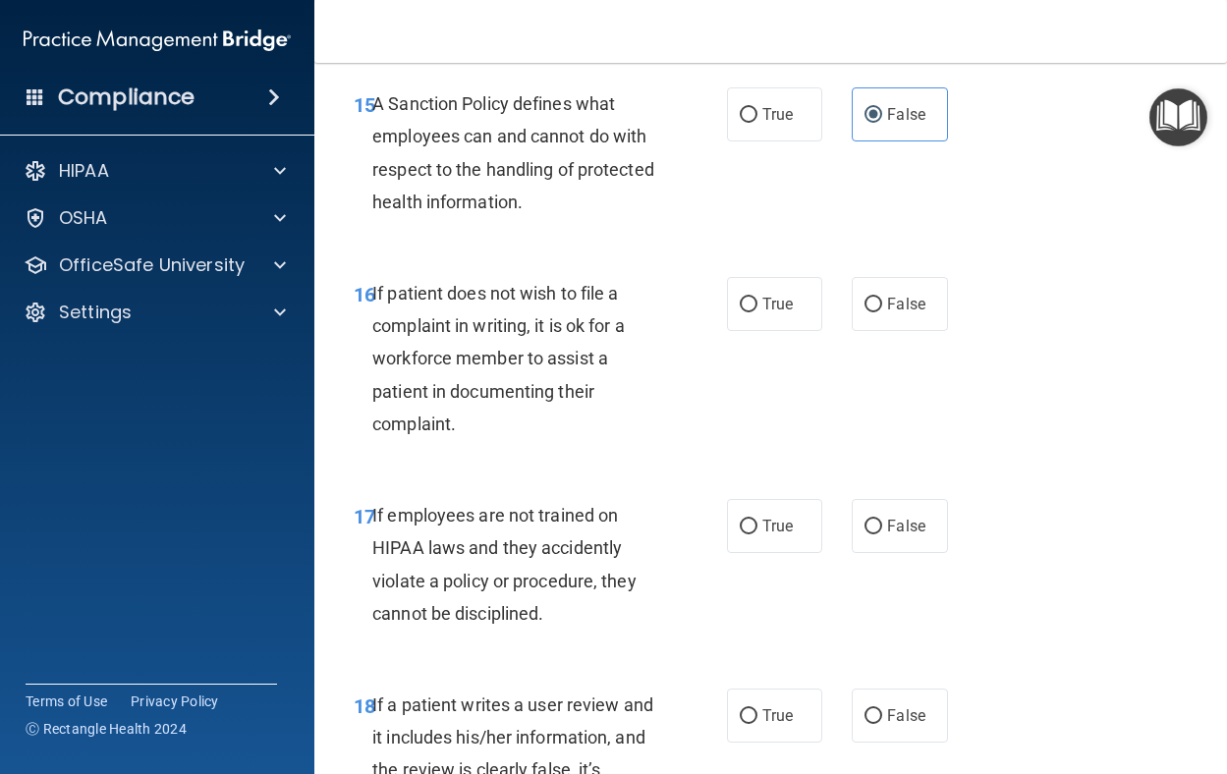
click at [712, 443] on div "16 If patient does not wish to file a complaint in writing, it is ok for a work…" at bounding box center [540, 363] width 432 height 173
click at [743, 331] on label "True" at bounding box center [775, 304] width 96 height 54
click at [743, 313] on input "True" at bounding box center [749, 305] width 18 height 15
radio input "true"
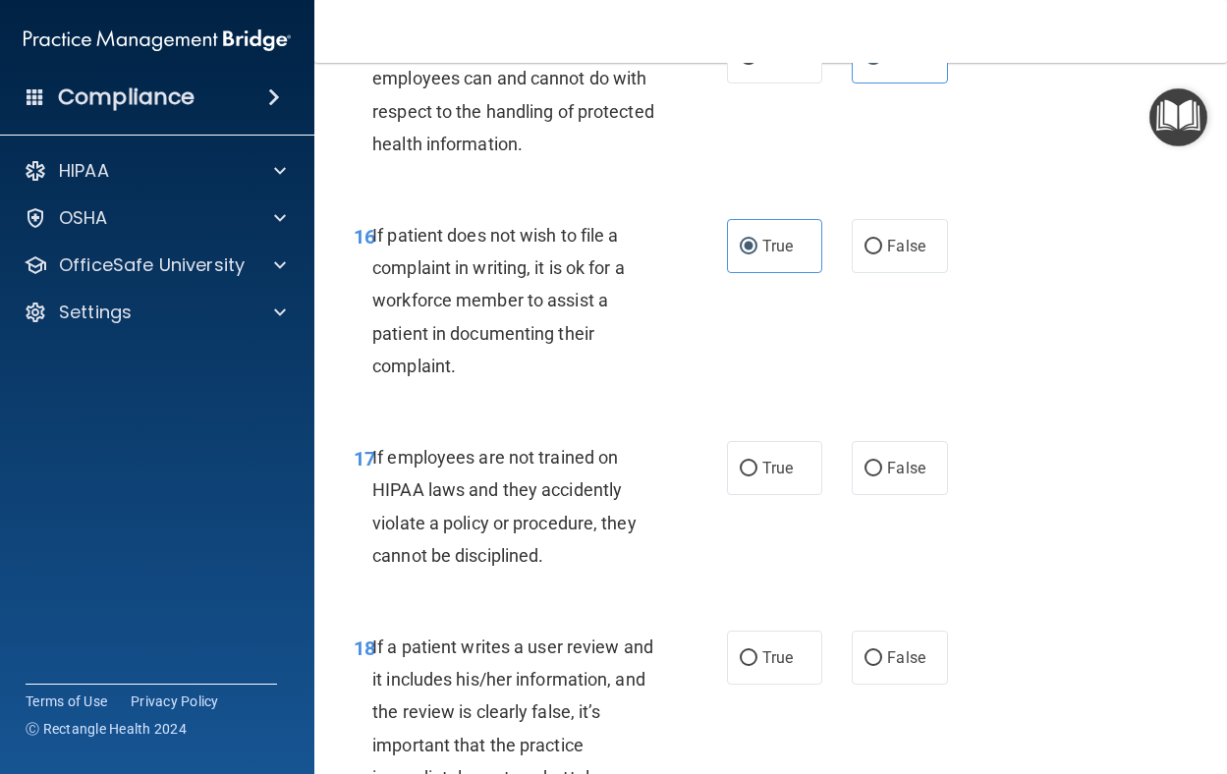
scroll to position [3735, 0]
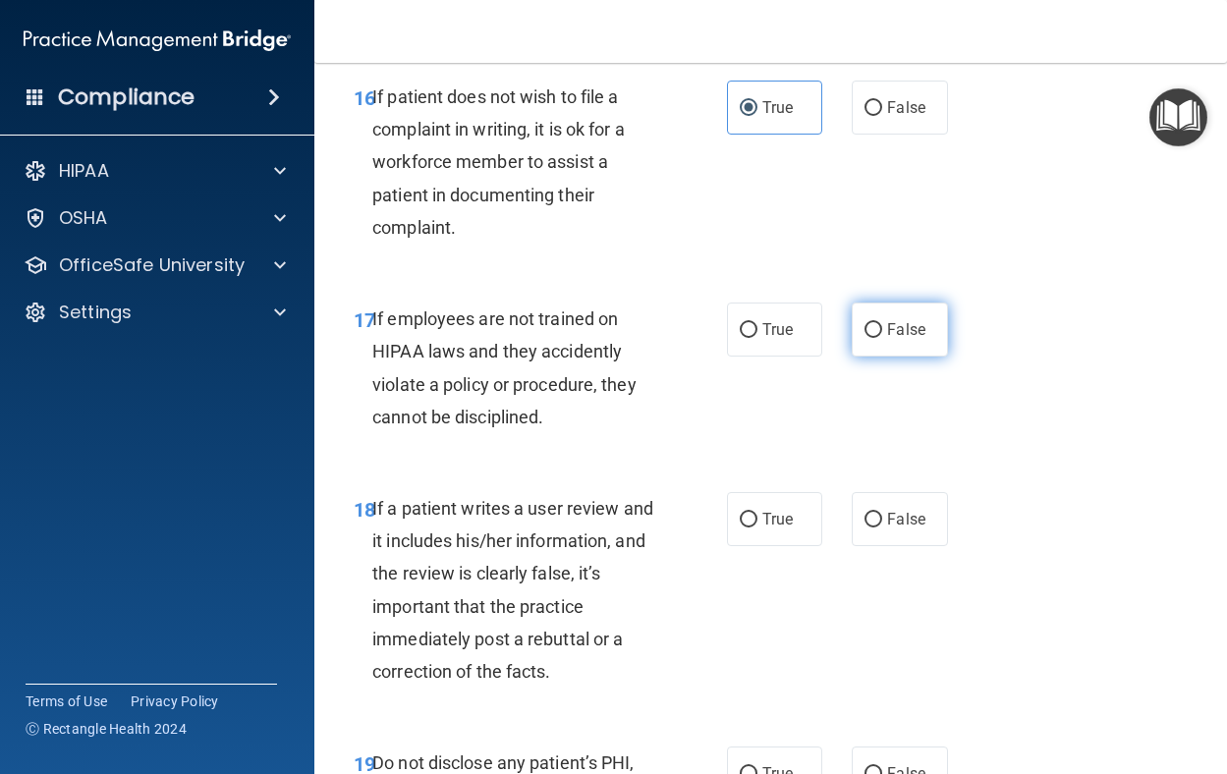
click at [938, 357] on div "True False" at bounding box center [842, 330] width 231 height 54
click at [935, 357] on label "False" at bounding box center [900, 330] width 96 height 54
click at [883, 338] on input "False" at bounding box center [874, 330] width 18 height 15
radio input "true"
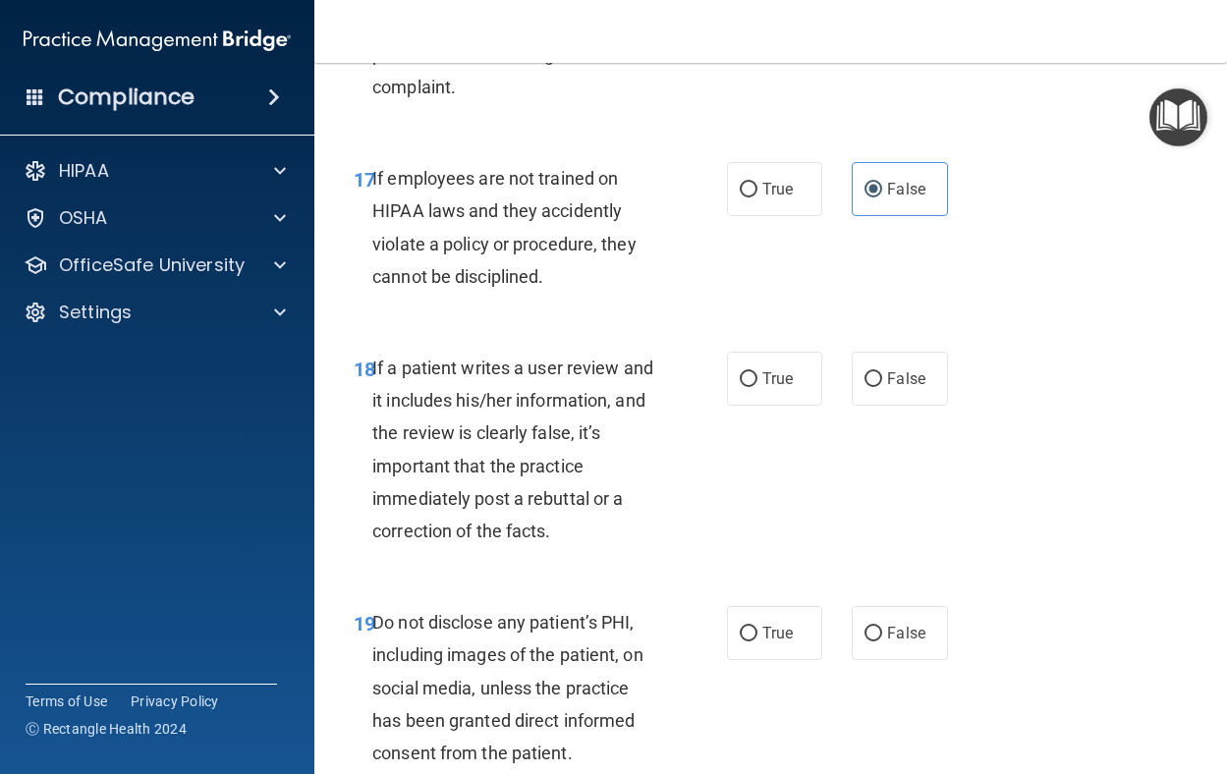
scroll to position [3931, 0]
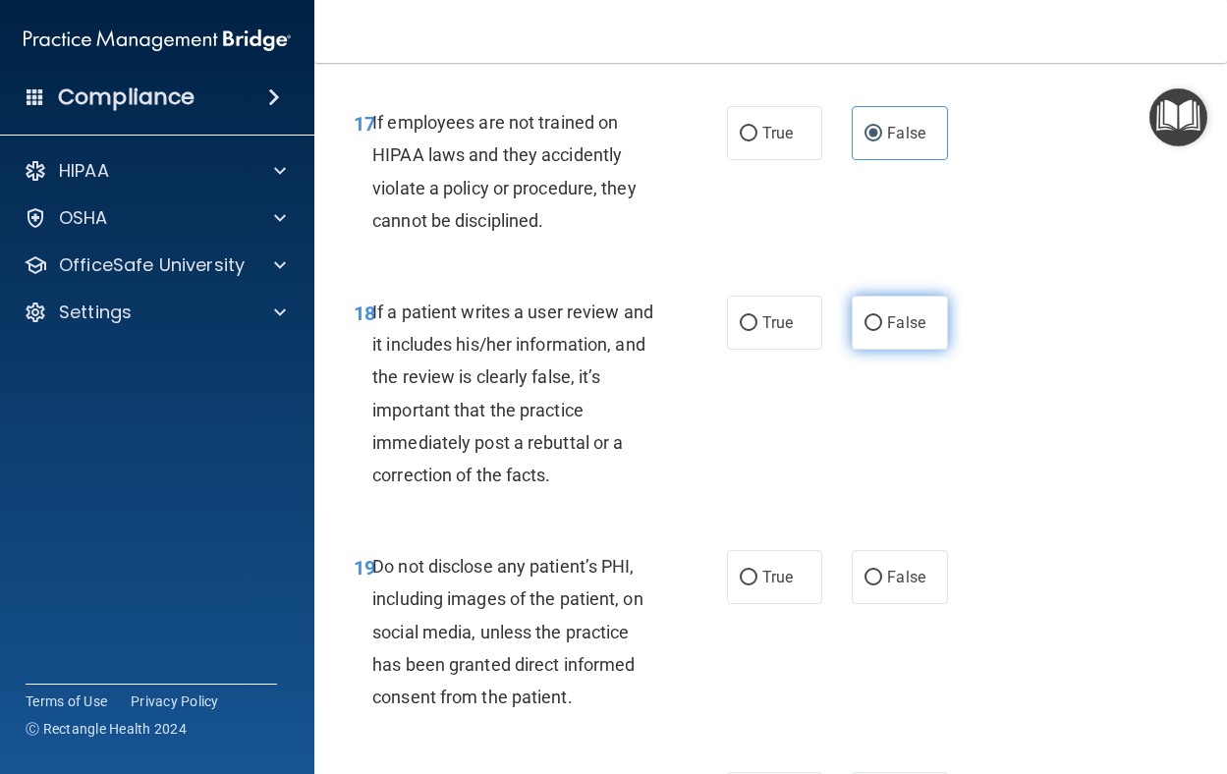
click at [873, 350] on label "False" at bounding box center [900, 323] width 96 height 54
click at [873, 331] on input "False" at bounding box center [874, 323] width 18 height 15
radio input "true"
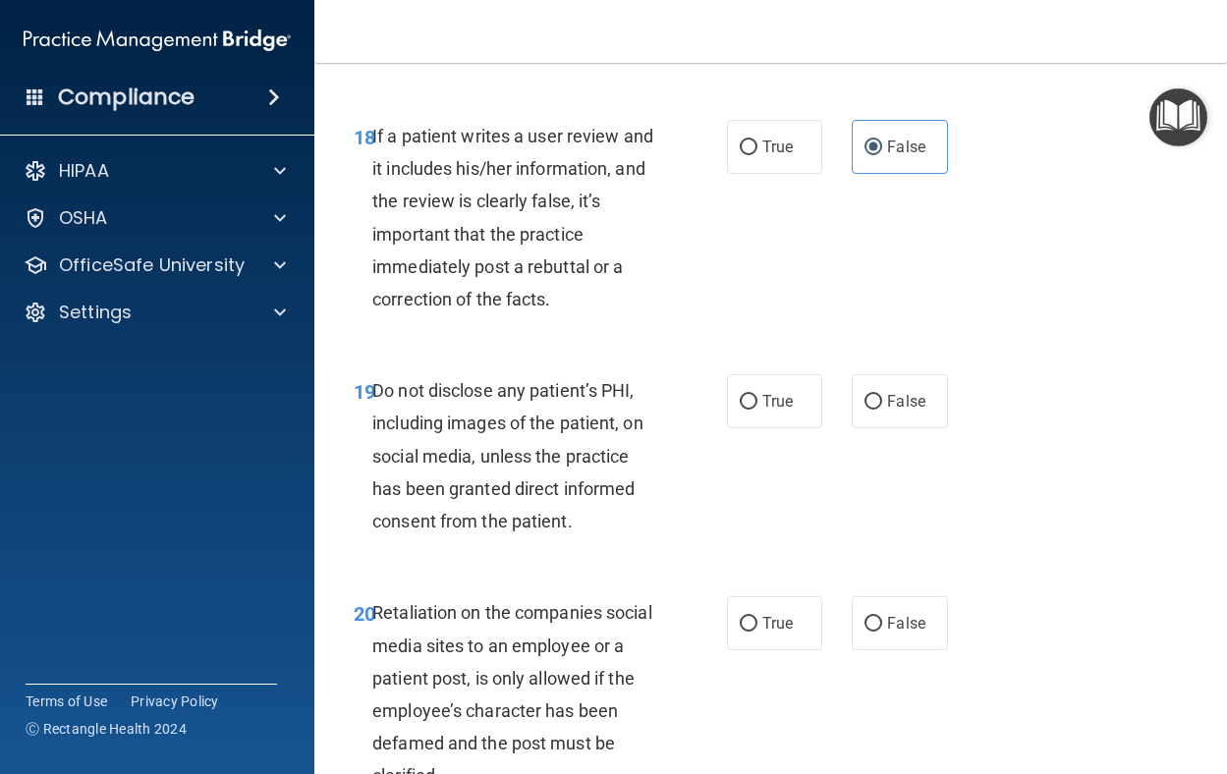
scroll to position [4128, 0]
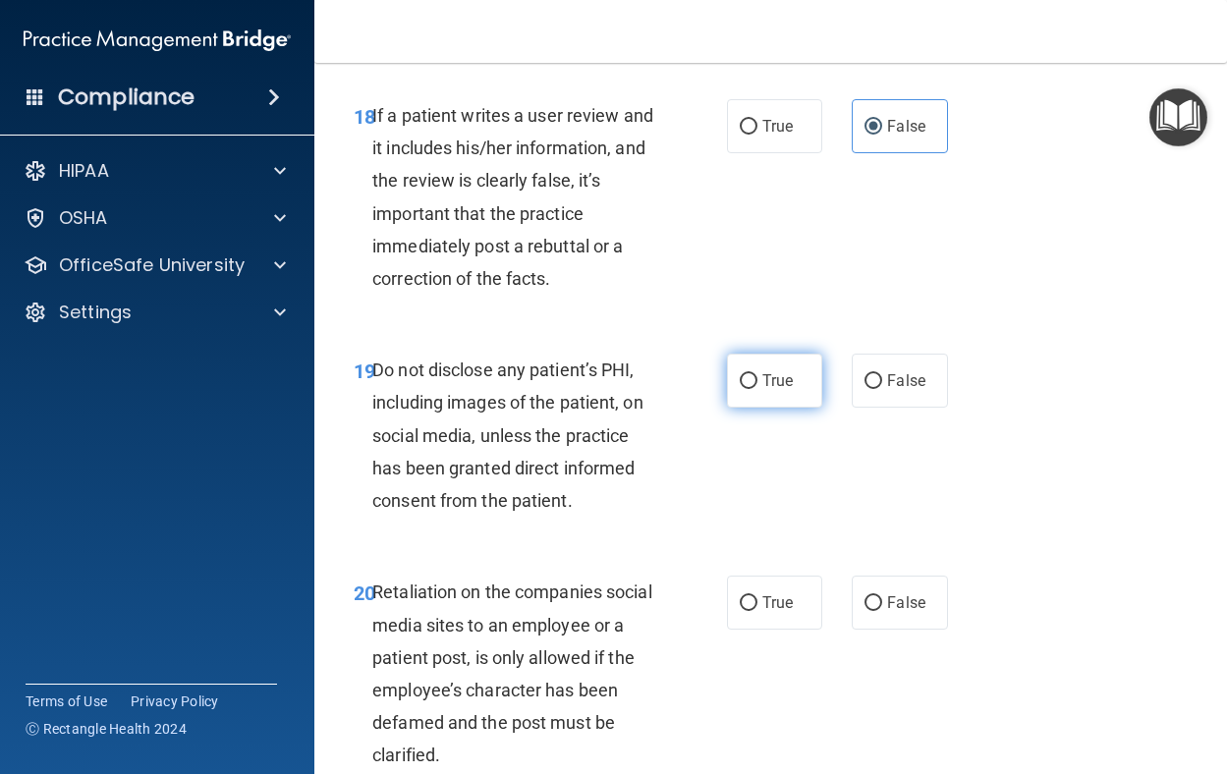
click at [803, 408] on label "True" at bounding box center [775, 381] width 96 height 54
click at [758, 389] on input "True" at bounding box center [749, 381] width 18 height 15
radio input "true"
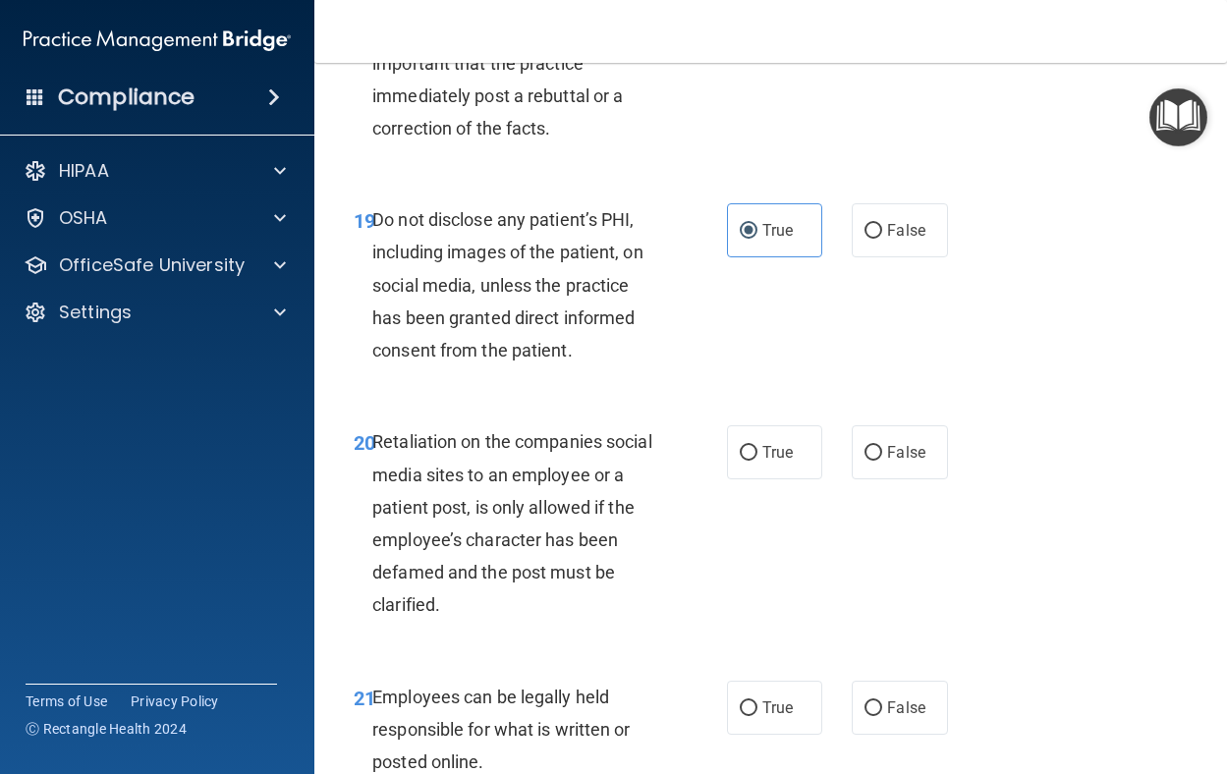
scroll to position [4423, 0]
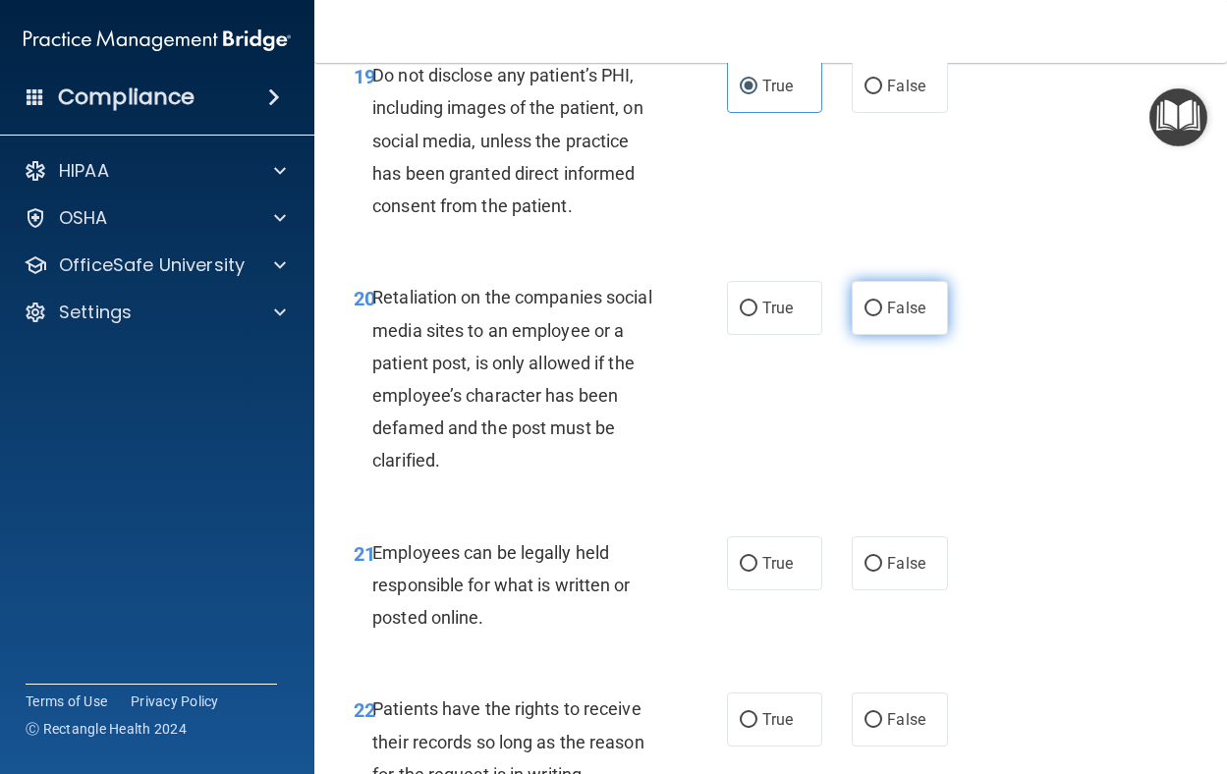
drag, startPoint x: 903, startPoint y: 438, endPoint x: 848, endPoint y: 425, distance: 56.7
click at [903, 335] on label "False" at bounding box center [900, 308] width 96 height 54
click at [883, 316] on input "False" at bounding box center [874, 309] width 18 height 15
radio input "true"
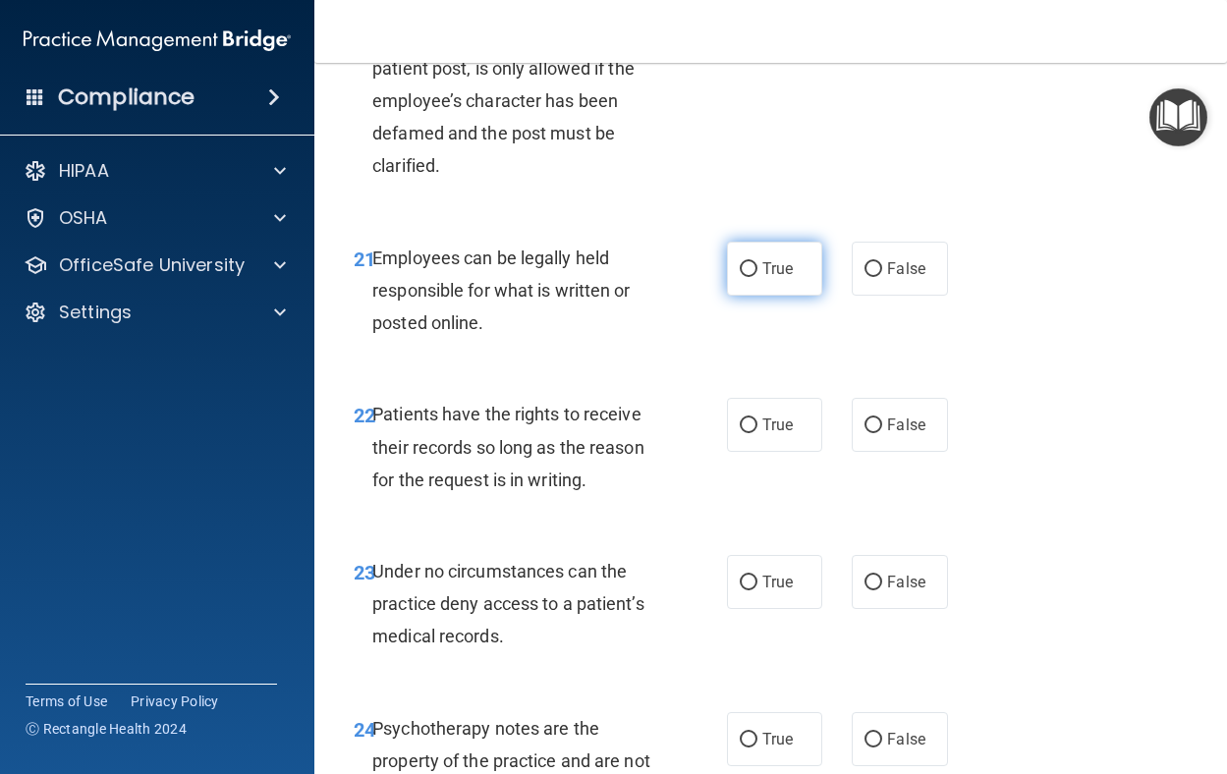
click at [776, 278] on span "True" at bounding box center [778, 268] width 30 height 19
click at [758, 277] on input "True" at bounding box center [749, 269] width 18 height 15
radio input "true"
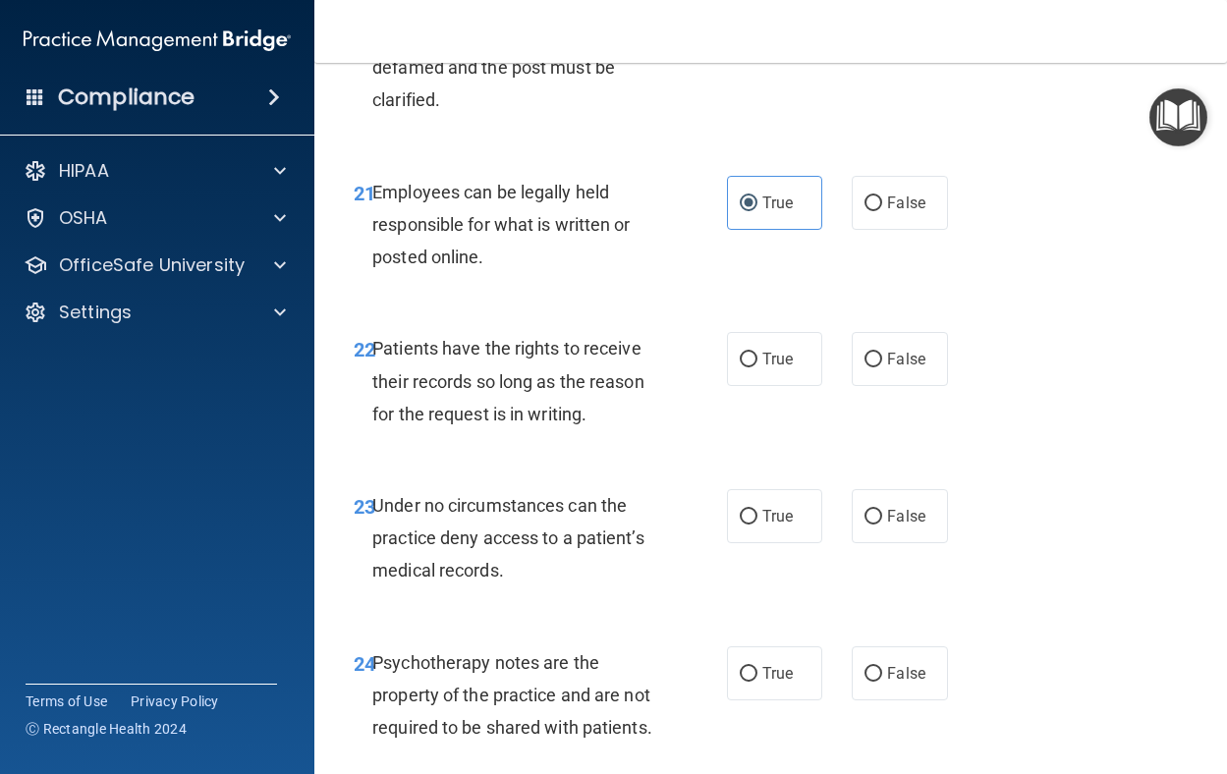
scroll to position [4914, 0]
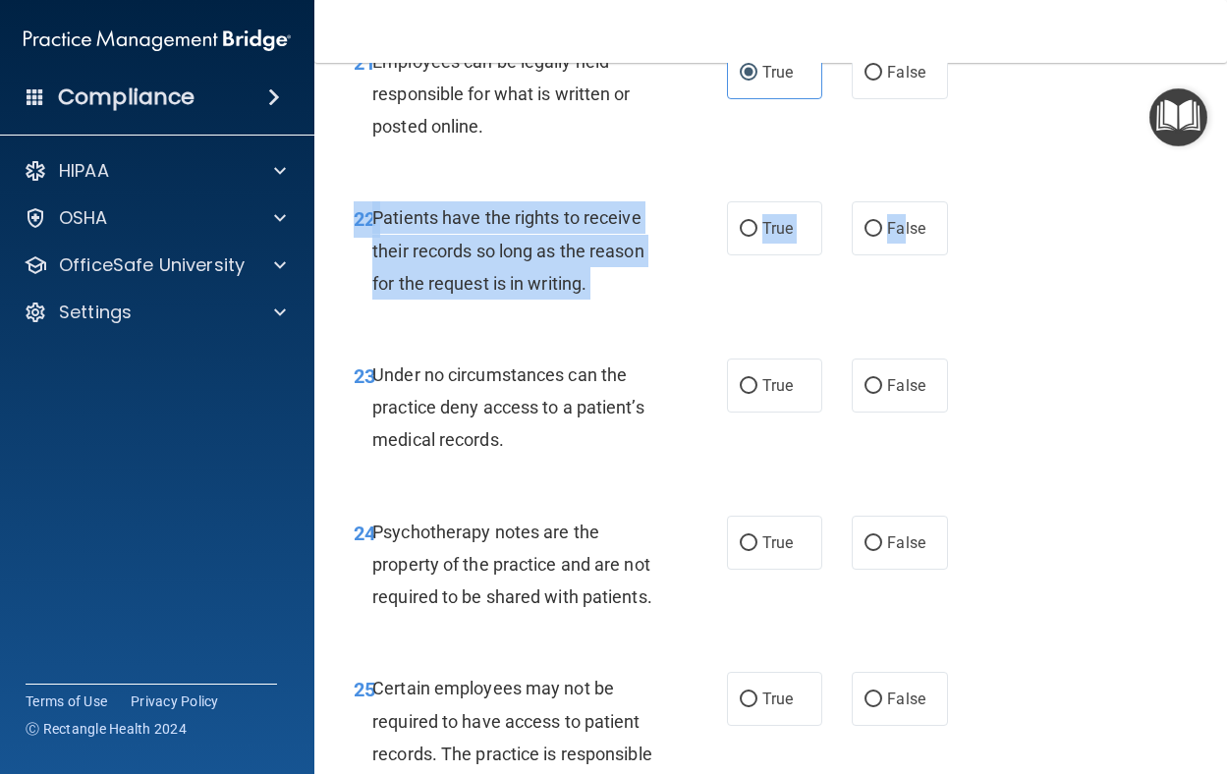
click at [897, 334] on div "22 Patients have the rights to receive their records so long as the reason for …" at bounding box center [771, 255] width 864 height 157
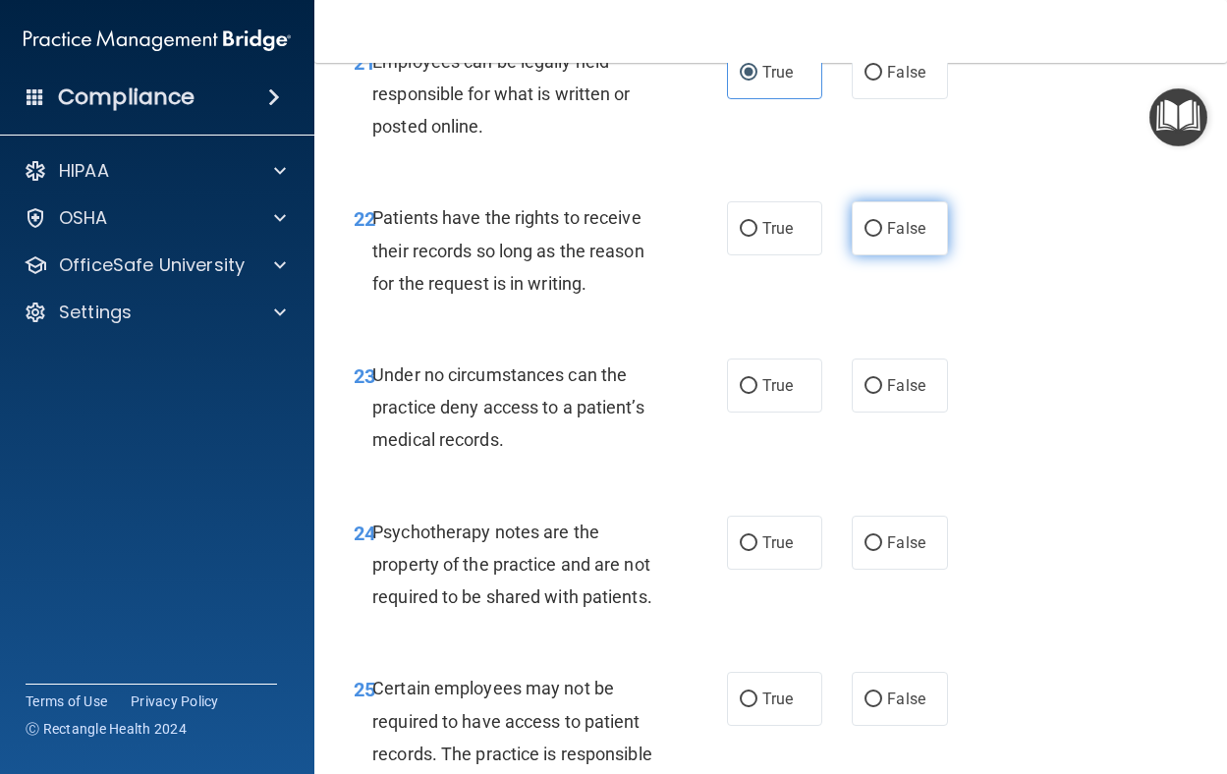
click at [906, 238] on span "False" at bounding box center [906, 228] width 38 height 19
click at [883, 237] on input "False" at bounding box center [874, 229] width 18 height 15
radio input "true"
click at [859, 413] on label "False" at bounding box center [900, 386] width 96 height 54
click at [865, 394] on input "False" at bounding box center [874, 386] width 18 height 15
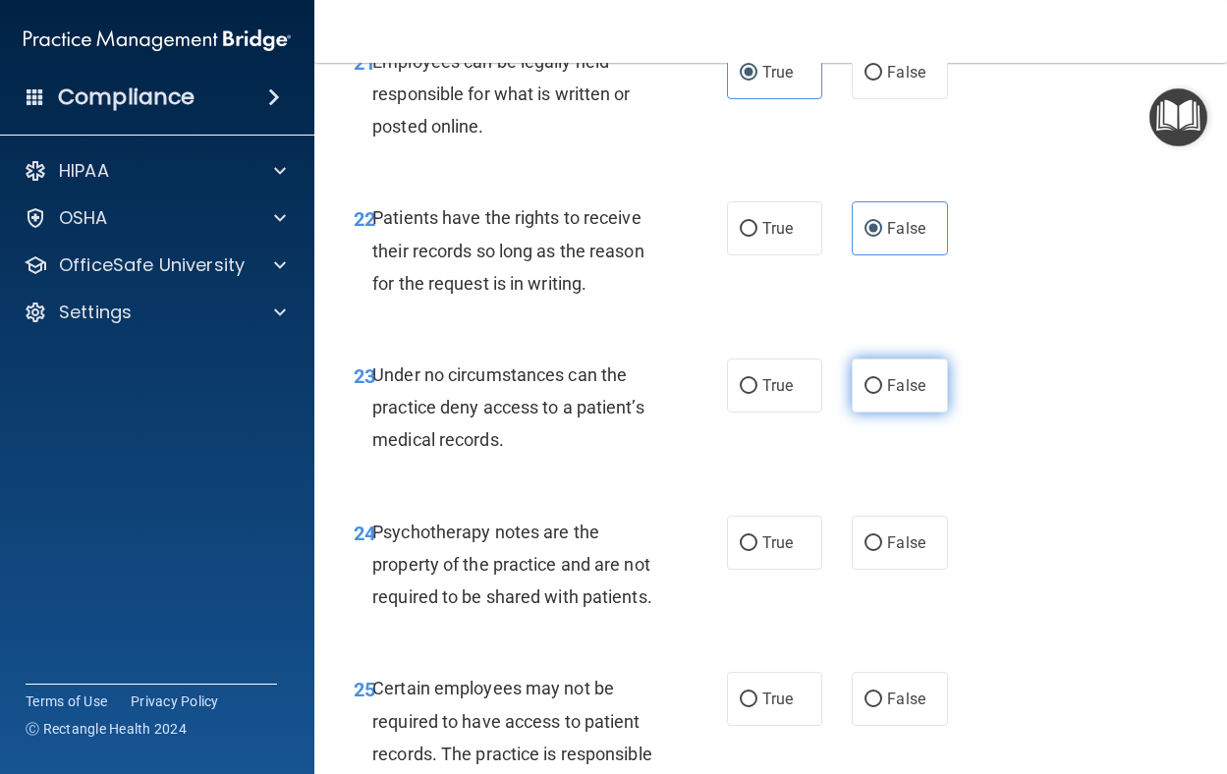
radio input "true"
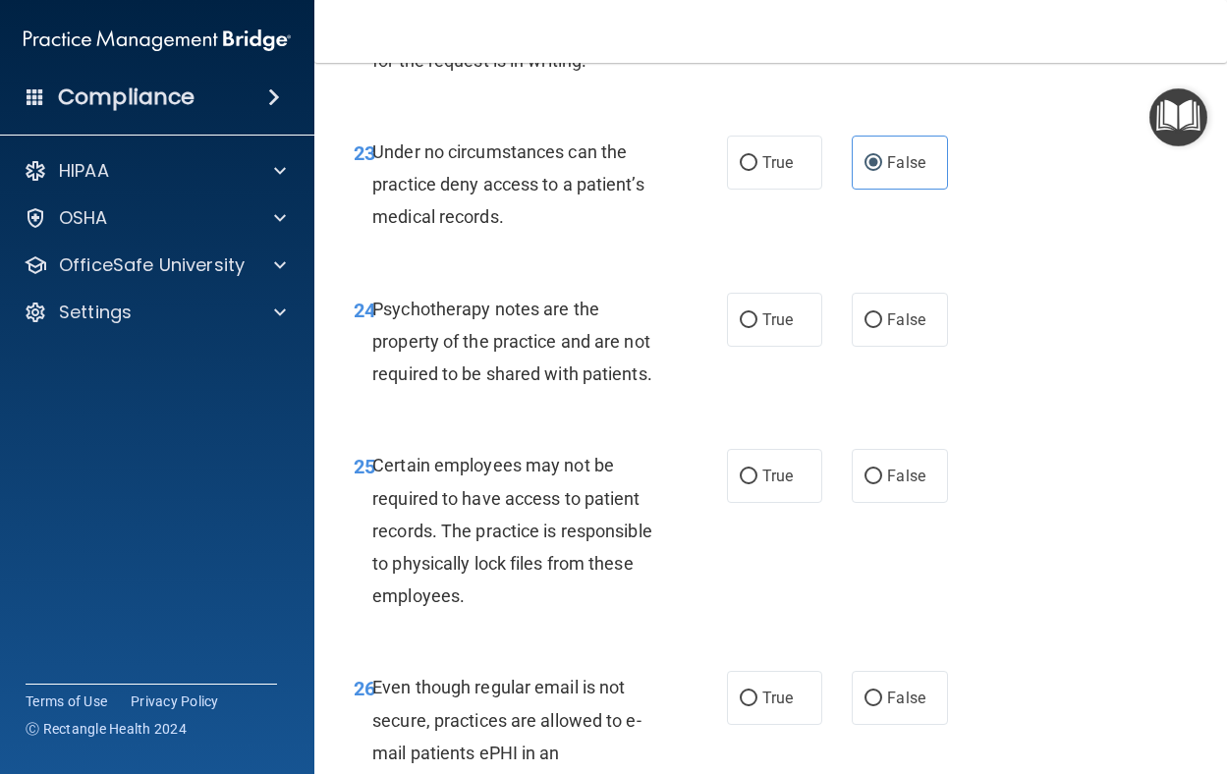
scroll to position [5209, 0]
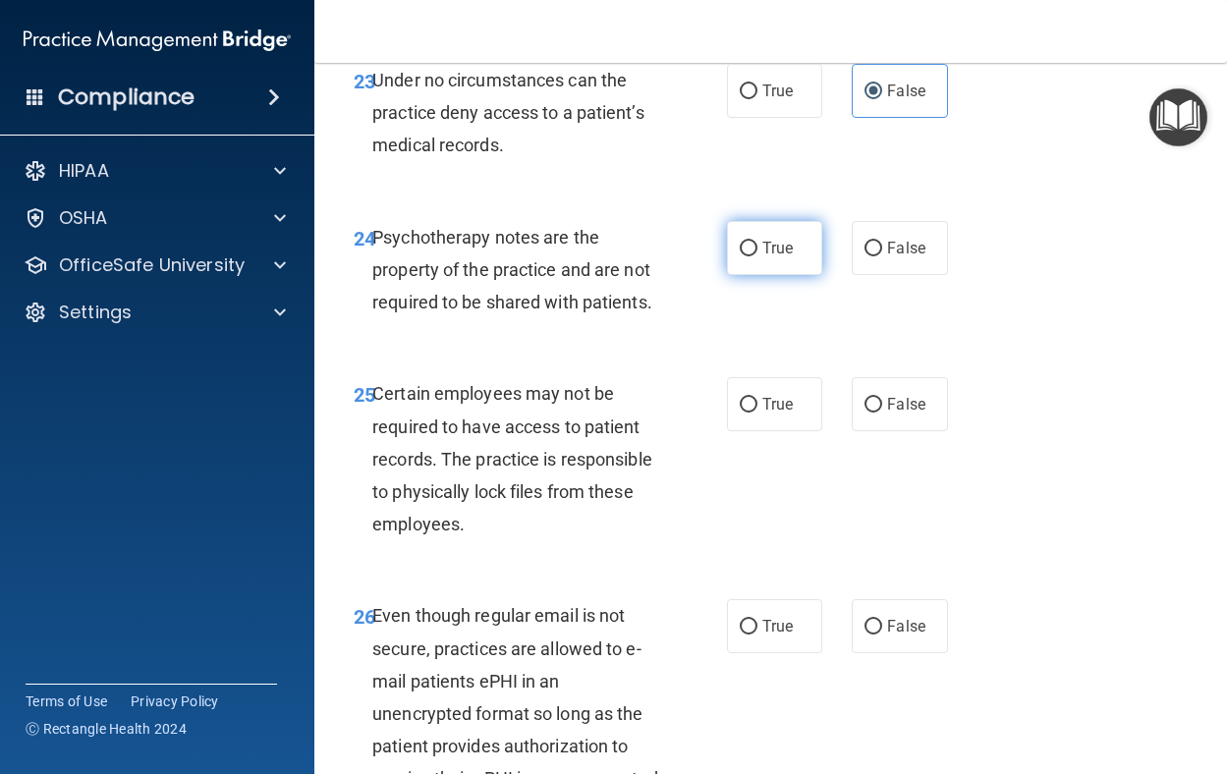
drag, startPoint x: 779, startPoint y: 377, endPoint x: 794, endPoint y: 376, distance: 14.8
click at [779, 257] on span "True" at bounding box center [778, 248] width 30 height 19
click at [758, 257] on input "True" at bounding box center [749, 249] width 18 height 15
radio input "true"
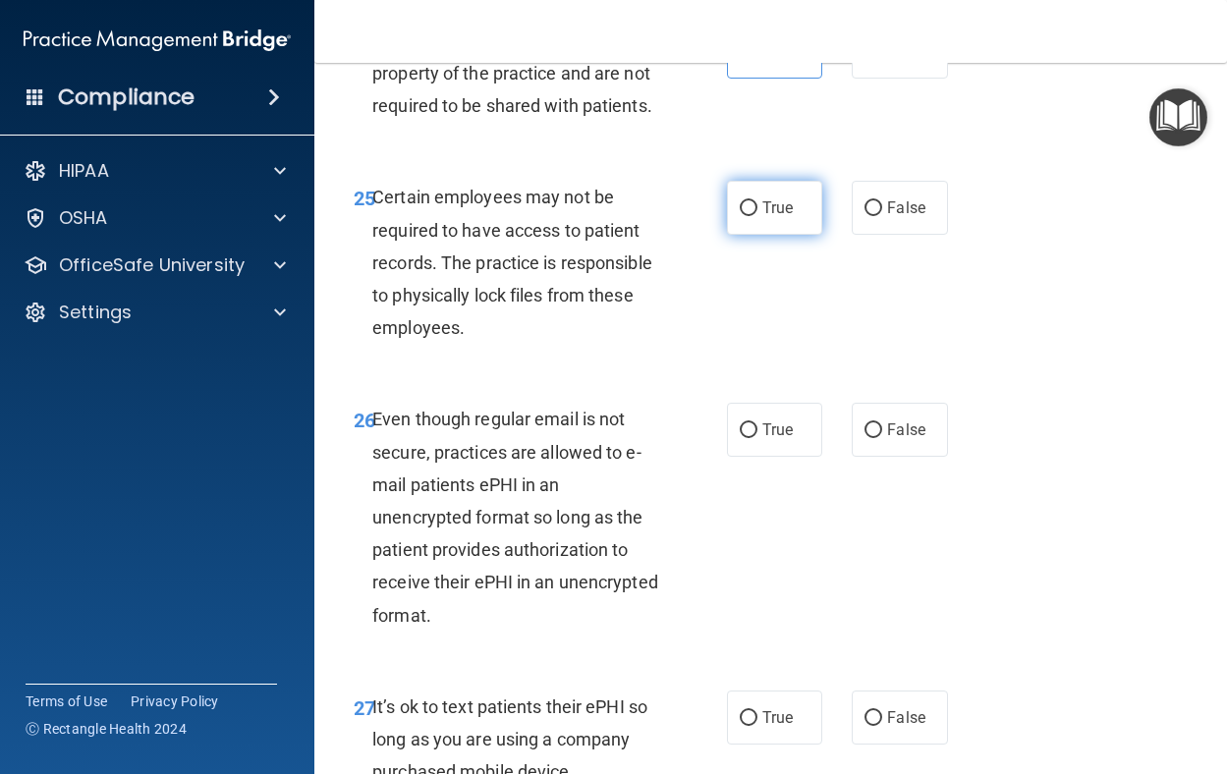
click at [773, 217] on span "True" at bounding box center [778, 208] width 30 height 19
click at [758, 216] on input "True" at bounding box center [749, 208] width 18 height 15
radio input "true"
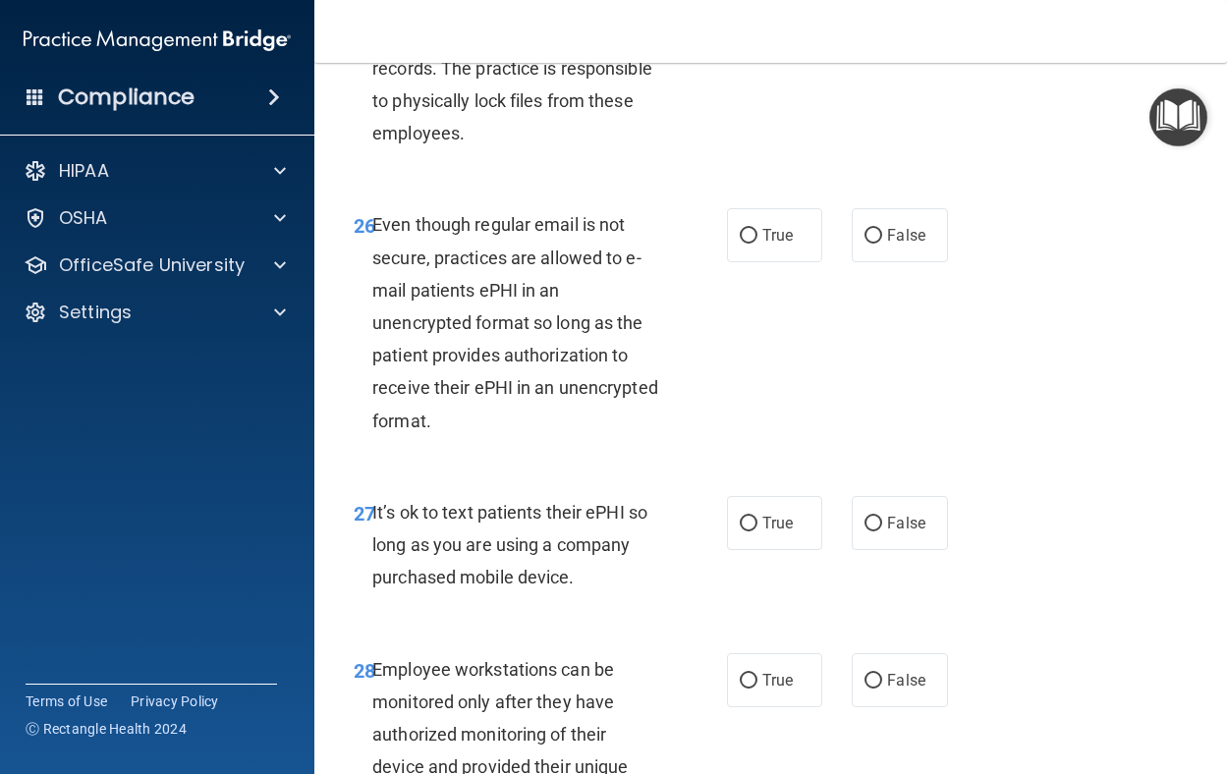
scroll to position [5602, 0]
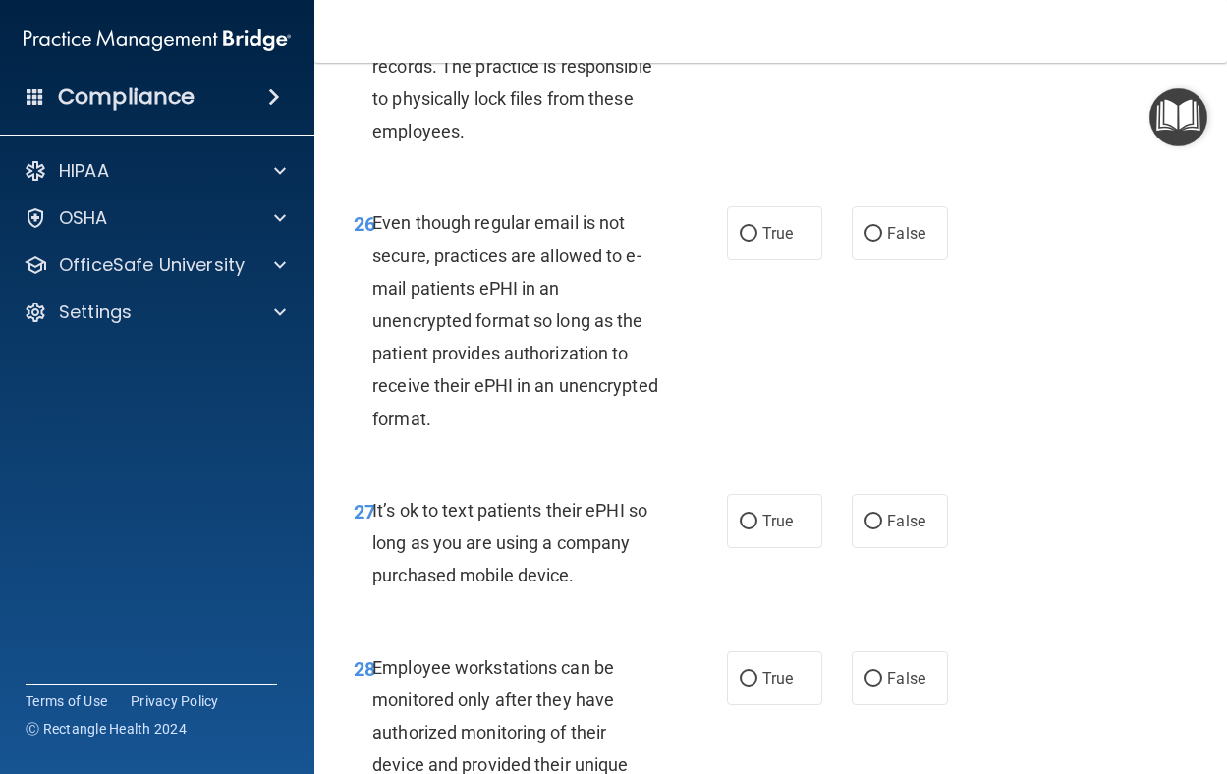
click at [781, 392] on div "26 Even though regular email is not secure, practices are allowed to e-mail pat…" at bounding box center [771, 326] width 864 height 288
click at [750, 260] on label "True" at bounding box center [775, 233] width 96 height 54
click at [750, 242] on input "True" at bounding box center [749, 234] width 18 height 15
radio input "true"
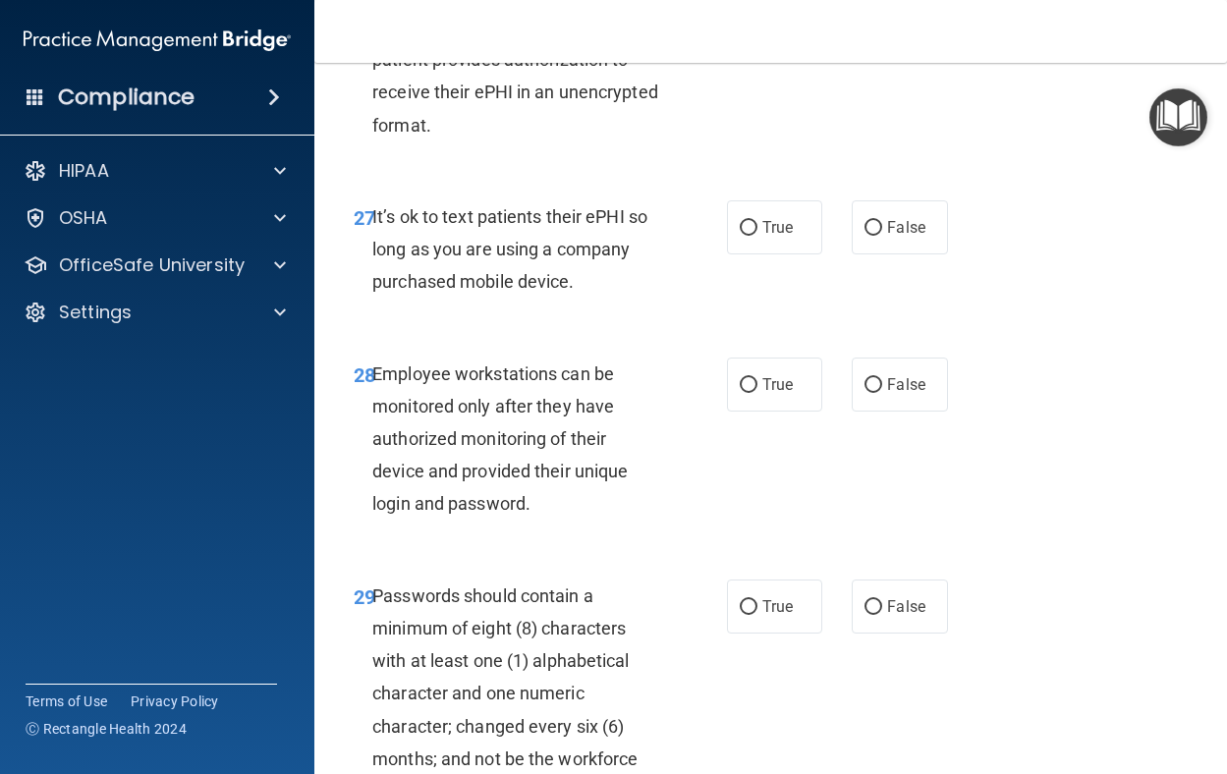
scroll to position [5897, 0]
click at [907, 236] on span "False" at bounding box center [906, 226] width 38 height 19
click at [883, 235] on input "False" at bounding box center [874, 227] width 18 height 15
radio input "true"
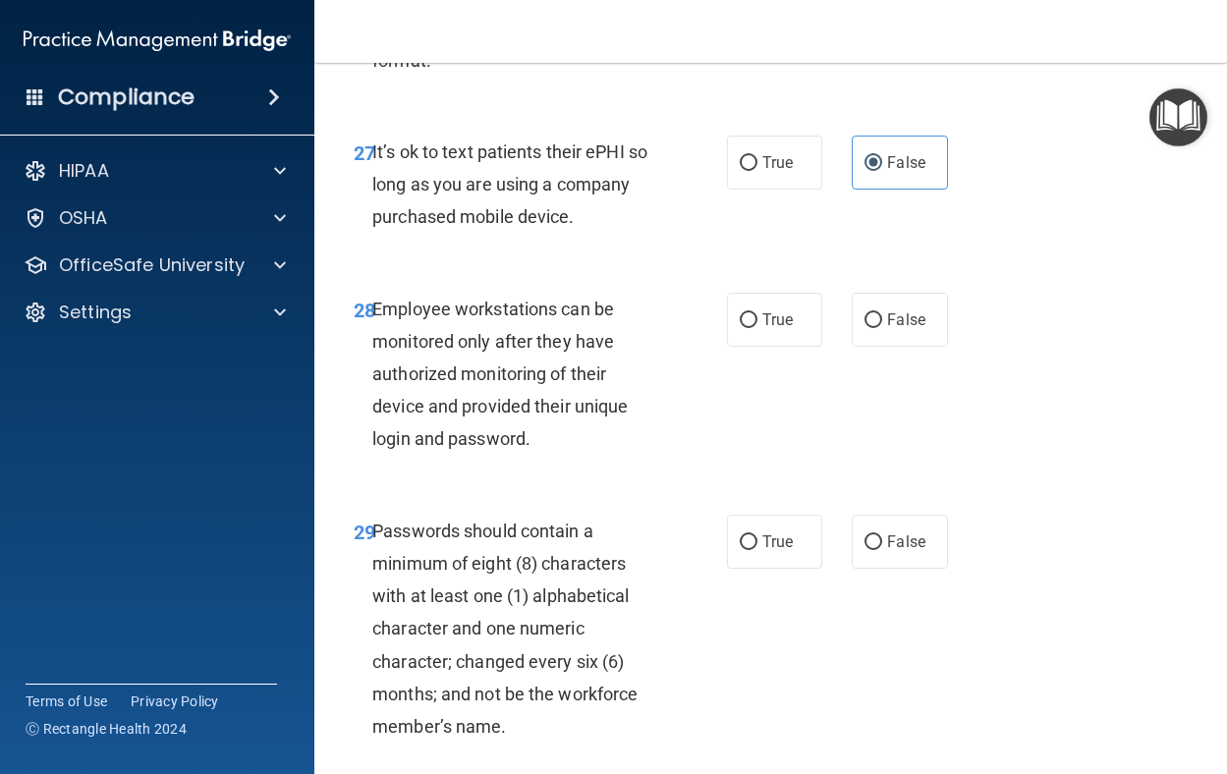
scroll to position [5995, 0]
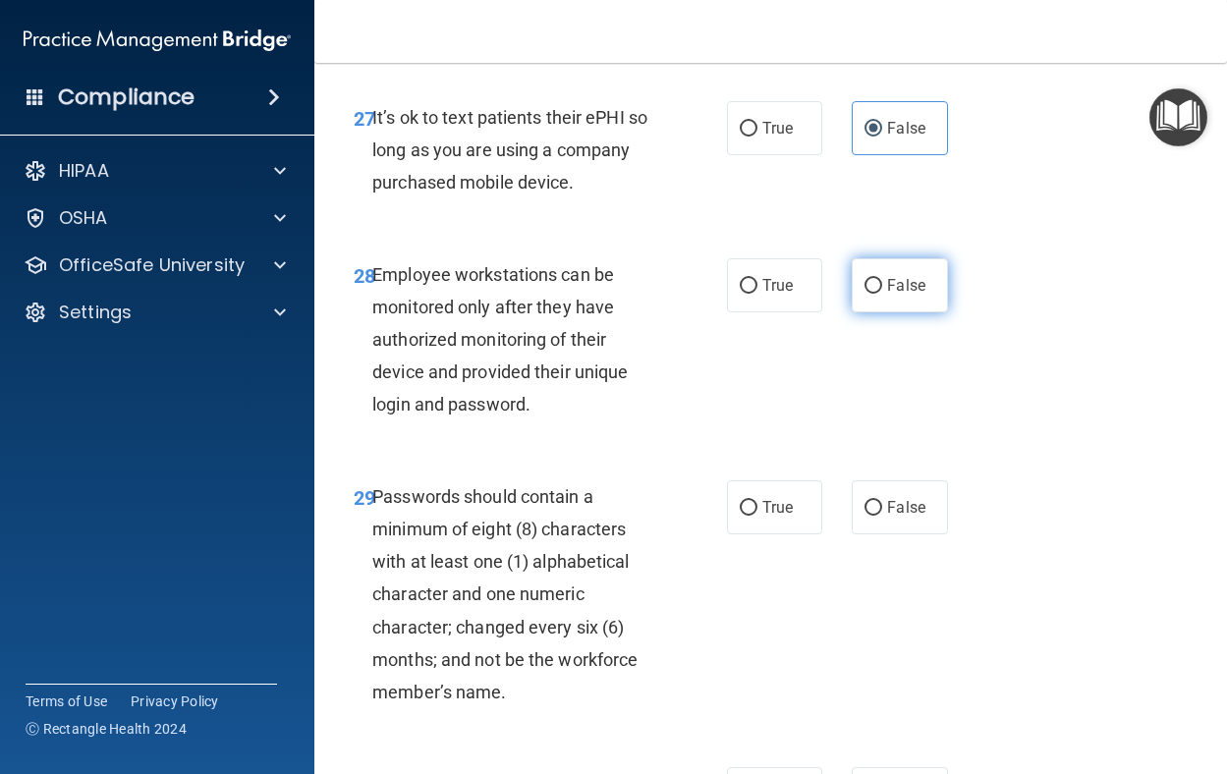
click at [925, 313] on label "False" at bounding box center [900, 285] width 96 height 54
click at [883, 294] on input "False" at bounding box center [874, 286] width 18 height 15
radio input "true"
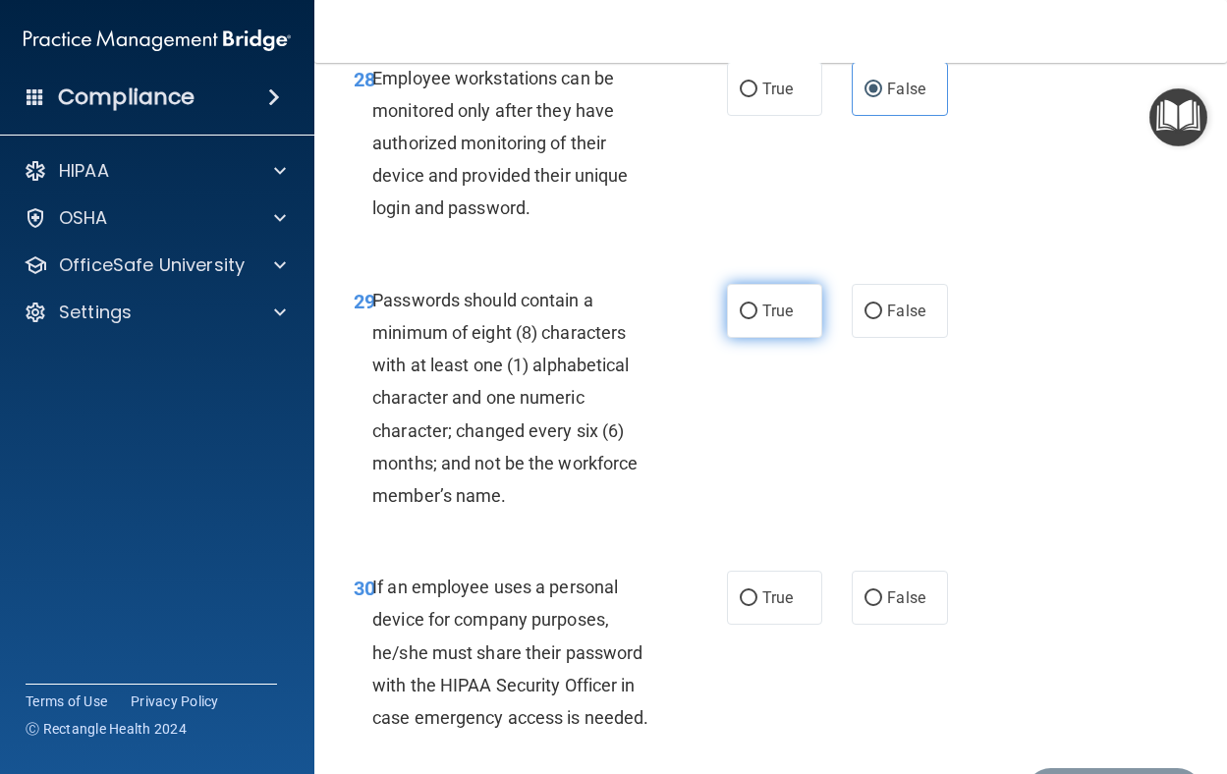
click at [799, 338] on label "True" at bounding box center [775, 311] width 96 height 54
click at [758, 319] on input "True" at bounding box center [749, 312] width 18 height 15
radio input "true"
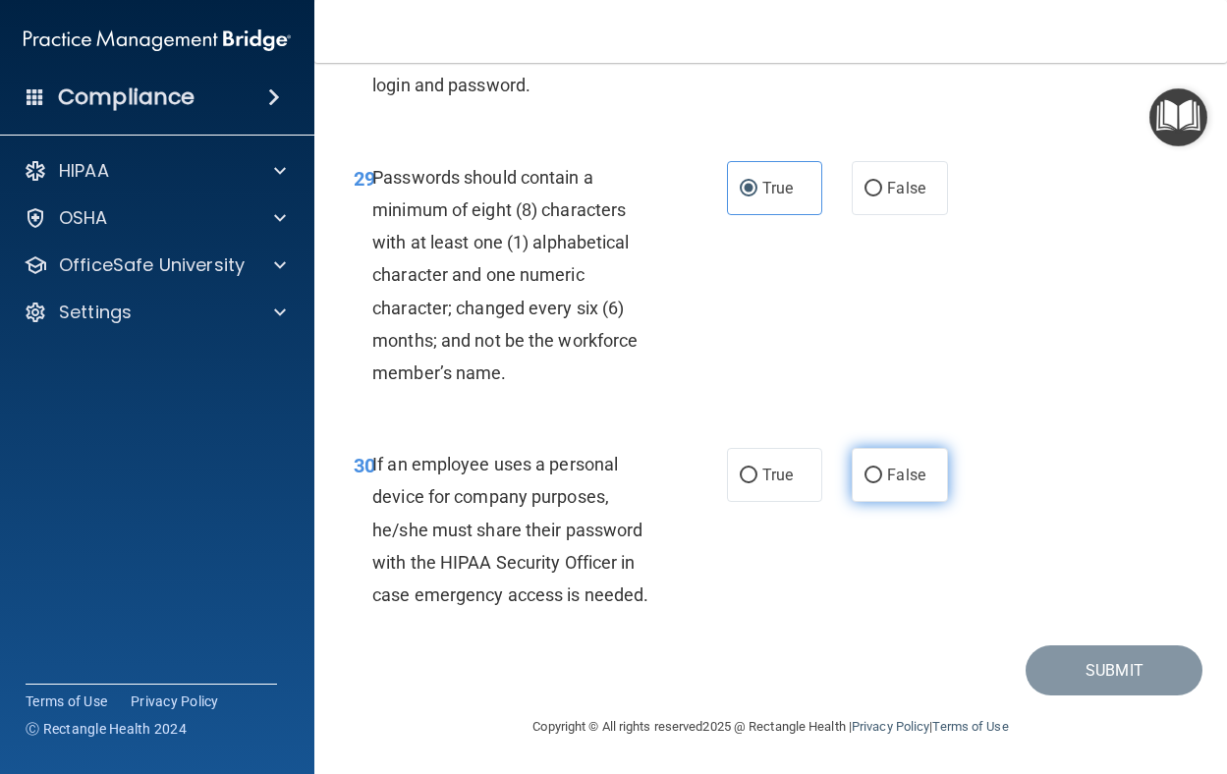
click at [891, 485] on span "False" at bounding box center [906, 475] width 38 height 19
click at [883, 484] on input "False" at bounding box center [874, 476] width 18 height 15
radio input "true"
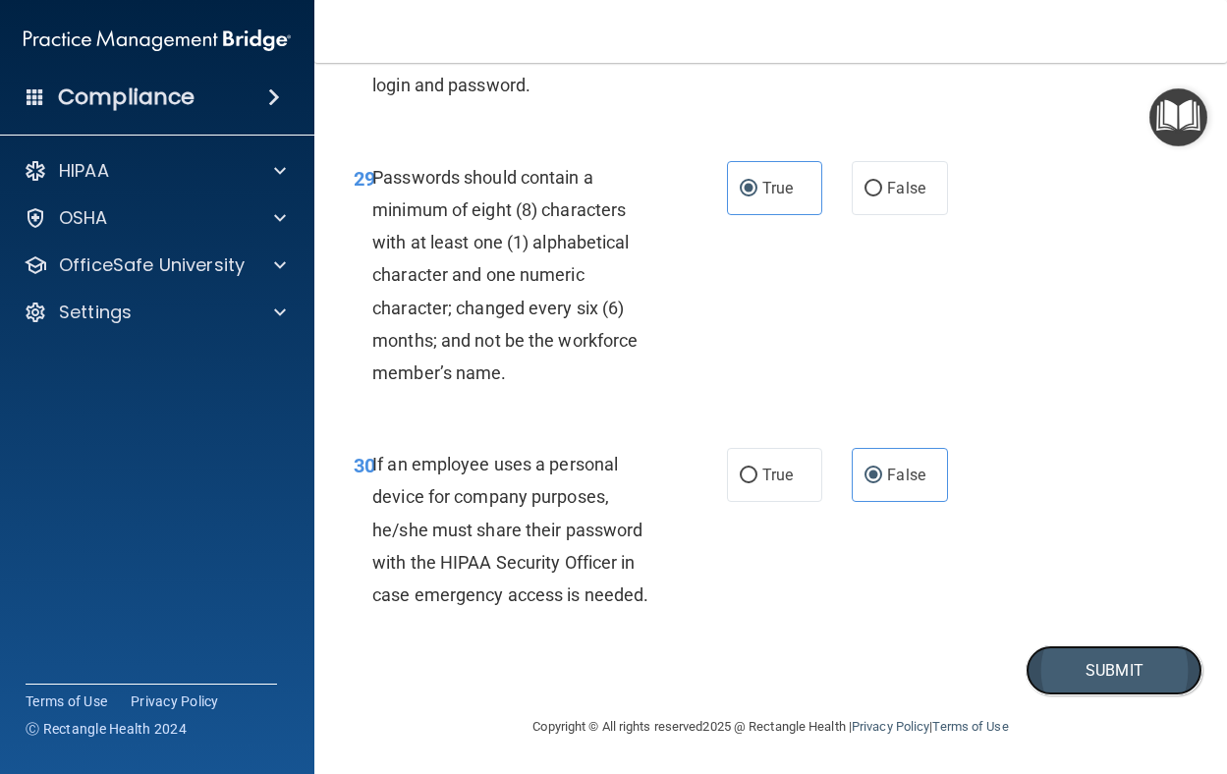
click at [1089, 696] on button "Submit" at bounding box center [1114, 671] width 177 height 50
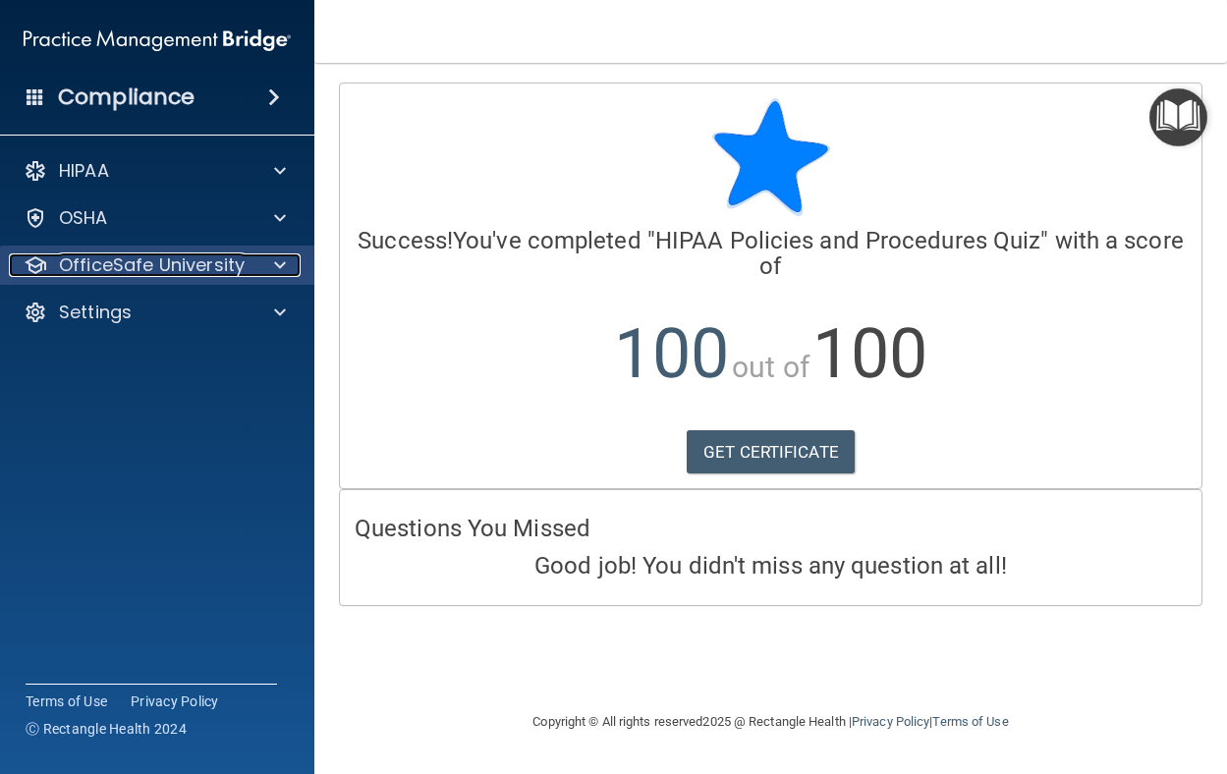
click at [239, 258] on p "OfficeSafe University" at bounding box center [152, 266] width 186 height 24
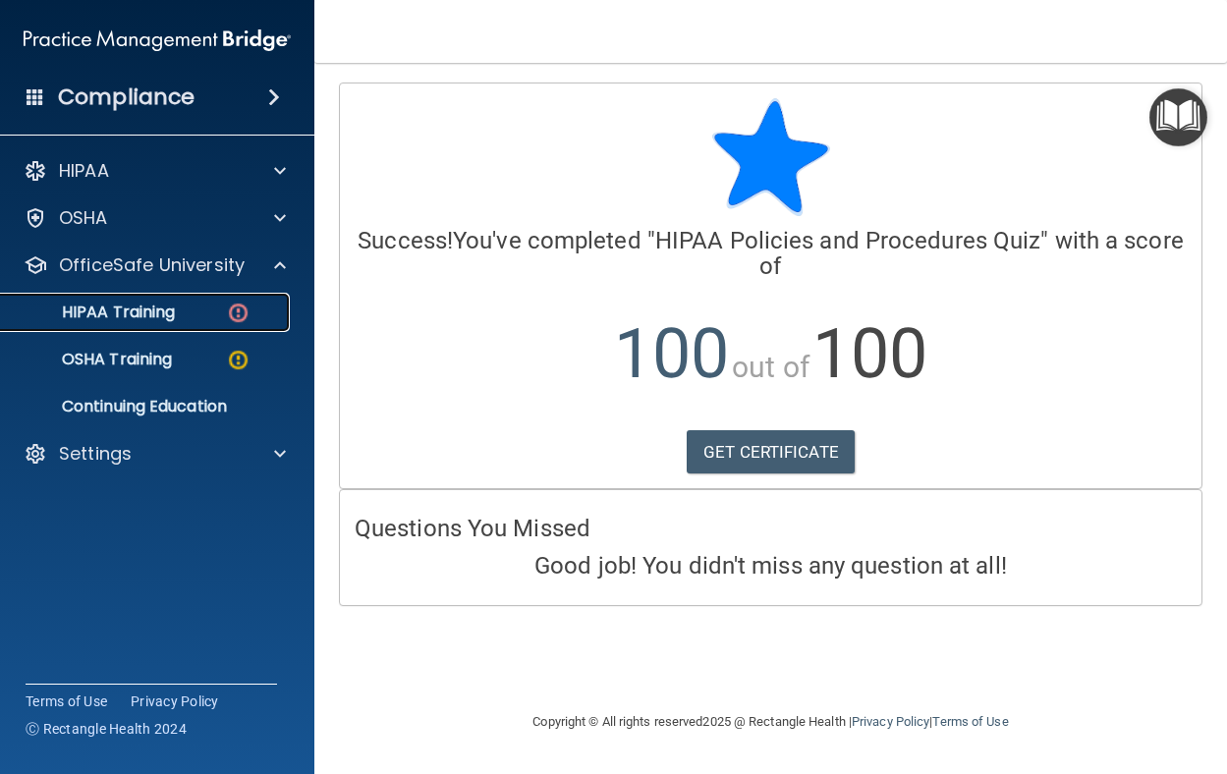
click at [163, 320] on p "HIPAA Training" at bounding box center [94, 313] width 162 height 20
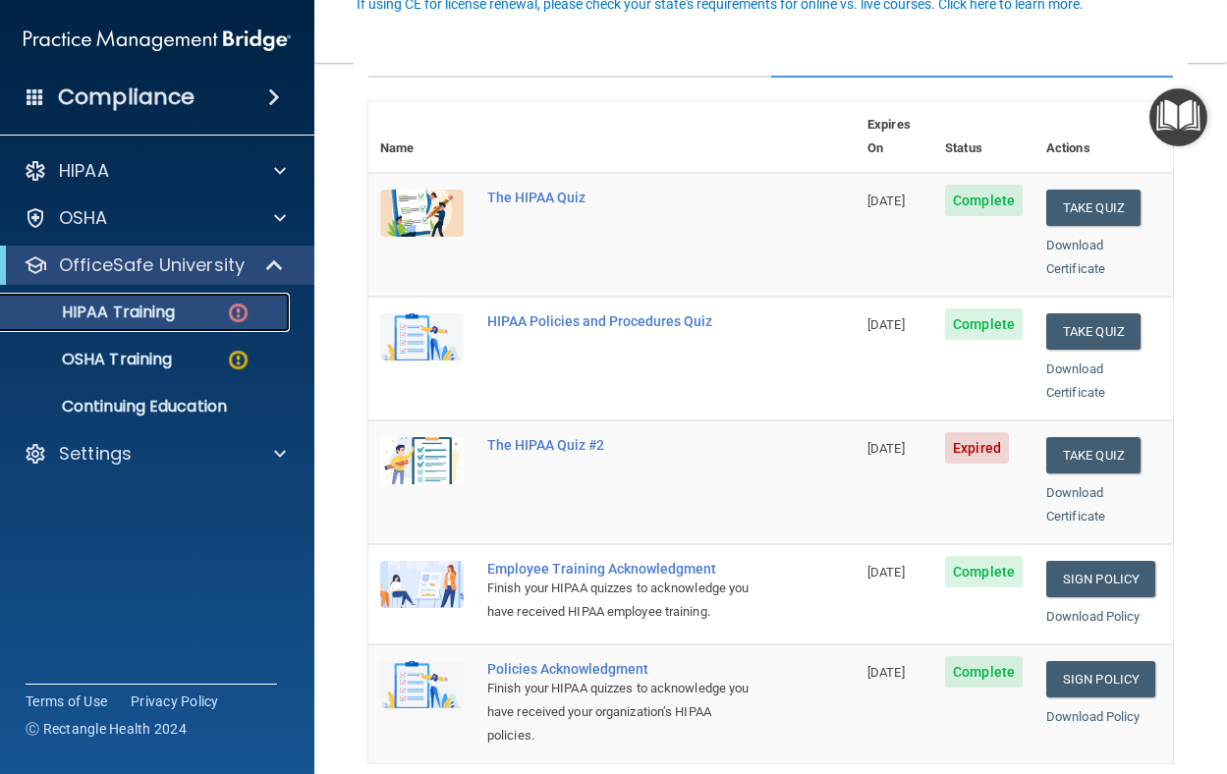
scroll to position [295, 0]
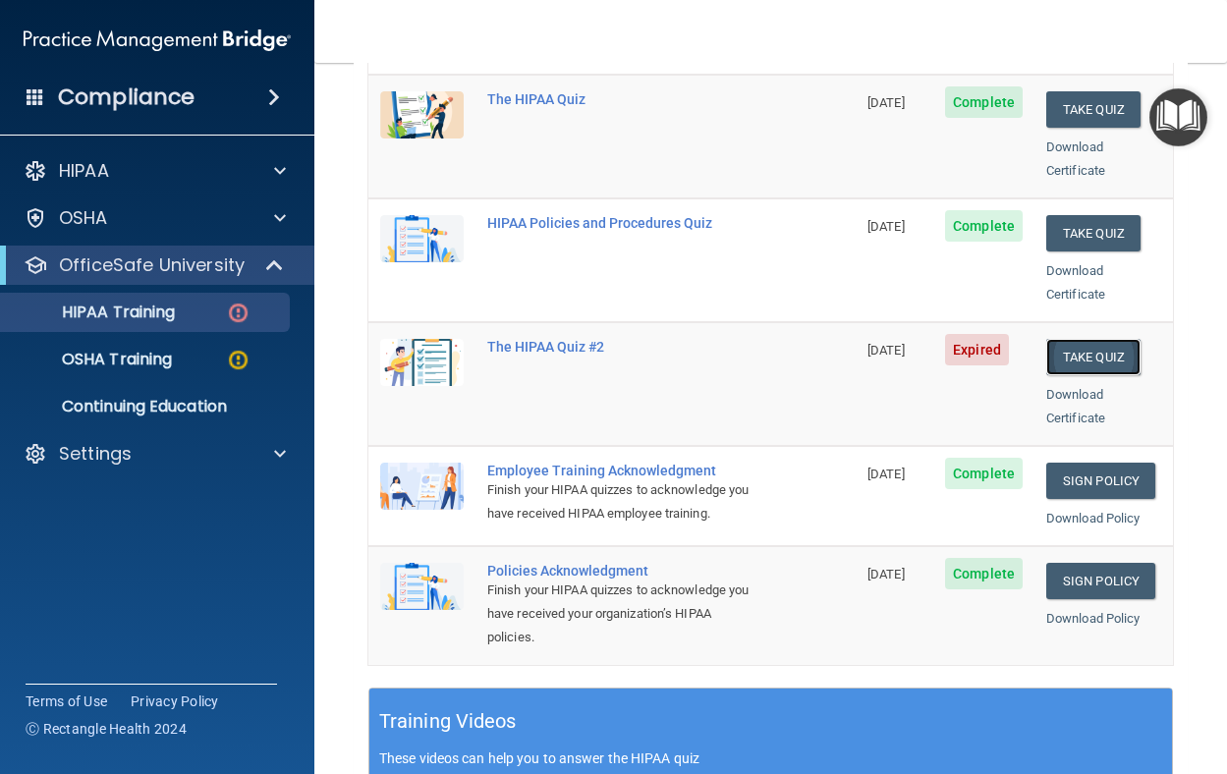
click at [1069, 339] on button "Take Quiz" at bounding box center [1094, 357] width 94 height 36
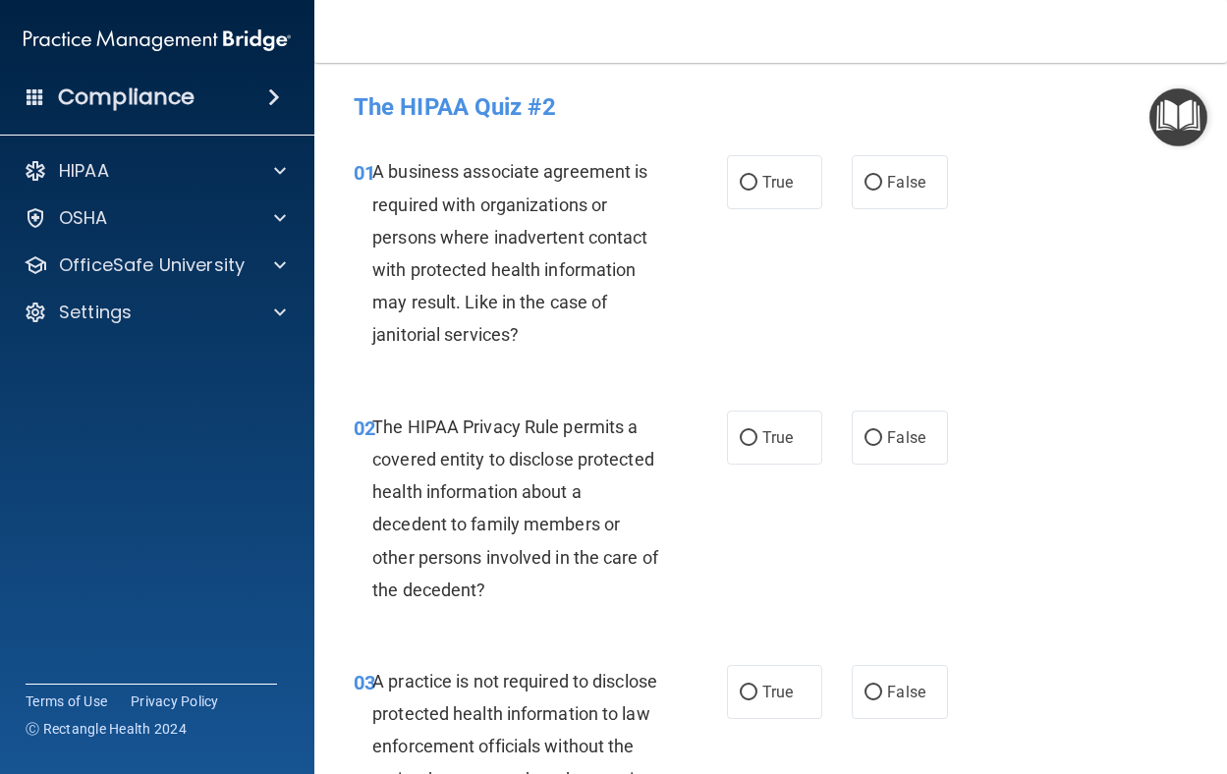
click at [931, 152] on div "01 A business associate agreement is required with organizations or persons whe…" at bounding box center [771, 258] width 864 height 255
click at [932, 164] on label "False" at bounding box center [900, 182] width 96 height 54
click at [883, 176] on input "False" at bounding box center [874, 183] width 18 height 15
radio input "true"
click at [760, 422] on label "True" at bounding box center [775, 438] width 96 height 54
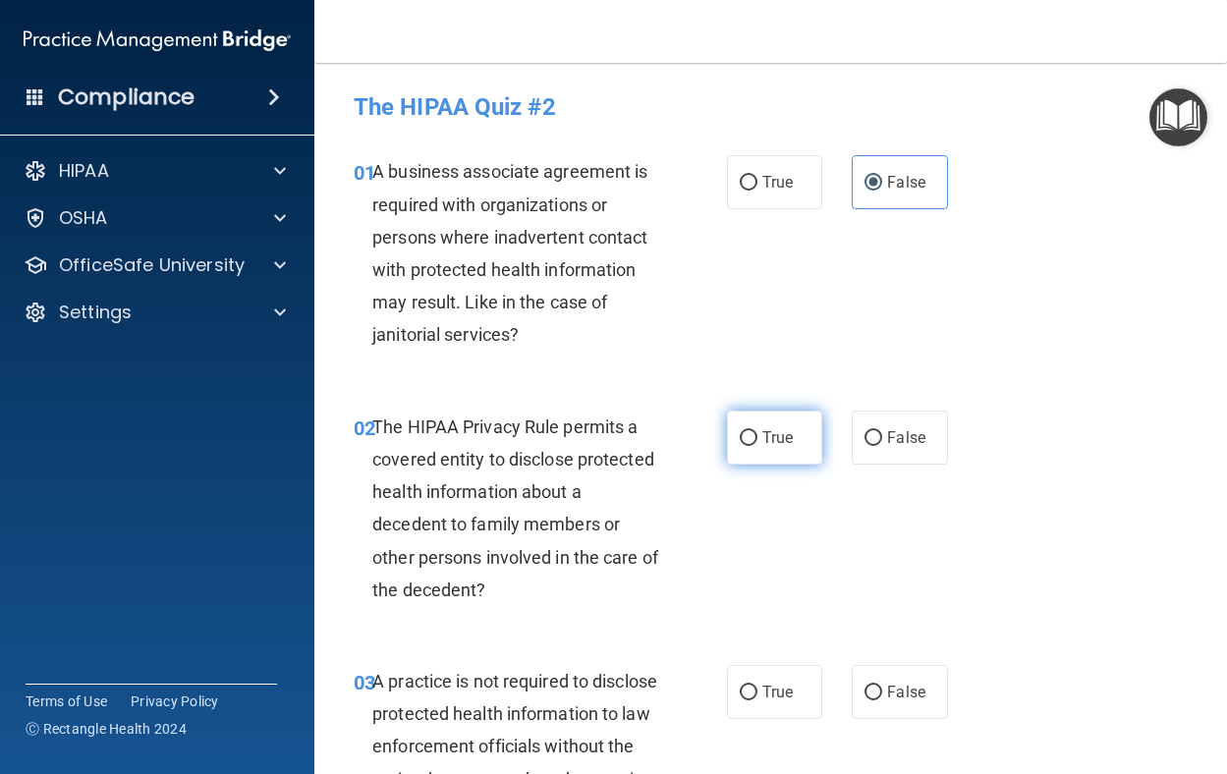
click at [758, 431] on input "True" at bounding box center [749, 438] width 18 height 15
radio input "true"
click at [913, 681] on label "False" at bounding box center [900, 692] width 96 height 54
click at [883, 686] on input "False" at bounding box center [874, 693] width 18 height 15
radio input "true"
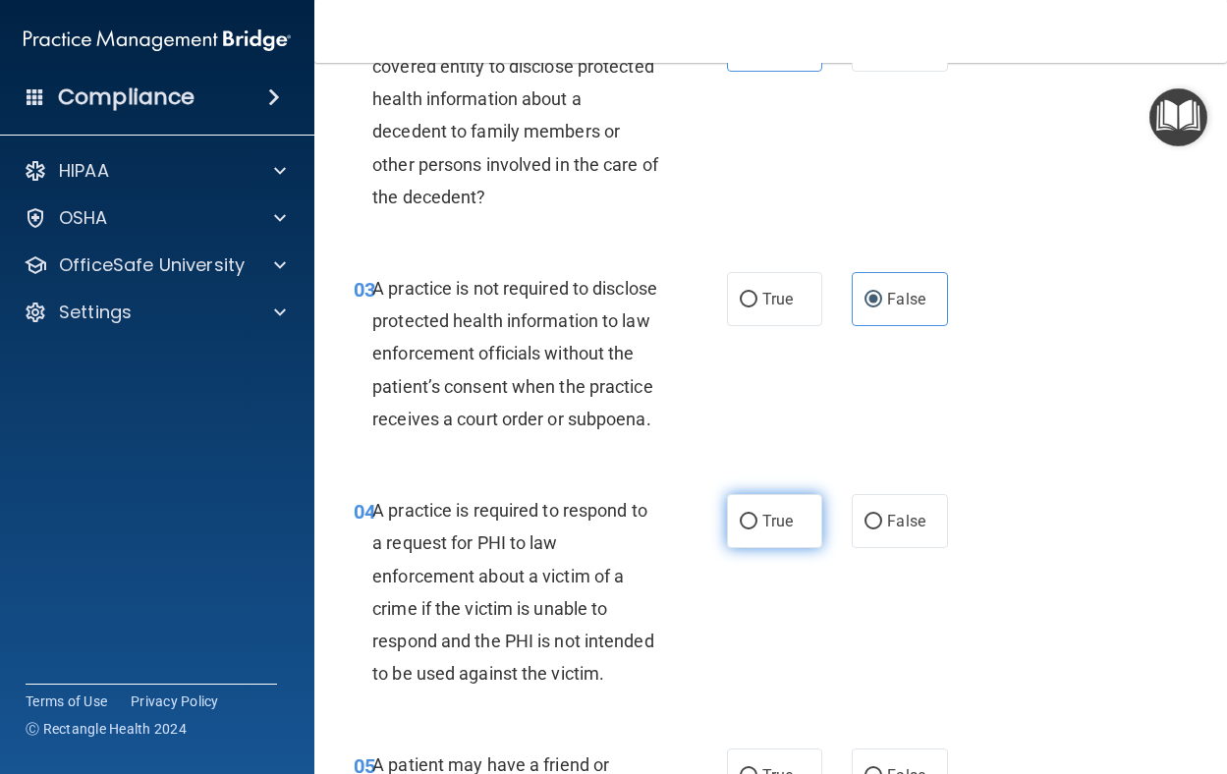
click at [763, 535] on label "True" at bounding box center [775, 521] width 96 height 54
click at [758, 530] on input "True" at bounding box center [749, 522] width 18 height 15
radio input "true"
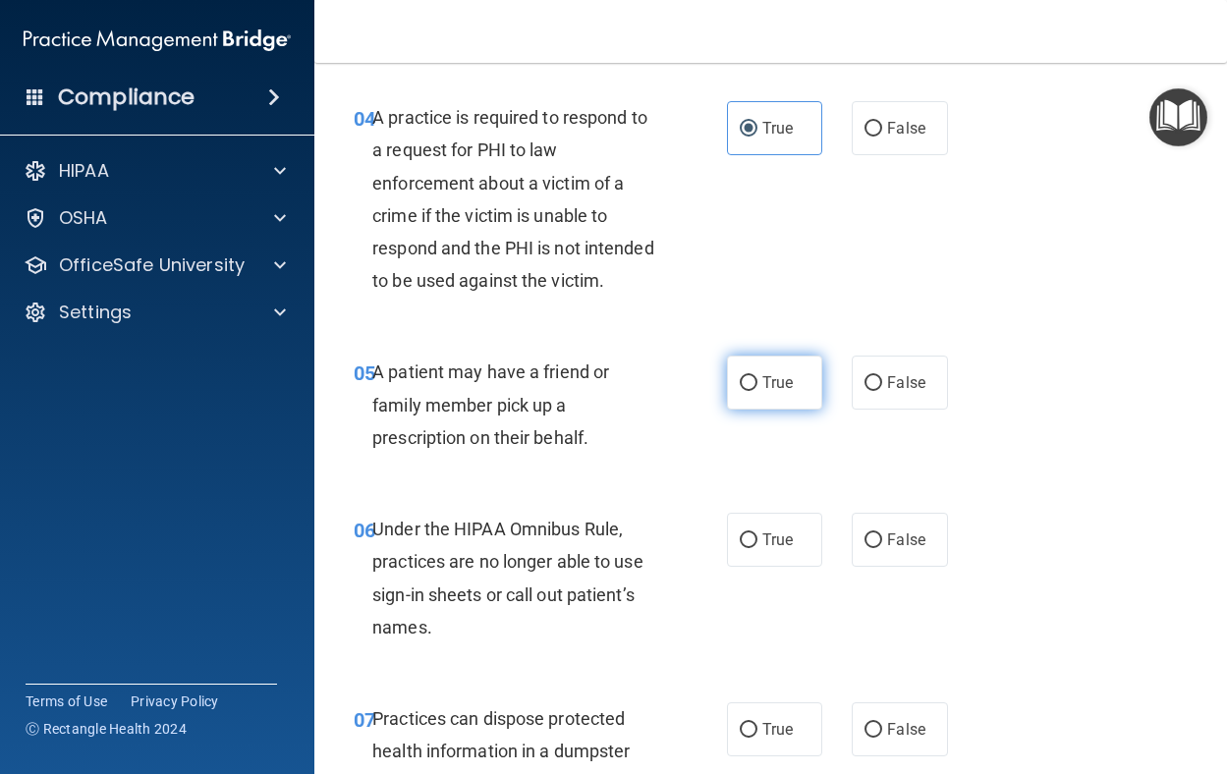
click at [727, 410] on label "True" at bounding box center [775, 383] width 96 height 54
click at [740, 391] on input "True" at bounding box center [749, 383] width 18 height 15
radio input "true"
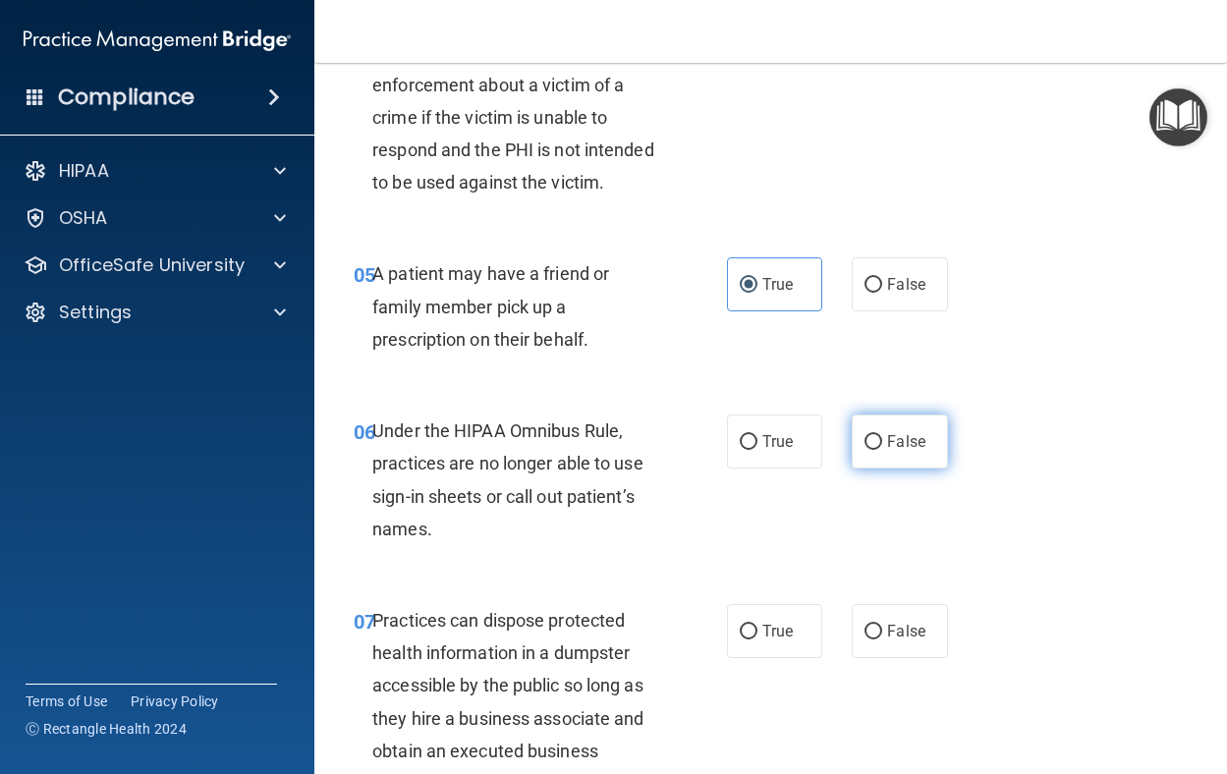
click at [912, 469] on label "False" at bounding box center [900, 442] width 96 height 54
click at [883, 450] on input "False" at bounding box center [874, 442] width 18 height 15
radio input "true"
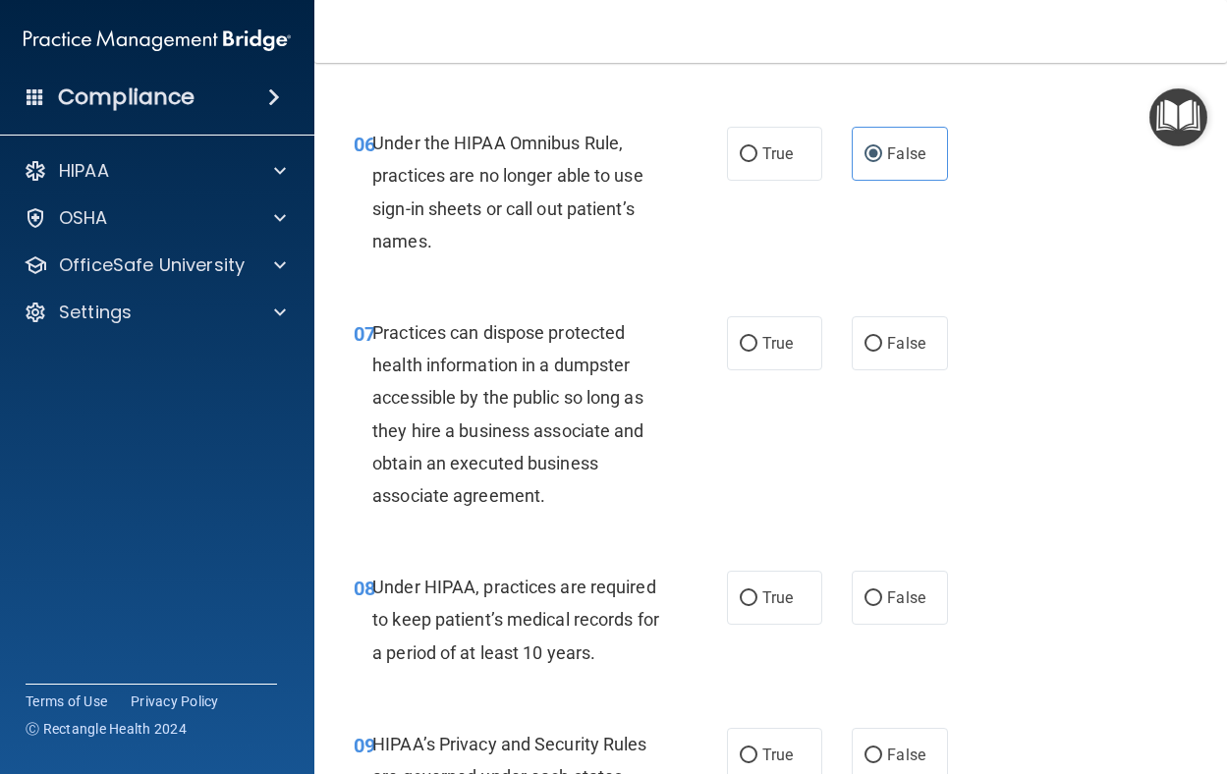
scroll to position [1278, 0]
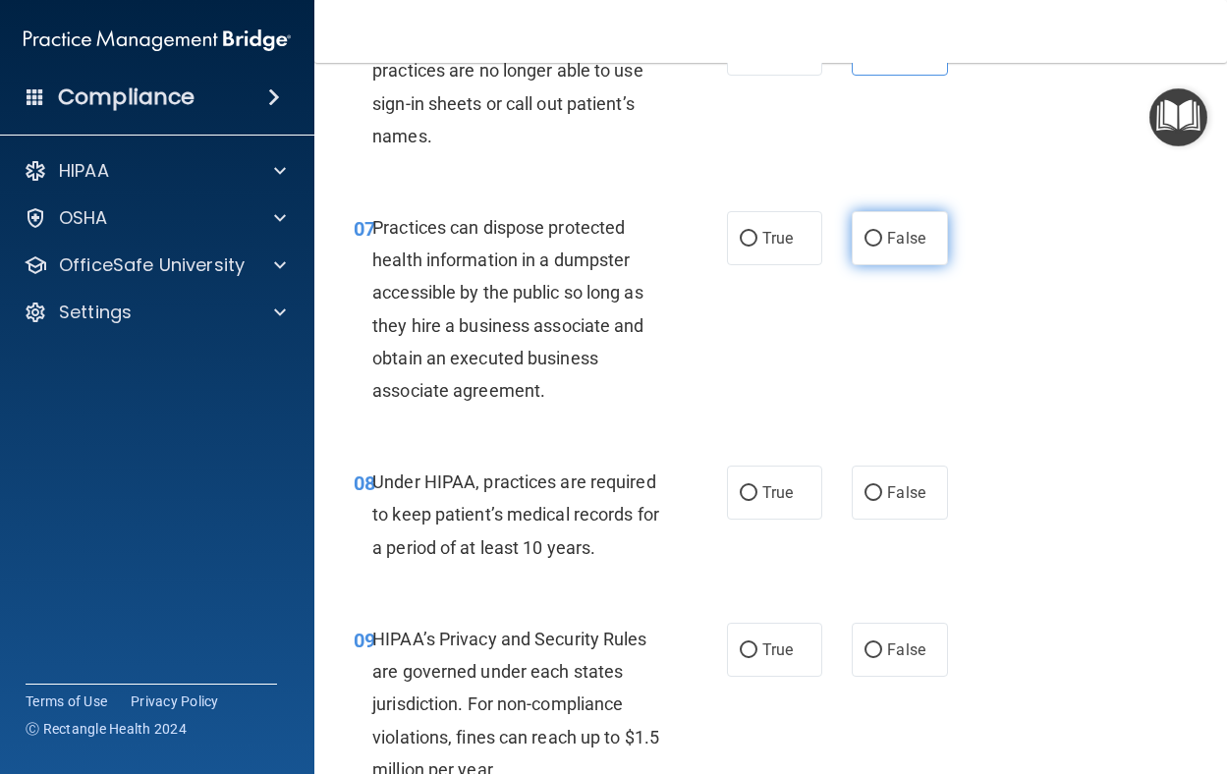
click at [853, 265] on label "False" at bounding box center [900, 238] width 96 height 54
click at [865, 247] on input "False" at bounding box center [874, 239] width 18 height 15
radio input "true"
click at [854, 520] on label "False" at bounding box center [900, 493] width 96 height 54
click at [865, 501] on input "False" at bounding box center [874, 493] width 18 height 15
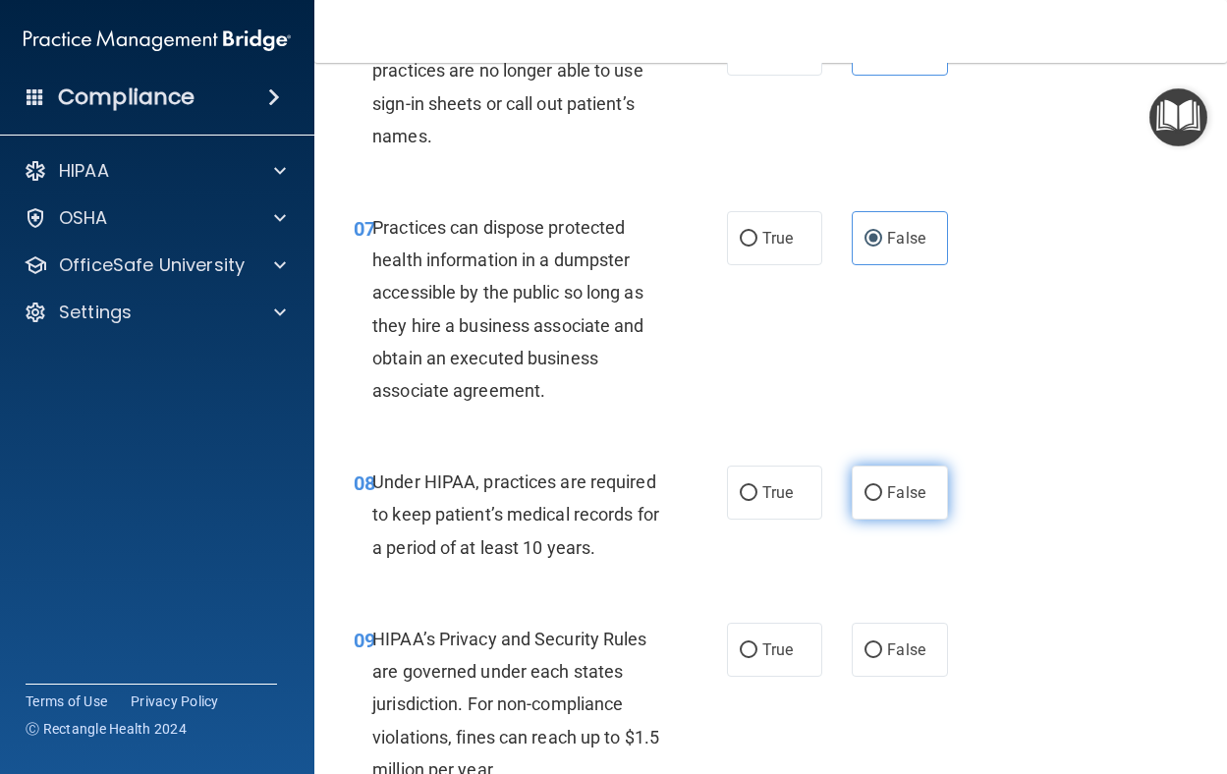
radio input "true"
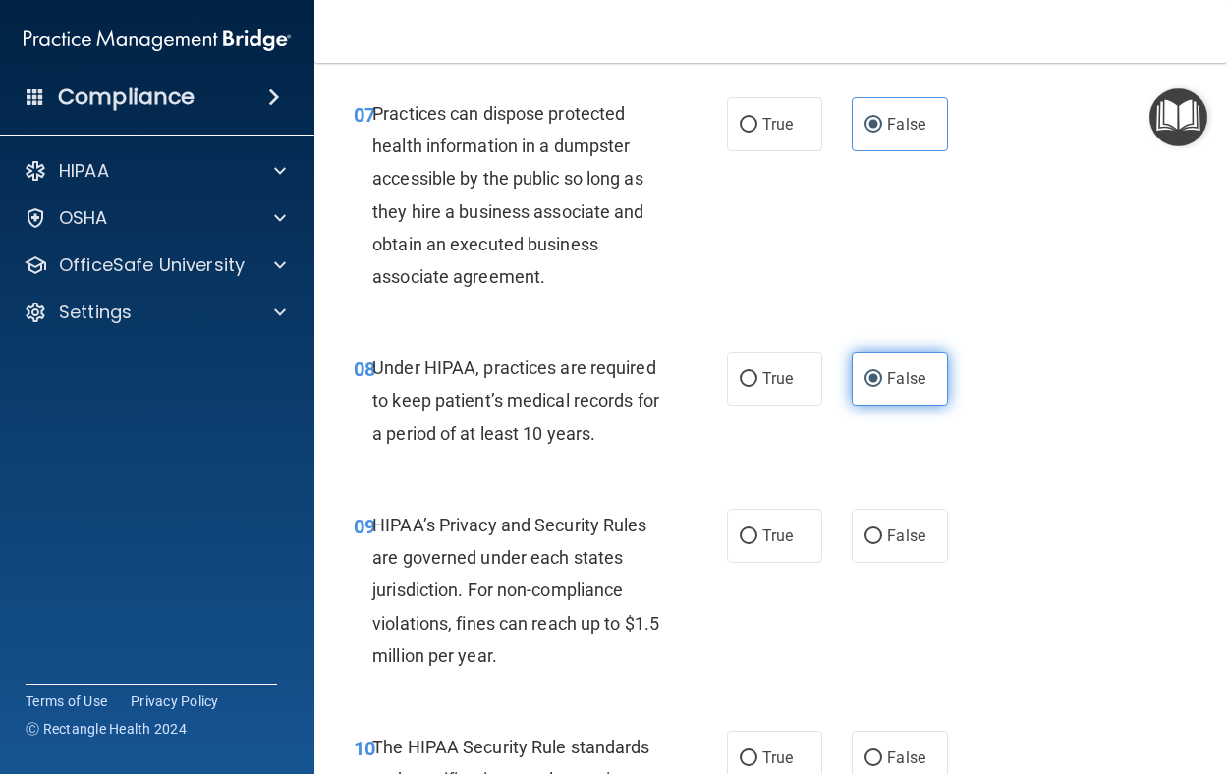
scroll to position [1572, 0]
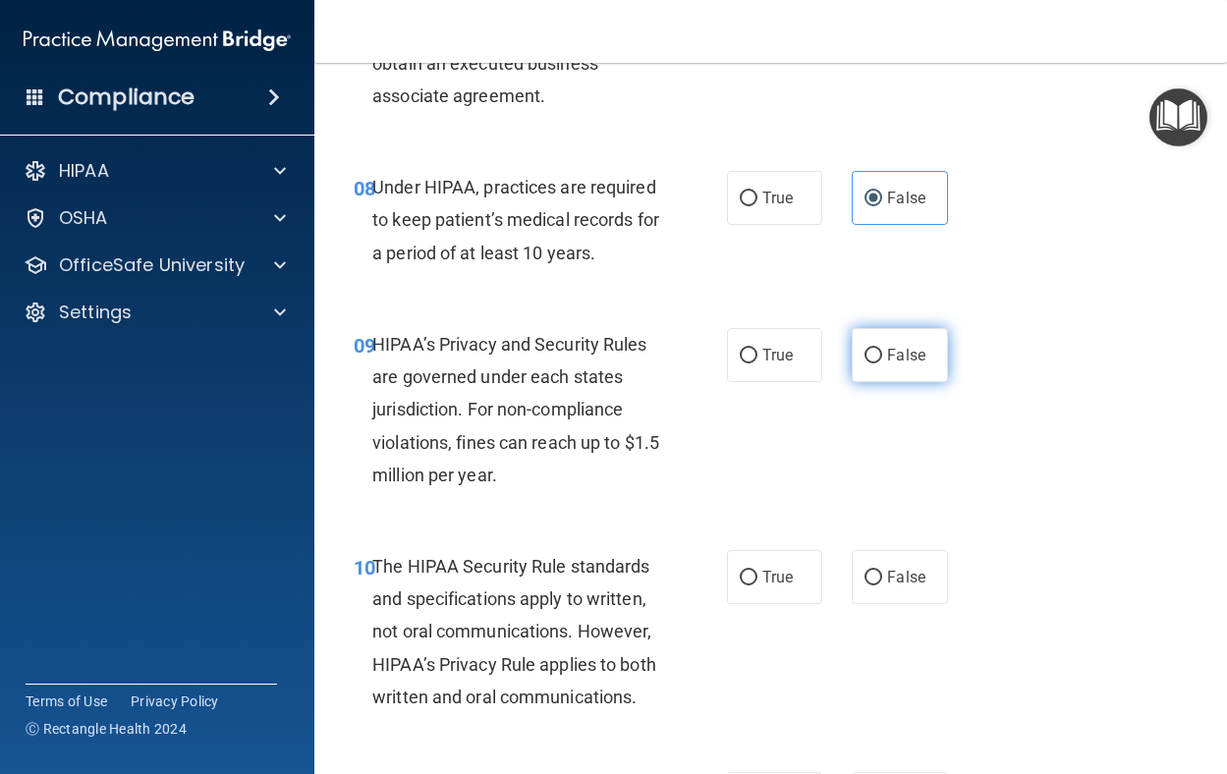
click at [887, 365] on span "False" at bounding box center [906, 355] width 38 height 19
click at [881, 364] on input "False" at bounding box center [874, 356] width 18 height 15
radio input "true"
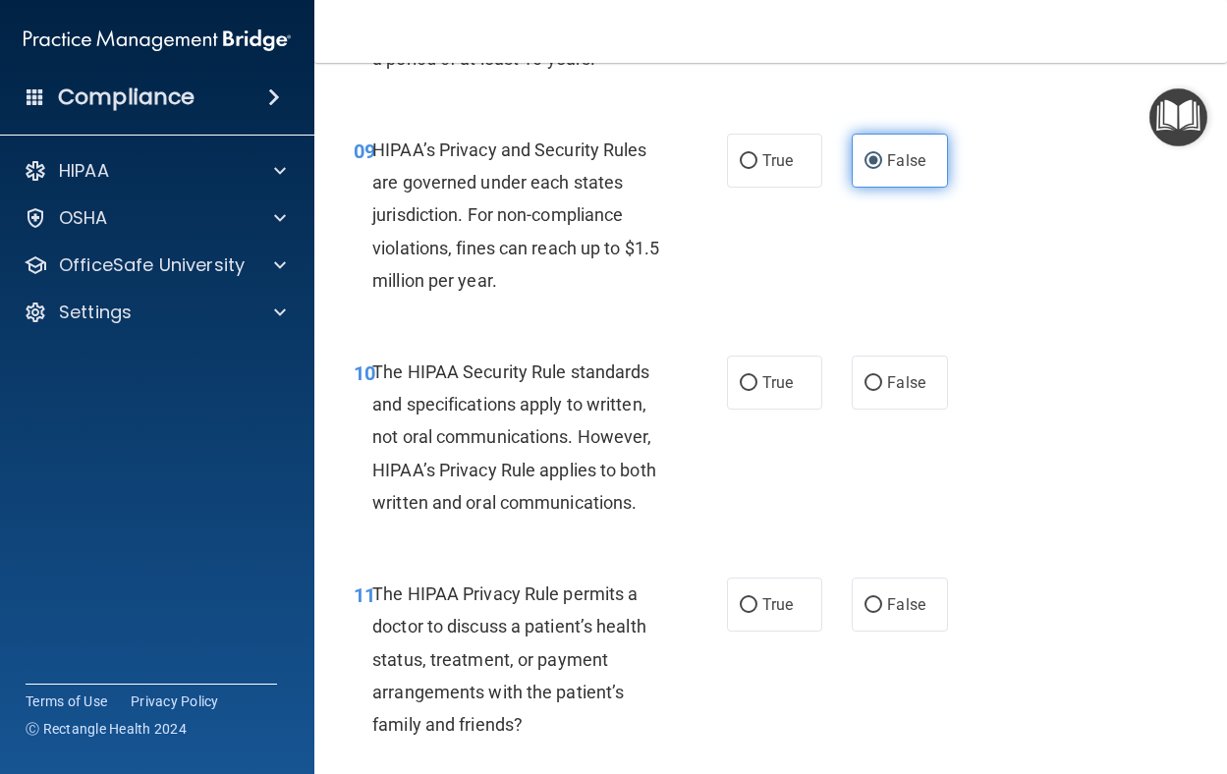
scroll to position [1769, 0]
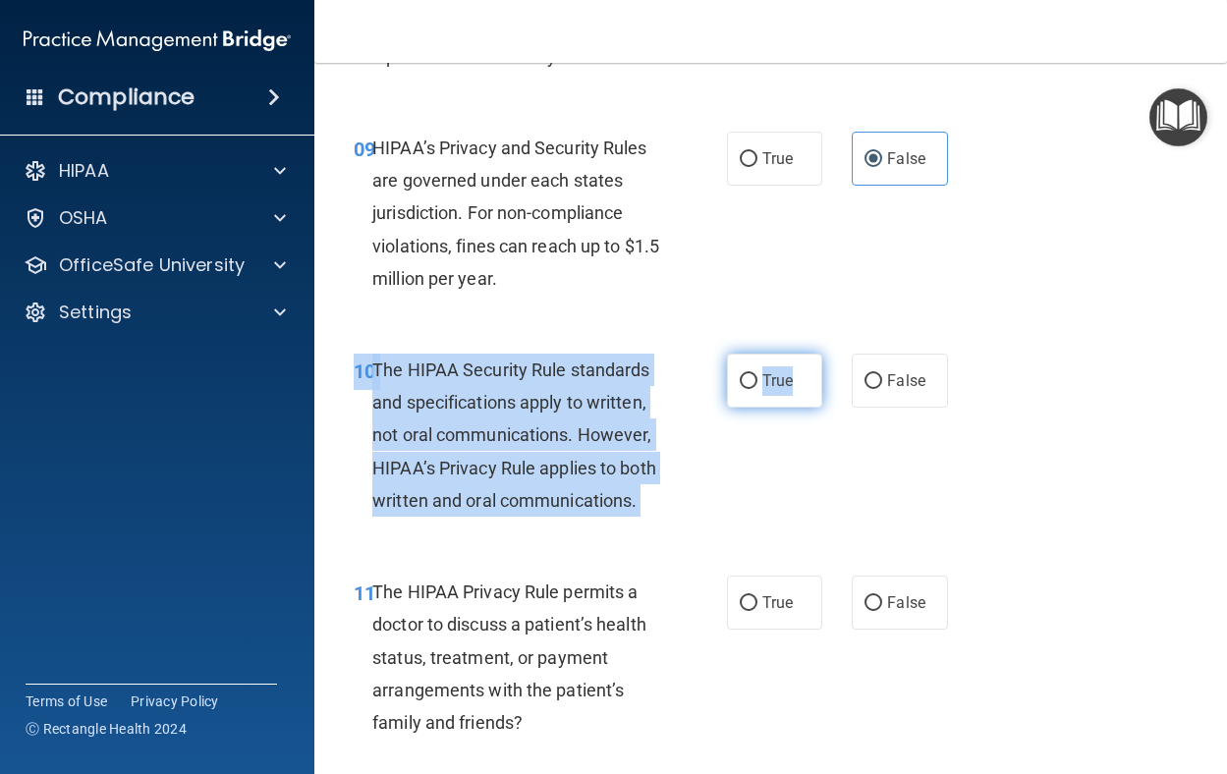
click at [803, 476] on div "10 The HIPAA Security Rule standards and specifications apply to written, not o…" at bounding box center [771, 440] width 864 height 222
click at [803, 408] on label "True" at bounding box center [775, 381] width 96 height 54
click at [758, 389] on input "True" at bounding box center [749, 381] width 18 height 15
radio input "true"
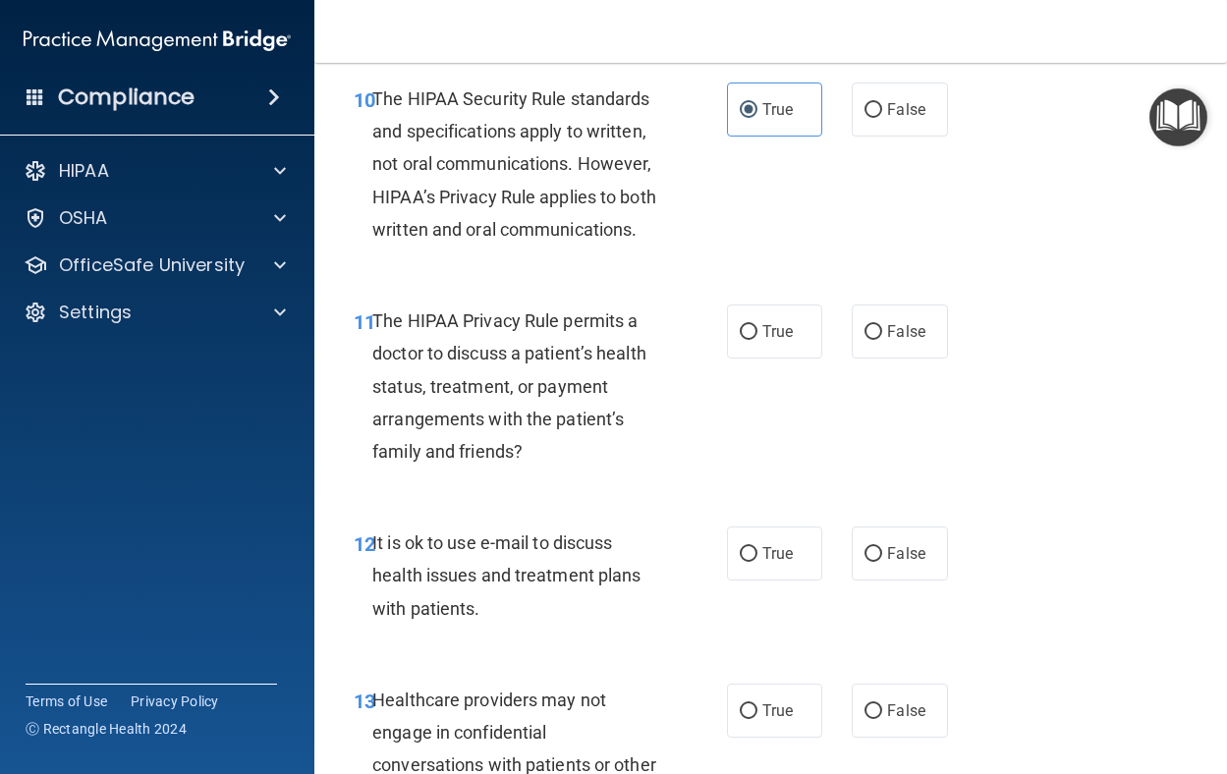
scroll to position [2064, 0]
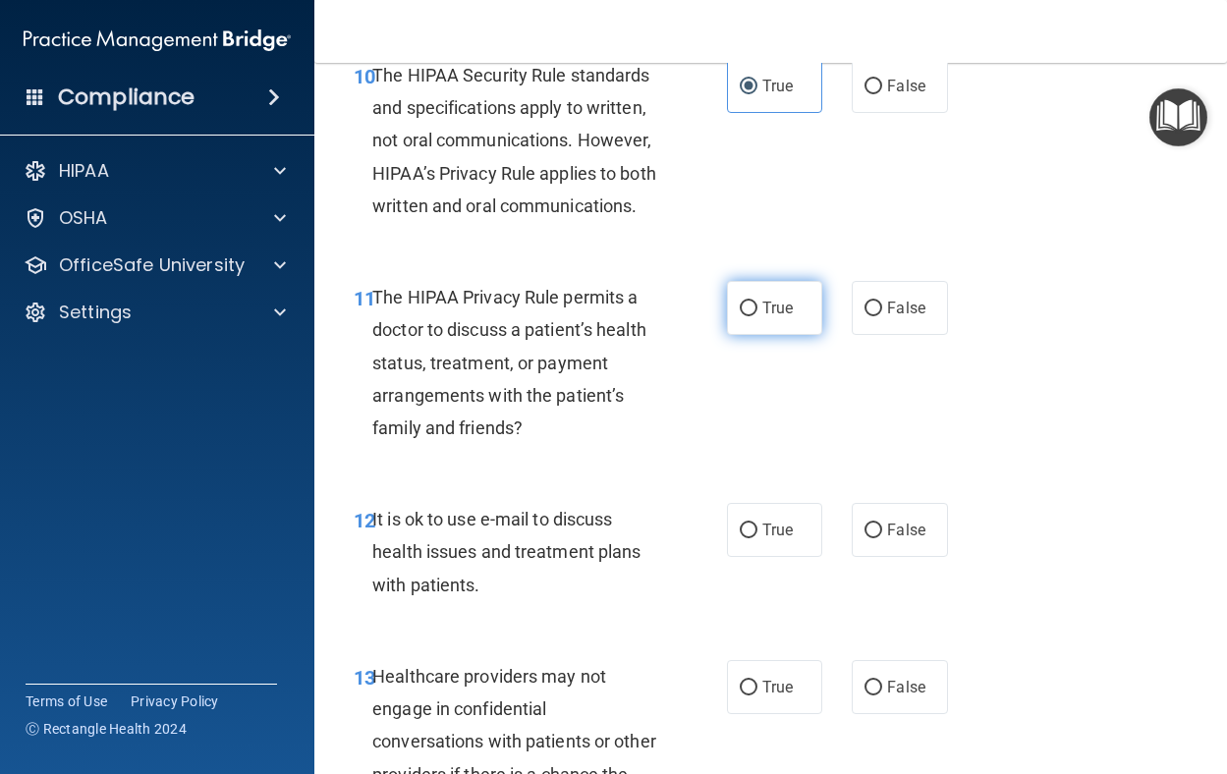
click at [786, 335] on label "True" at bounding box center [775, 308] width 96 height 54
click at [758, 316] on input "True" at bounding box center [749, 309] width 18 height 15
radio input "true"
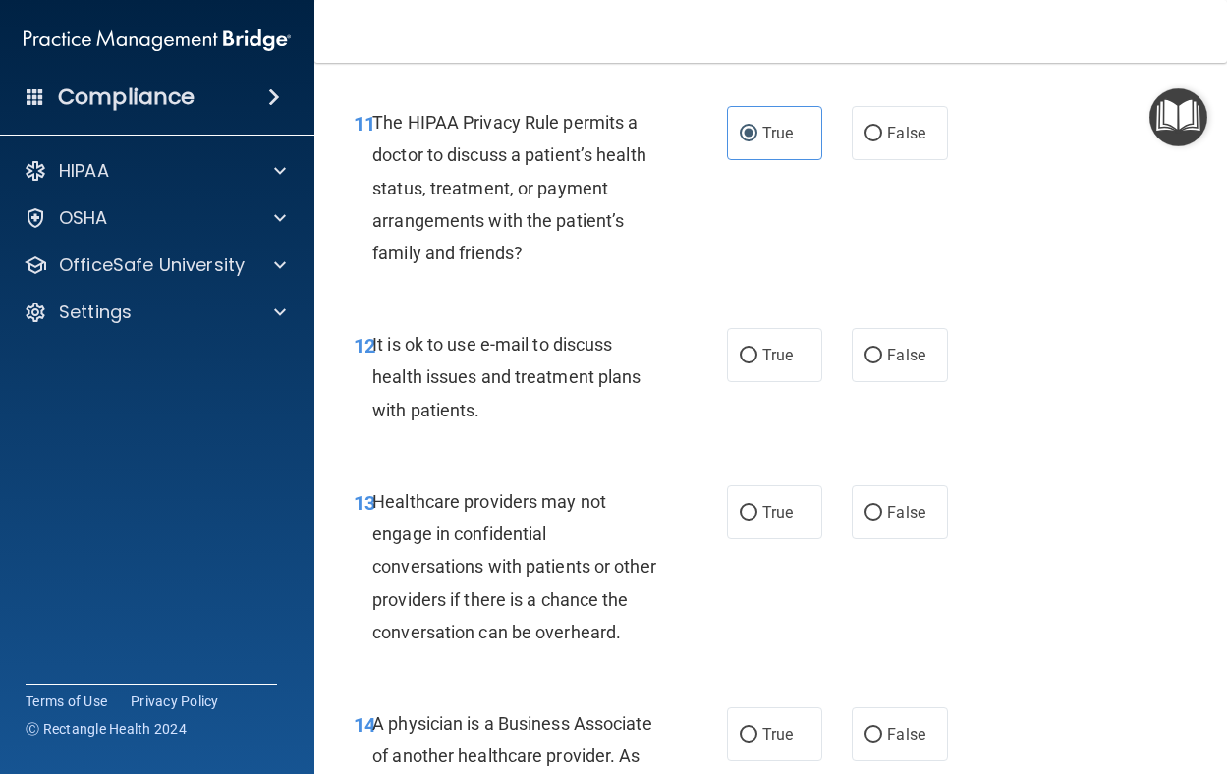
scroll to position [2260, 0]
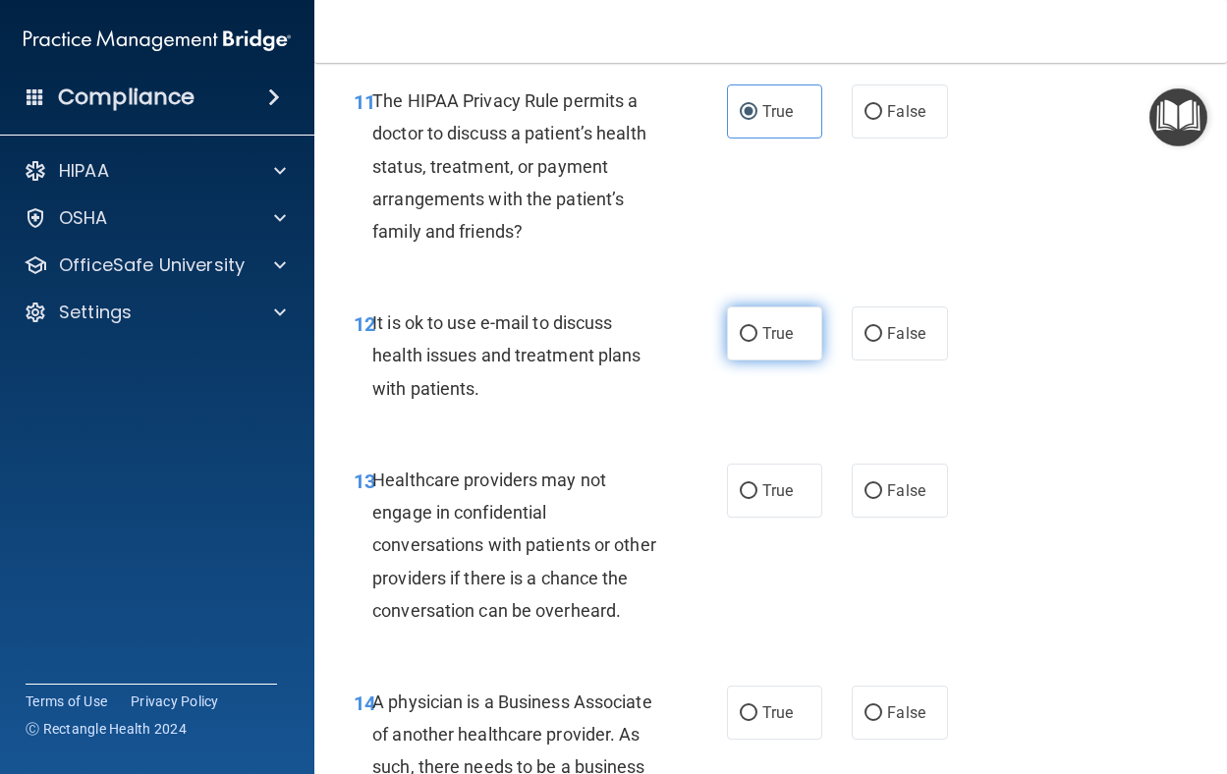
click at [777, 361] on label "True" at bounding box center [775, 334] width 96 height 54
click at [758, 342] on input "True" at bounding box center [749, 334] width 18 height 15
radio input "true"
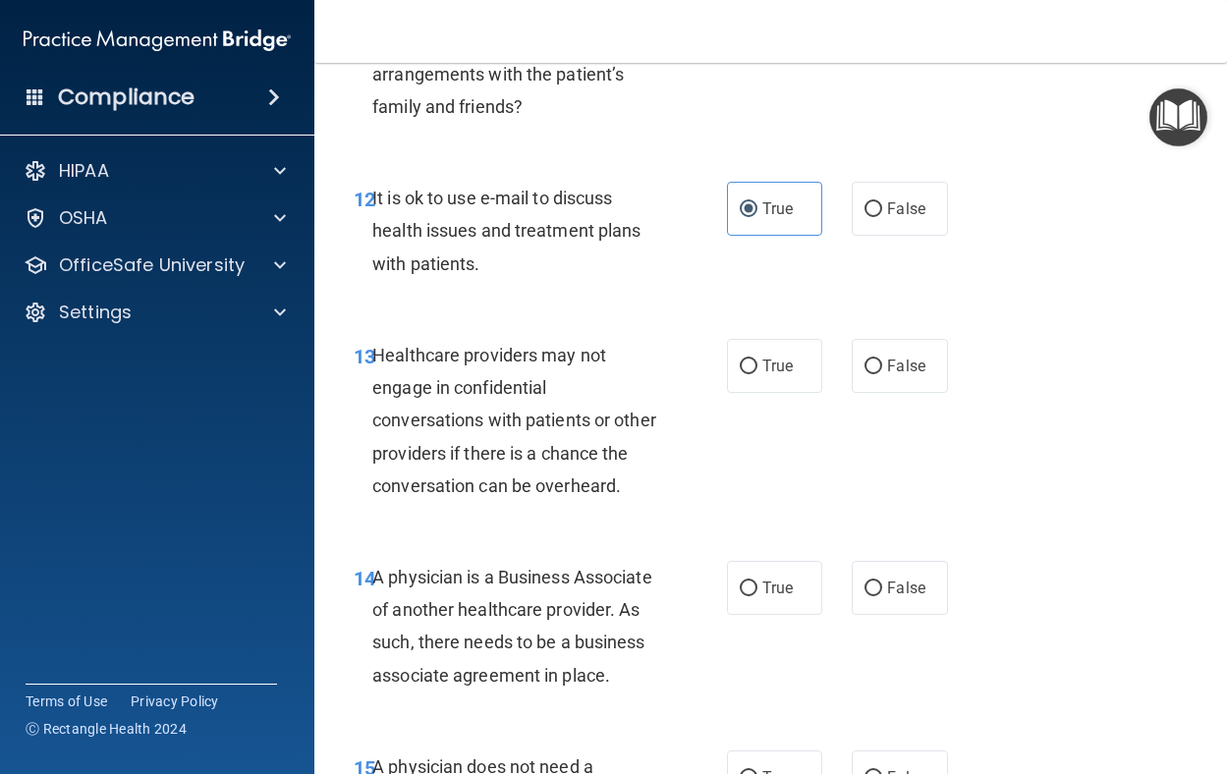
scroll to position [2555, 0]
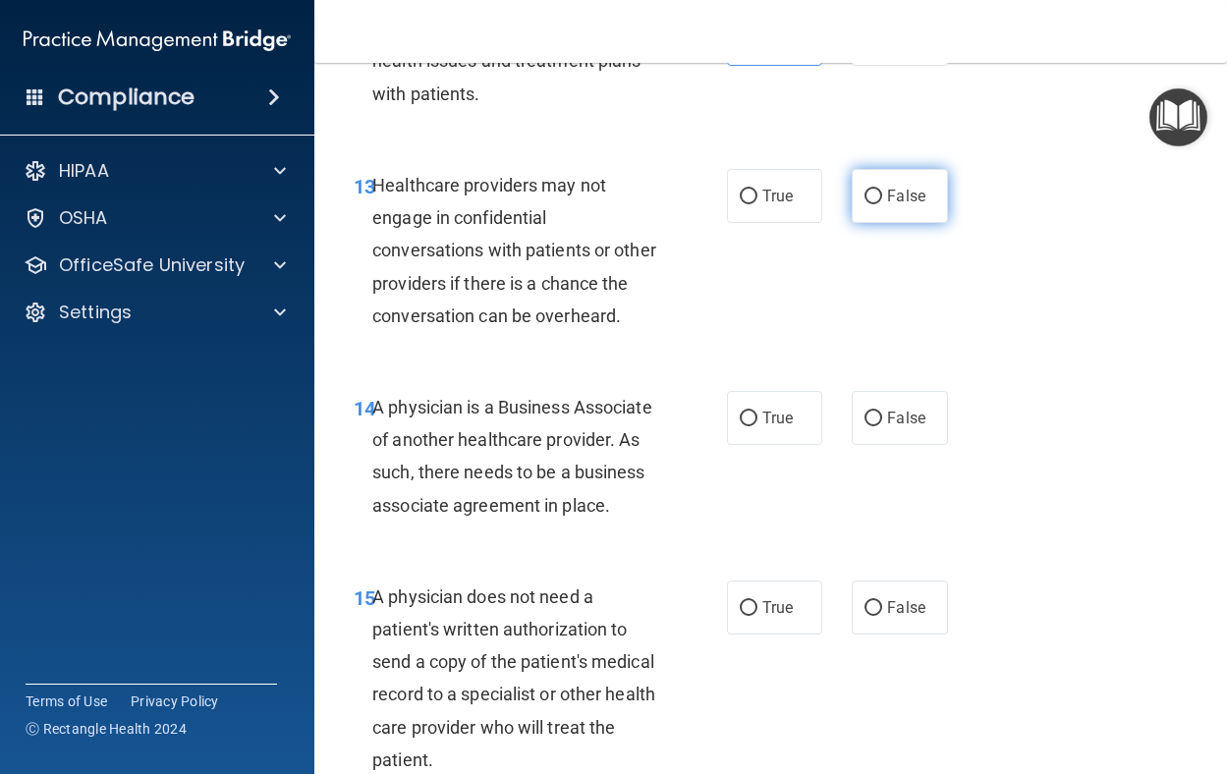
click at [882, 223] on label "False" at bounding box center [900, 196] width 96 height 54
click at [882, 204] on input "False" at bounding box center [874, 197] width 18 height 15
radio input "true"
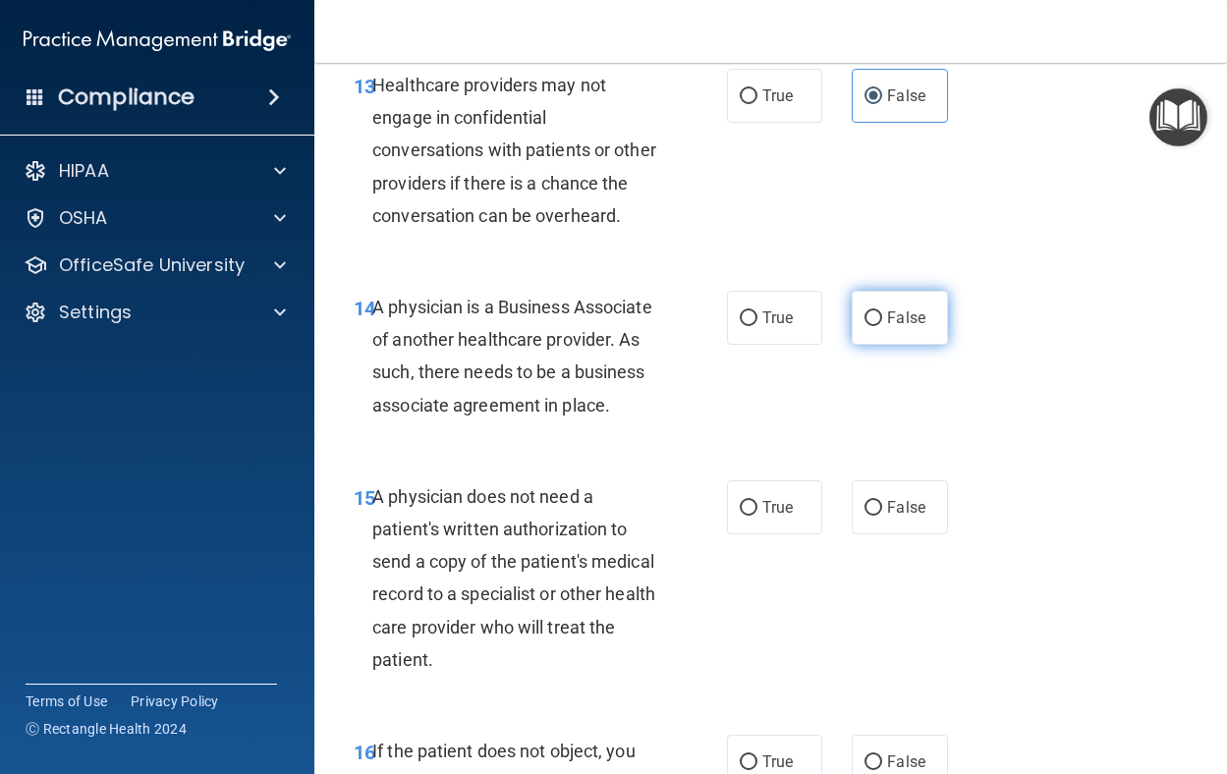
scroll to position [2752, 0]
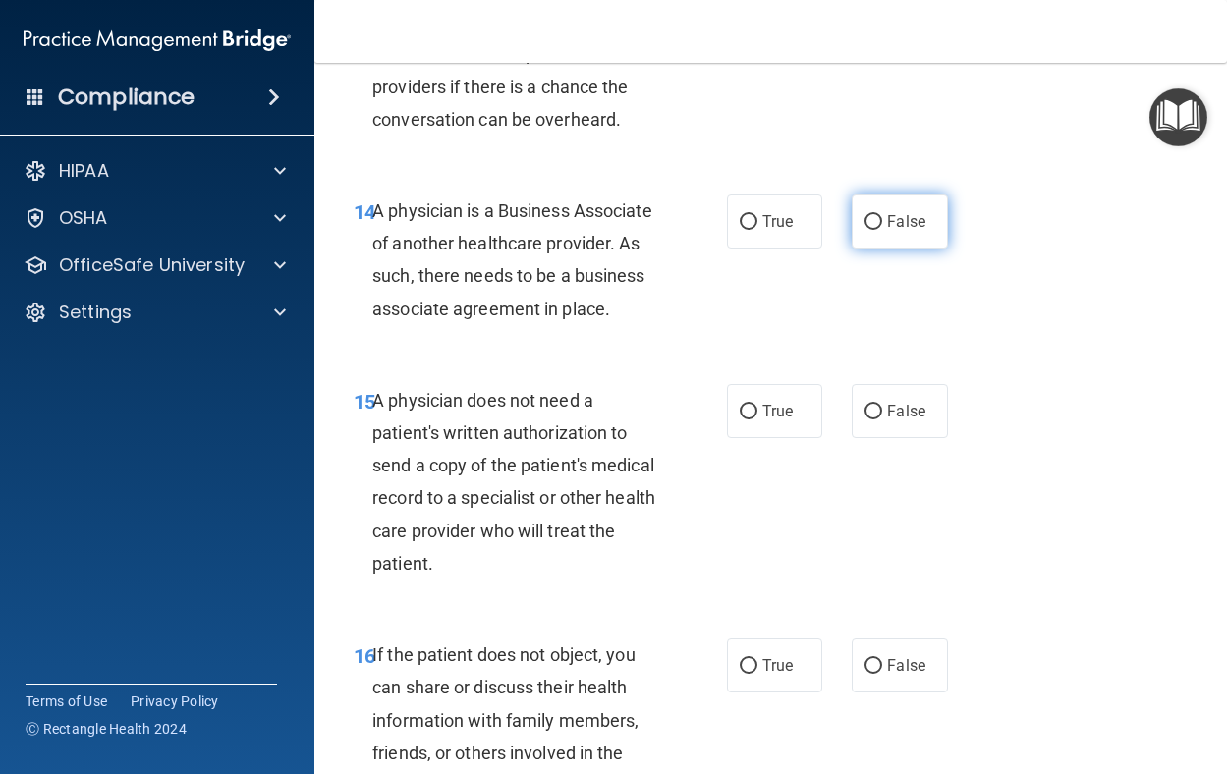
click at [877, 249] on label "False" at bounding box center [900, 222] width 96 height 54
click at [877, 230] on input "False" at bounding box center [874, 222] width 18 height 15
radio input "true"
click at [729, 438] on label "True" at bounding box center [775, 411] width 96 height 54
click at [740, 420] on input "True" at bounding box center [749, 412] width 18 height 15
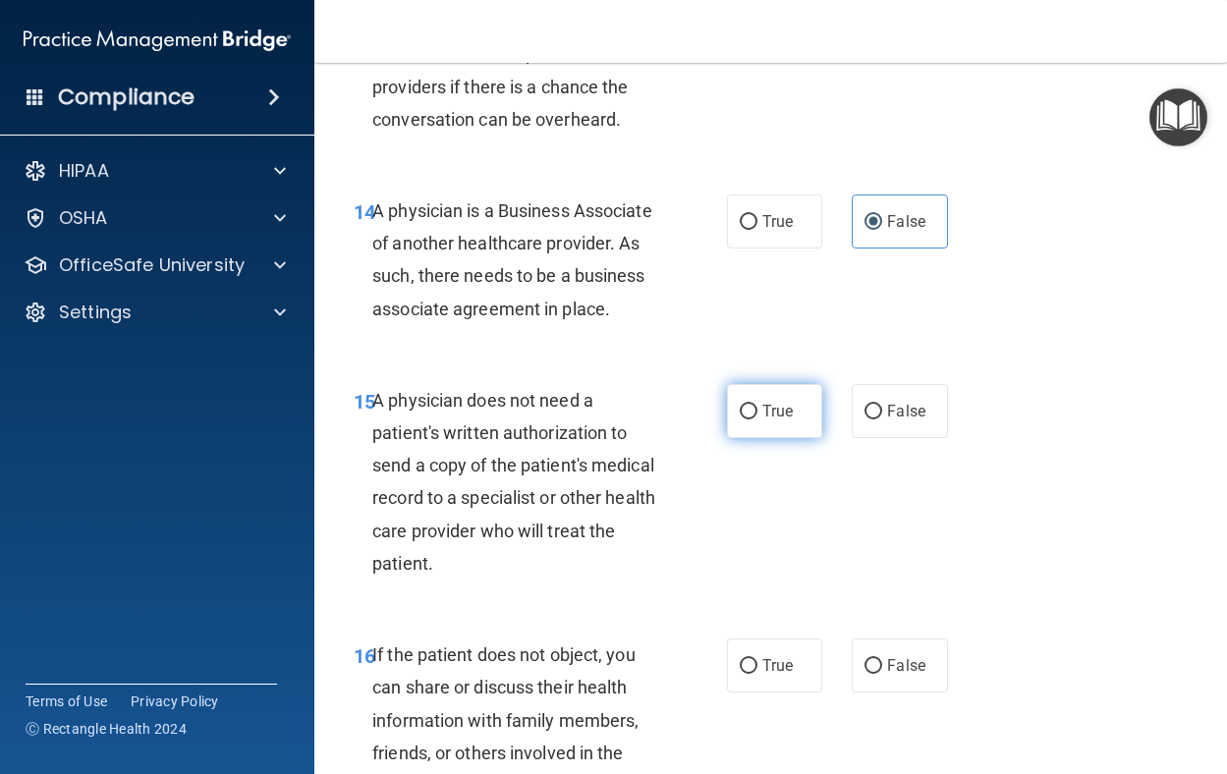
radio input "true"
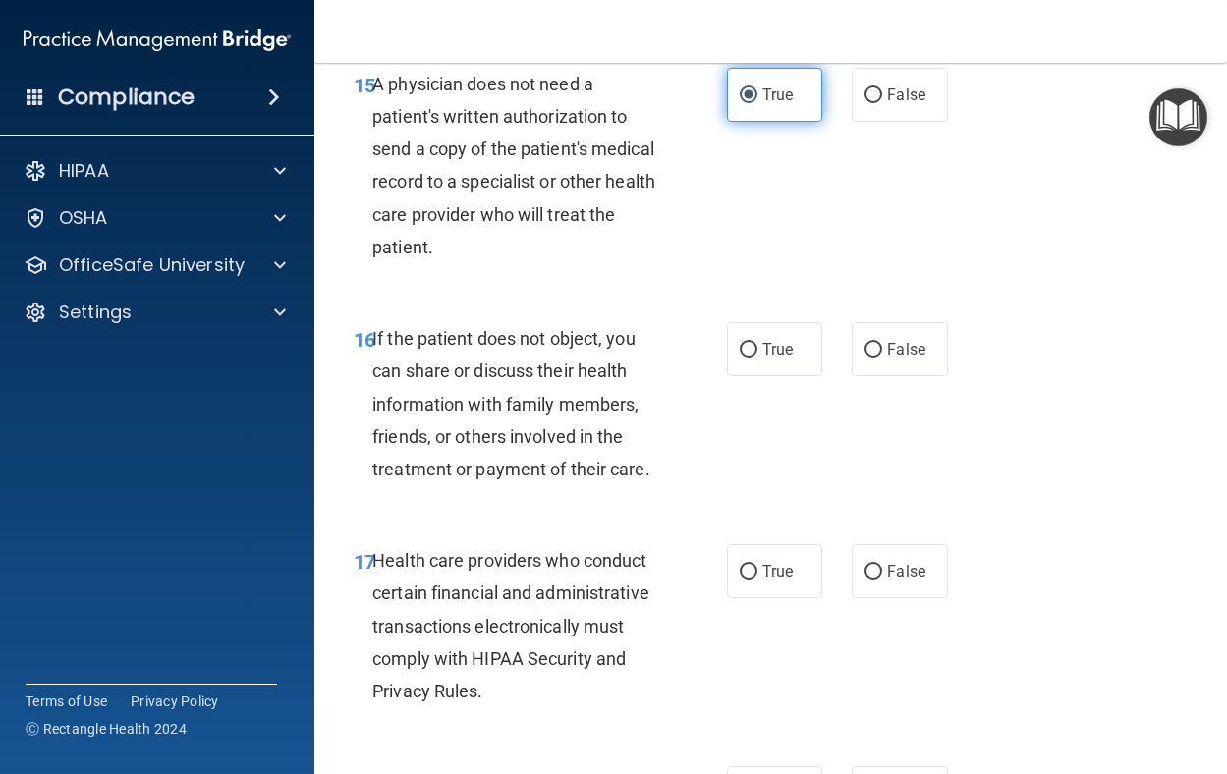
scroll to position [3145, 0]
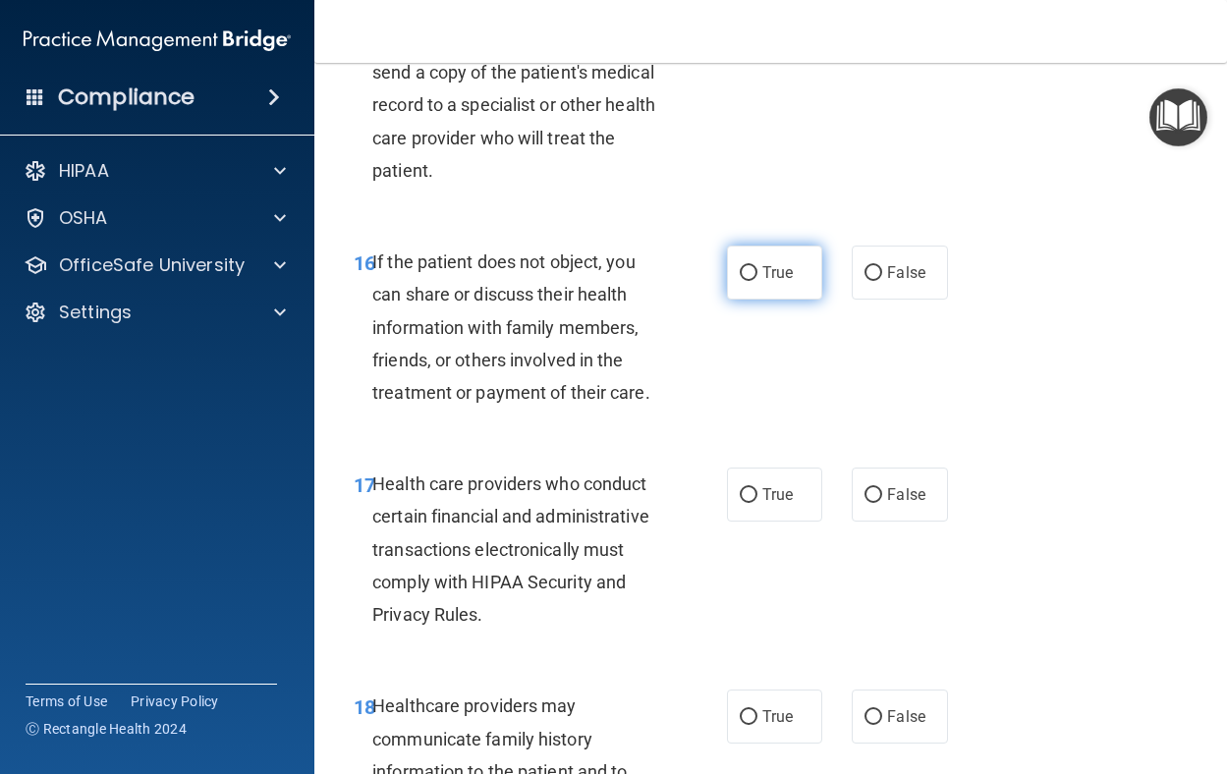
click at [738, 300] on label "True" at bounding box center [775, 273] width 96 height 54
click at [740, 281] on input "True" at bounding box center [749, 273] width 18 height 15
radio input "true"
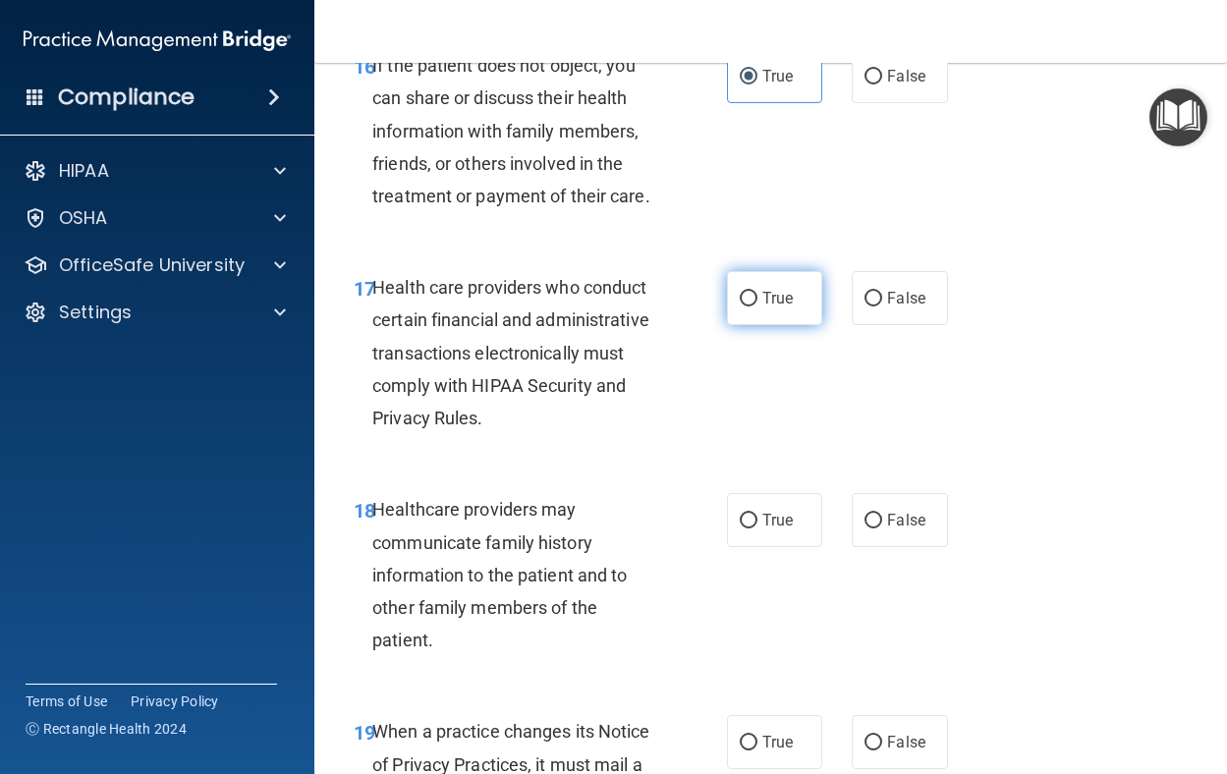
click at [740, 307] on input "True" at bounding box center [749, 299] width 18 height 15
radio input "true"
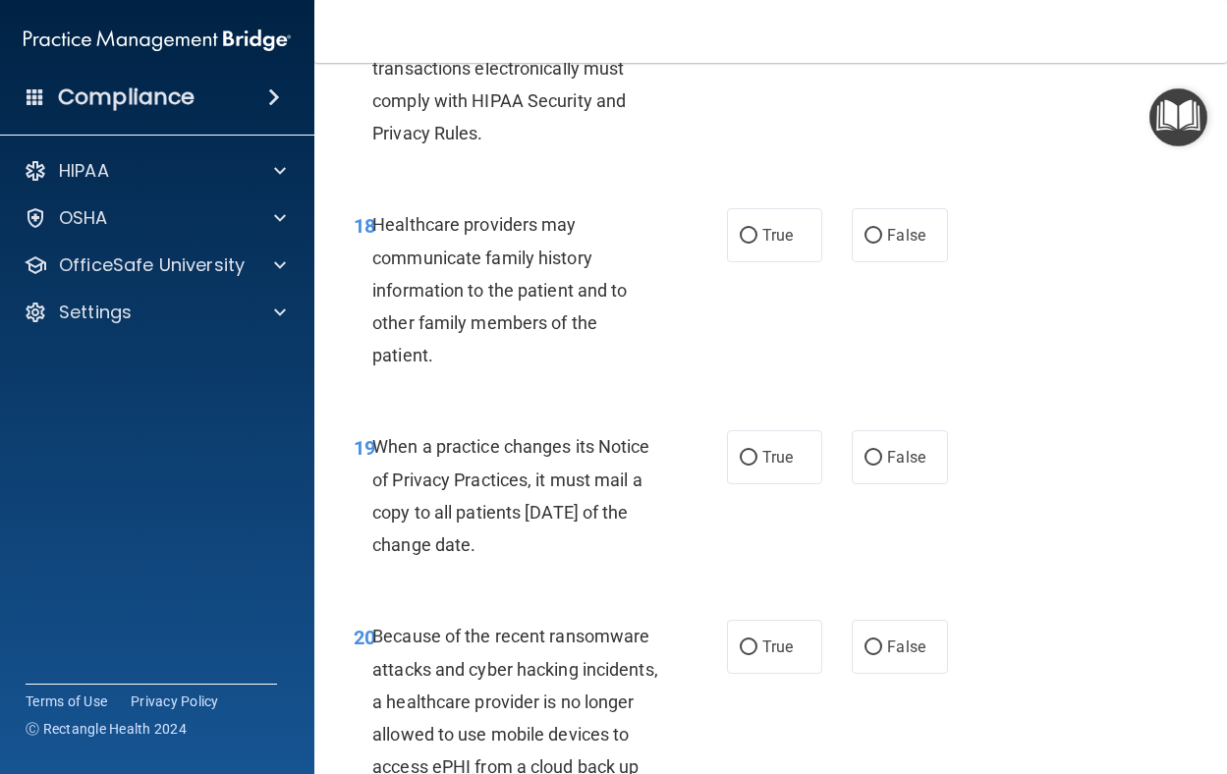
scroll to position [3636, 0]
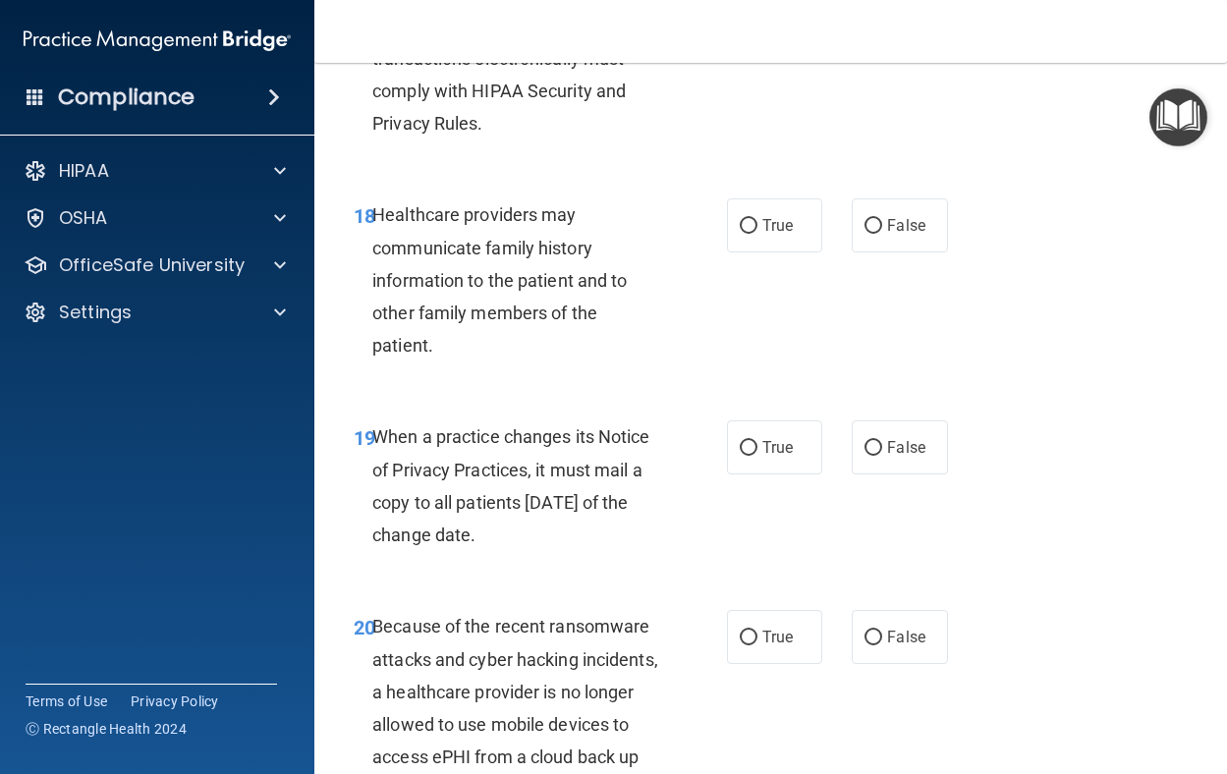
click at [954, 377] on div "18 Healthcare providers may communicate family history information to the patie…" at bounding box center [771, 285] width 864 height 222
click at [927, 253] on label "False" at bounding box center [900, 226] width 96 height 54
click at [883, 234] on input "False" at bounding box center [874, 226] width 18 height 15
radio input "true"
click at [878, 475] on label "False" at bounding box center [900, 448] width 96 height 54
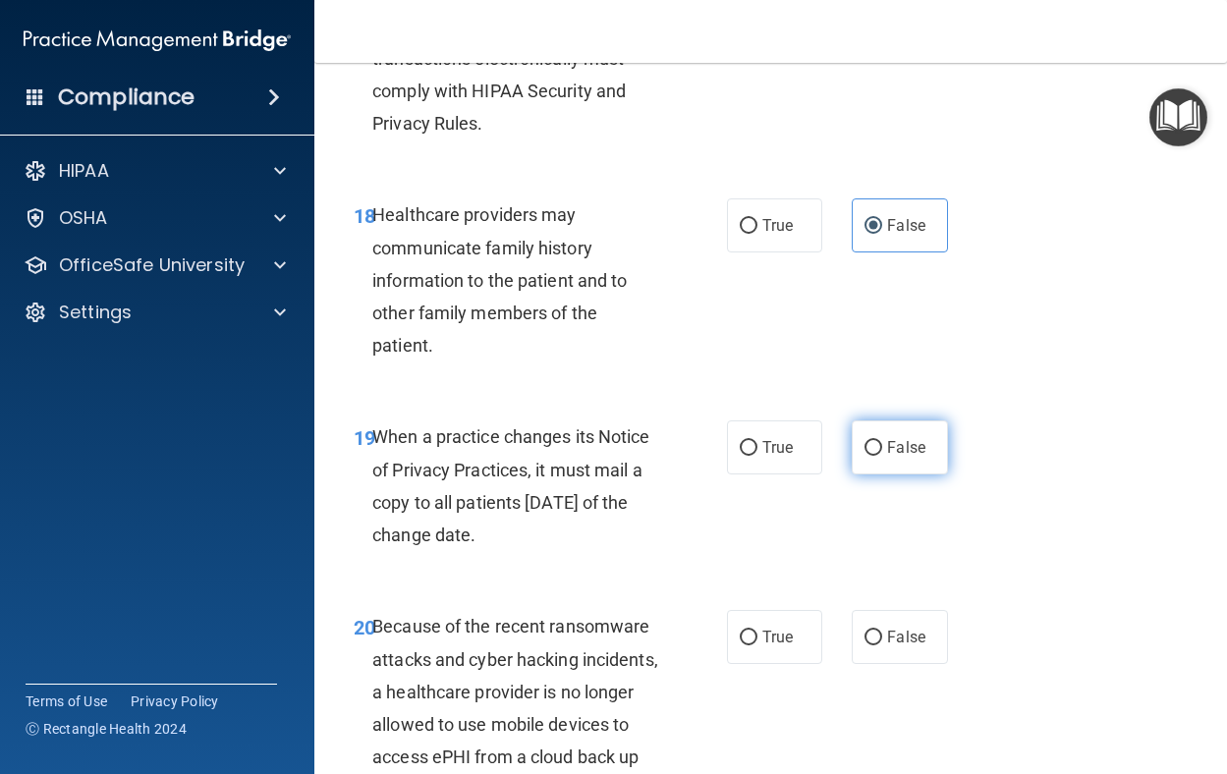
click at [878, 456] on input "False" at bounding box center [874, 448] width 18 height 15
radio input "true"
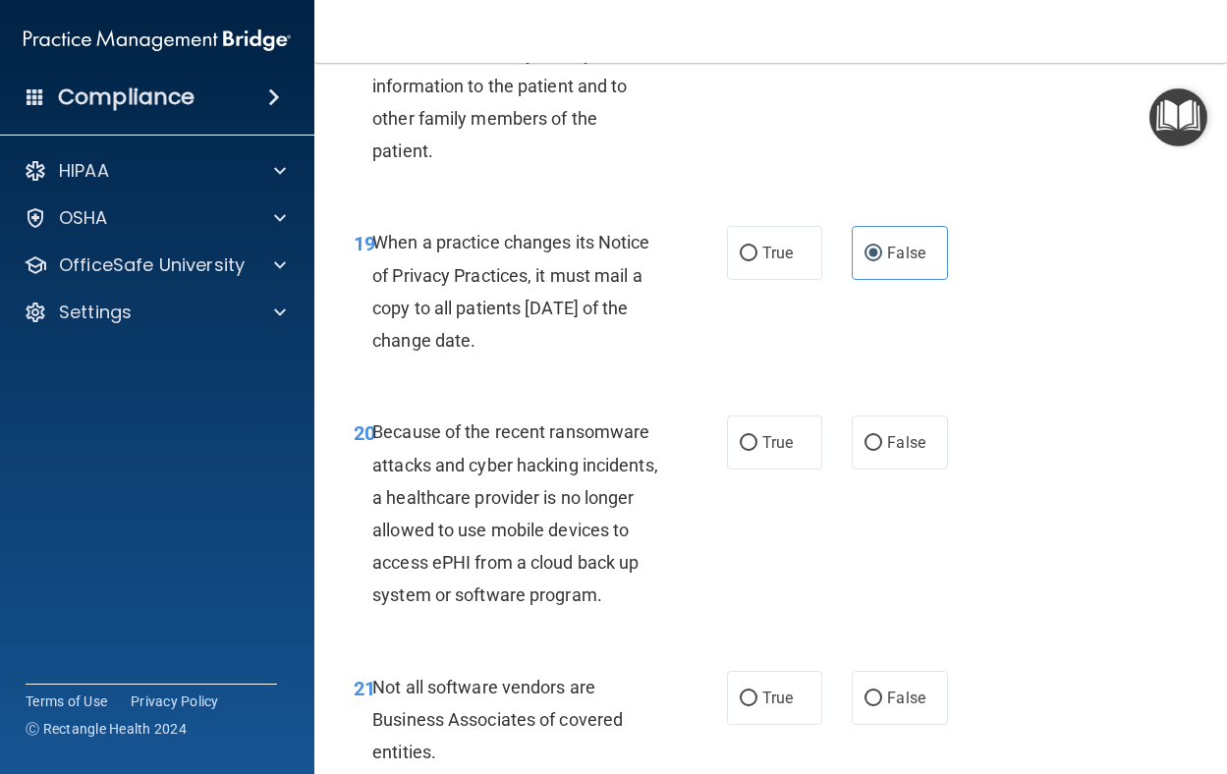
scroll to position [3833, 0]
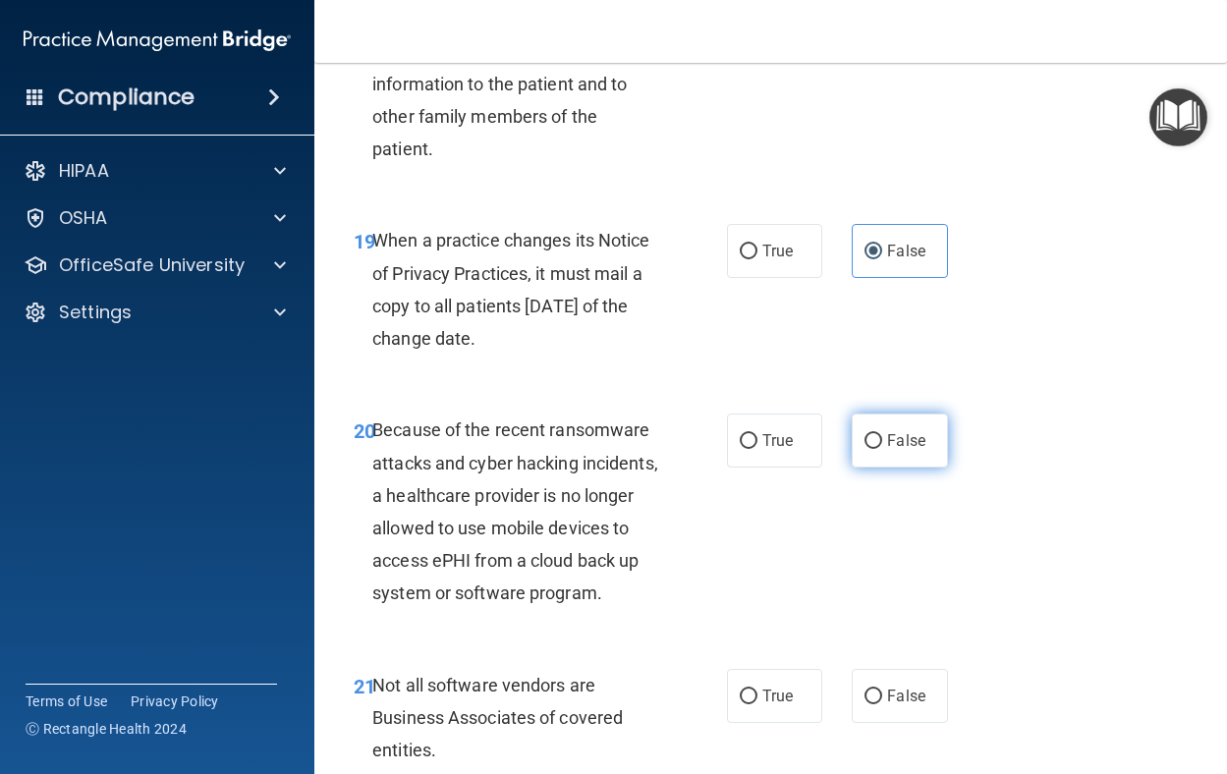
click at [887, 450] on span "False" at bounding box center [906, 440] width 38 height 19
click at [879, 449] on input "False" at bounding box center [874, 441] width 18 height 15
radio input "true"
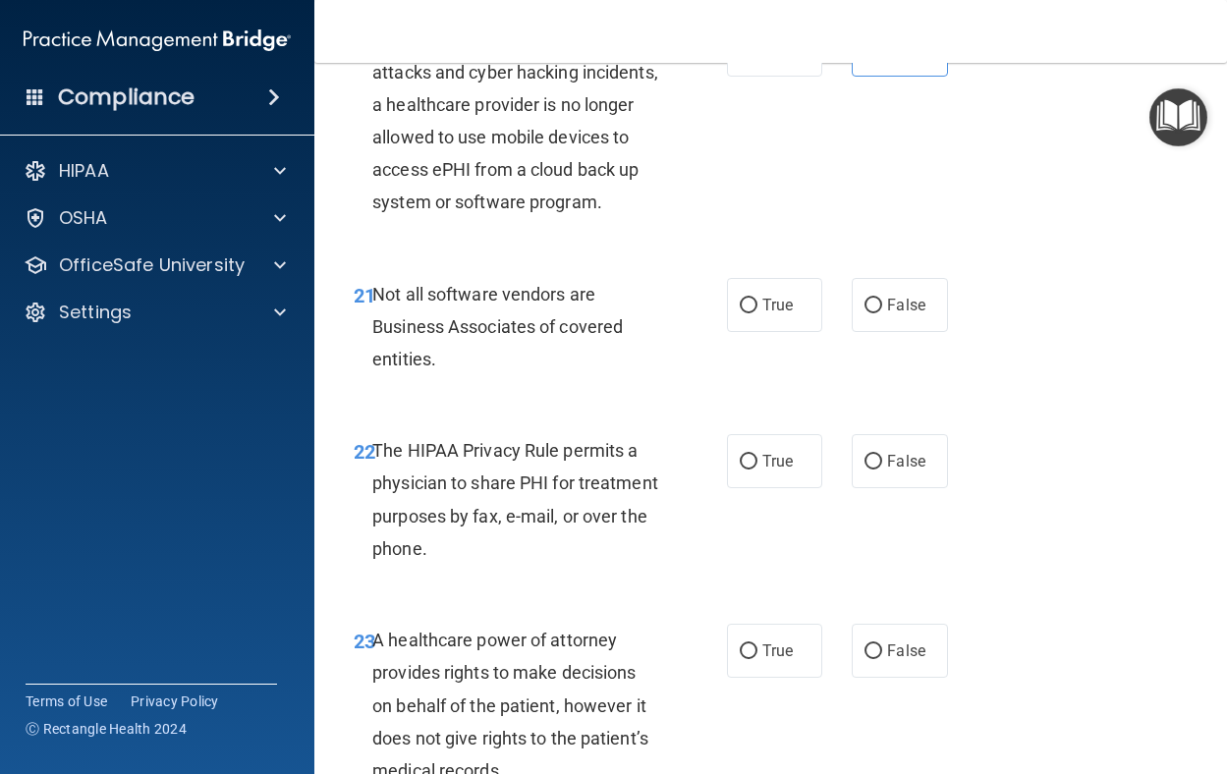
scroll to position [4226, 0]
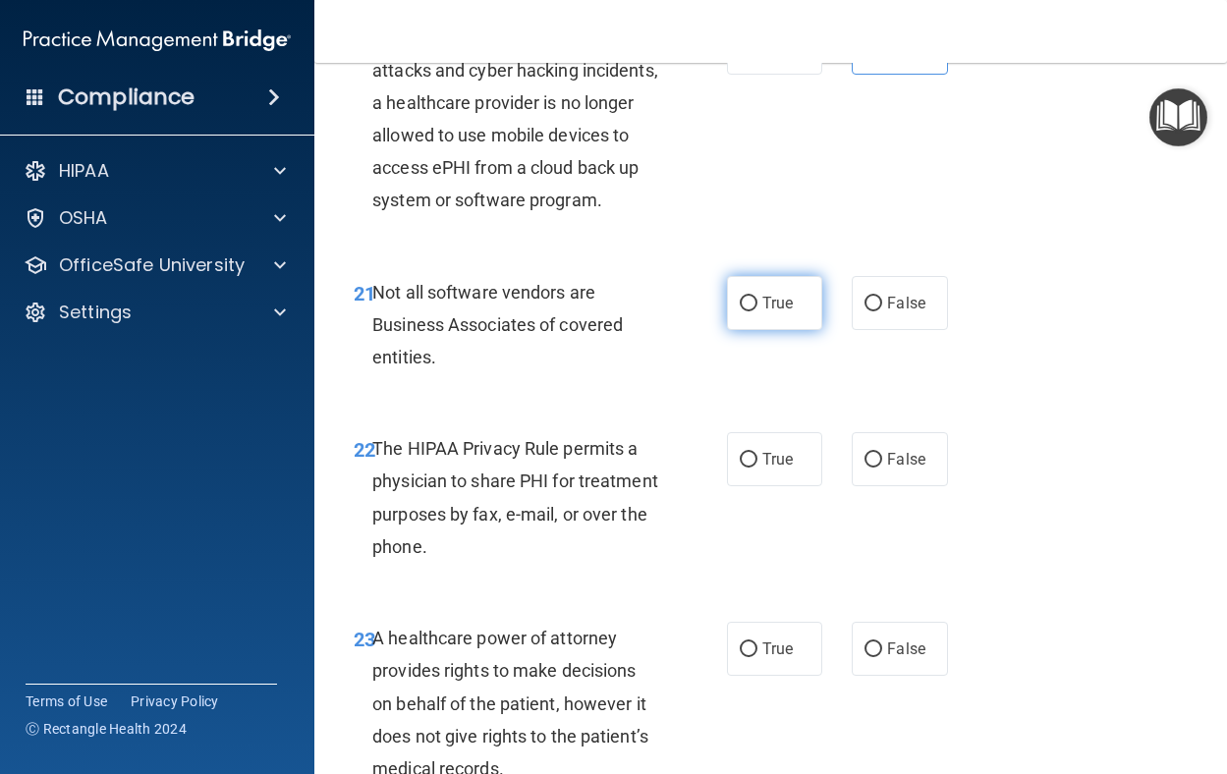
click at [790, 330] on label "True" at bounding box center [775, 303] width 96 height 54
click at [758, 312] on input "True" at bounding box center [749, 304] width 18 height 15
radio input "true"
click at [762, 598] on div "22 The HIPAA Privacy Rule permits a physician to share PHI for treatment purpos…" at bounding box center [771, 503] width 864 height 190
click at [763, 486] on label "True" at bounding box center [775, 459] width 96 height 54
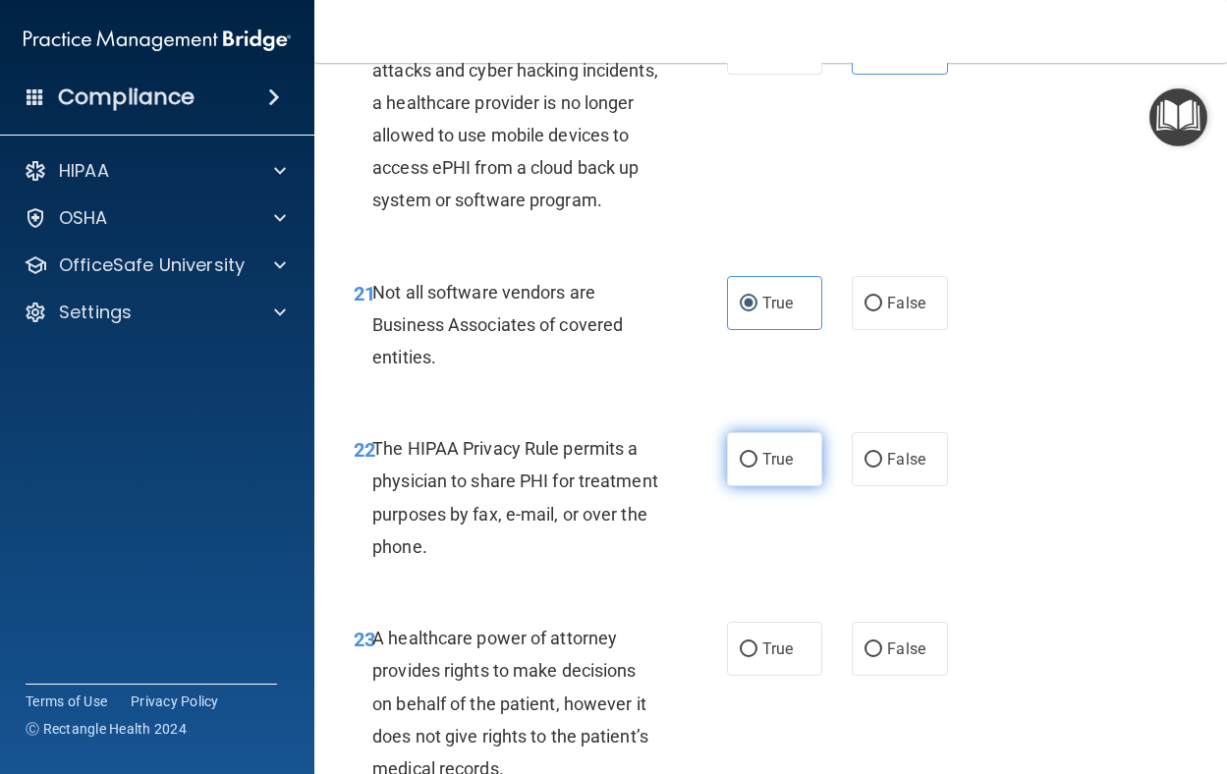
click at [758, 468] on input "True" at bounding box center [749, 460] width 18 height 15
radio input "true"
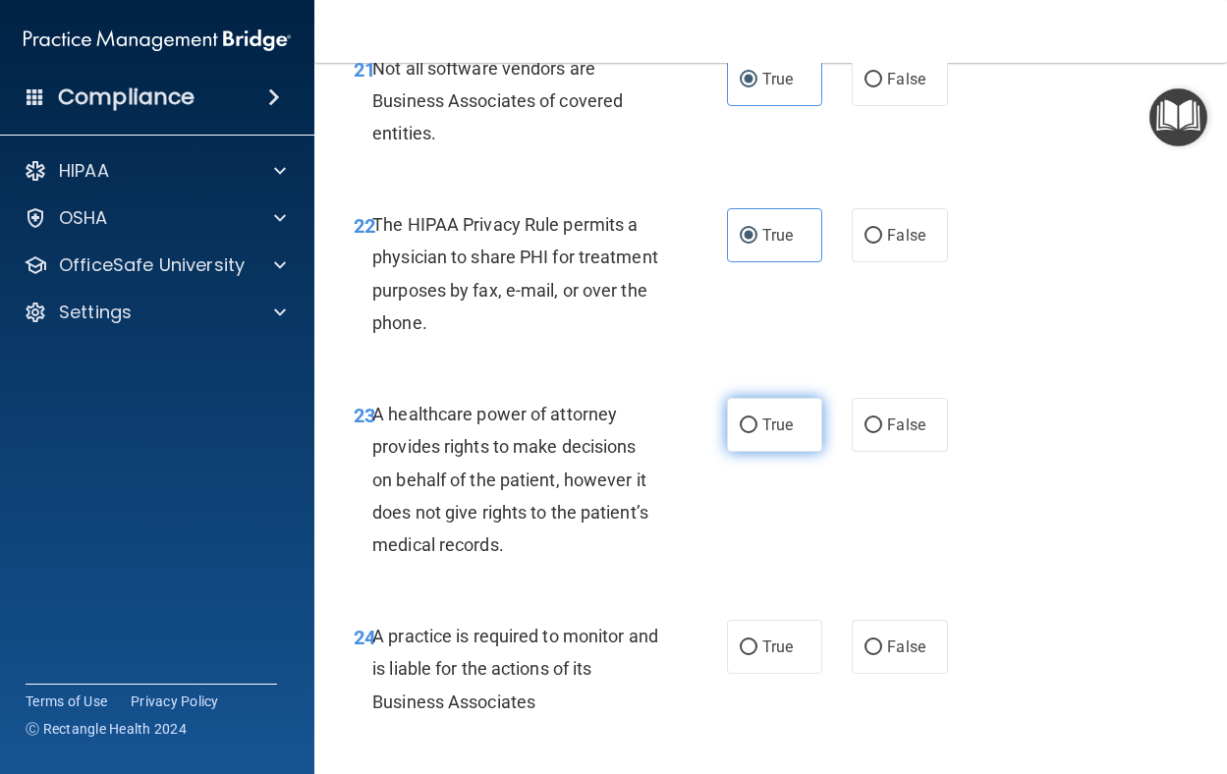
scroll to position [4521, 0]
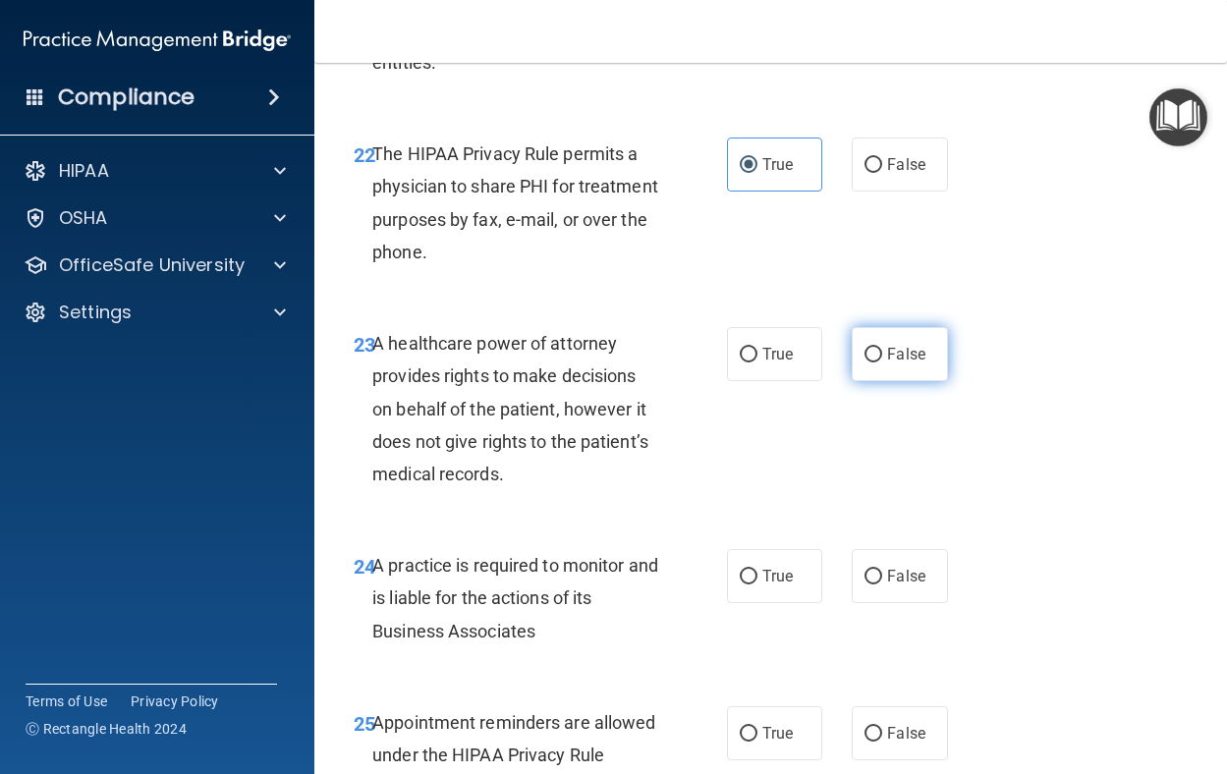
click at [901, 381] on label "False" at bounding box center [900, 354] width 96 height 54
click at [883, 363] on input "False" at bounding box center [874, 355] width 18 height 15
radio input "true"
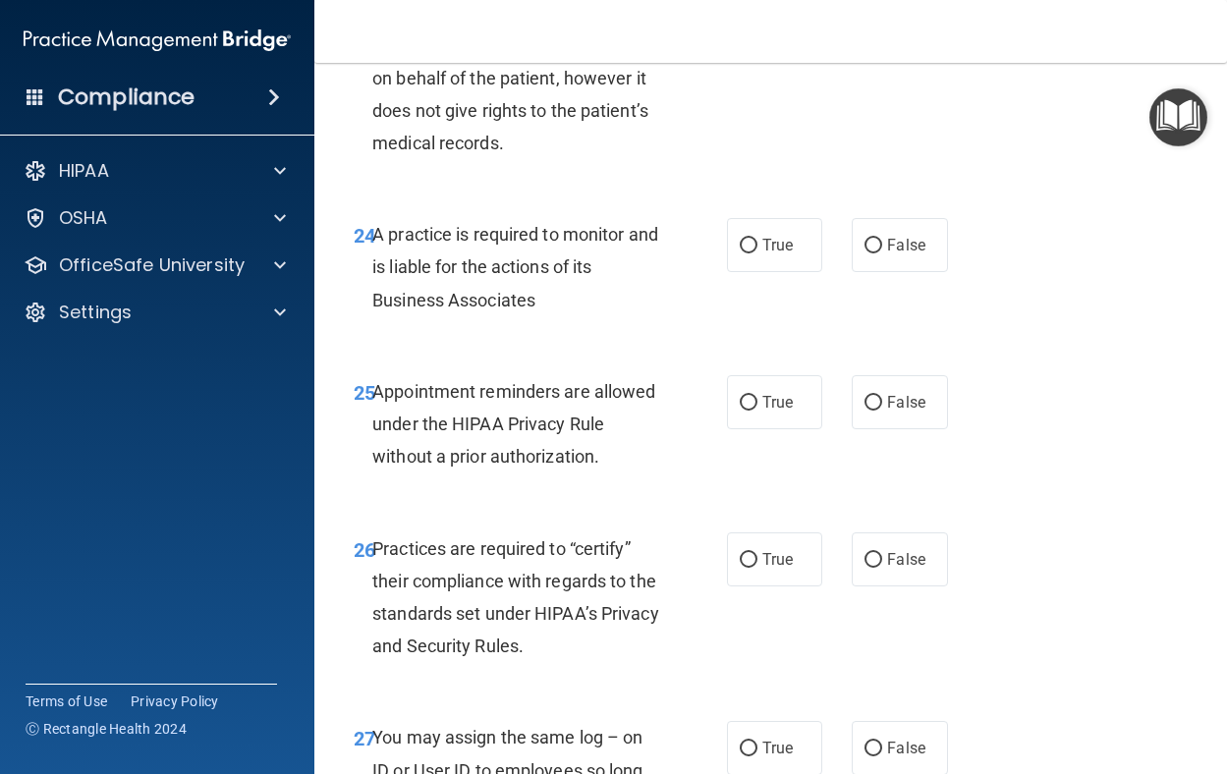
scroll to position [4914, 0]
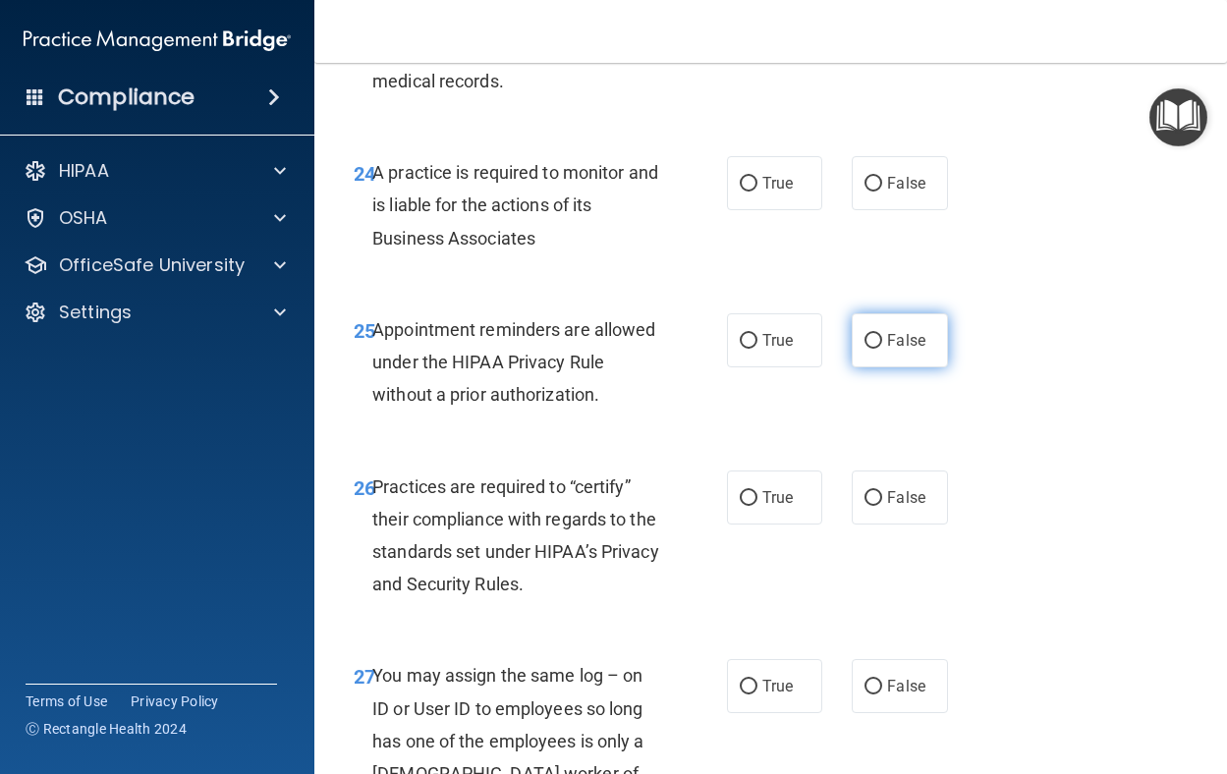
click at [897, 368] on label "False" at bounding box center [900, 341] width 96 height 54
click at [883, 349] on input "False" at bounding box center [874, 341] width 18 height 15
radio input "true"
click at [936, 210] on label "False" at bounding box center [900, 183] width 96 height 54
click at [883, 192] on input "False" at bounding box center [874, 184] width 18 height 15
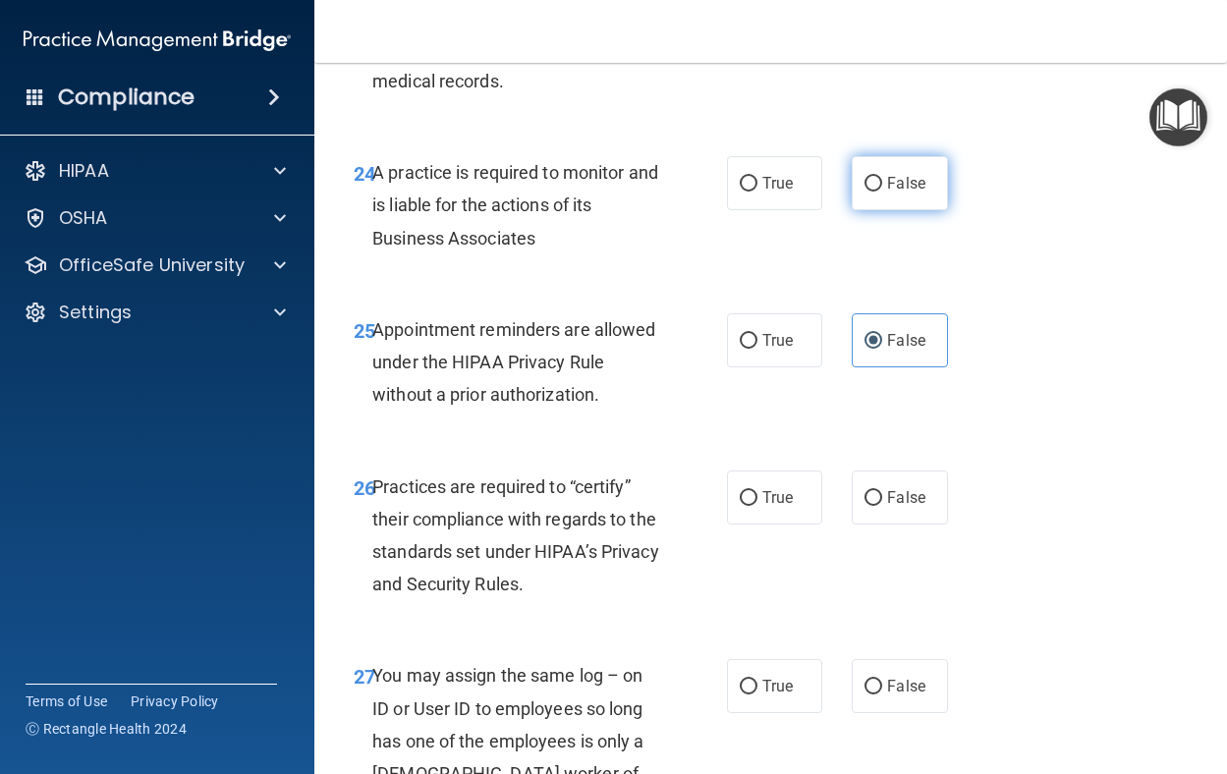
radio input "true"
click at [783, 368] on label "True" at bounding box center [775, 341] width 96 height 54
click at [758, 349] on input "True" at bounding box center [749, 341] width 18 height 15
radio input "true"
radio input "false"
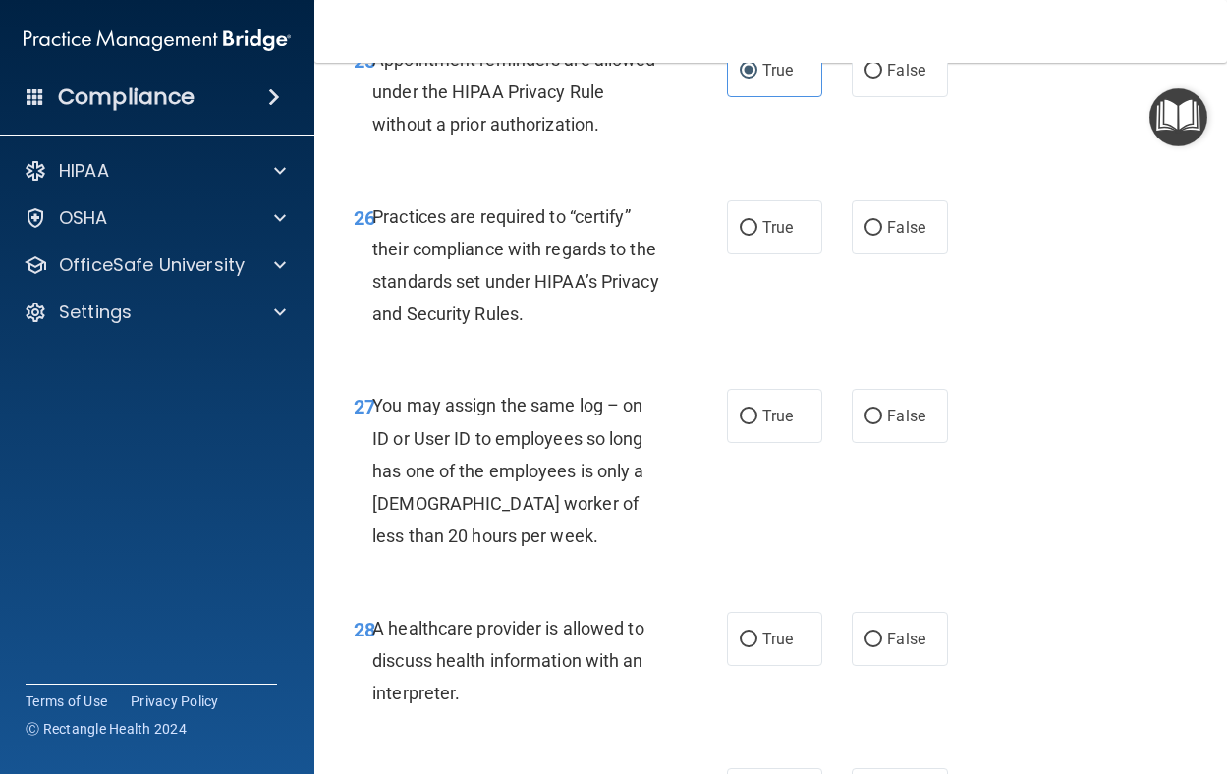
scroll to position [5209, 0]
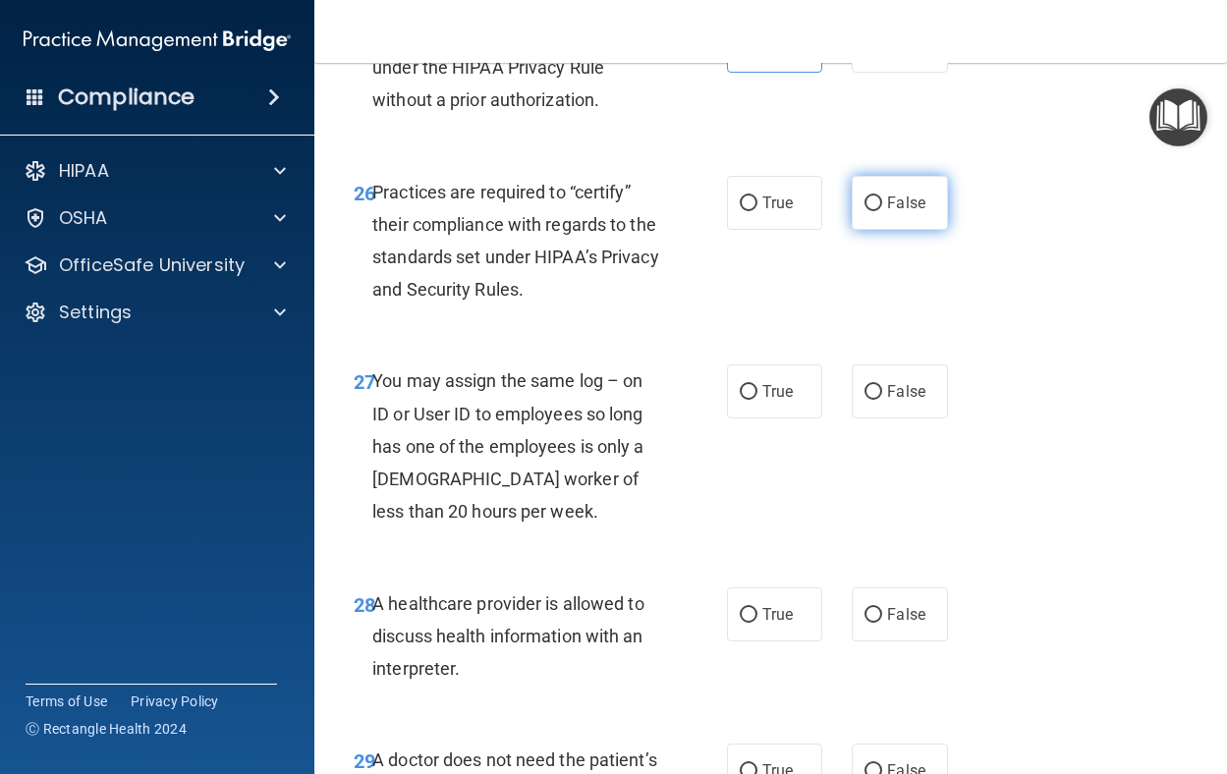
click at [901, 230] on label "False" at bounding box center [900, 203] width 96 height 54
click at [883, 211] on input "False" at bounding box center [874, 204] width 18 height 15
radio input "true"
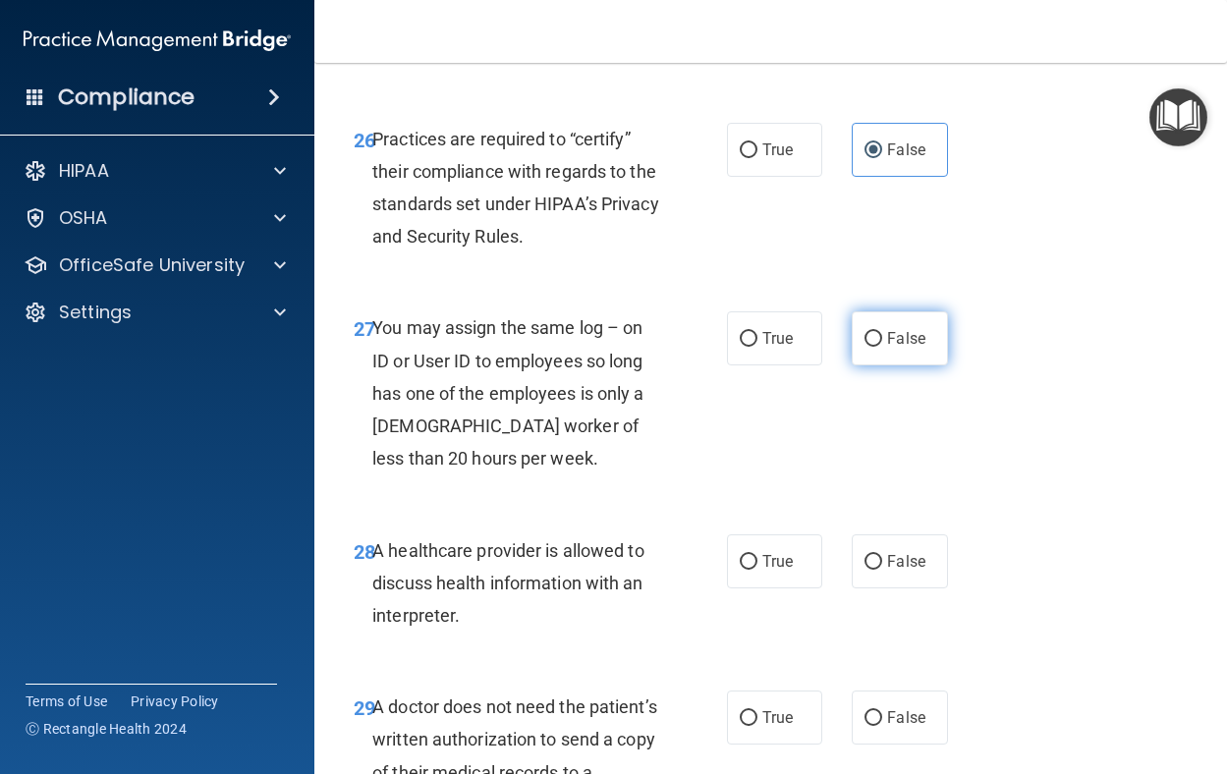
scroll to position [5307, 0]
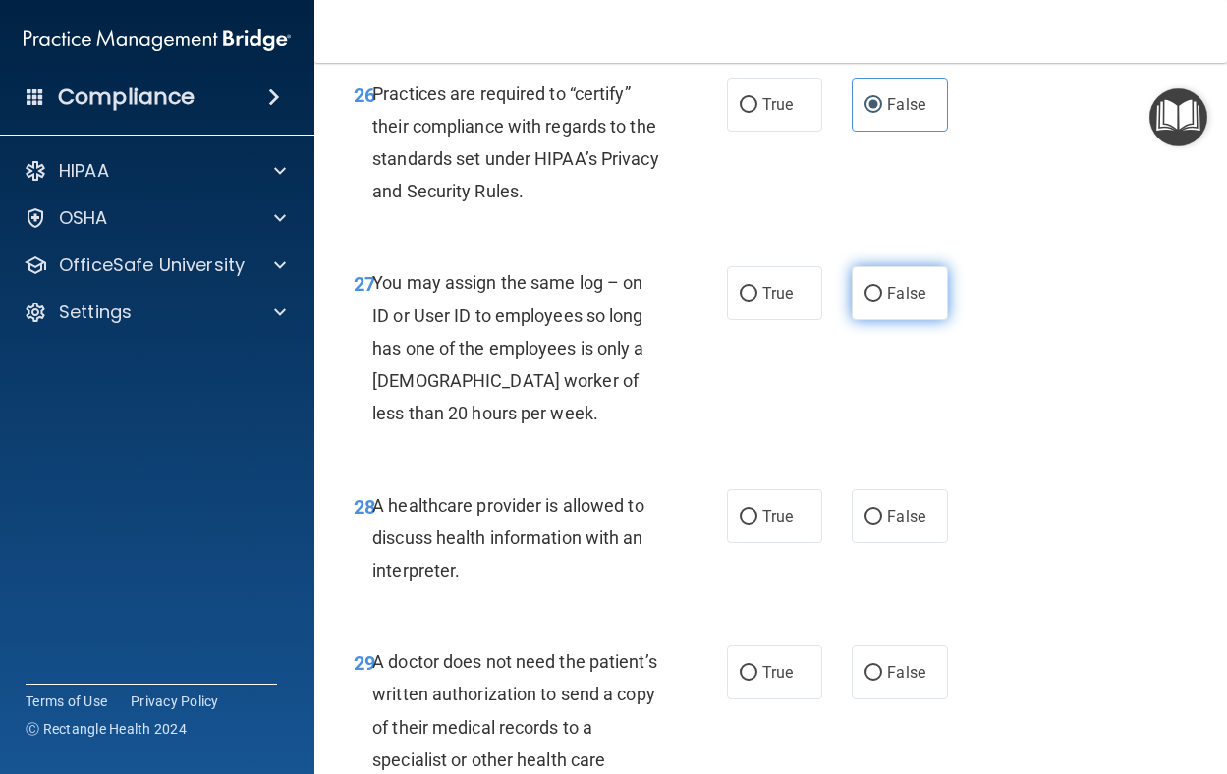
click at [898, 320] on label "False" at bounding box center [900, 293] width 96 height 54
click at [883, 302] on input "False" at bounding box center [874, 294] width 18 height 15
radio input "true"
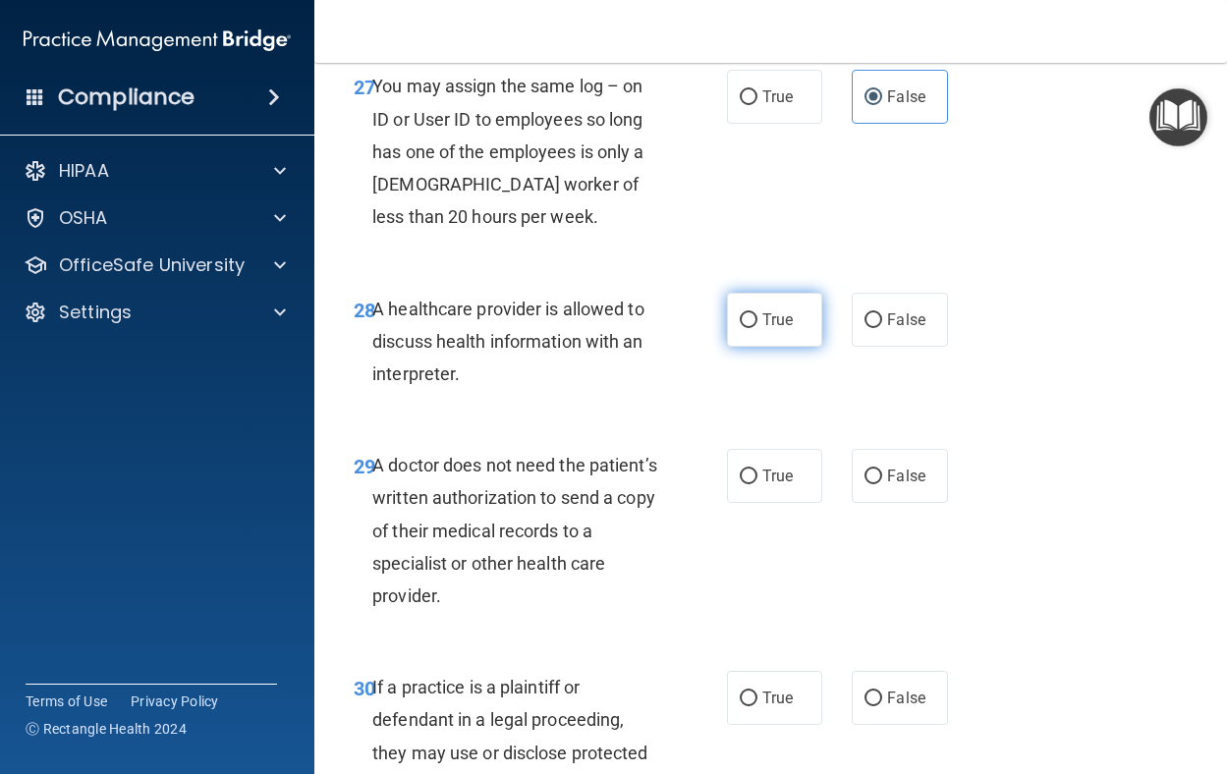
click at [769, 347] on label "True" at bounding box center [775, 320] width 96 height 54
click at [758, 328] on input "True" at bounding box center [749, 321] width 18 height 15
radio input "true"
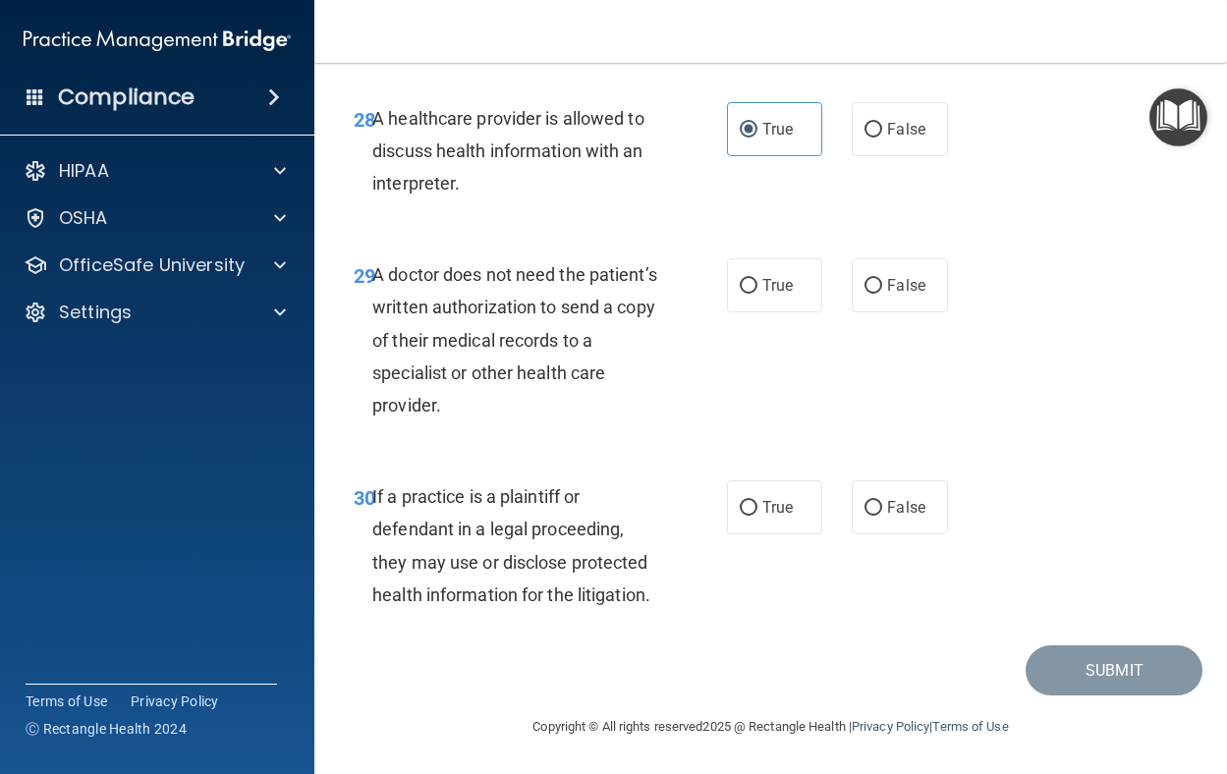
scroll to position [5890, 0]
click at [740, 291] on input "True" at bounding box center [749, 286] width 18 height 15
radio input "true"
click at [737, 496] on label "True" at bounding box center [775, 508] width 96 height 54
click at [740, 501] on input "True" at bounding box center [749, 508] width 18 height 15
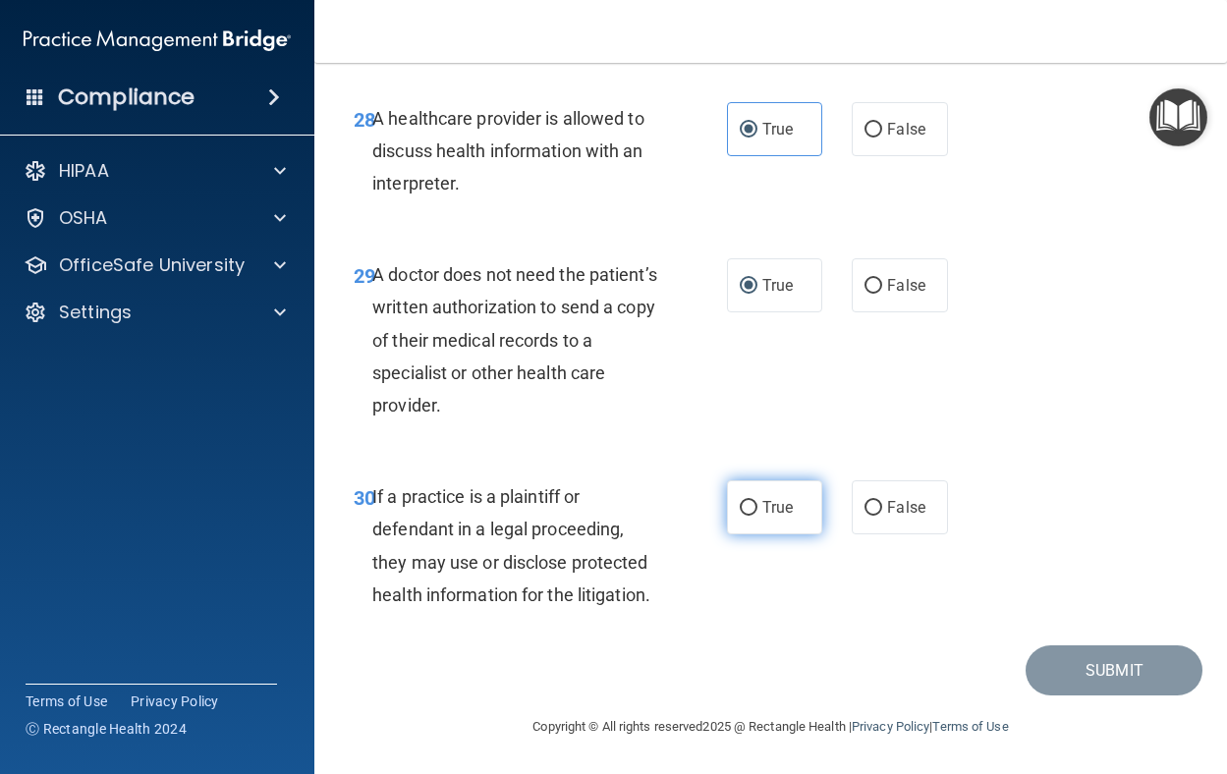
radio input "true"
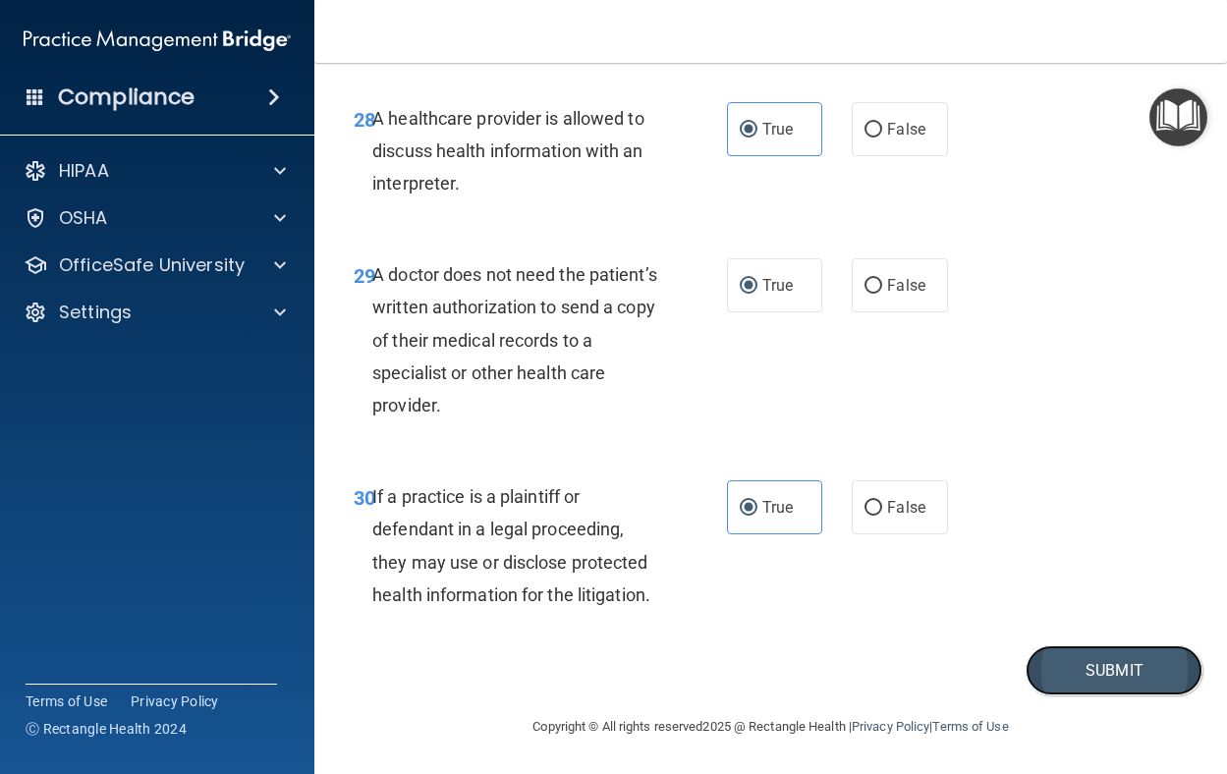
click at [1040, 668] on button "Submit" at bounding box center [1114, 671] width 177 height 50
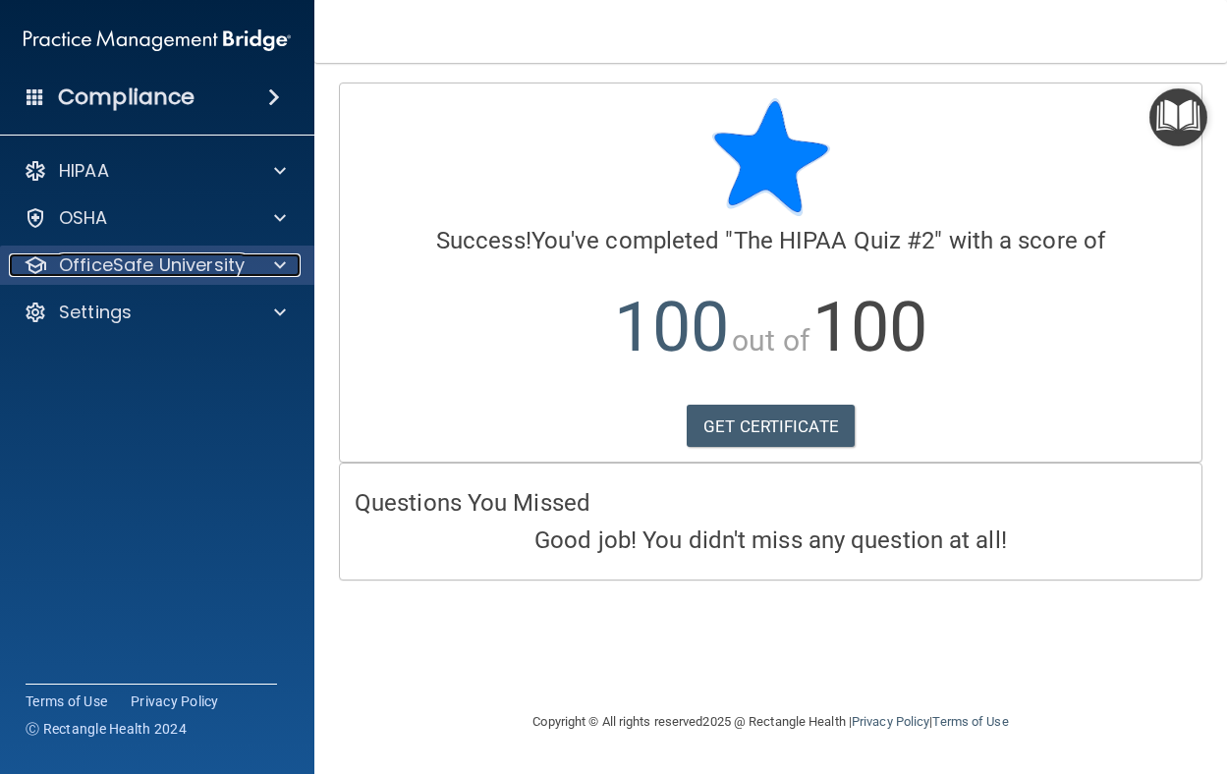
click at [187, 259] on p "OfficeSafe University" at bounding box center [152, 266] width 186 height 24
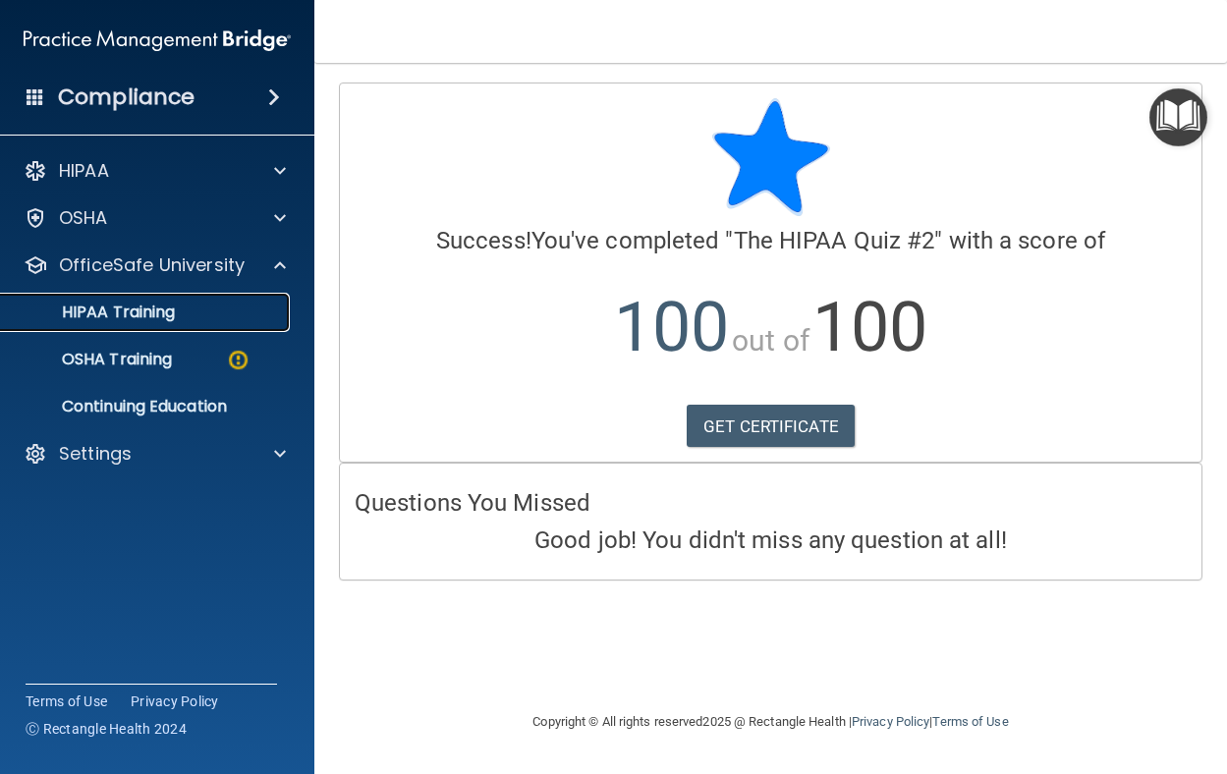
click at [166, 312] on p "HIPAA Training" at bounding box center [94, 313] width 162 height 20
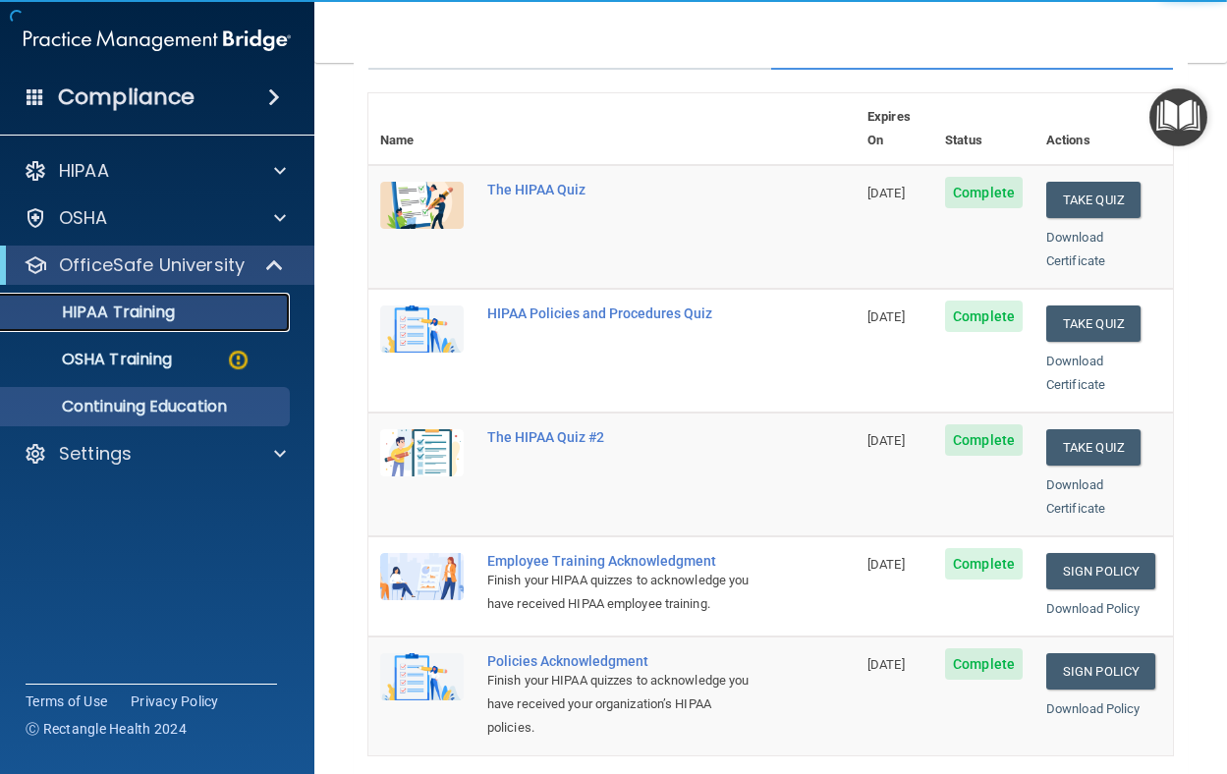
scroll to position [197, 0]
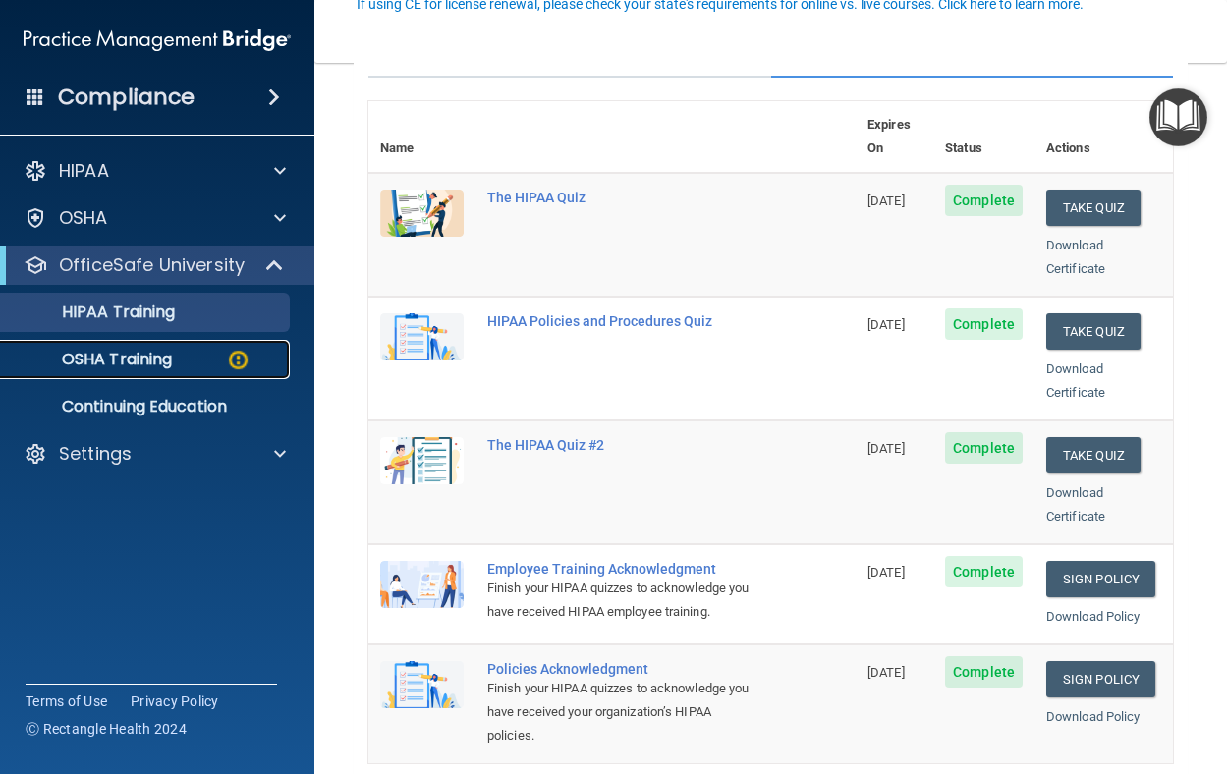
click at [132, 370] on p "OSHA Training" at bounding box center [92, 360] width 159 height 20
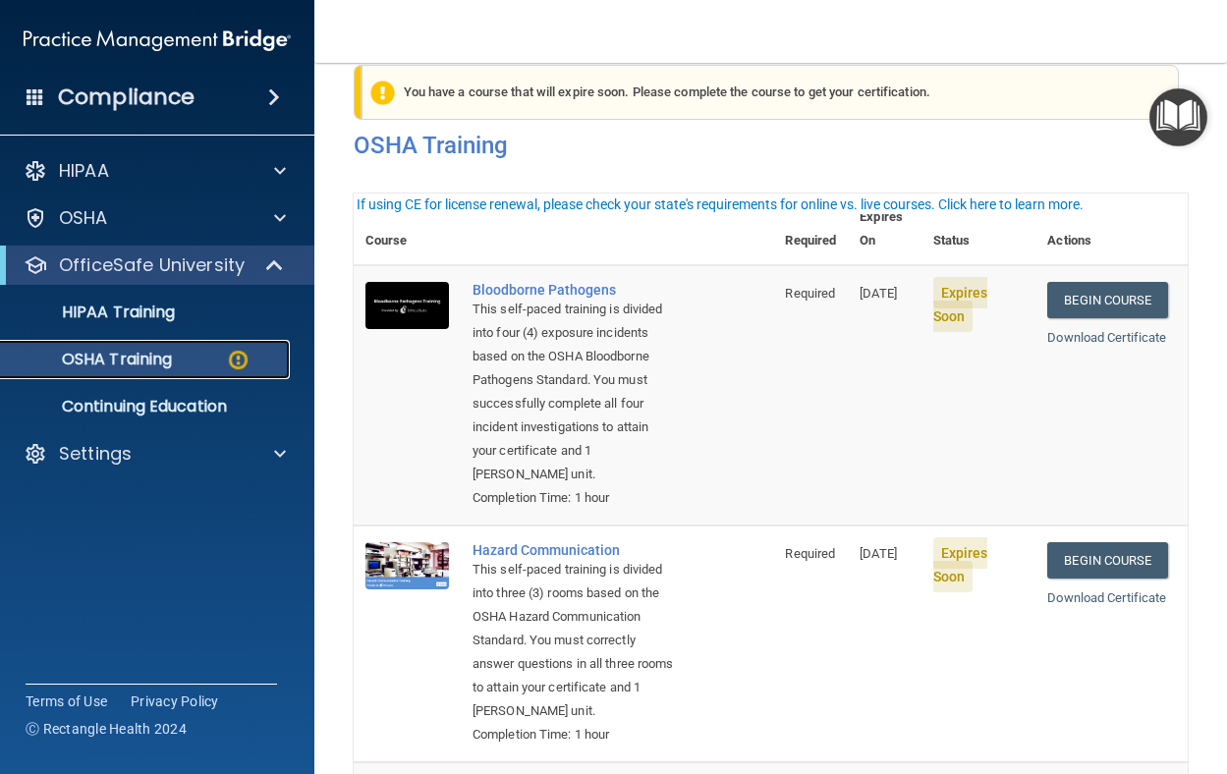
scroll to position [7, 0]
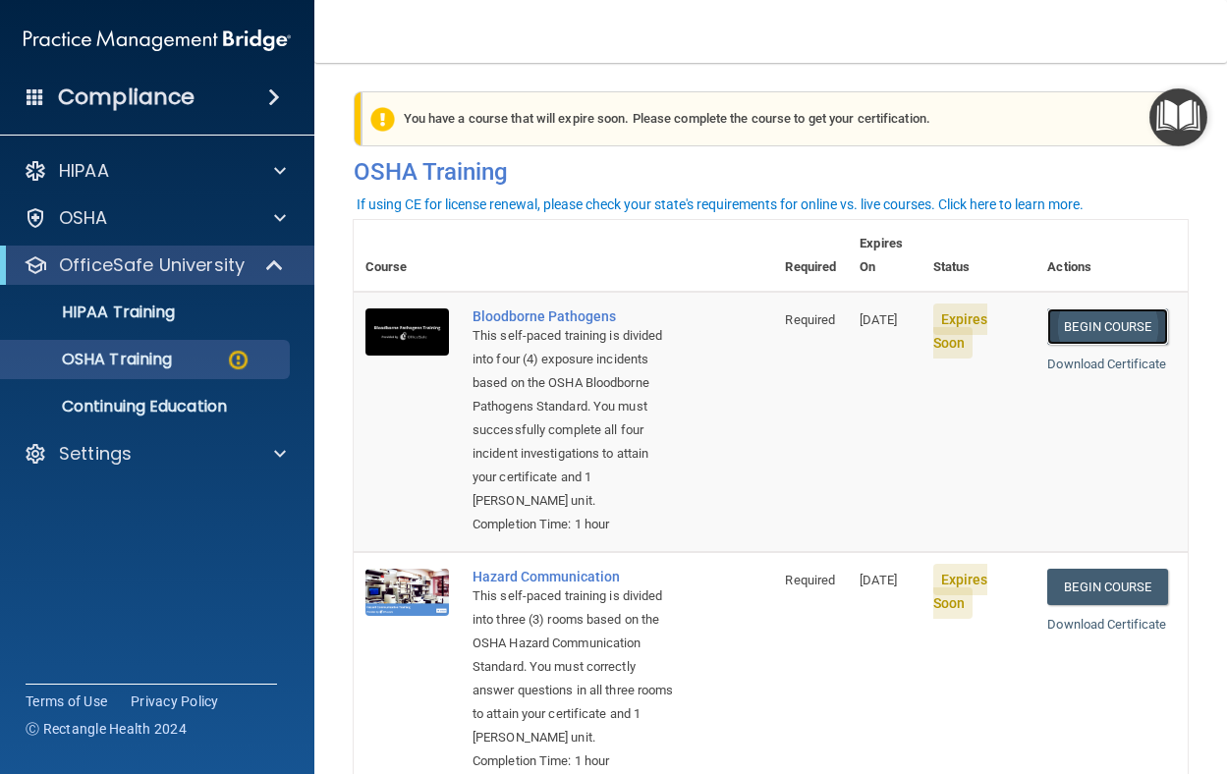
click at [1091, 309] on link "Begin Course" at bounding box center [1108, 327] width 120 height 36
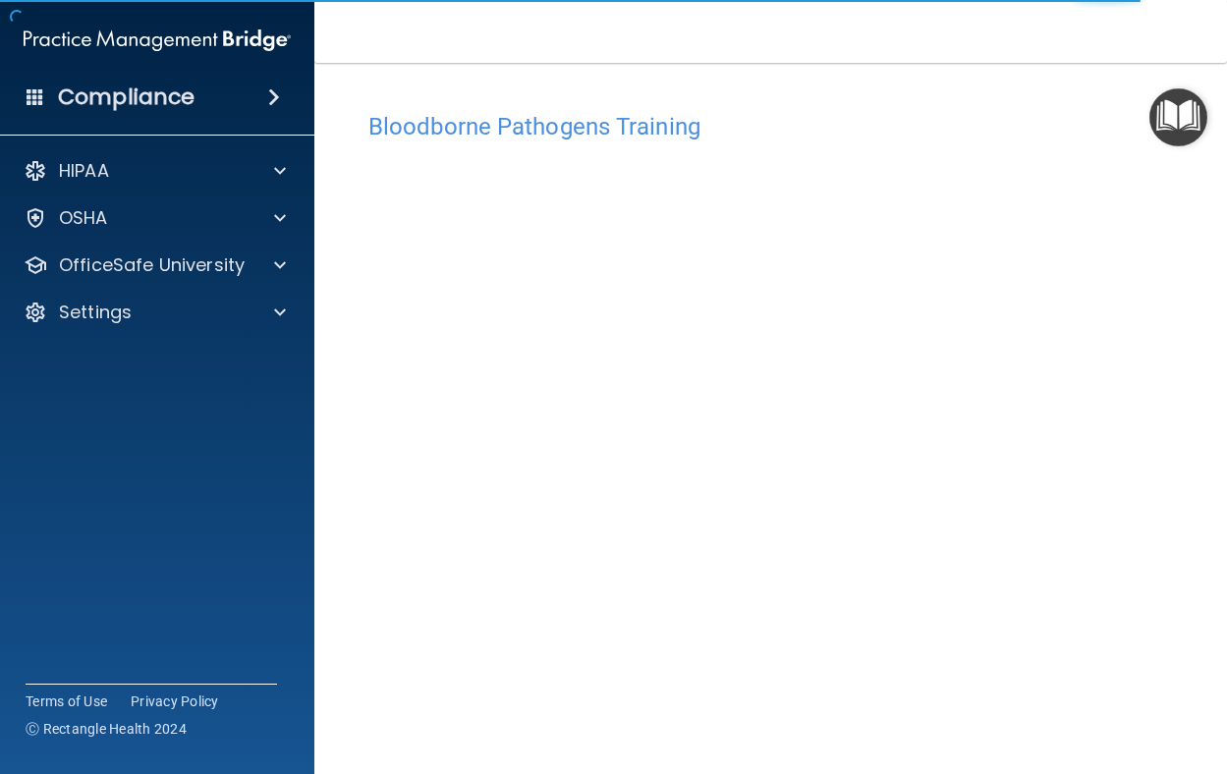
click at [1190, 140] on img "Open Resource Center" at bounding box center [1179, 117] width 58 height 58
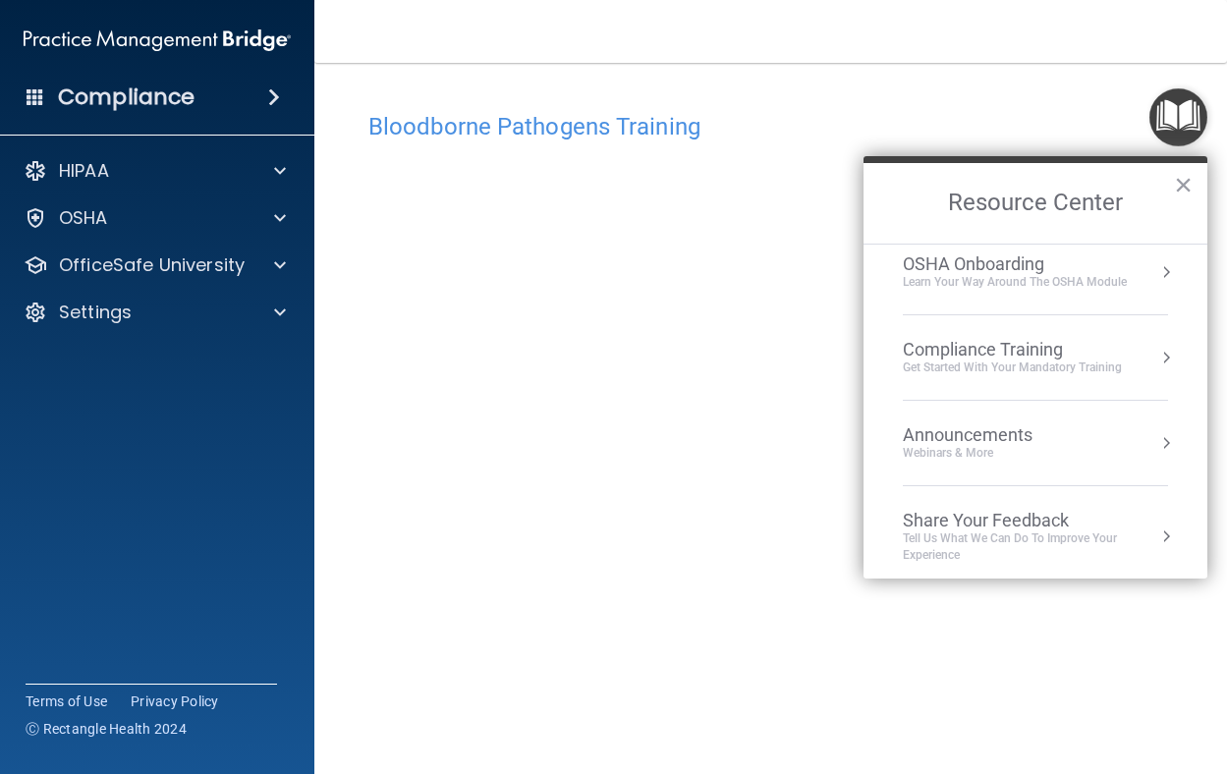
scroll to position [110, 0]
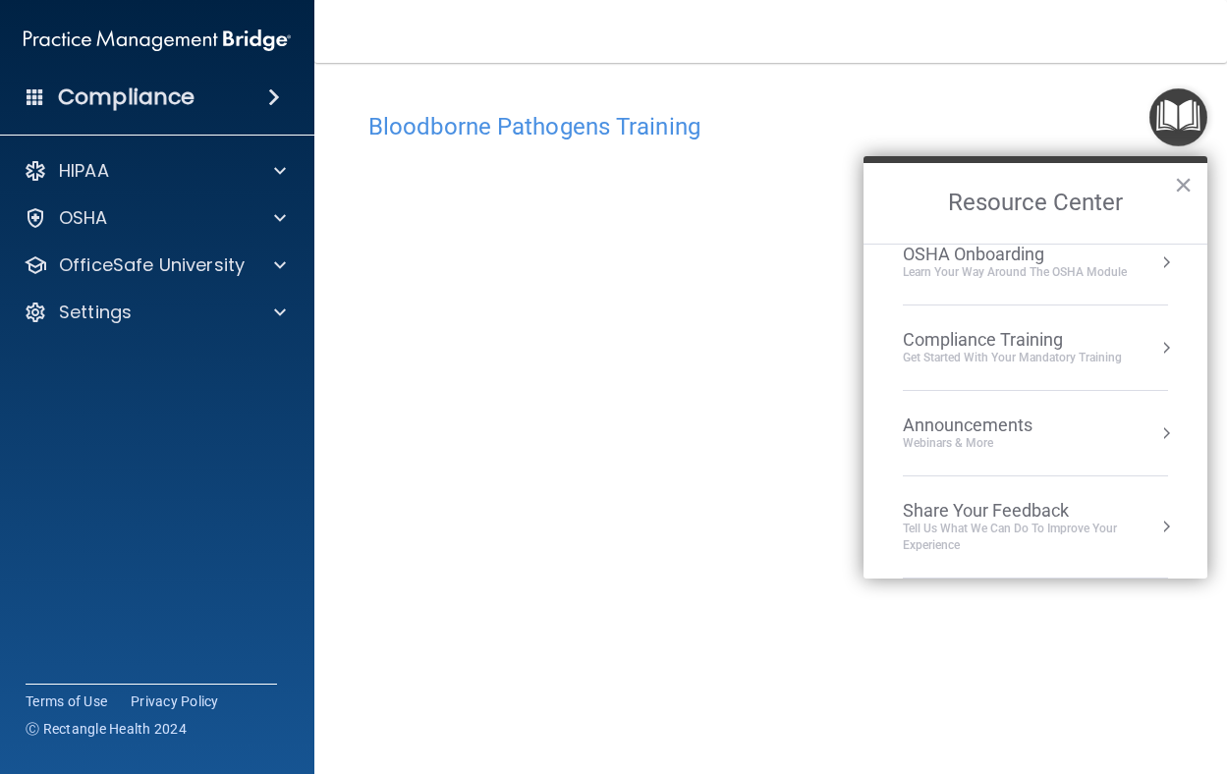
click at [988, 93] on div "Bloodborne Pathogens Training This course doesn’t expire until 08/25/2025. Are …" at bounding box center [771, 423] width 834 height 680
click at [873, 88] on div "Bloodborne Pathogens Training This course doesn’t expire until 08/25/2025. Are …" at bounding box center [771, 423] width 834 height 680
click at [1170, 192] on h2 "Resource Center" at bounding box center [1036, 203] width 344 height 81
click at [1183, 194] on button "×" at bounding box center [1183, 184] width 19 height 31
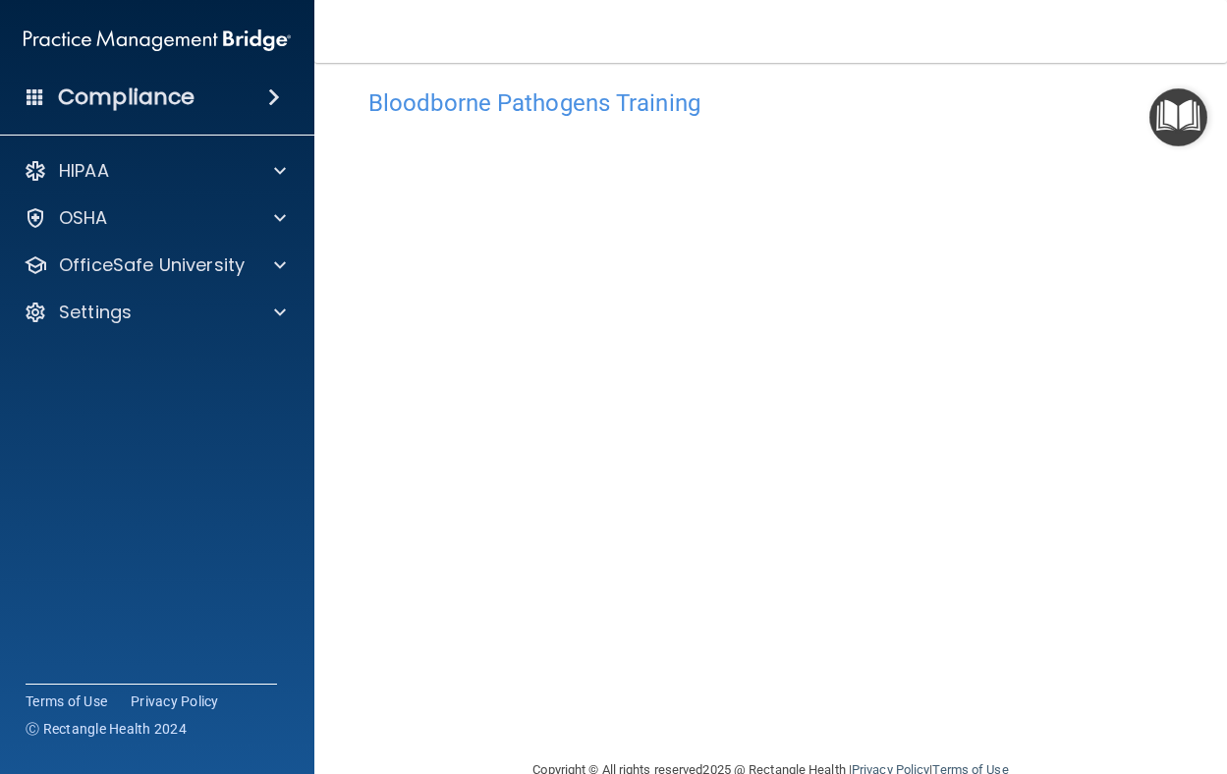
scroll to position [0, 0]
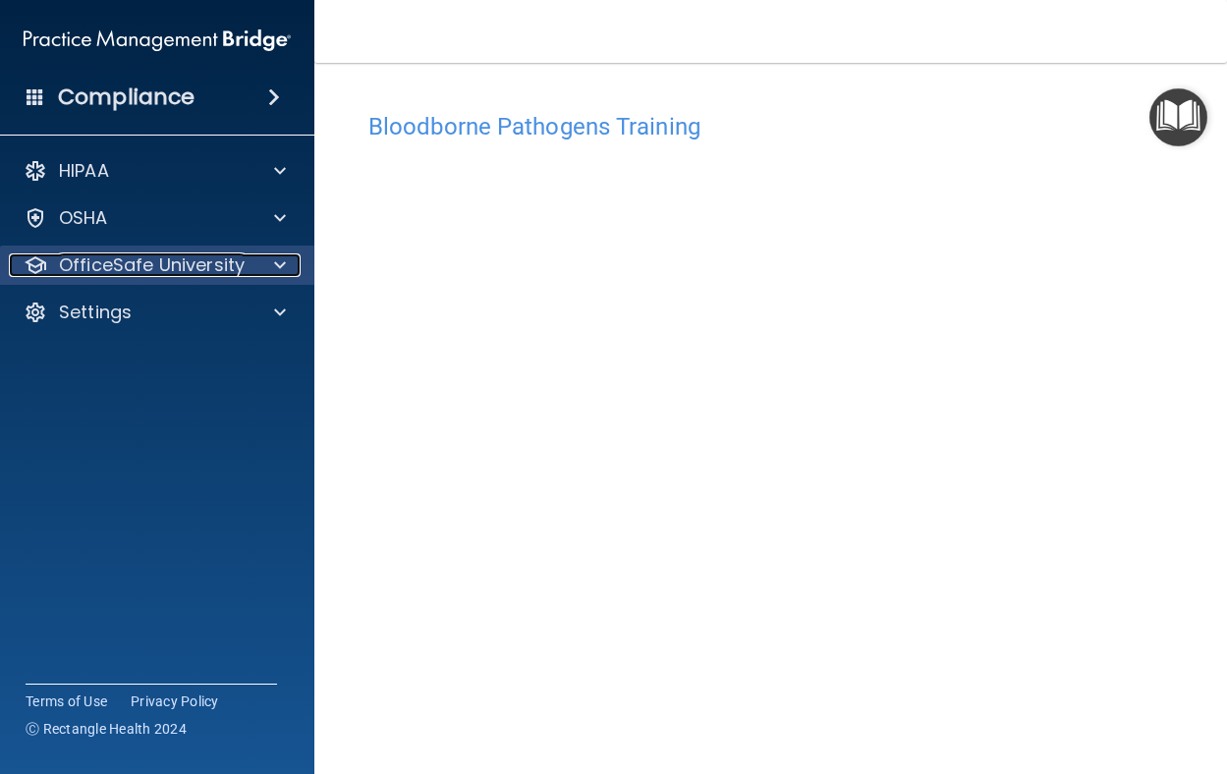
click at [178, 266] on p "OfficeSafe University" at bounding box center [152, 266] width 186 height 24
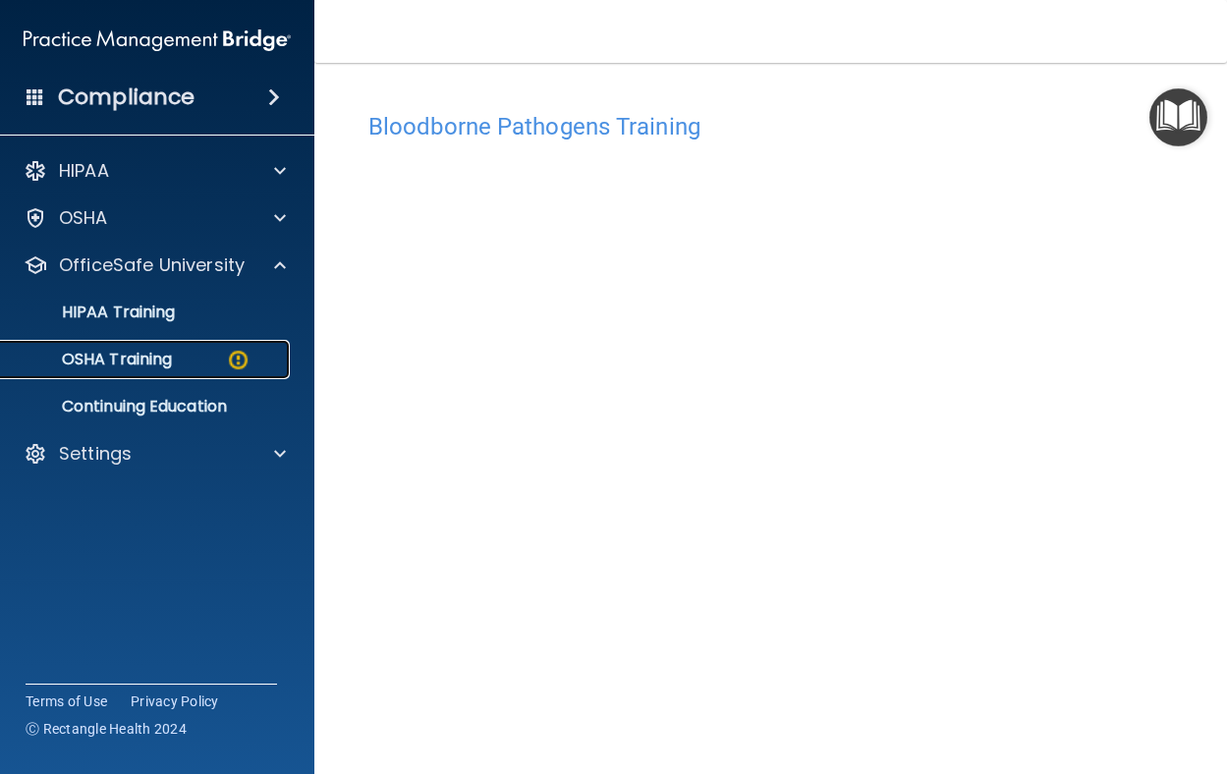
click at [142, 346] on link "OSHA Training" at bounding box center [135, 359] width 310 height 39
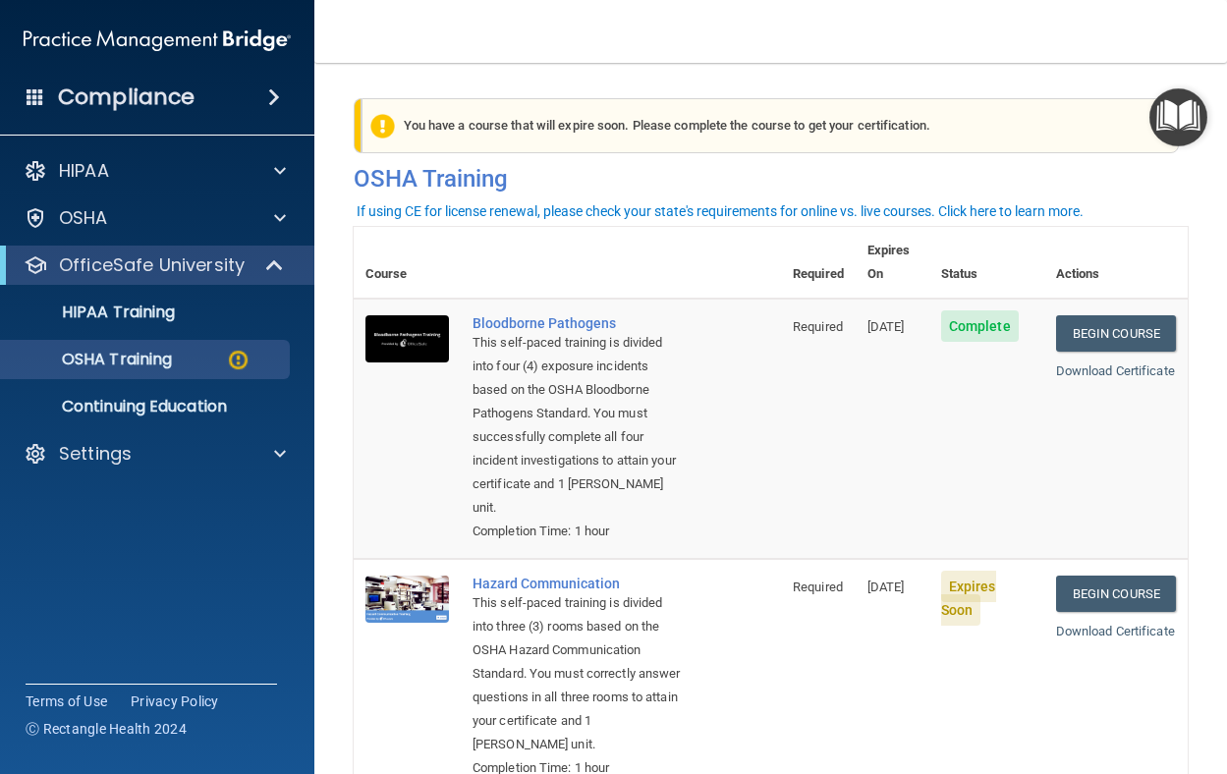
click at [969, 408] on td "Complete" at bounding box center [987, 429] width 115 height 260
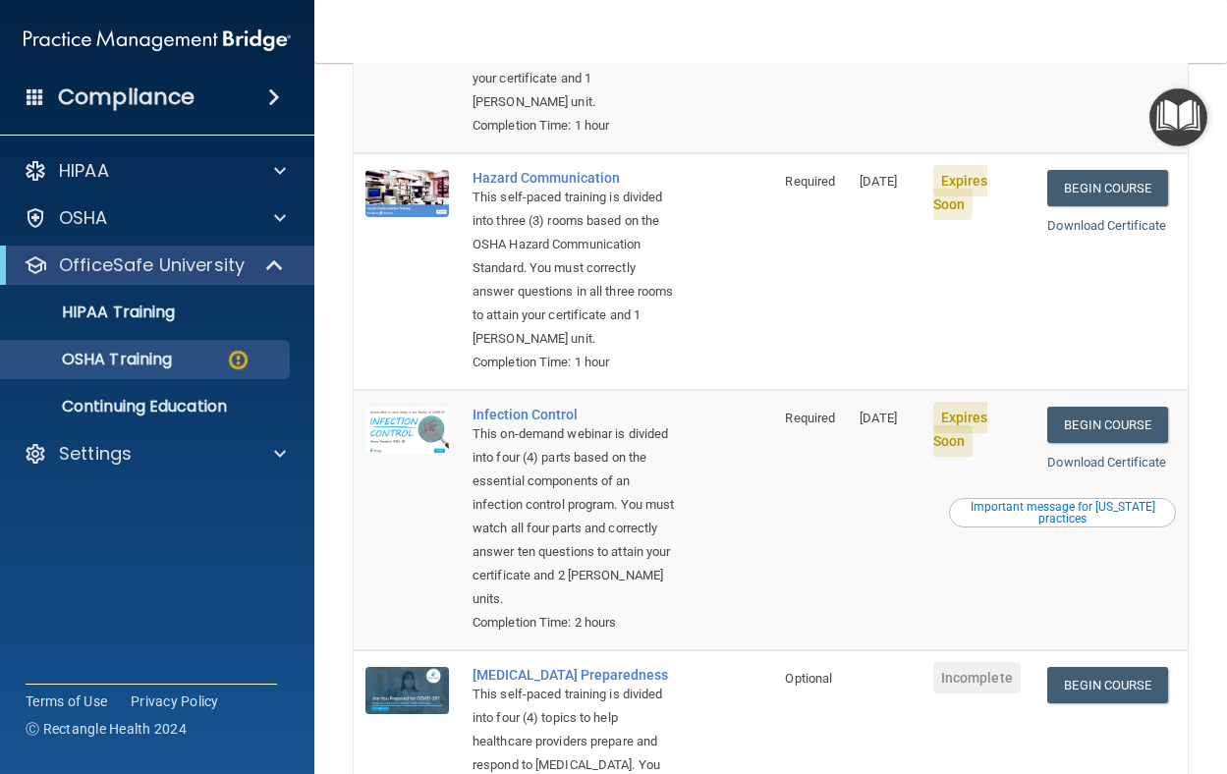
scroll to position [400, 0]
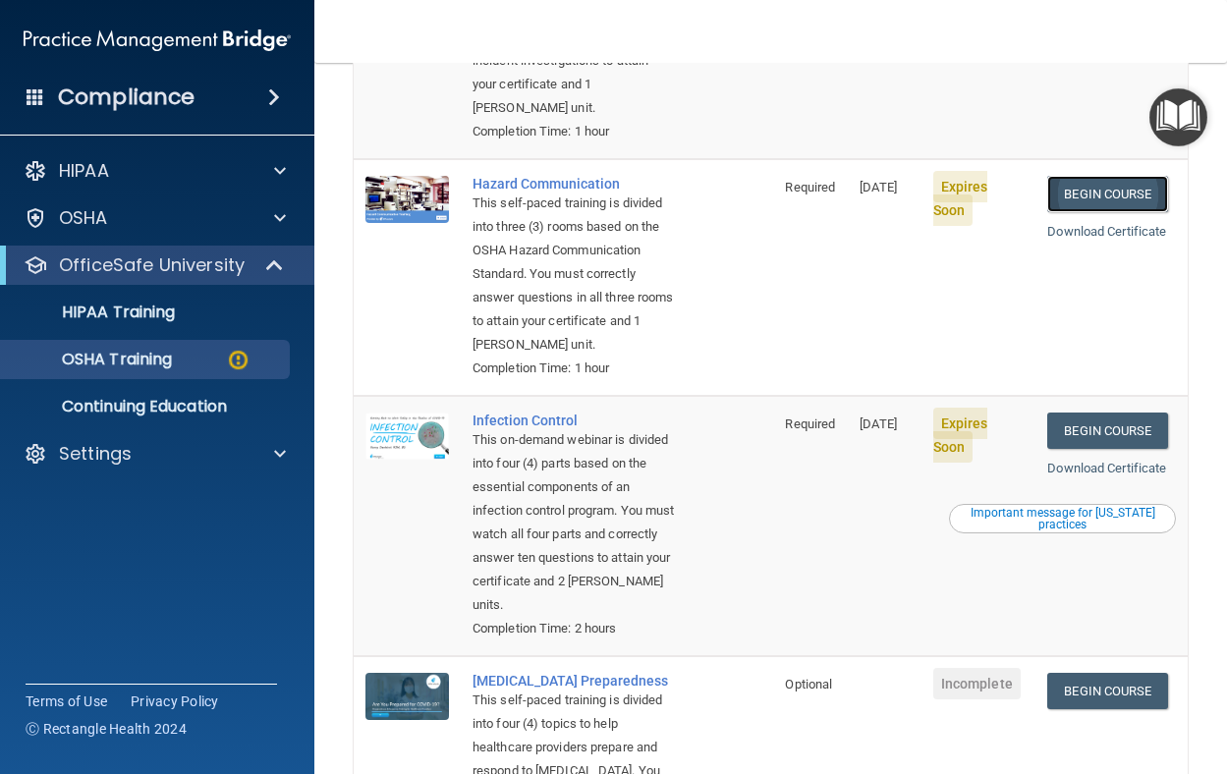
click at [1106, 211] on link "Begin Course" at bounding box center [1108, 194] width 120 height 36
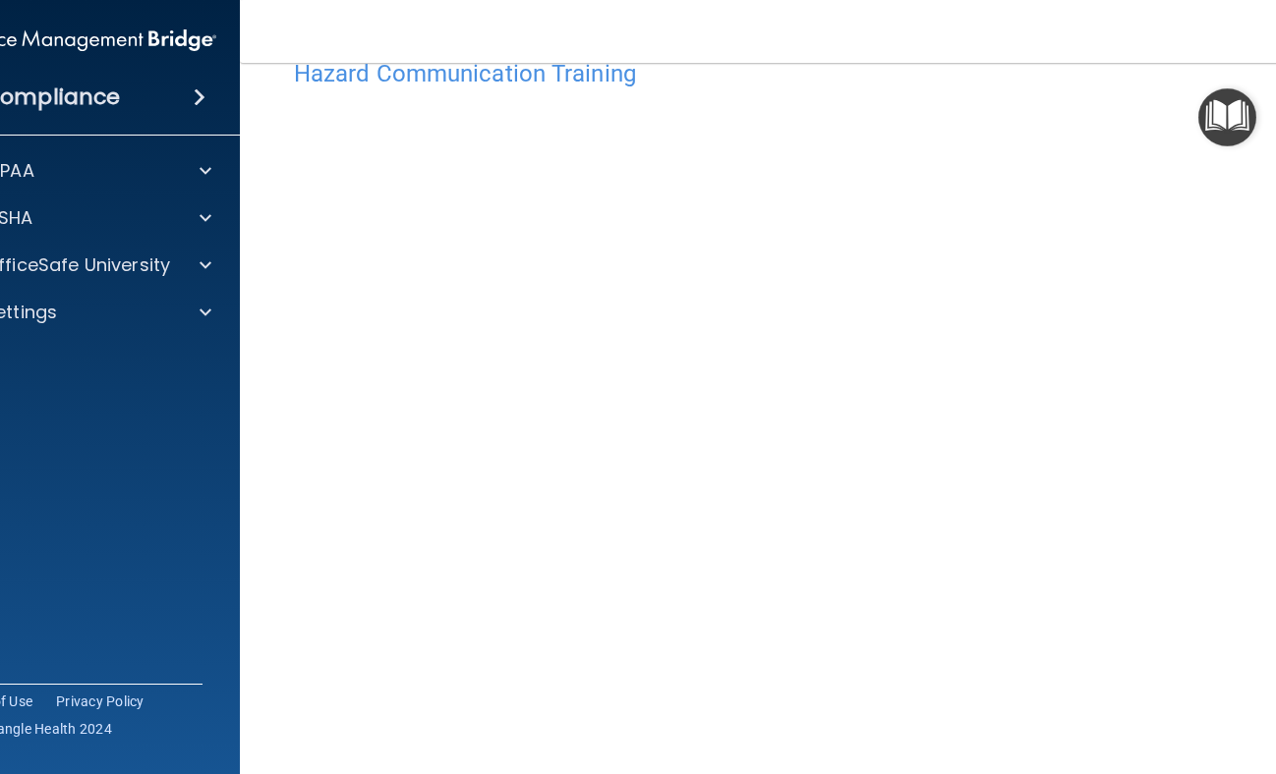
scroll to position [98, 0]
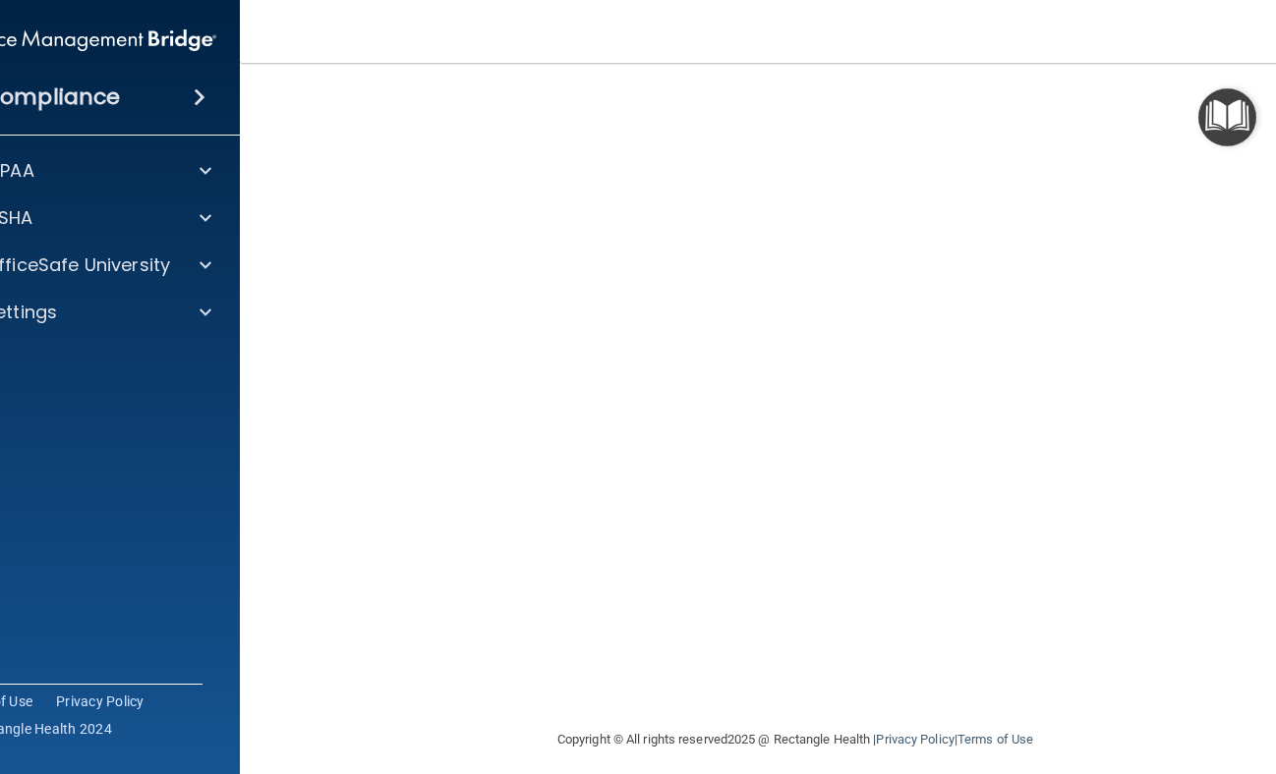
click at [1215, 108] on img "Open Resource Center" at bounding box center [1227, 117] width 58 height 58
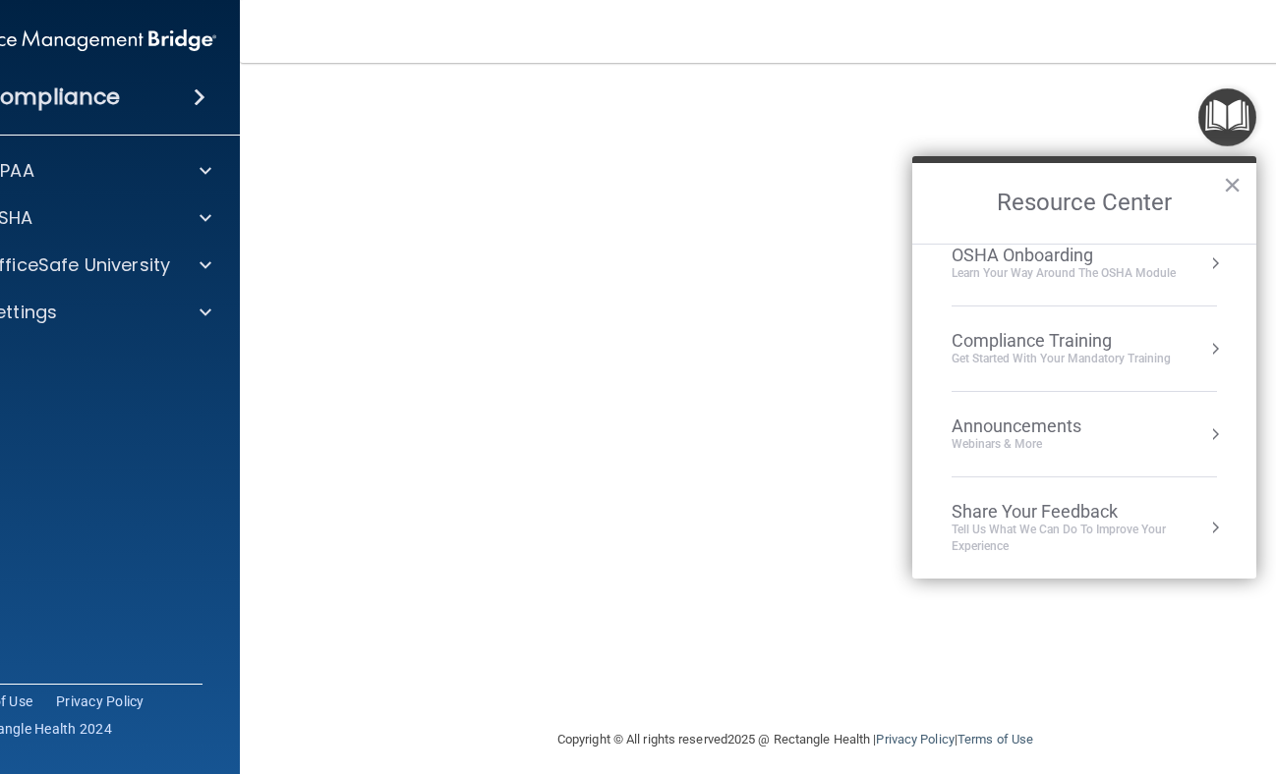
scroll to position [110, 0]
click at [1218, 186] on h2 "Resource Center" at bounding box center [1084, 203] width 344 height 81
click at [1227, 182] on button "×" at bounding box center [1232, 184] width 19 height 31
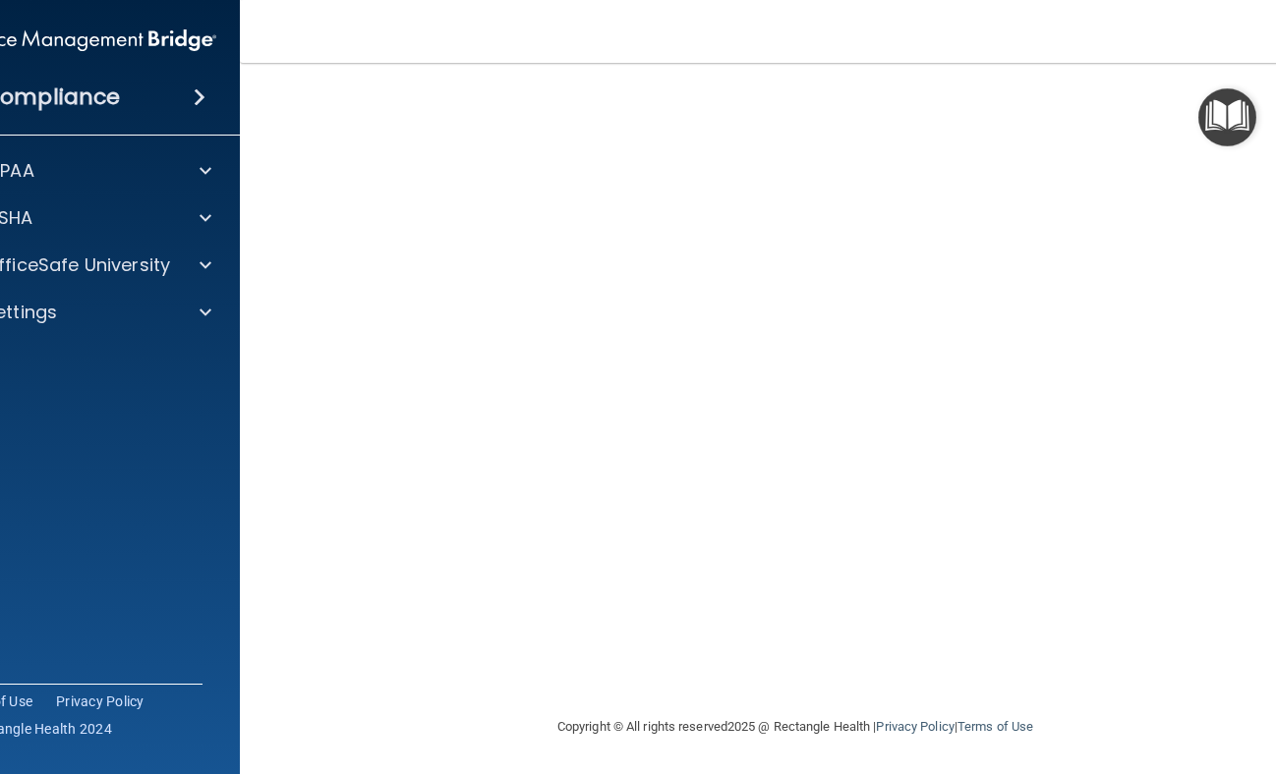
scroll to position [0, 0]
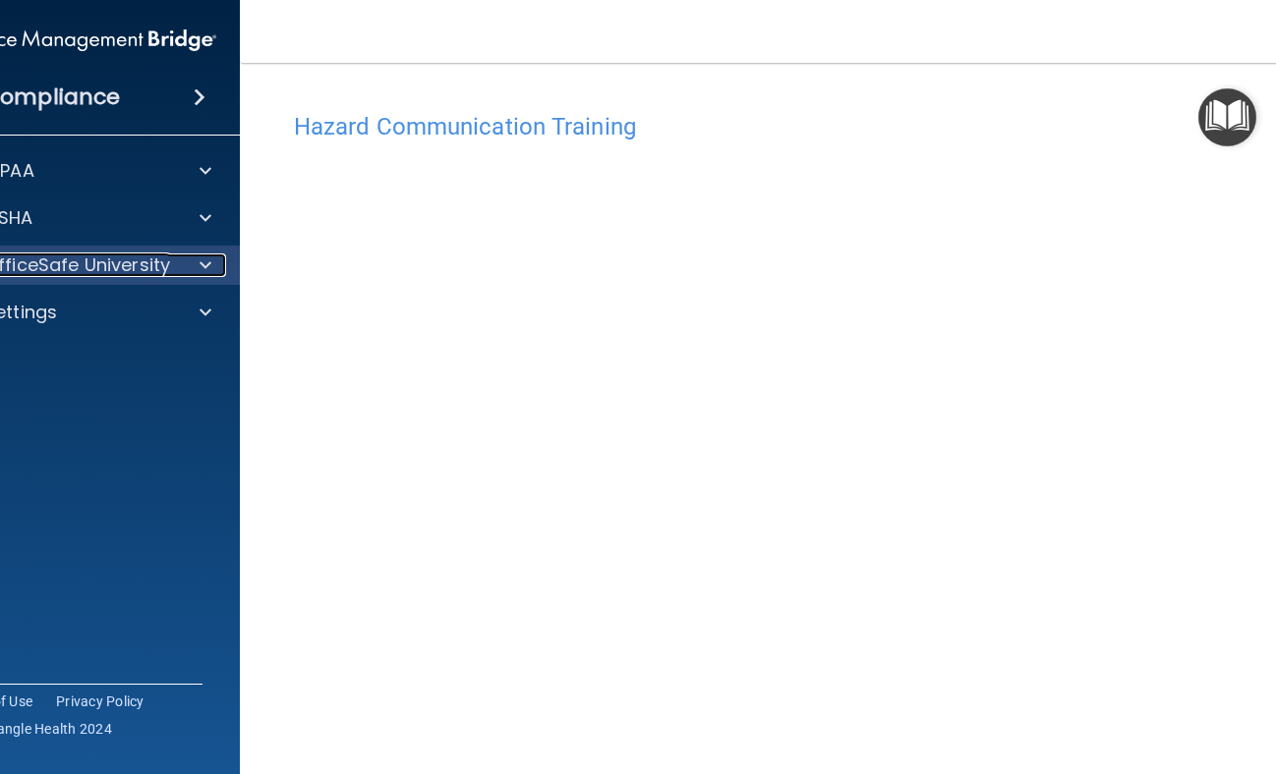
click at [112, 271] on p "OfficeSafe University" at bounding box center [77, 266] width 186 height 24
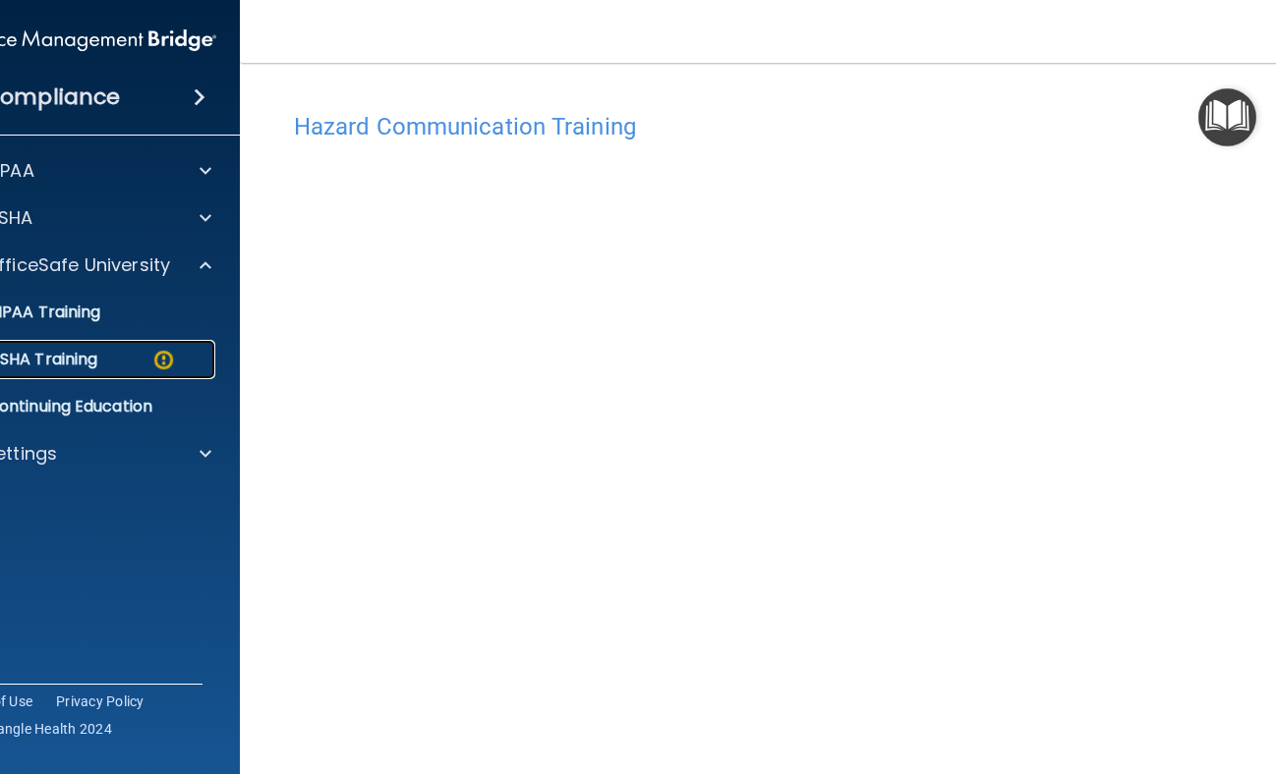
click at [173, 364] on div "OSHA Training" at bounding box center [72, 360] width 268 height 20
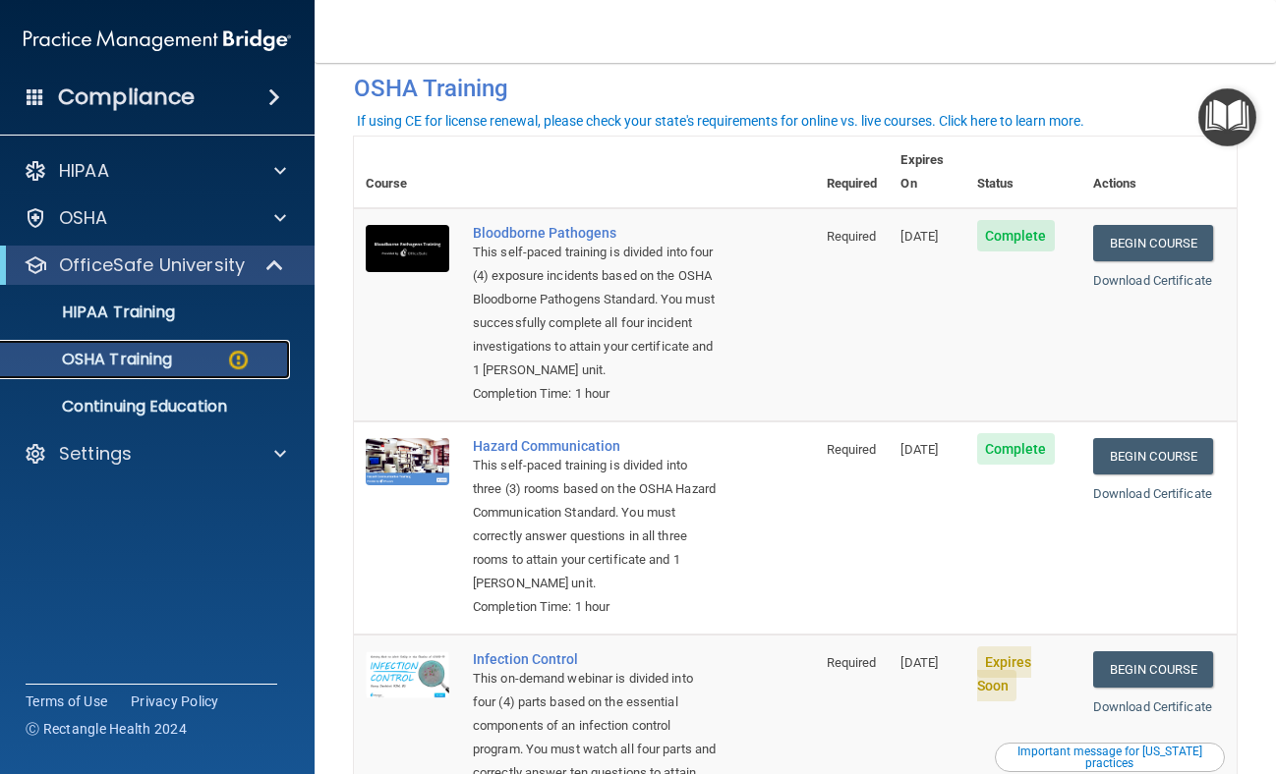
scroll to position [295, 0]
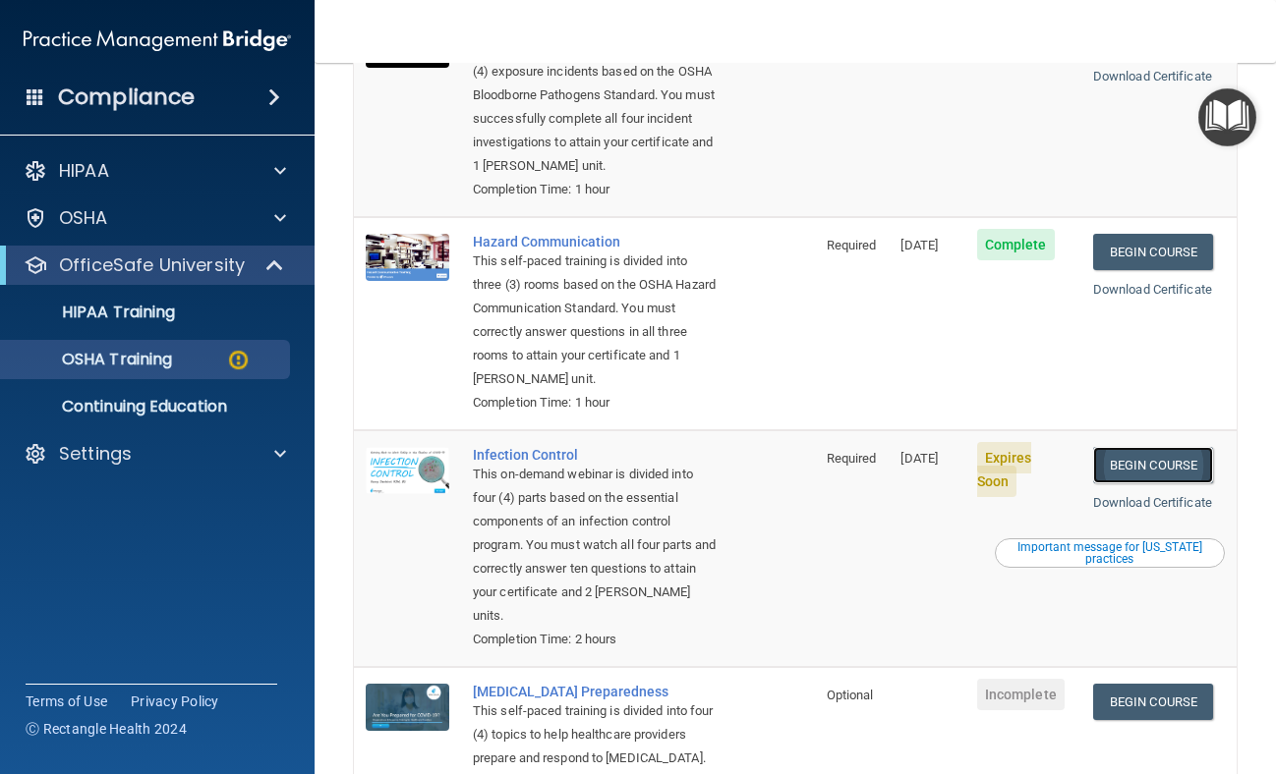
click at [1161, 480] on link "Begin Course" at bounding box center [1153, 465] width 120 height 36
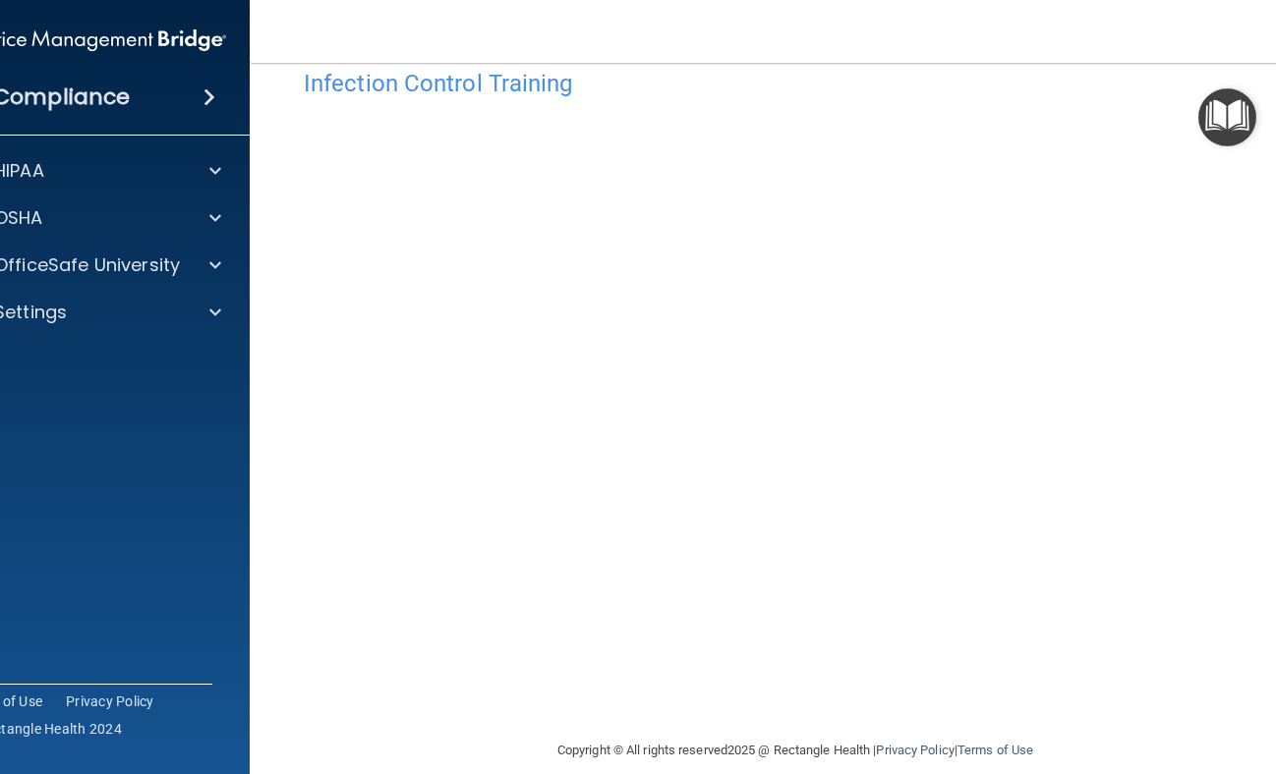
scroll to position [67, 0]
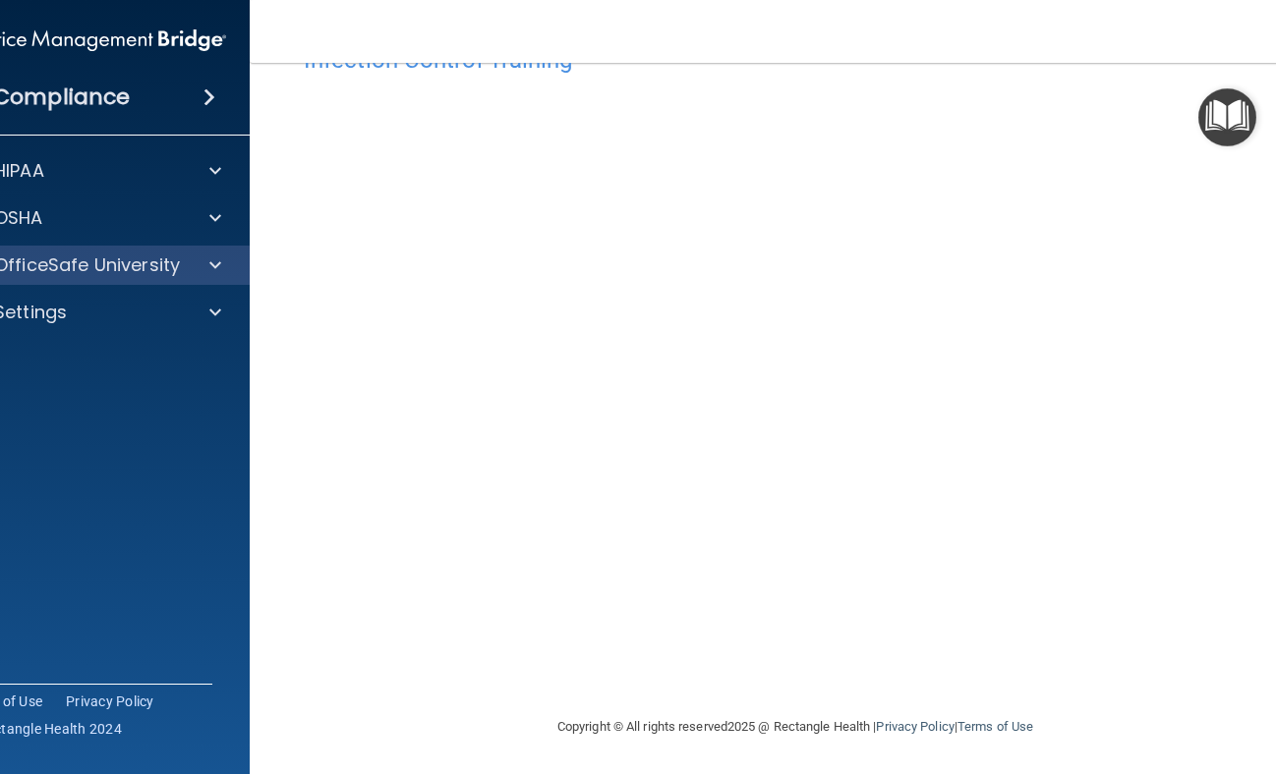
click at [120, 277] on div "OfficeSafe University" at bounding box center [92, 265] width 315 height 39
click at [197, 266] on div at bounding box center [212, 266] width 49 height 24
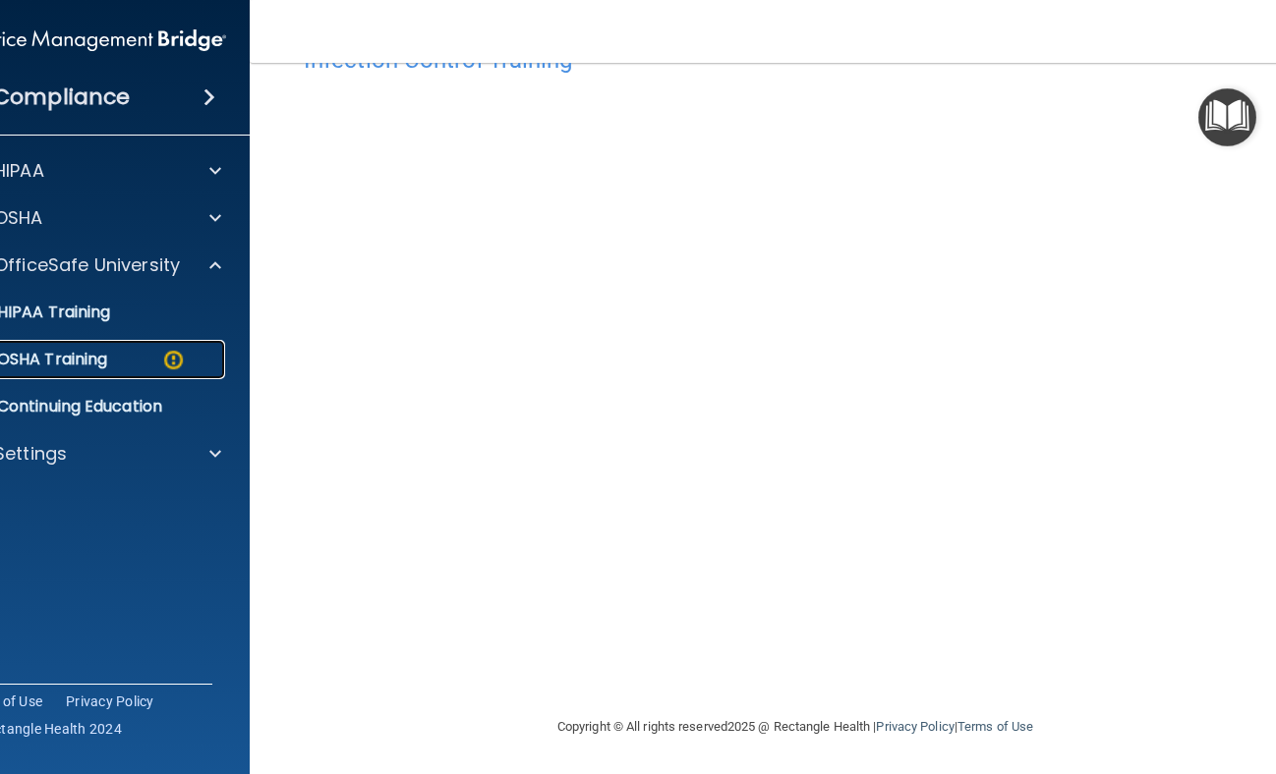
click at [147, 352] on div "OSHA Training" at bounding box center [82, 360] width 268 height 20
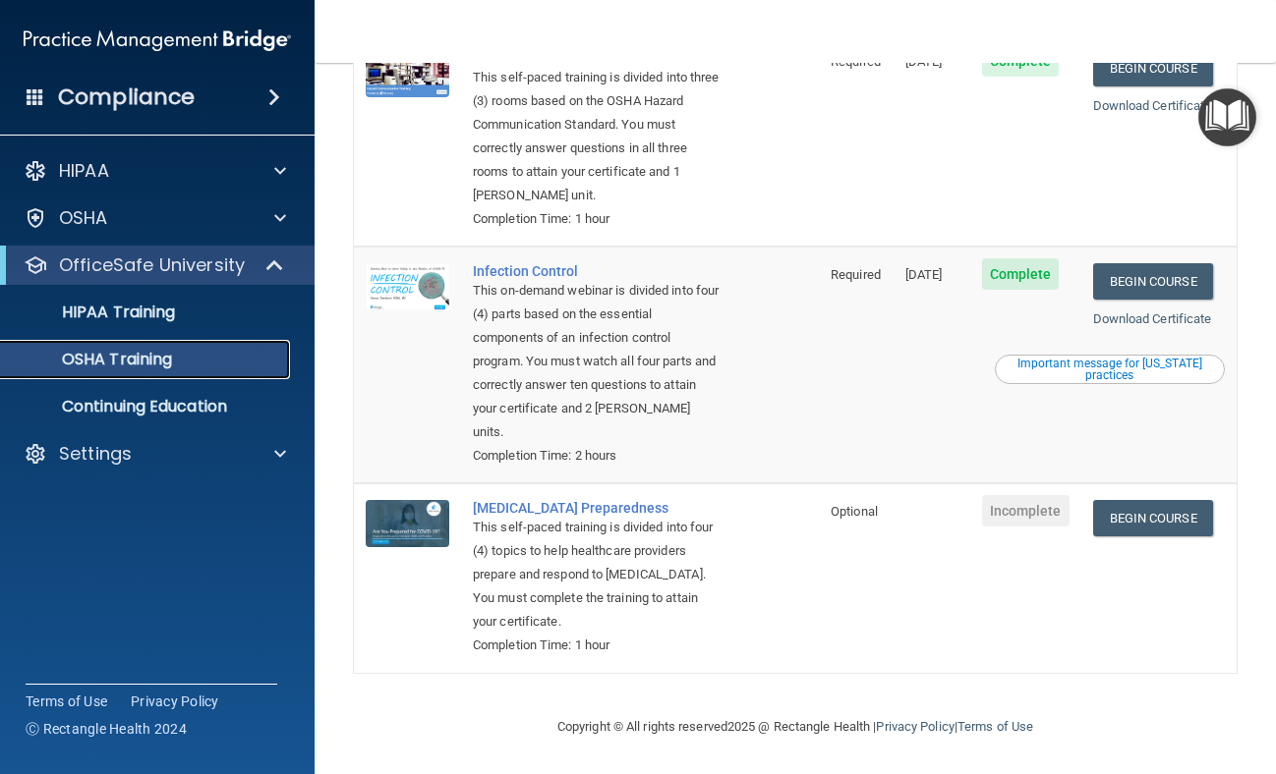
scroll to position [330, 0]
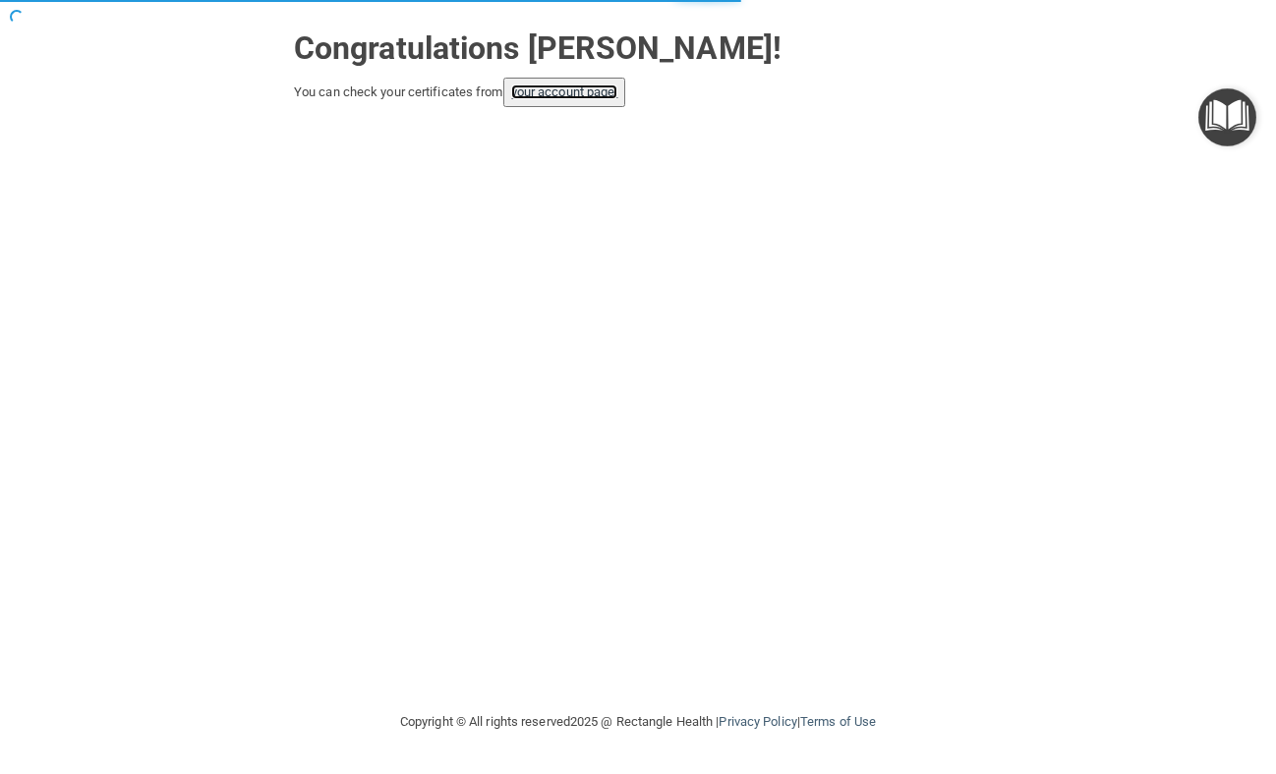
click at [544, 95] on link "your account page!" at bounding box center [564, 92] width 107 height 15
